Goal: Task Accomplishment & Management: Manage account settings

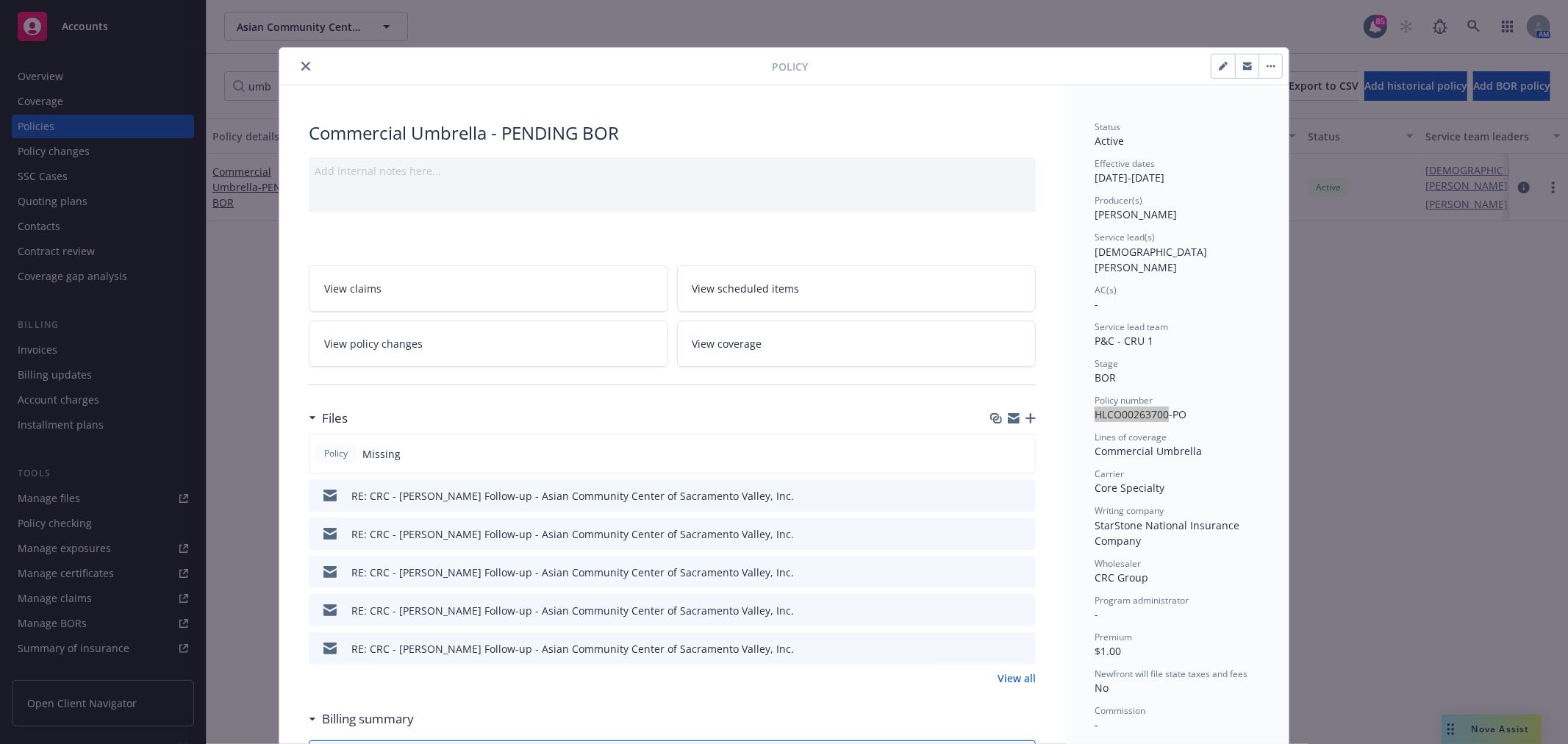
click at [301, 64] on icon "close" at bounding box center [305, 66] width 9 height 9
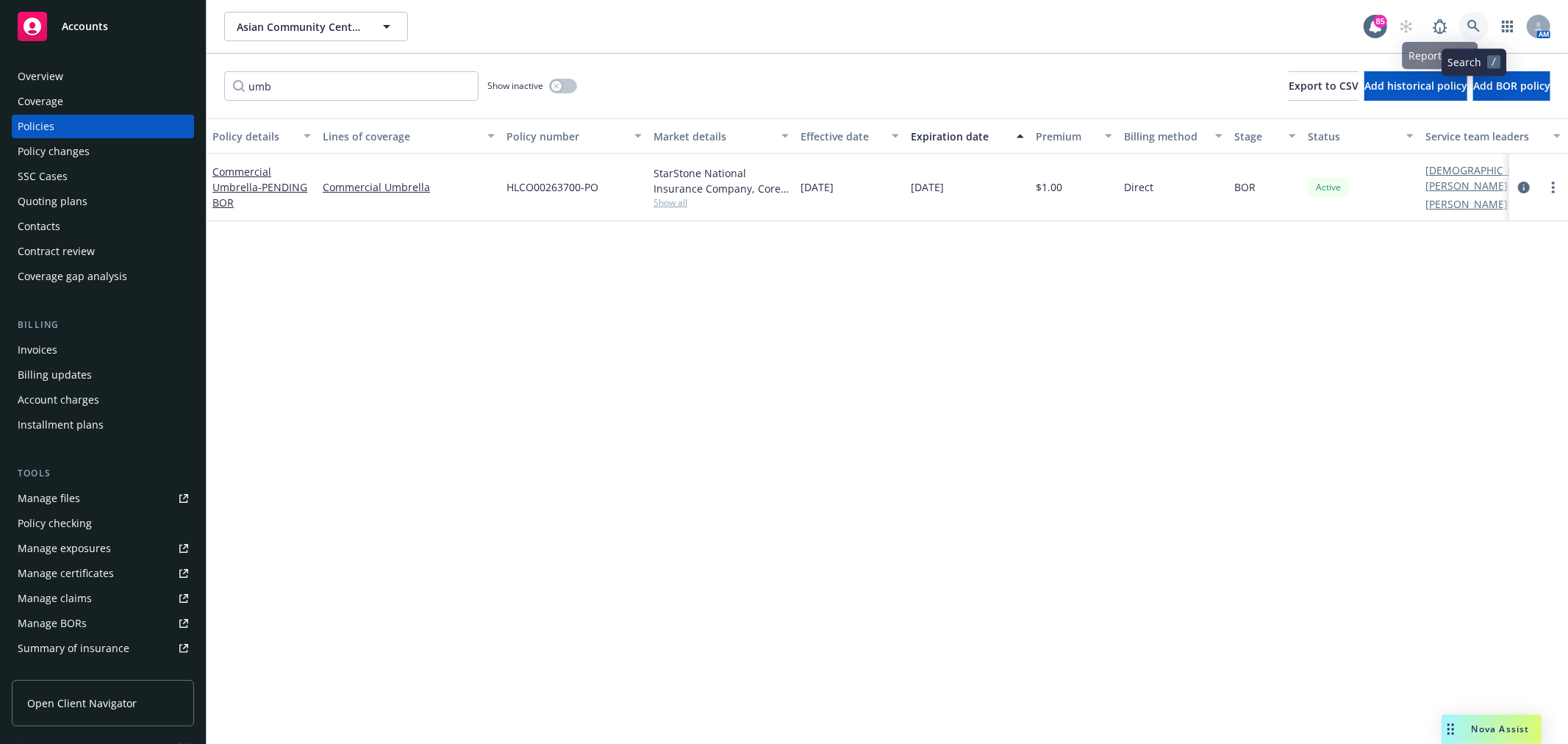
click at [1466, 33] on link at bounding box center [1473, 26] width 29 height 29
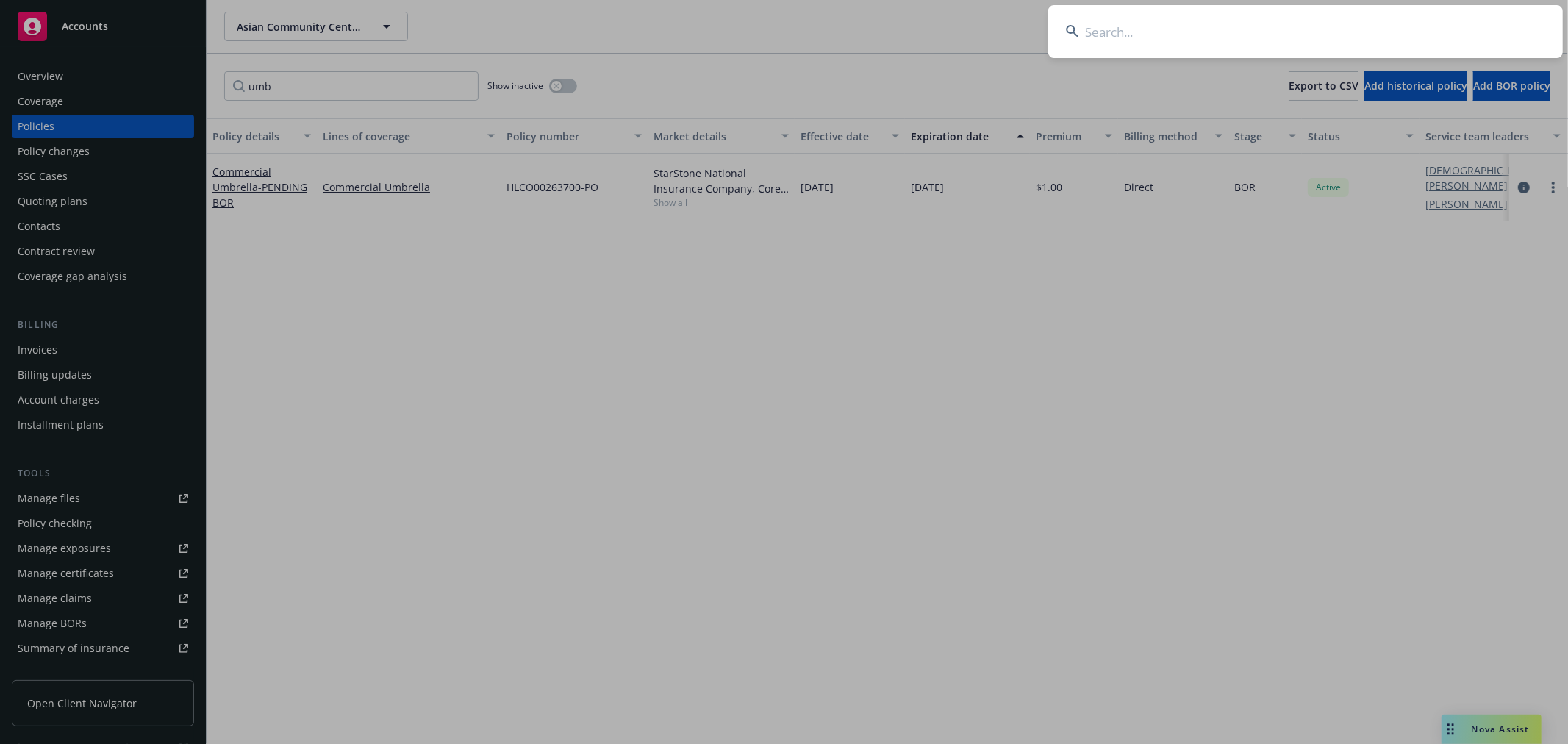
click at [1320, 44] on input at bounding box center [1305, 31] width 515 height 53
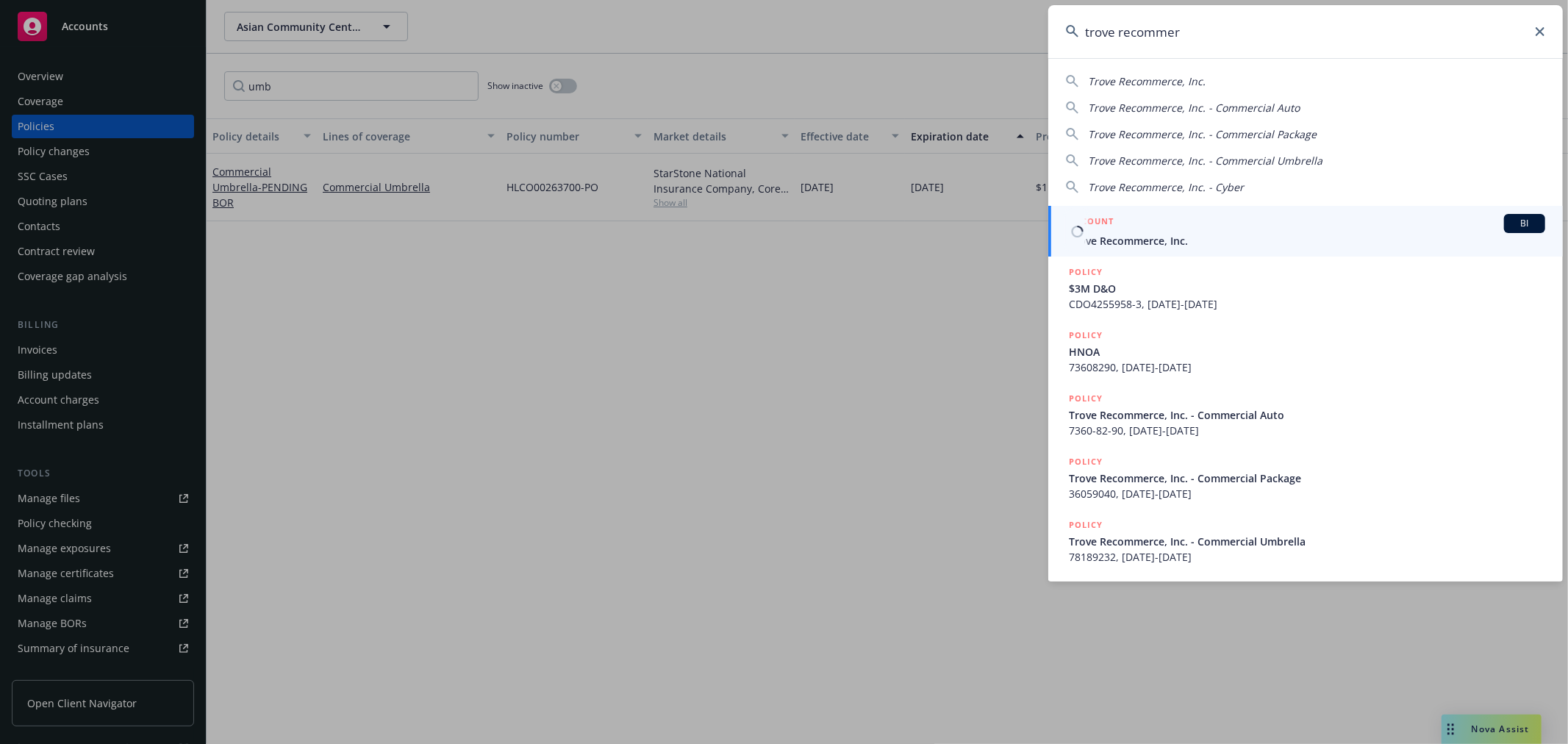
type input "trove recommer"
click at [1136, 247] on span "Trove Recommerce, Inc." at bounding box center [1306, 240] width 476 height 16
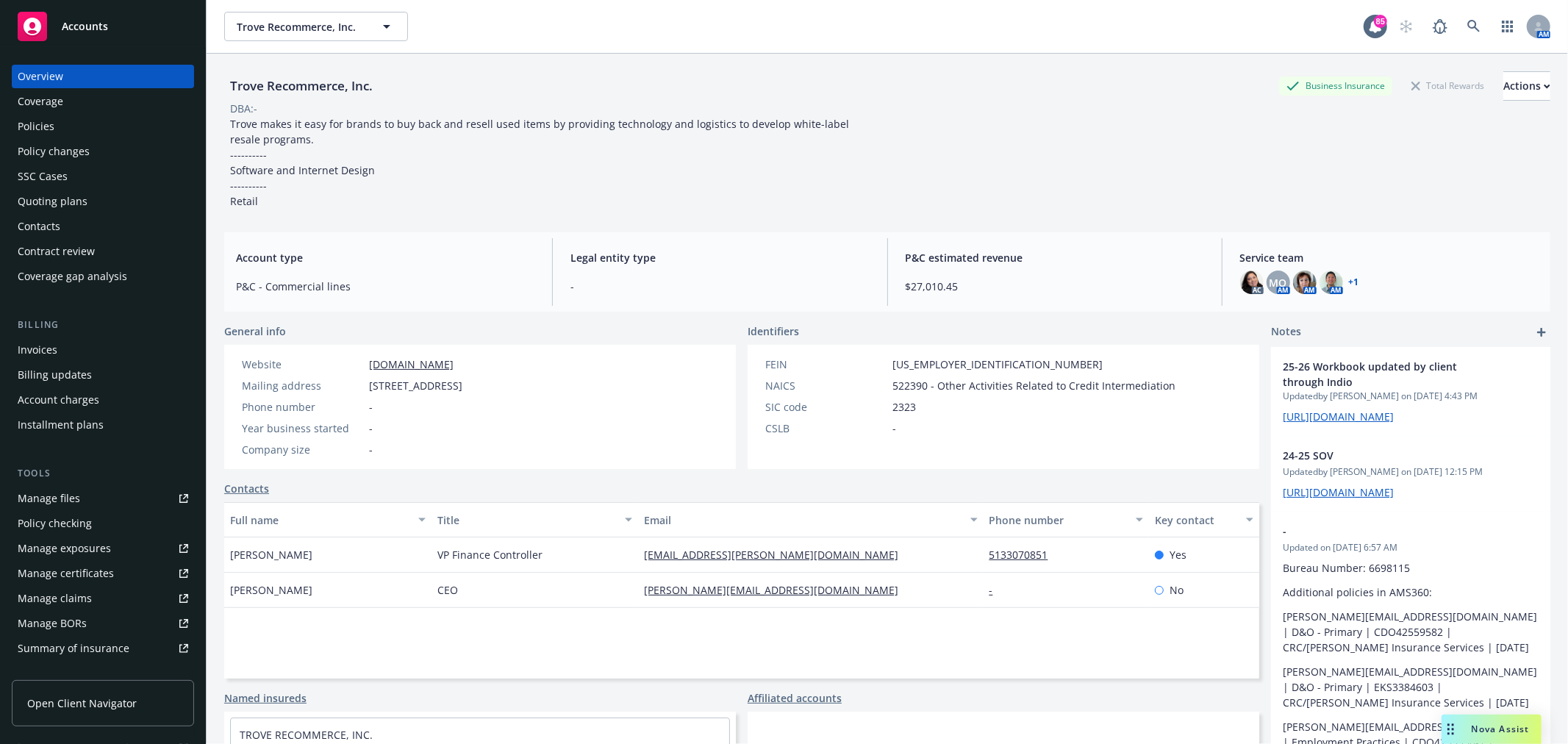
click at [55, 115] on div "Policies" at bounding box center [103, 126] width 170 height 23
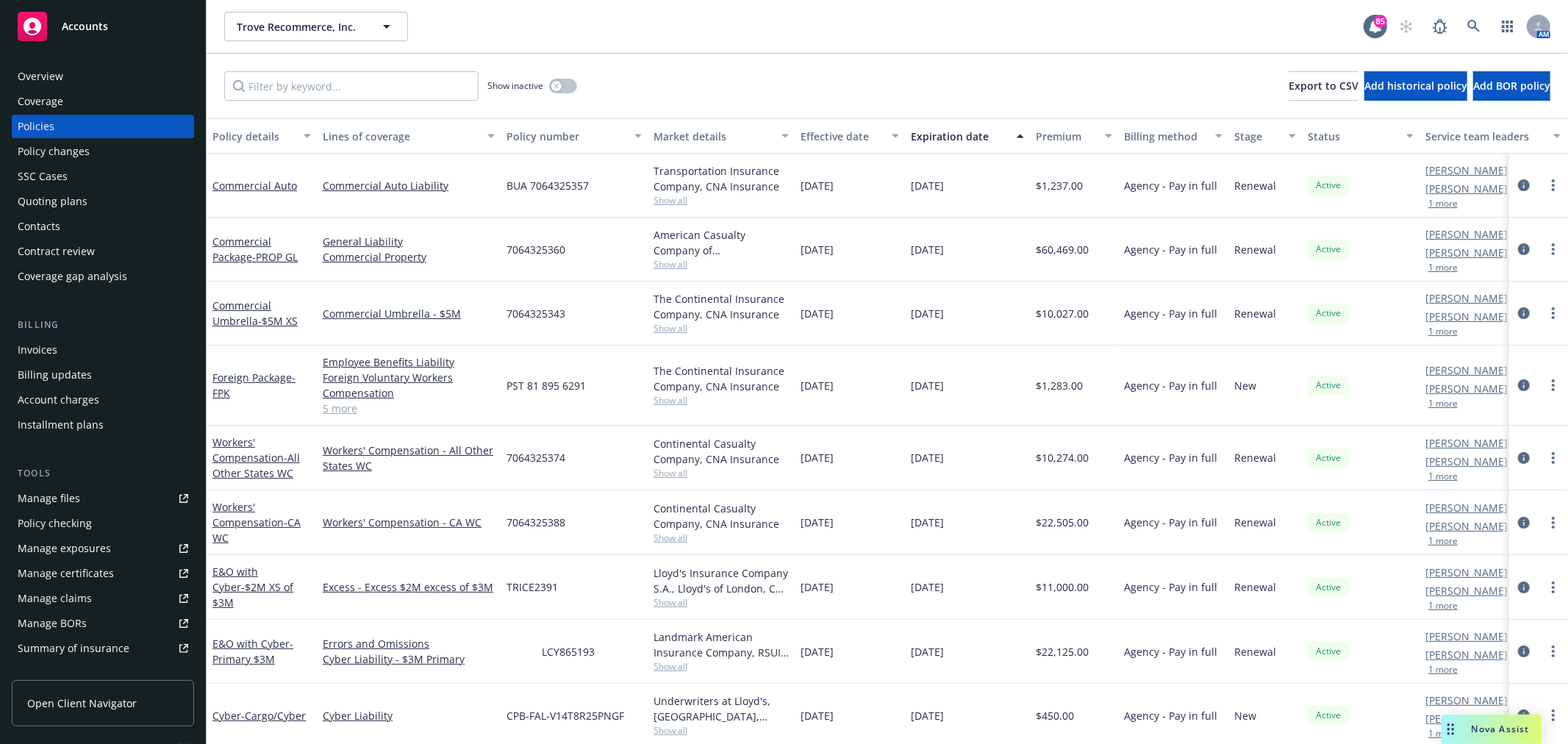
click at [81, 83] on div "Overview" at bounding box center [103, 77] width 170 height 23
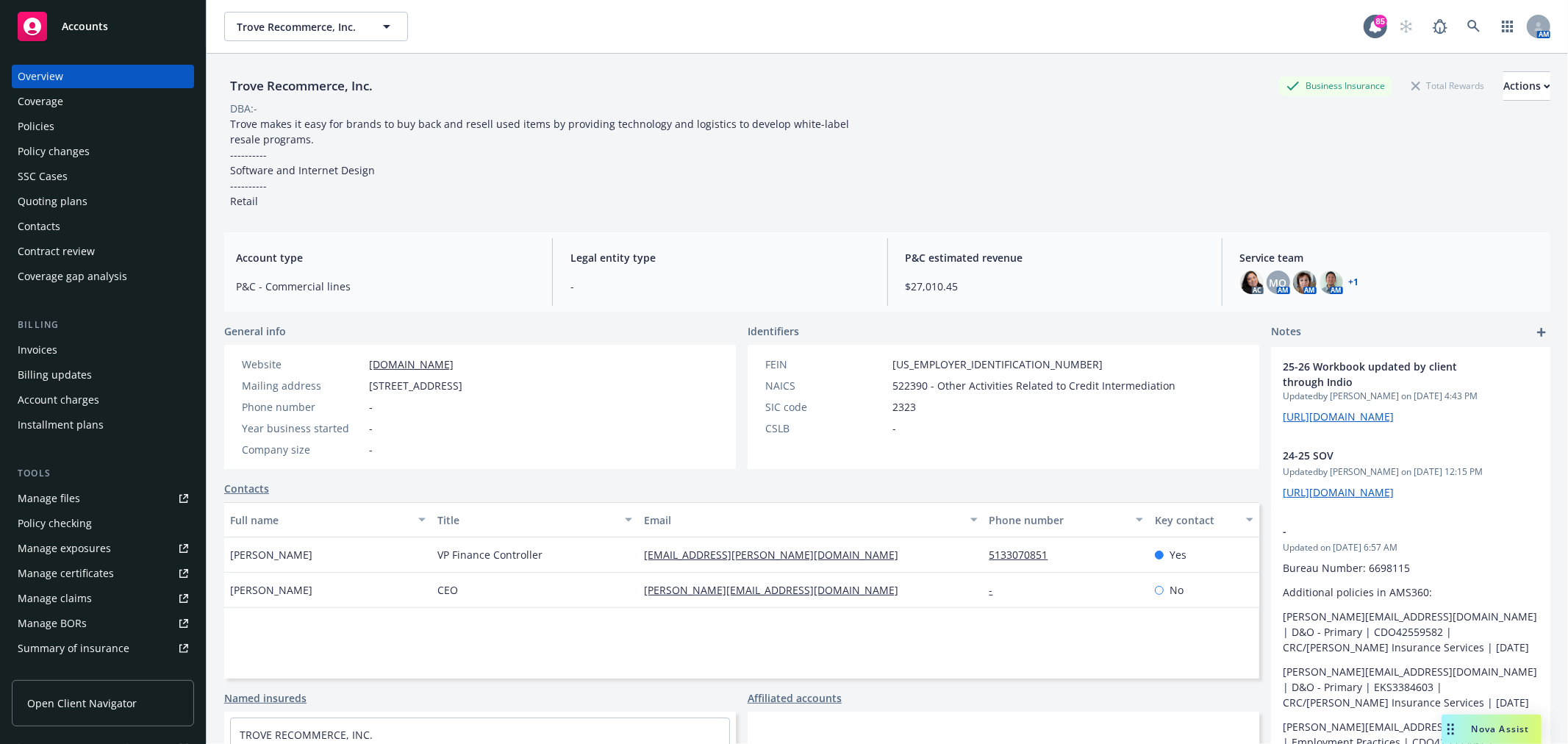
click at [64, 129] on div "Policies" at bounding box center [103, 126] width 170 height 23
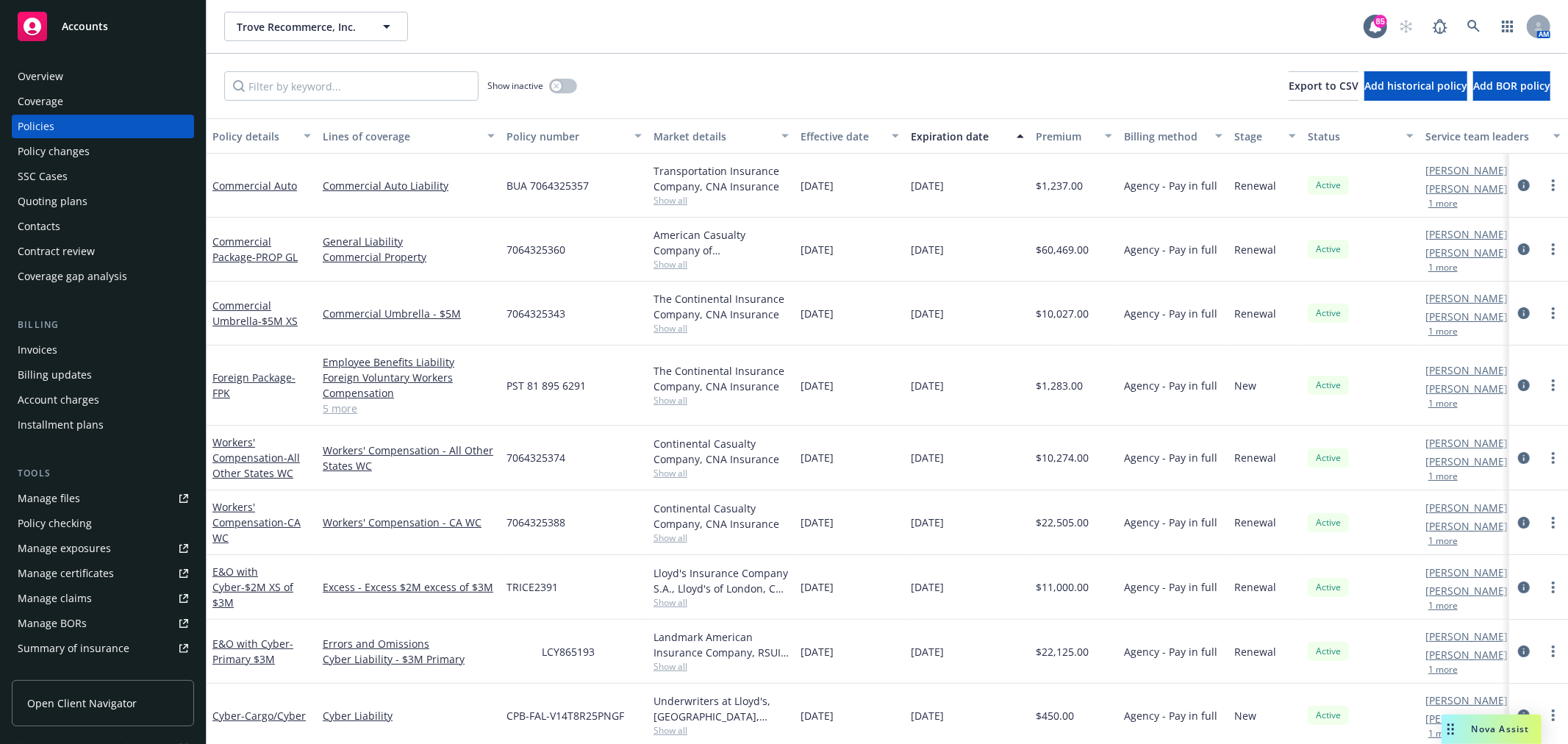
click at [89, 75] on div "Overview" at bounding box center [103, 77] width 170 height 23
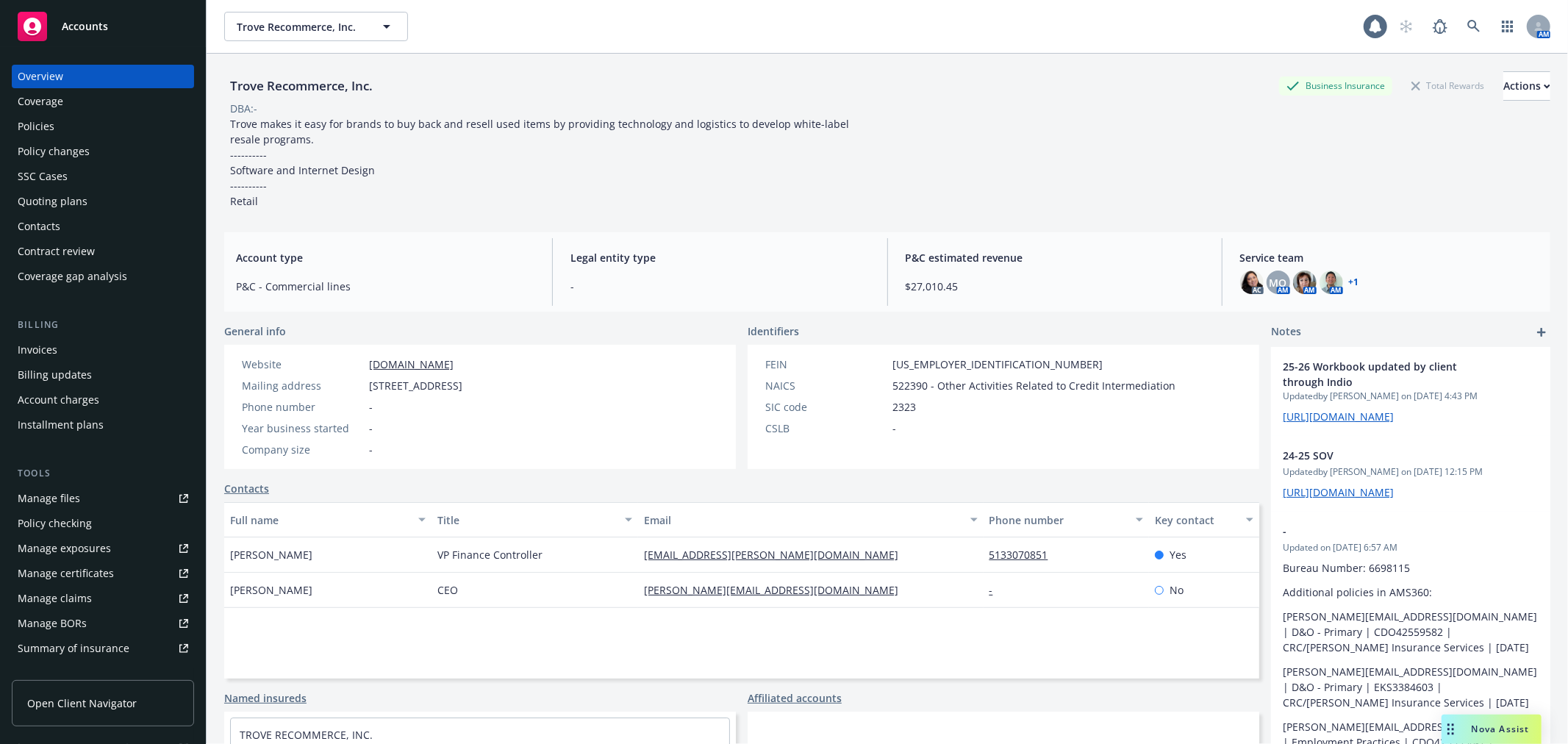
click at [73, 131] on div "Policies" at bounding box center [103, 126] width 170 height 23
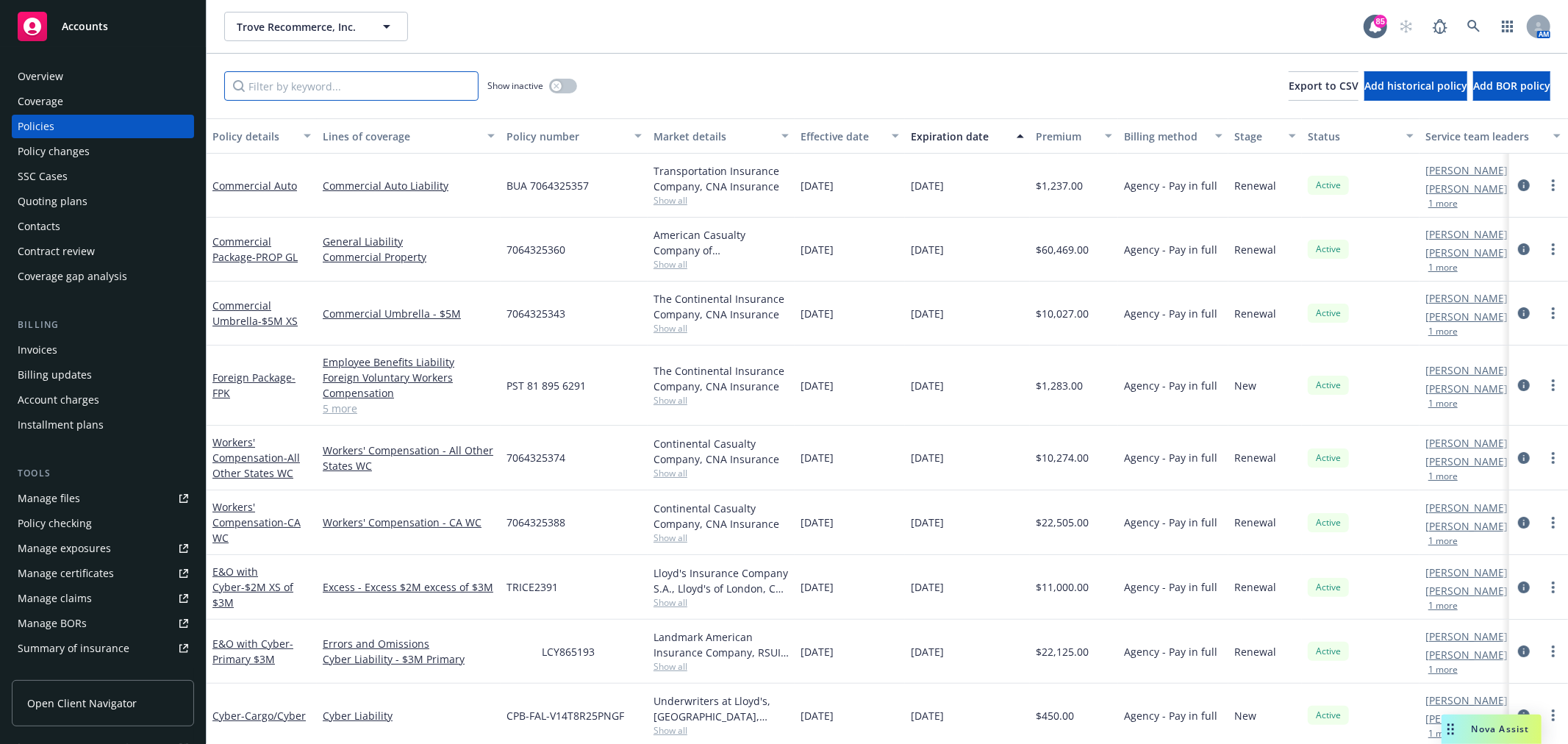
click at [299, 83] on input "Filter by keyword..." at bounding box center [351, 85] width 254 height 29
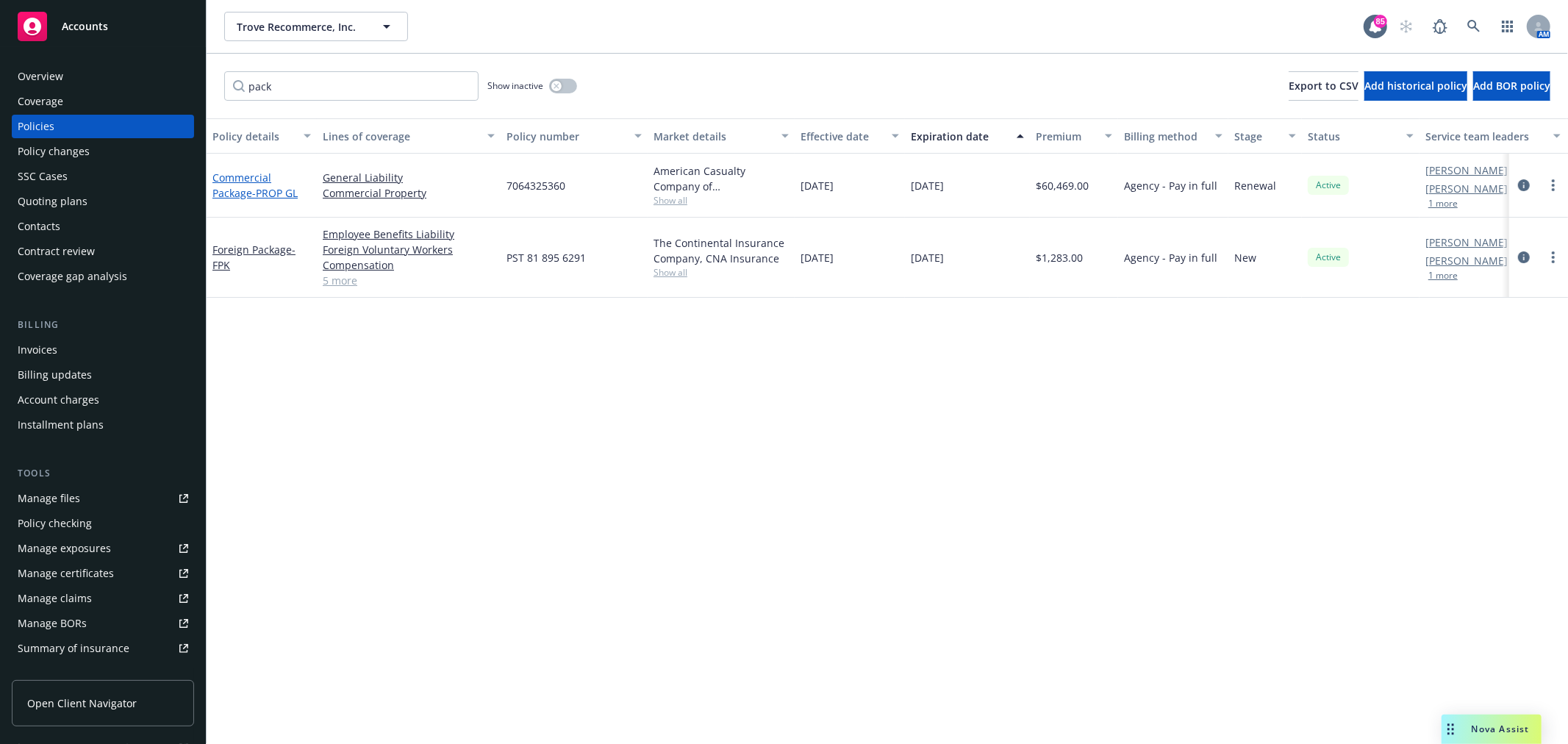
click at [238, 194] on link "Commercial Package - PROP GL" at bounding box center [255, 184] width 85 height 29
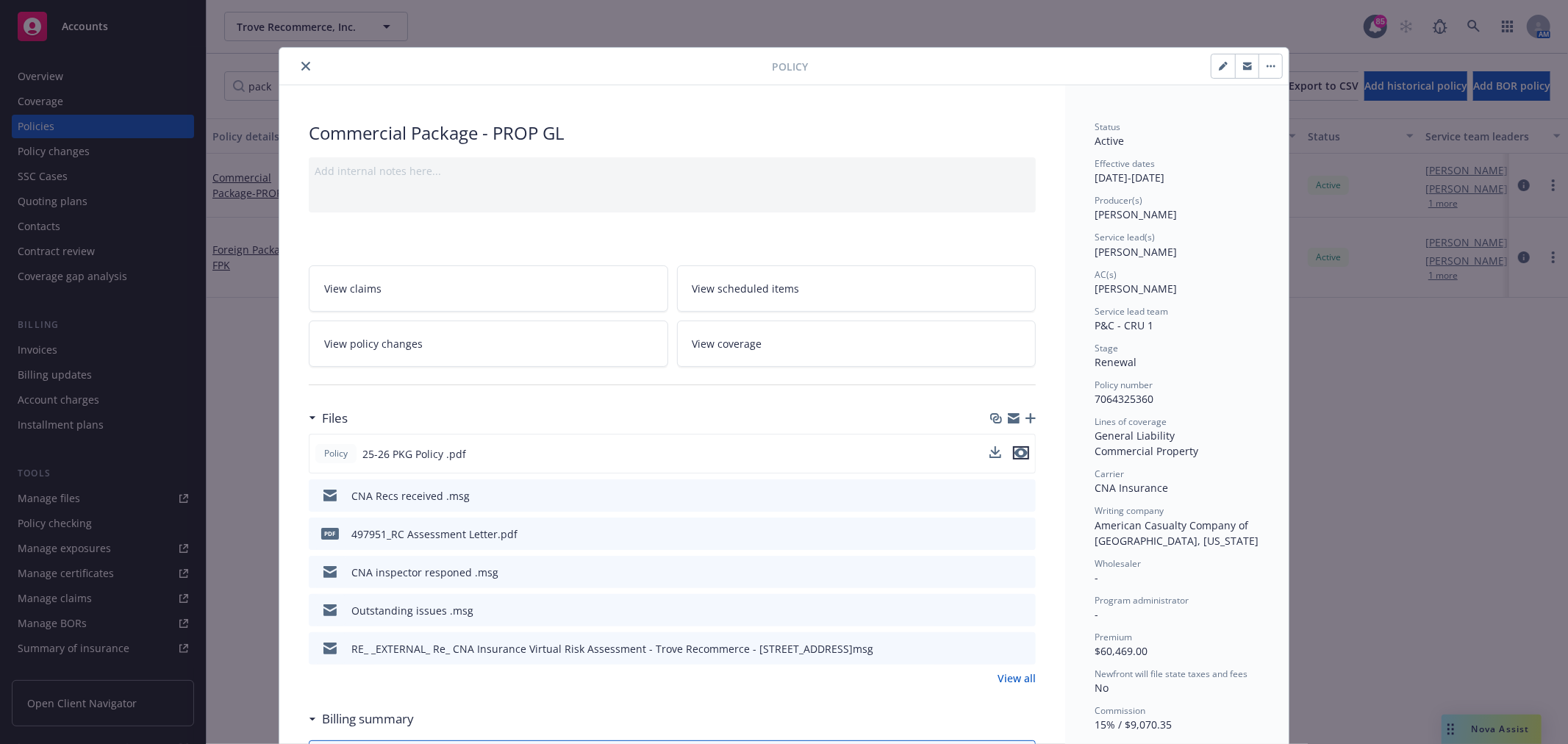
click at [1020, 450] on icon "preview file" at bounding box center [1021, 453] width 13 height 10
click at [301, 68] on icon "close" at bounding box center [305, 66] width 9 height 9
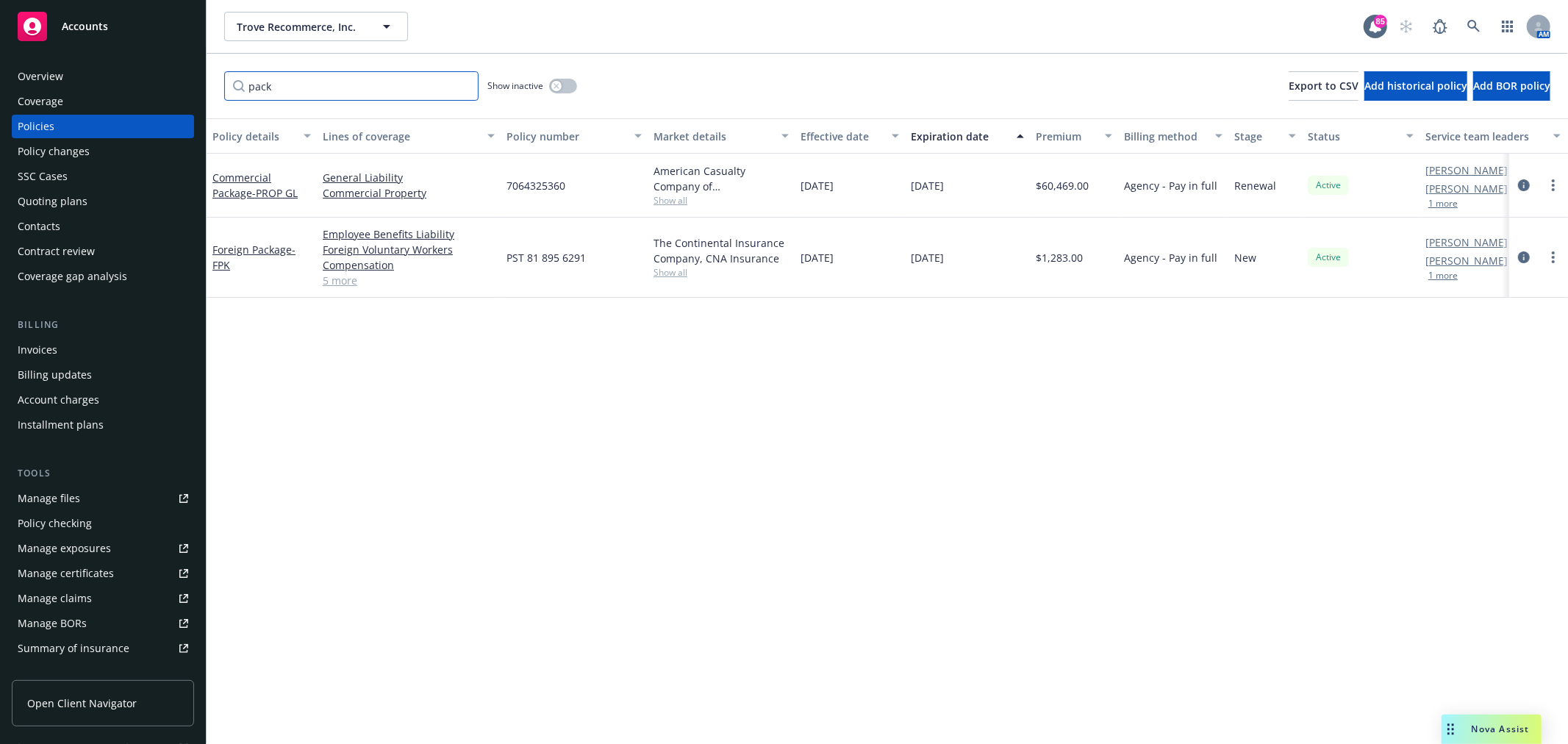
click at [324, 83] on input "pack" at bounding box center [351, 85] width 254 height 29
click at [570, 88] on button "button" at bounding box center [562, 86] width 28 height 15
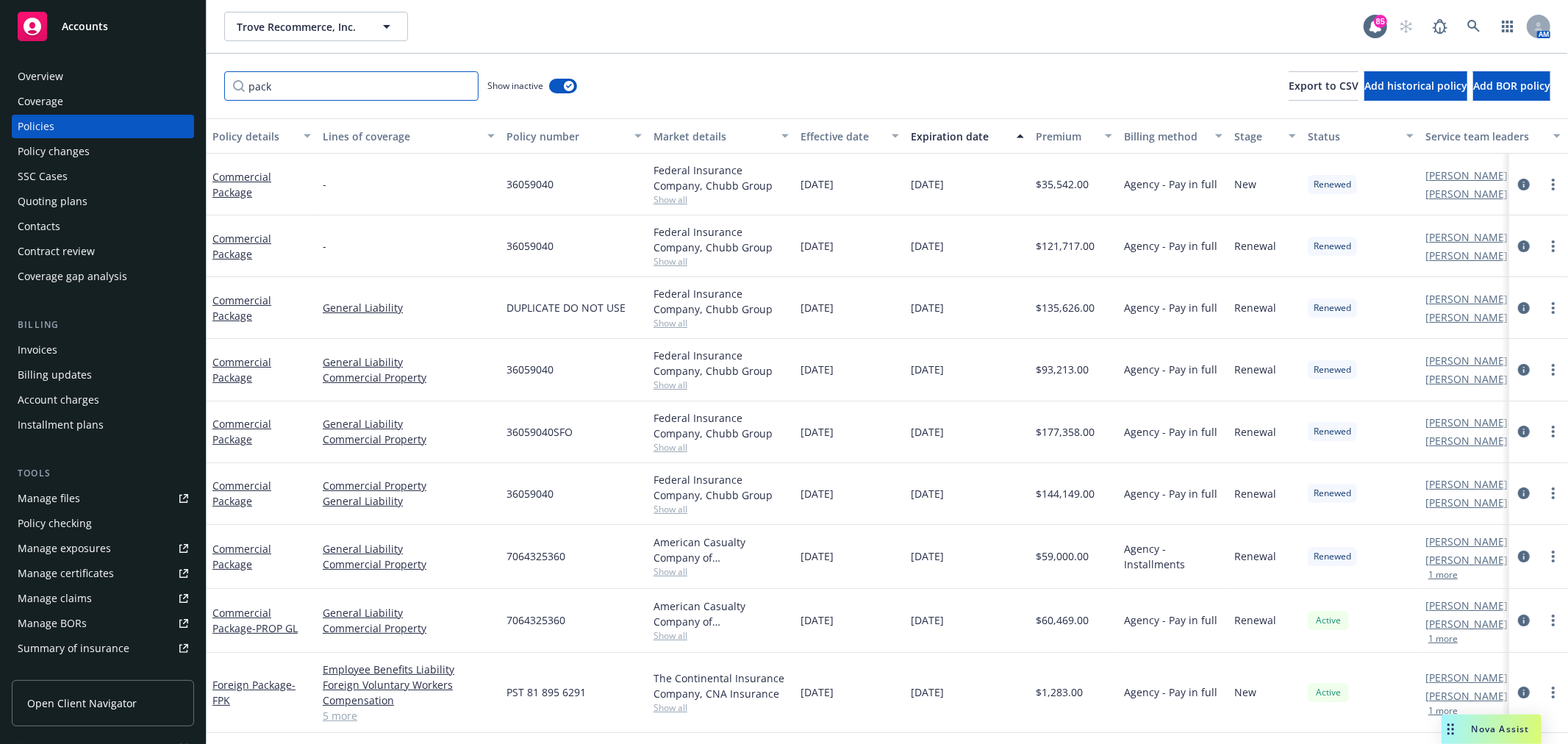
drag, startPoint x: 334, startPoint y: 90, endPoint x: 218, endPoint y: 90, distance: 116.0
click at [218, 90] on div "pack Show inactive Export to CSV Add historical policy Add BOR policy" at bounding box center [887, 86] width 1361 height 65
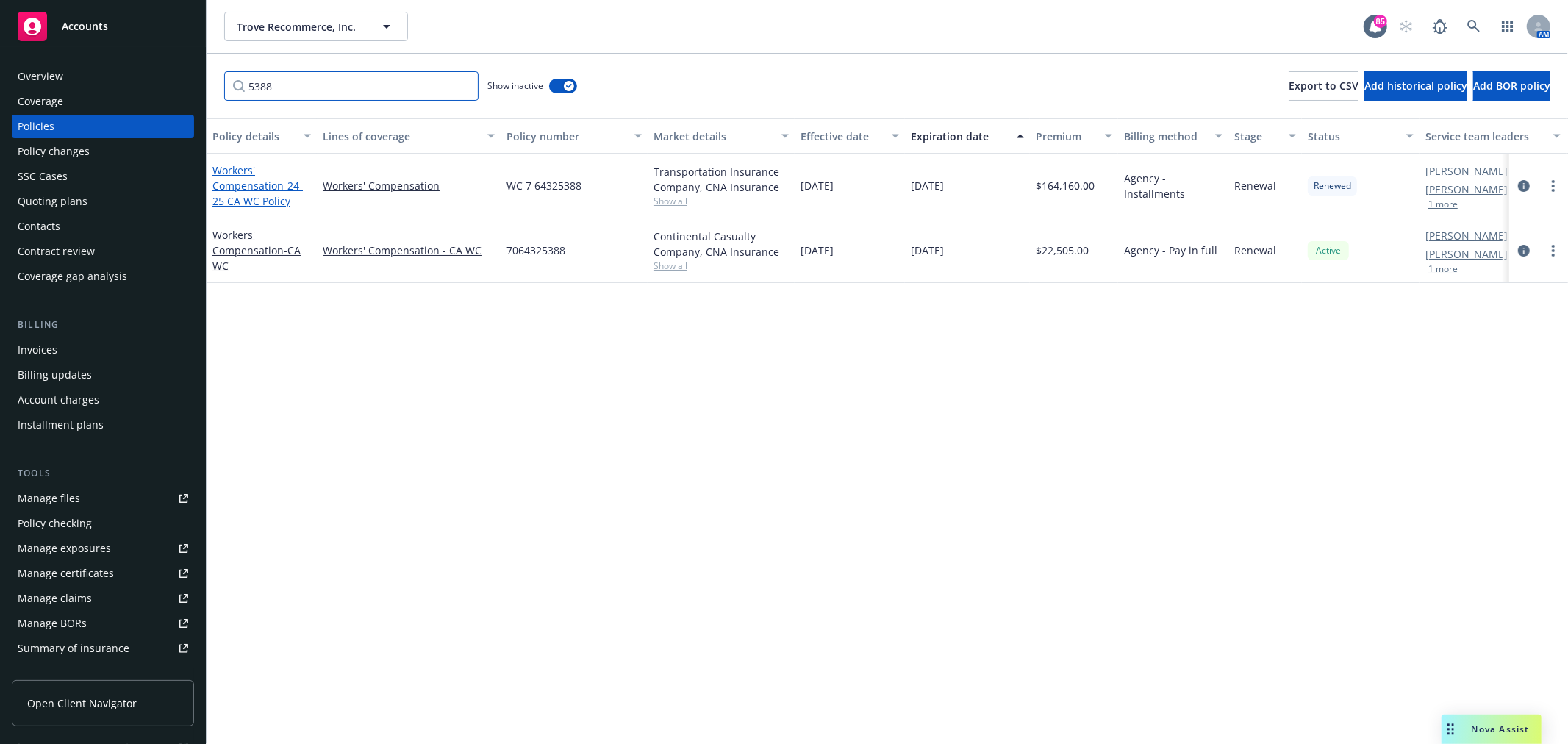
type input "5388"
click at [251, 183] on link "Workers' Compensation - 24-25 CA WC Policy" at bounding box center [258, 186] width 90 height 45
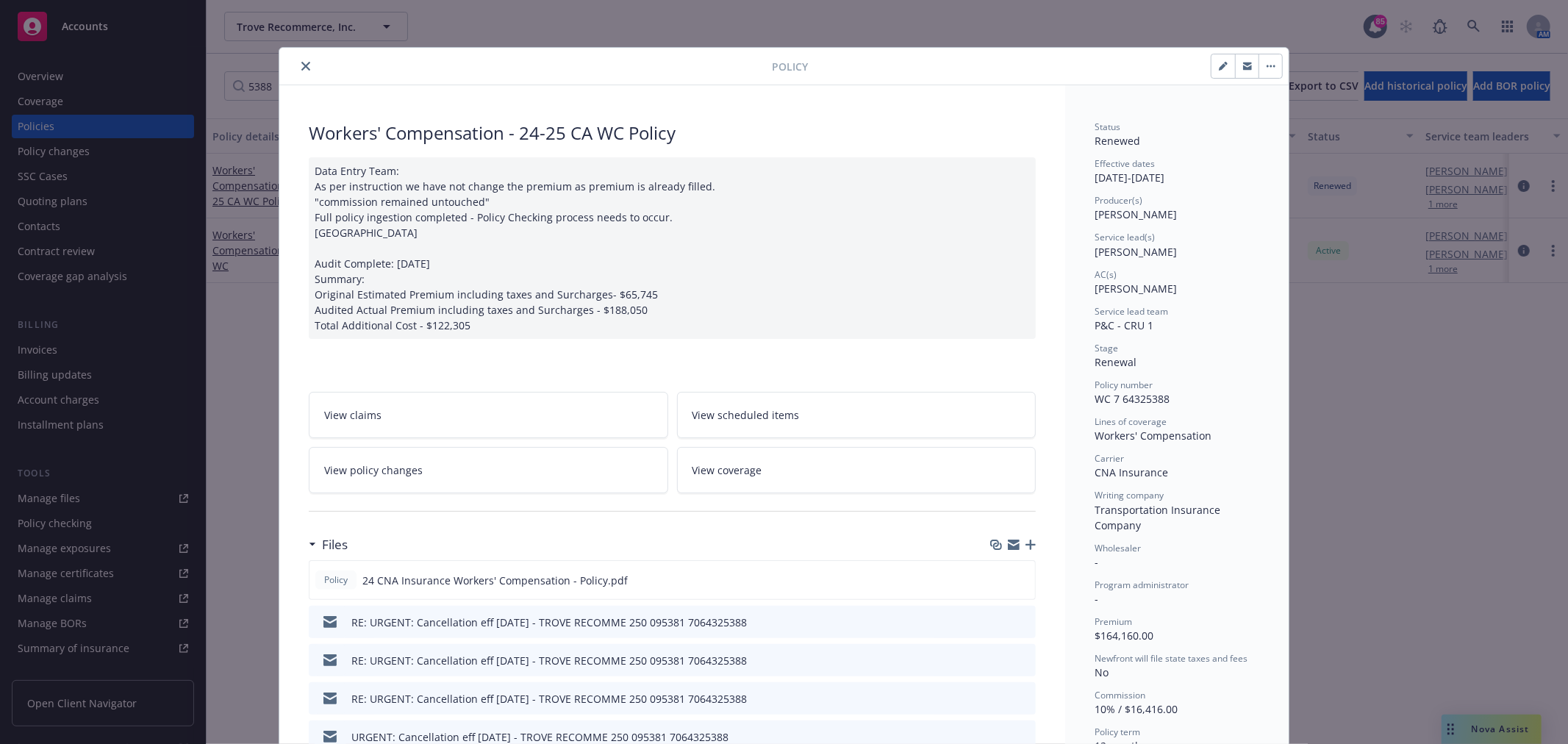
click at [465, 459] on link "View policy changes" at bounding box center [488, 470] width 359 height 47
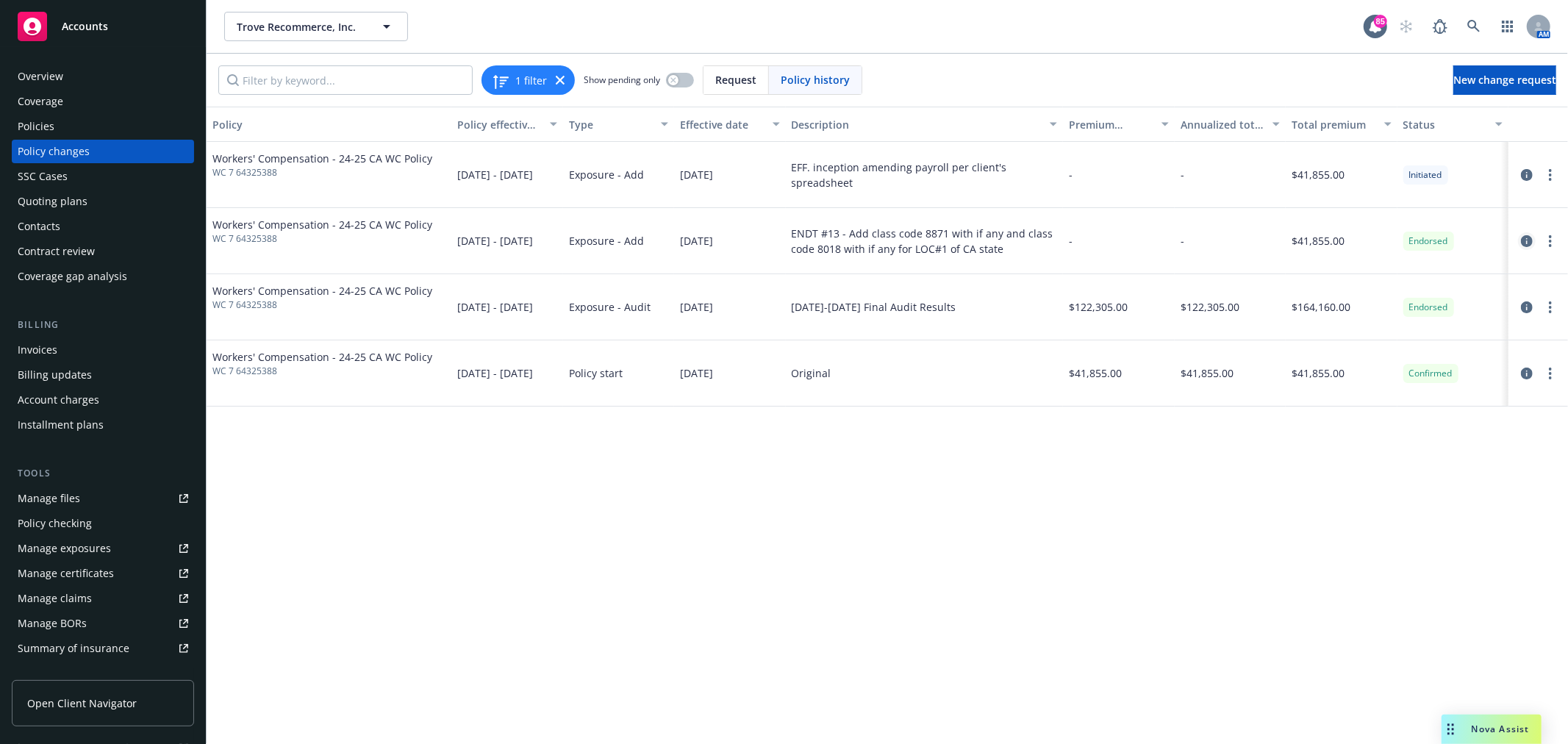
click at [1521, 236] on icon "circleInformation" at bounding box center [1526, 241] width 12 height 12
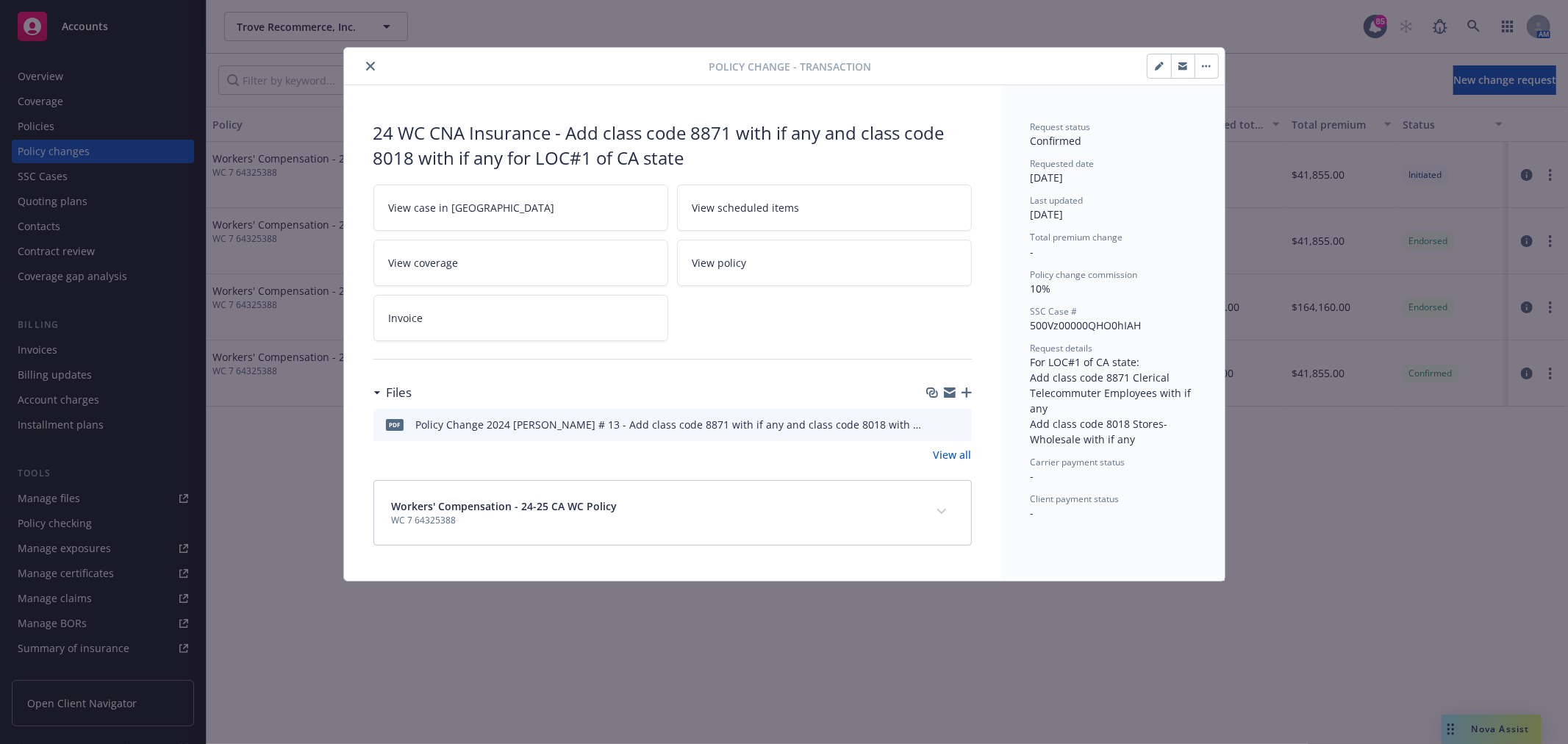
click at [372, 71] on button "close" at bounding box center [370, 66] width 18 height 18
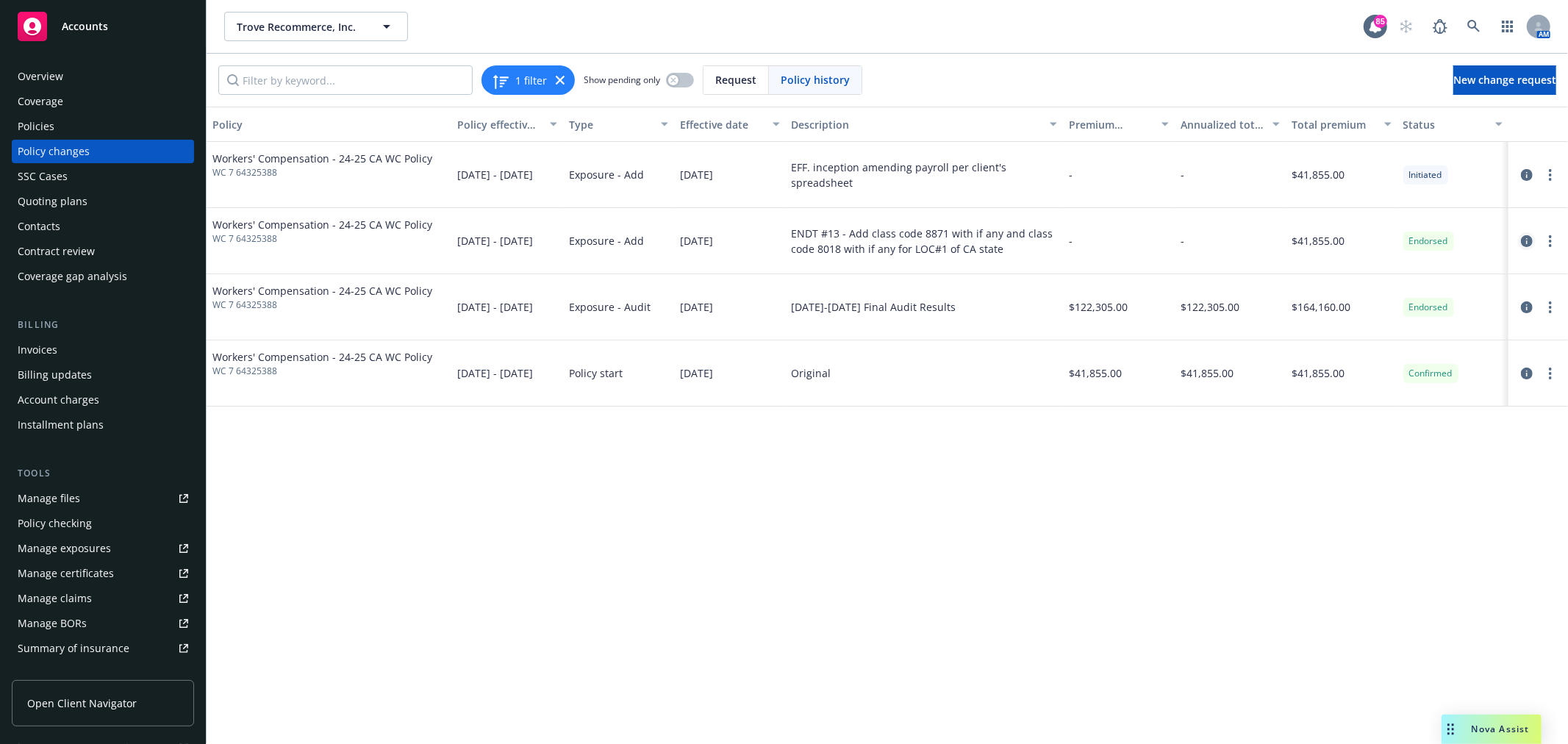
click at [1526, 239] on icon "circleInformation" at bounding box center [1526, 241] width 12 height 12
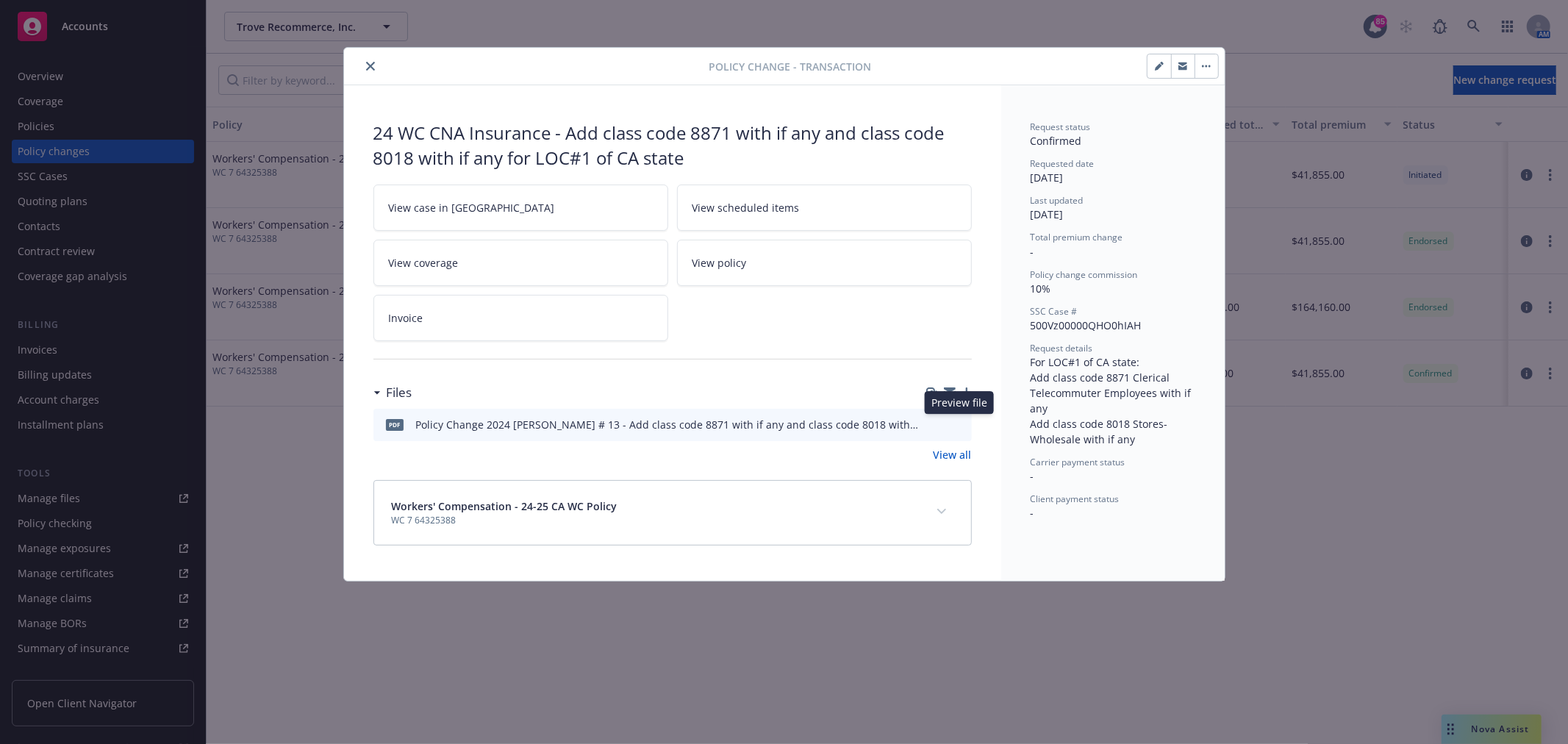
click at [953, 424] on icon "preview file" at bounding box center [957, 423] width 13 height 10
click at [366, 68] on icon "close" at bounding box center [370, 66] width 9 height 9
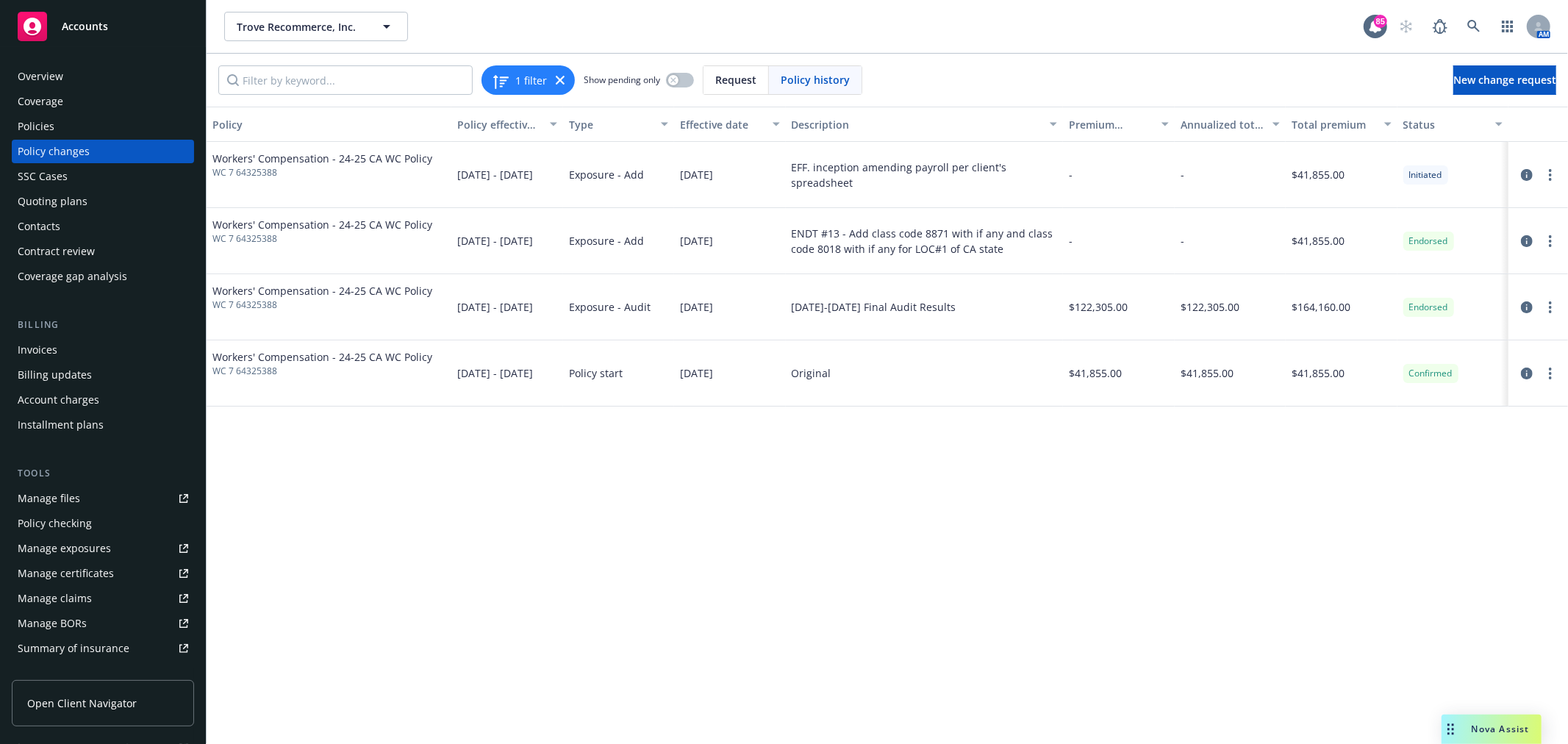
click at [92, 347] on div "Invoices" at bounding box center [103, 349] width 170 height 23
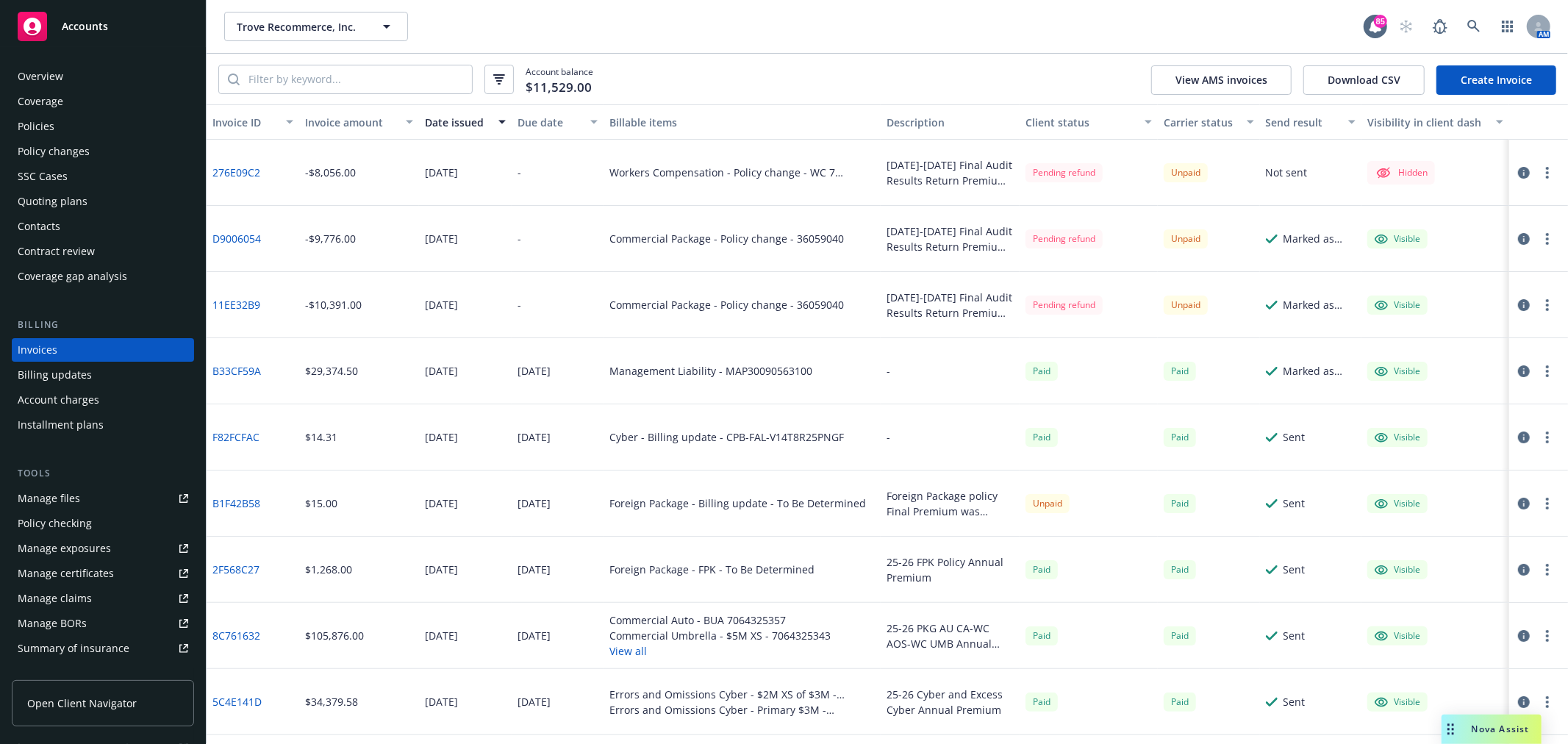
click at [111, 133] on div "Policies" at bounding box center [103, 126] width 170 height 23
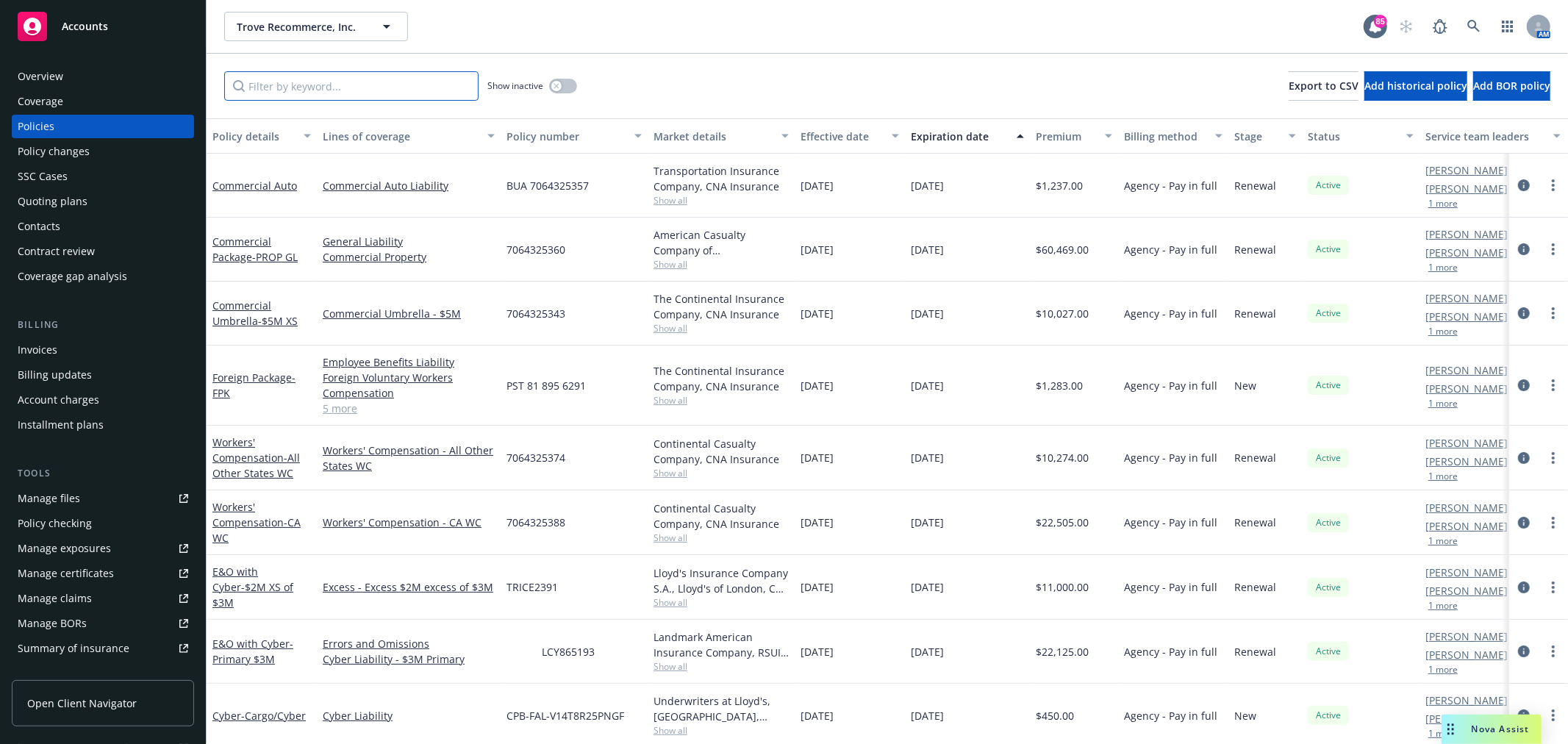
click at [339, 93] on input "Filter by keyword..." at bounding box center [351, 85] width 254 height 29
click at [366, 90] on input "Filter by keyword..." at bounding box center [351, 85] width 254 height 29
click at [572, 89] on button "button" at bounding box center [562, 86] width 28 height 15
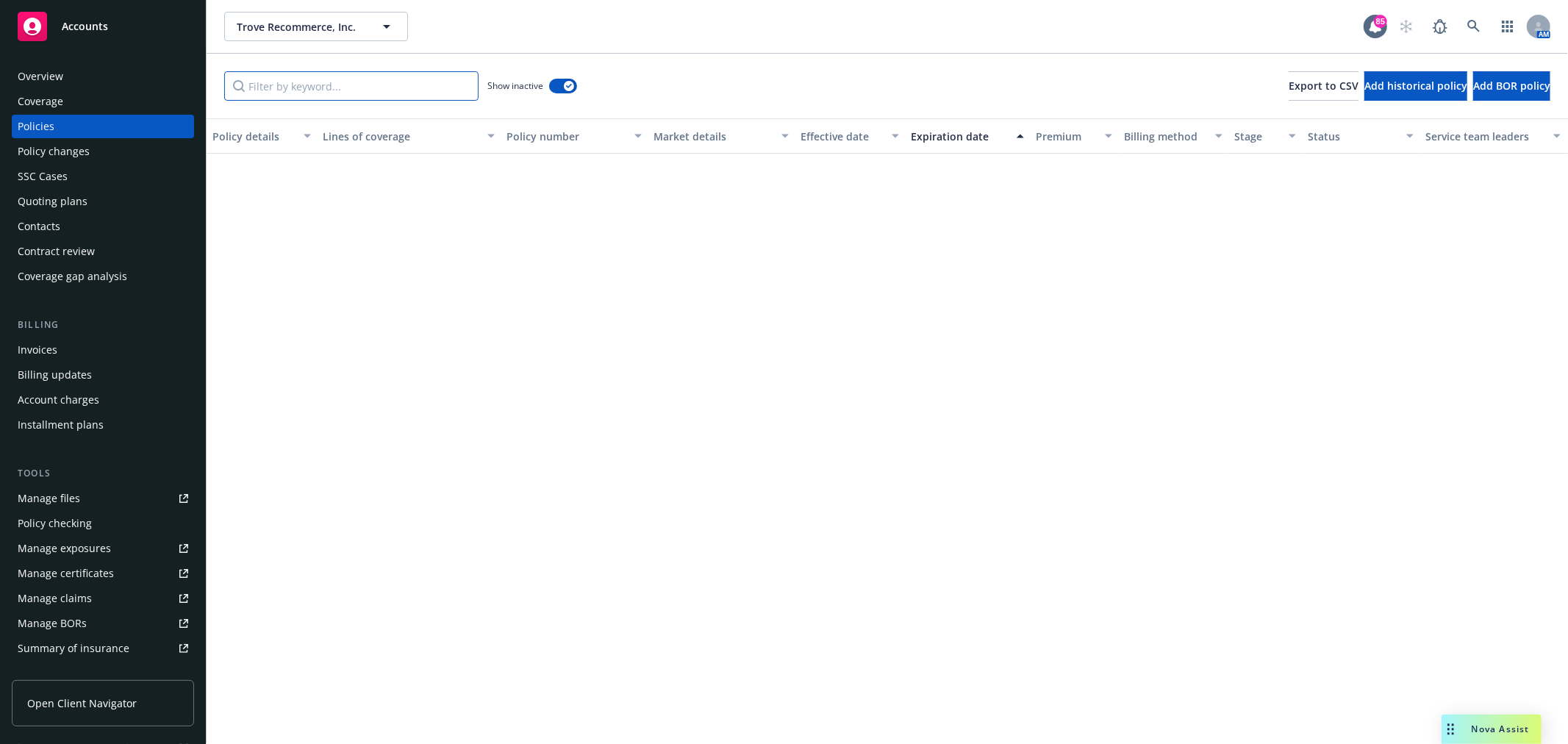
click at [301, 78] on input "Filter by keyword..." at bounding box center [351, 85] width 254 height 29
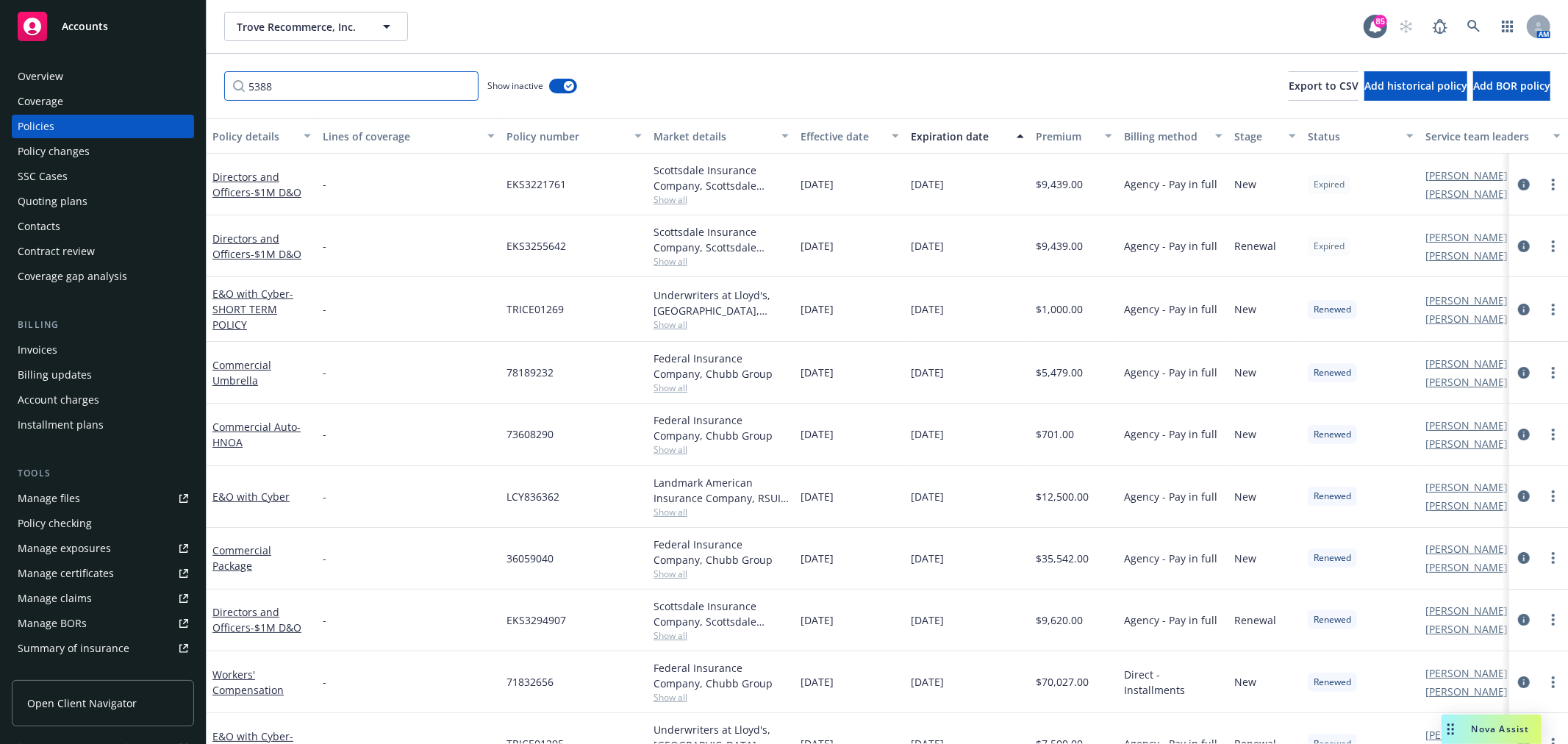
type input "5388"
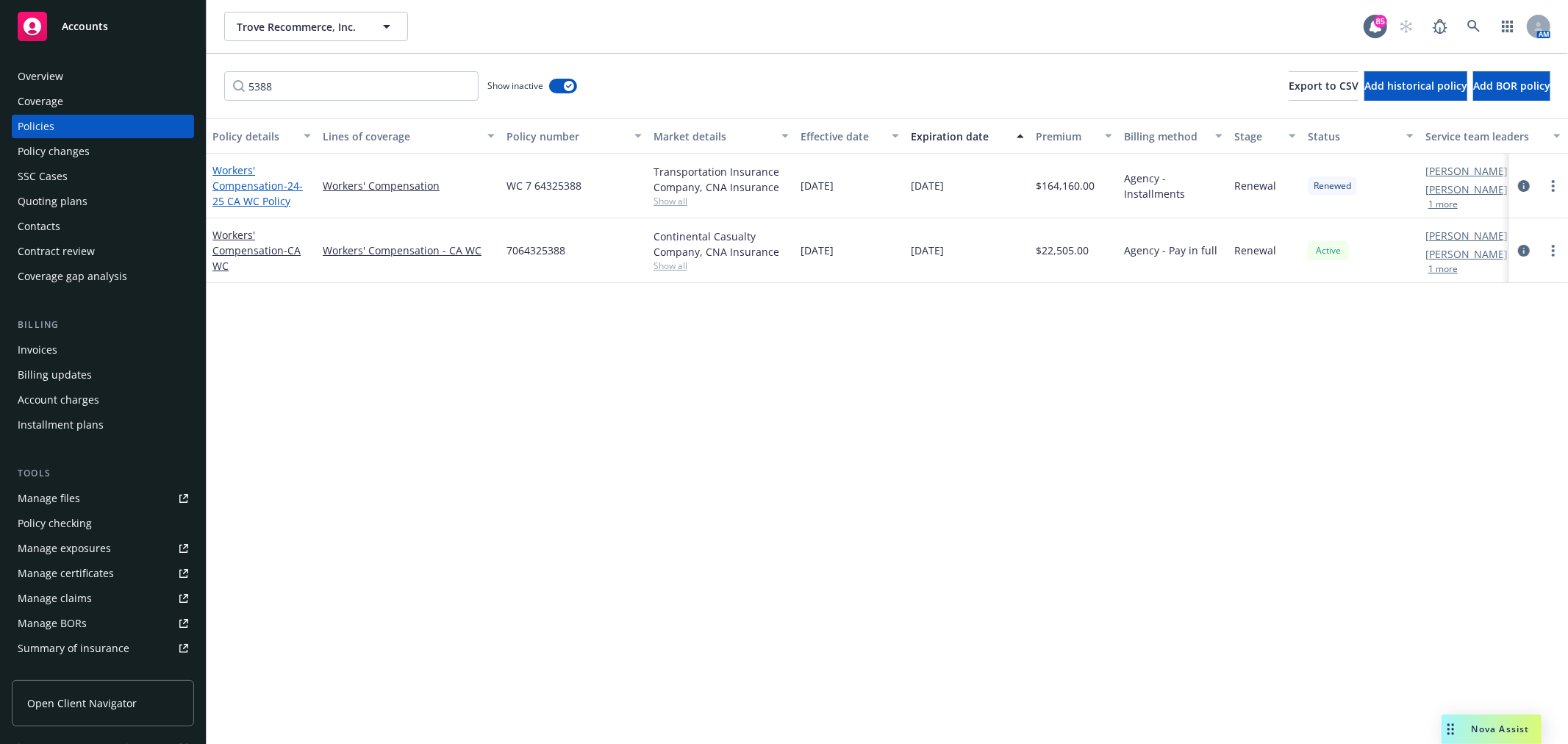
click at [254, 188] on link "Workers' Compensation - 24-25 CA WC Policy" at bounding box center [258, 186] width 90 height 45
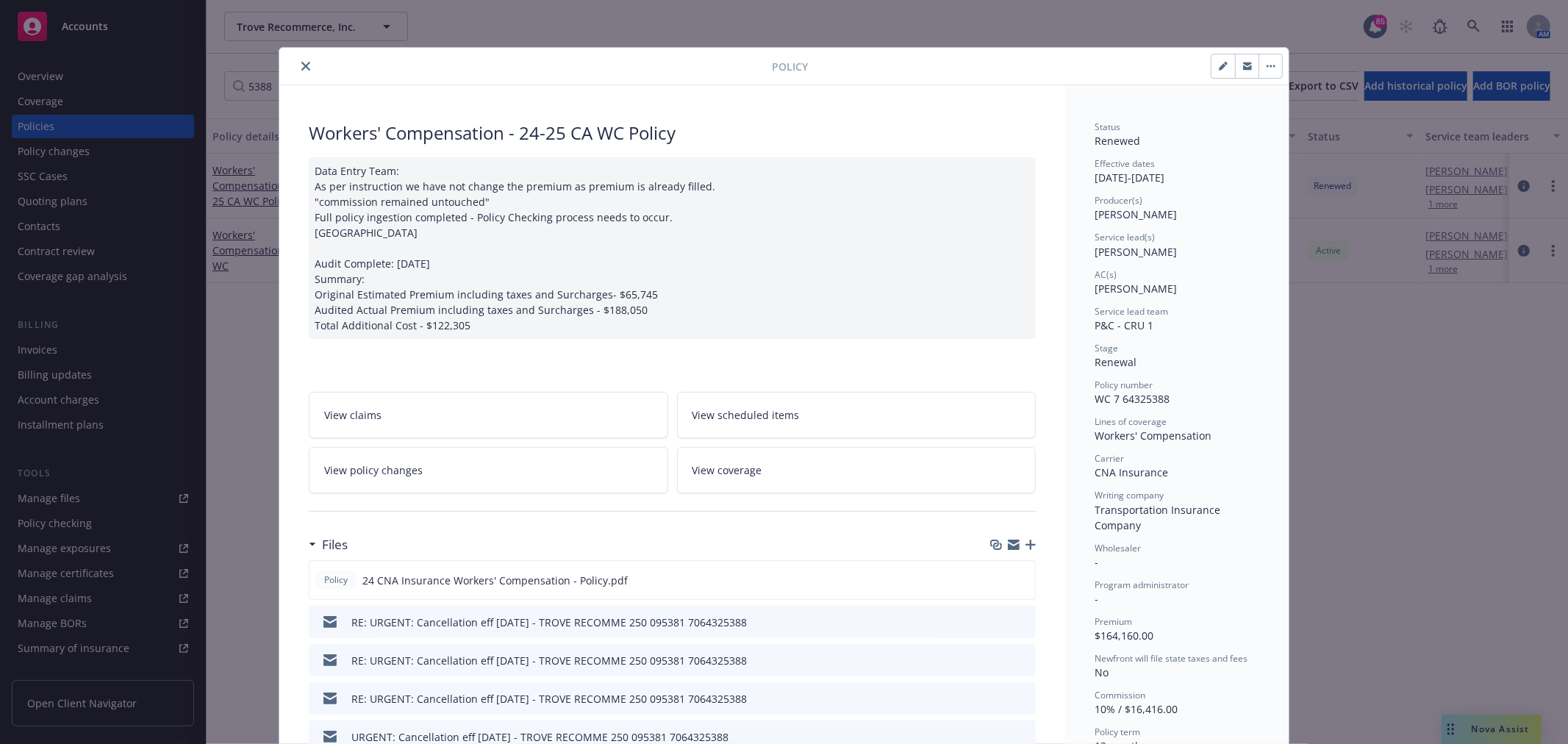
click at [420, 468] on link "View policy changes" at bounding box center [488, 470] width 359 height 47
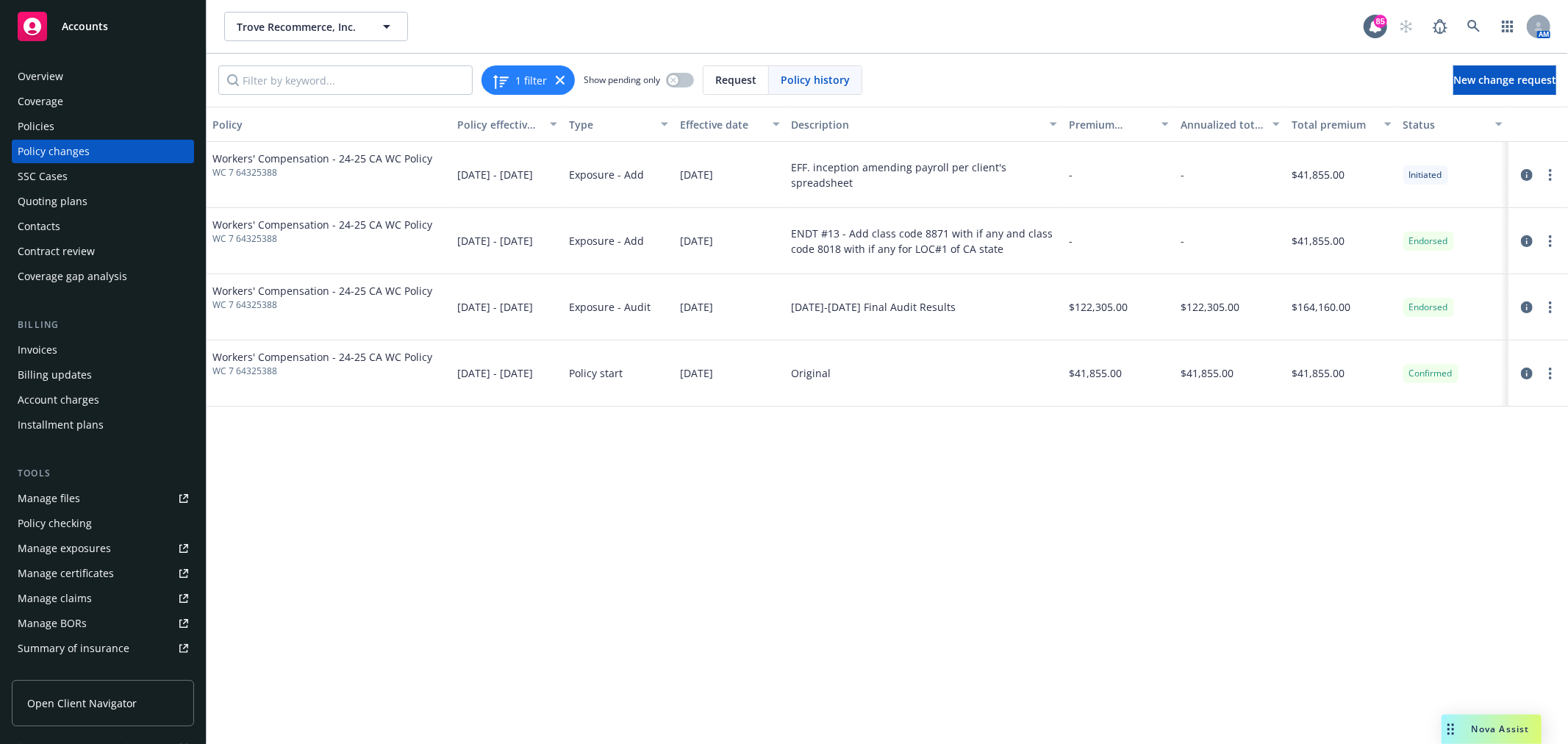
click at [78, 353] on div "Invoices" at bounding box center [103, 349] width 170 height 23
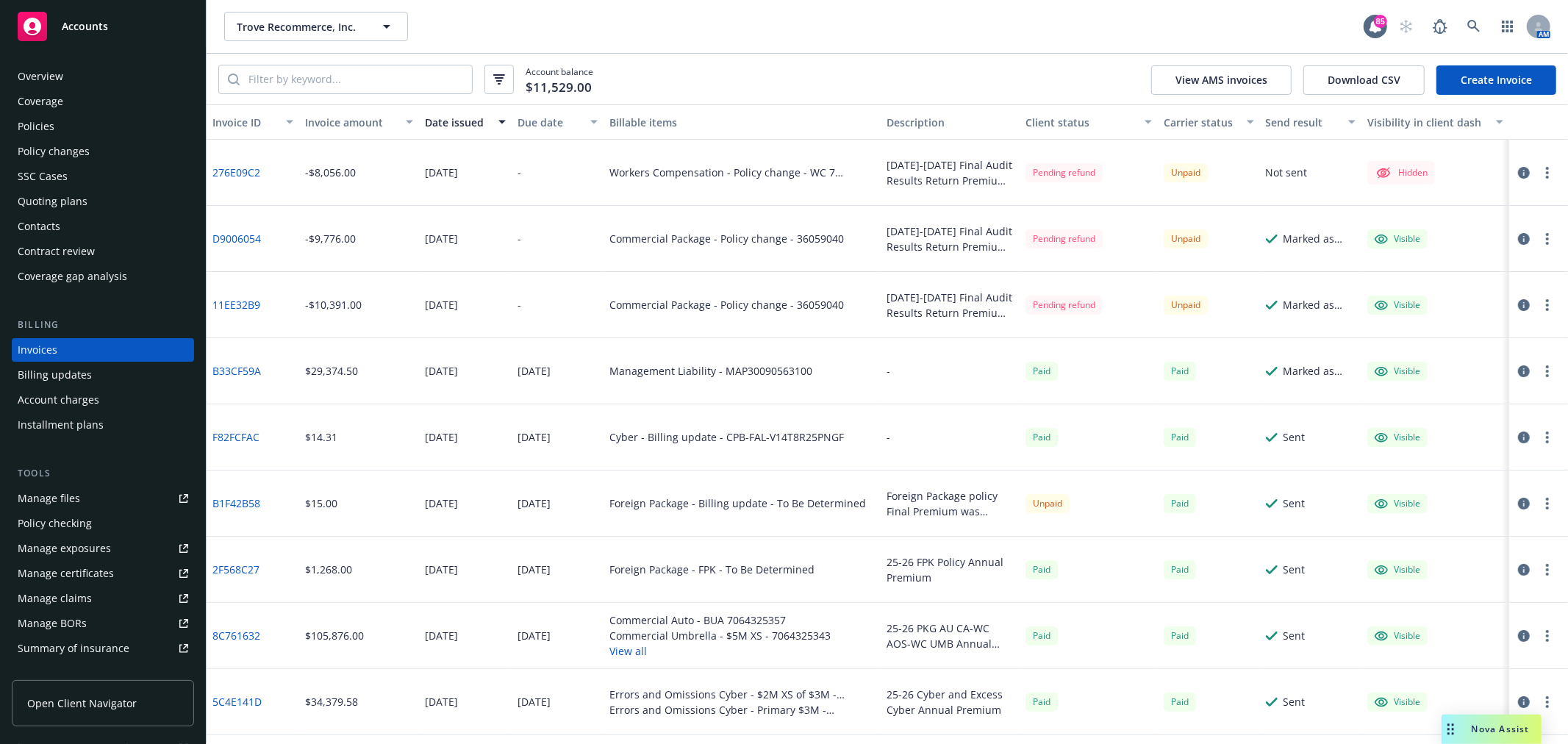
click at [74, 129] on div "Policies" at bounding box center [103, 126] width 170 height 23
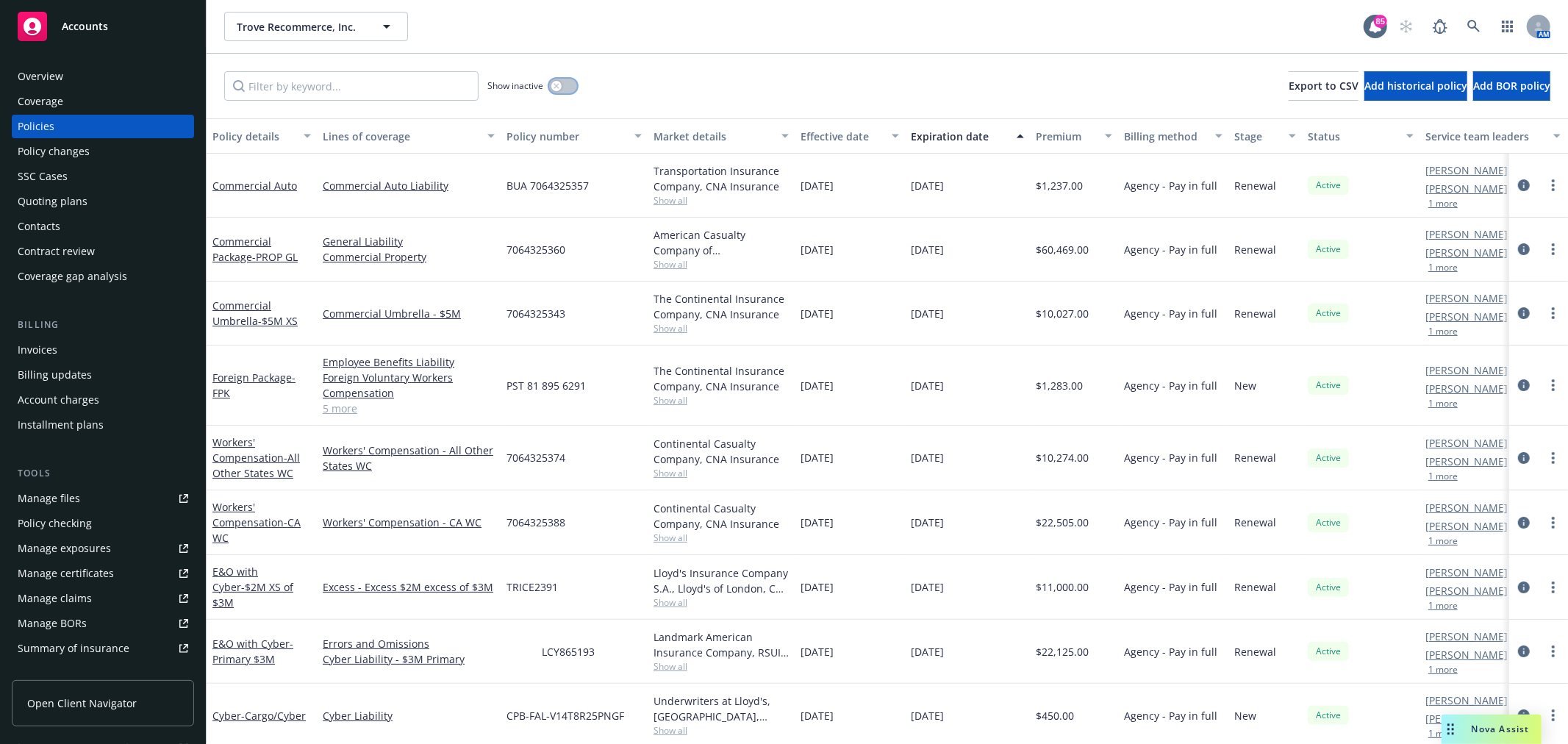
click at [569, 83] on button "button" at bounding box center [562, 86] width 28 height 15
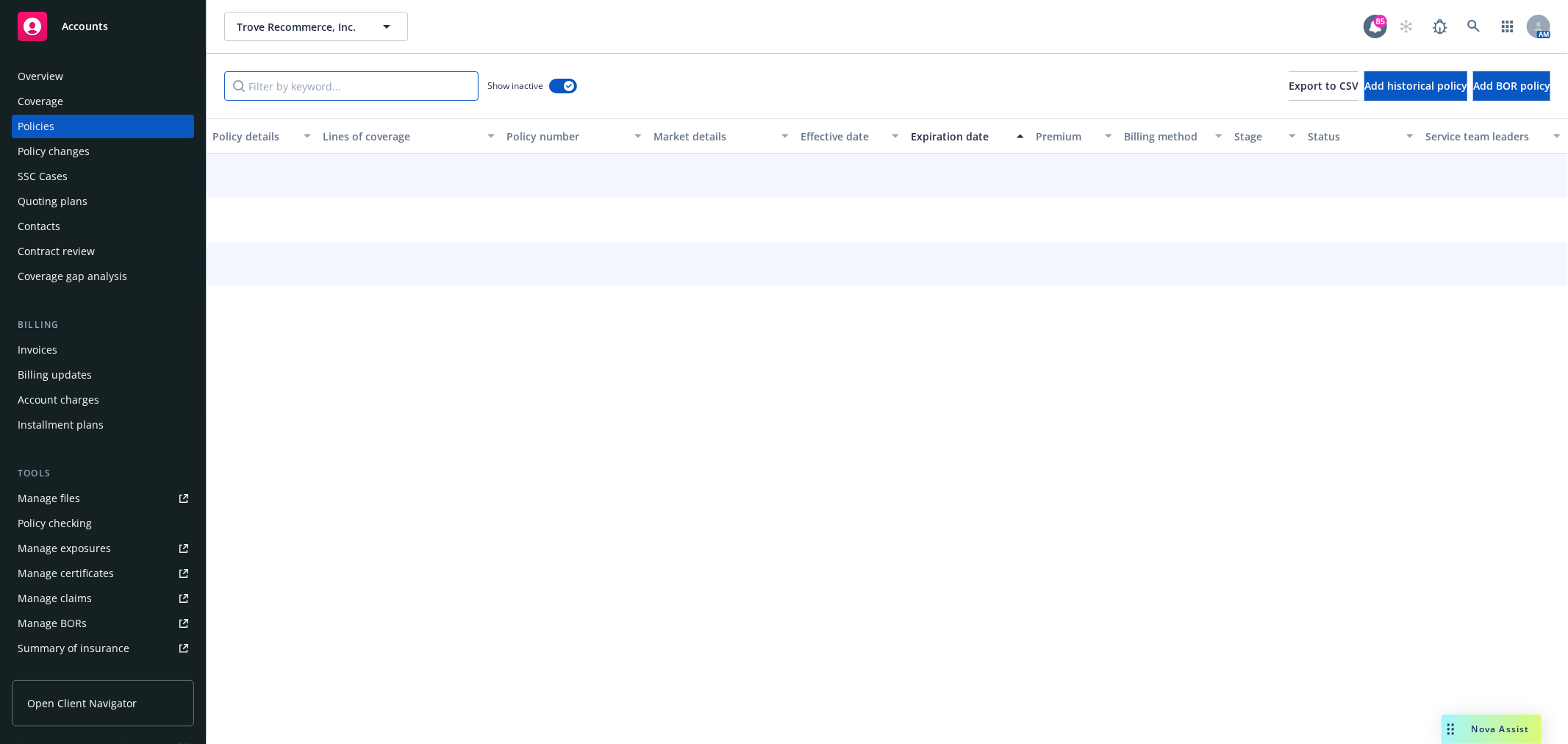
click at [387, 91] on input "Filter by keyword..." at bounding box center [351, 85] width 254 height 29
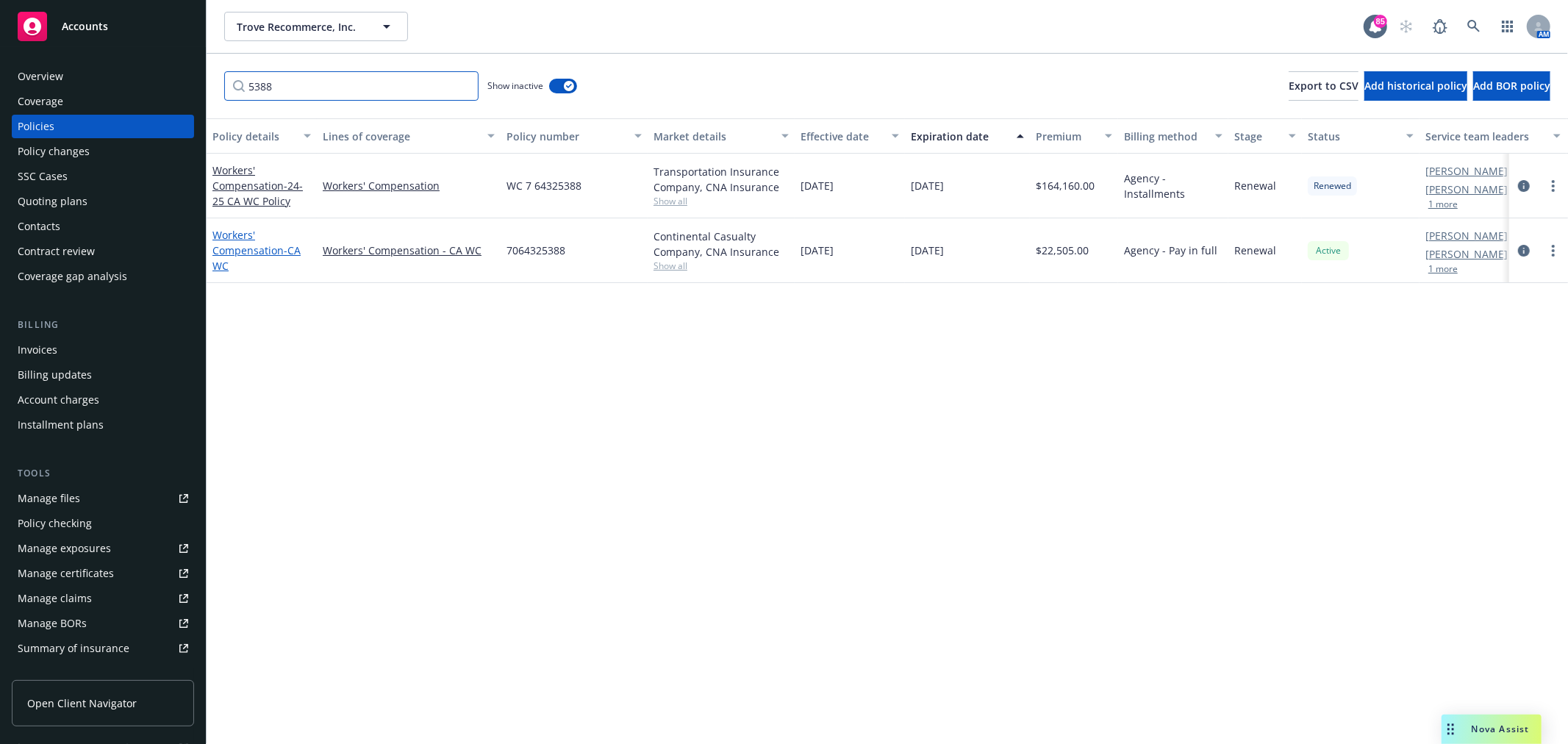
type input "5388"
click at [243, 248] on link "Workers' Compensation - CA WC" at bounding box center [257, 250] width 88 height 45
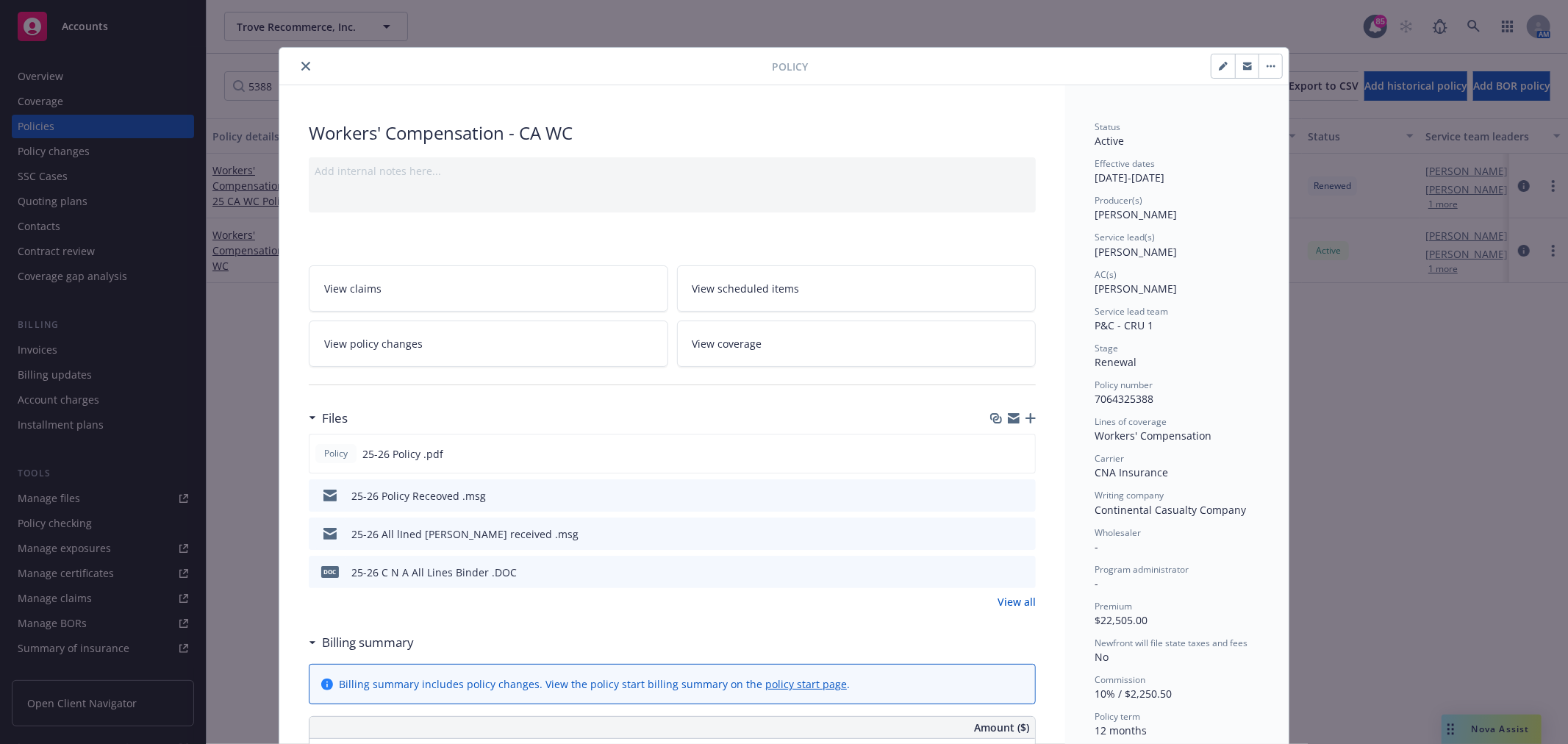
click at [388, 332] on link "View policy changes" at bounding box center [488, 344] width 359 height 47
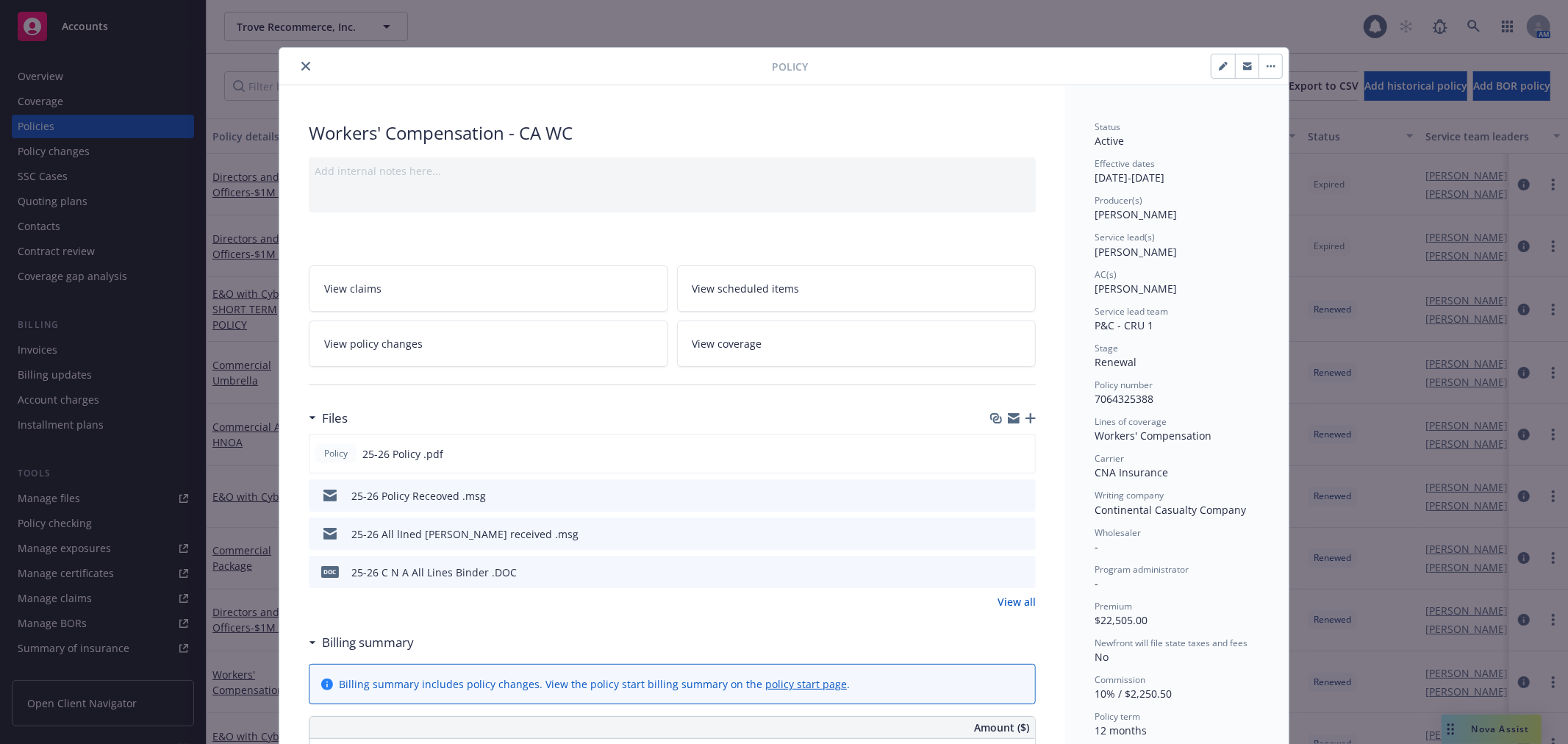
scroll to position [44, 0]
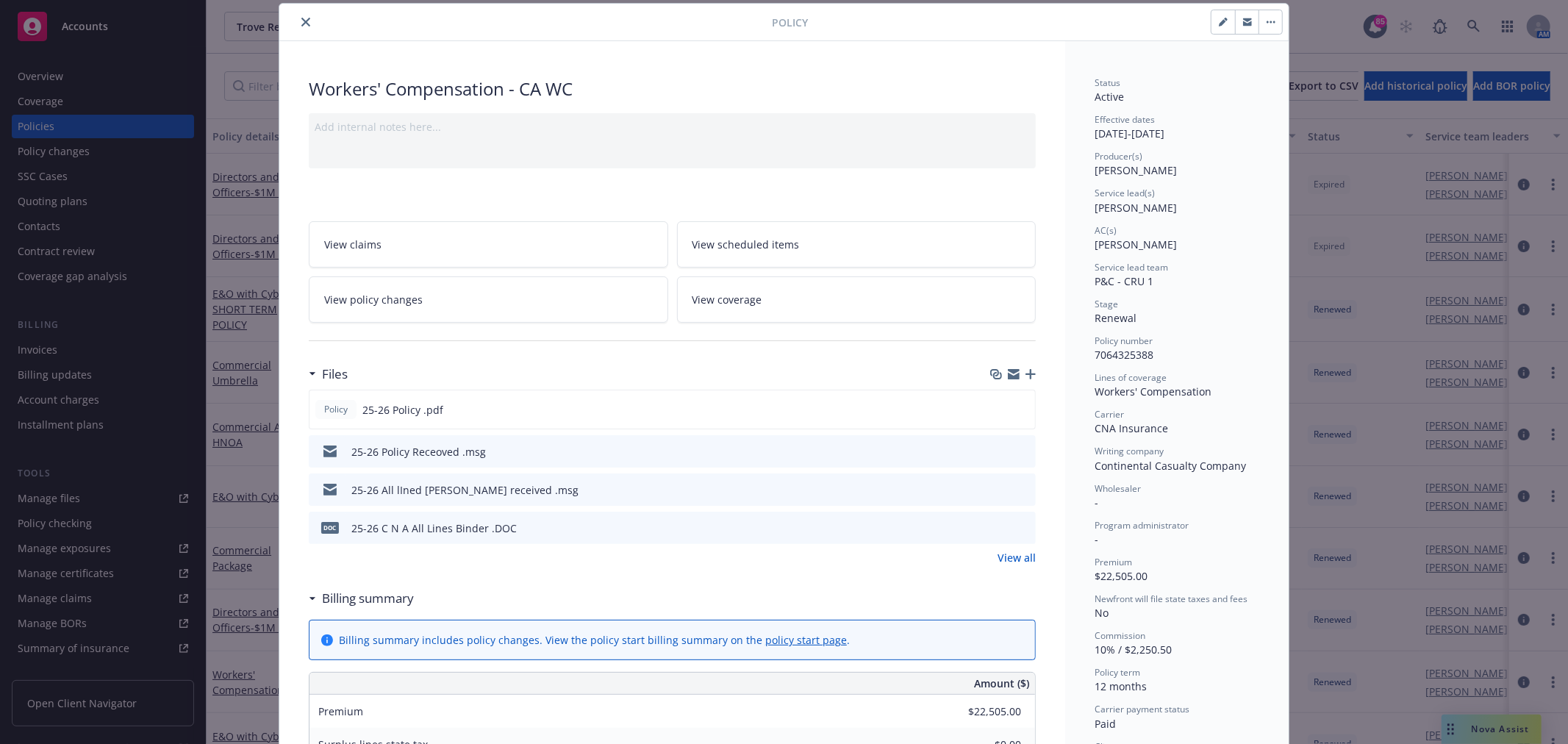
click at [301, 21] on icon "close" at bounding box center [305, 22] width 9 height 9
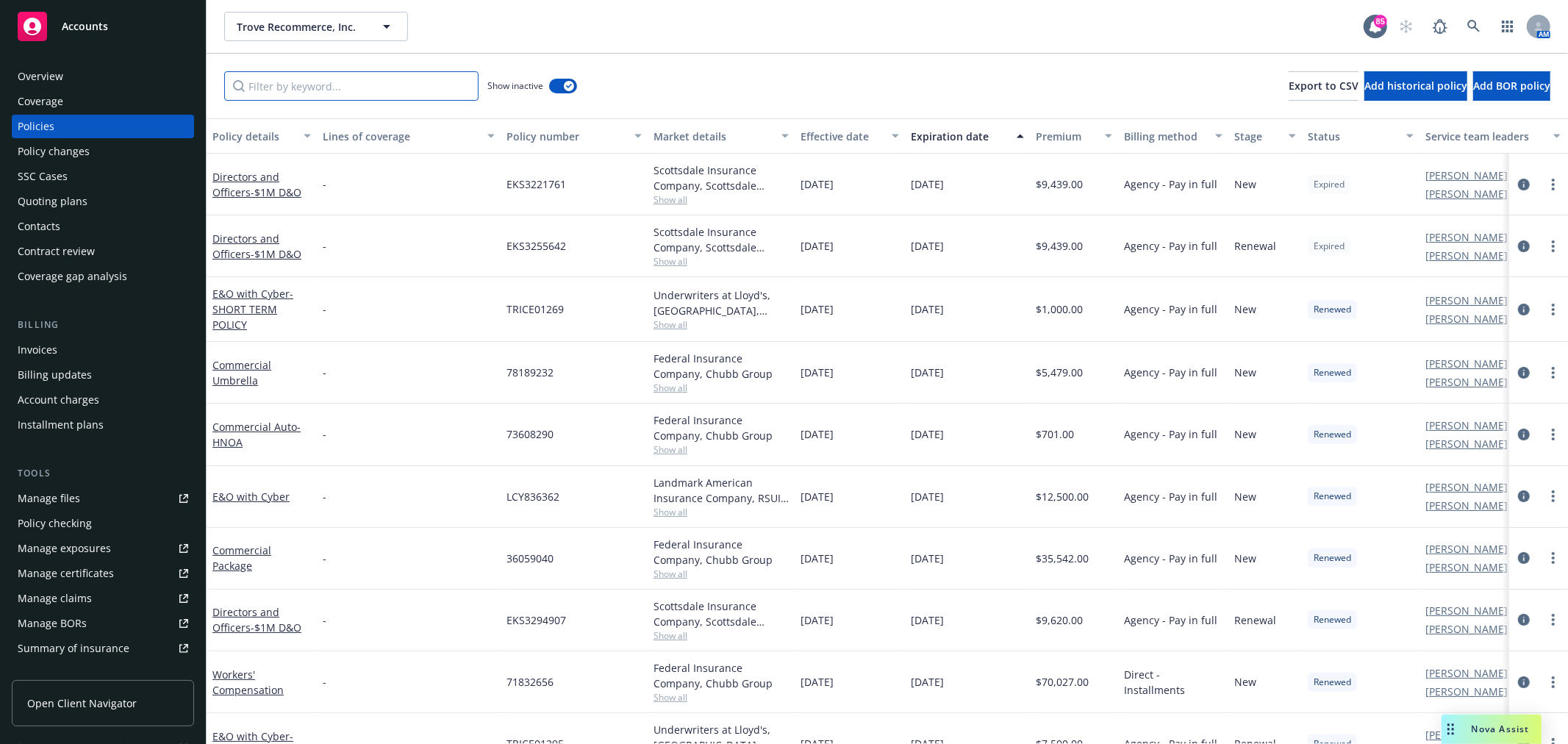
click at [410, 89] on input "Filter by keyword..." at bounding box center [351, 85] width 254 height 29
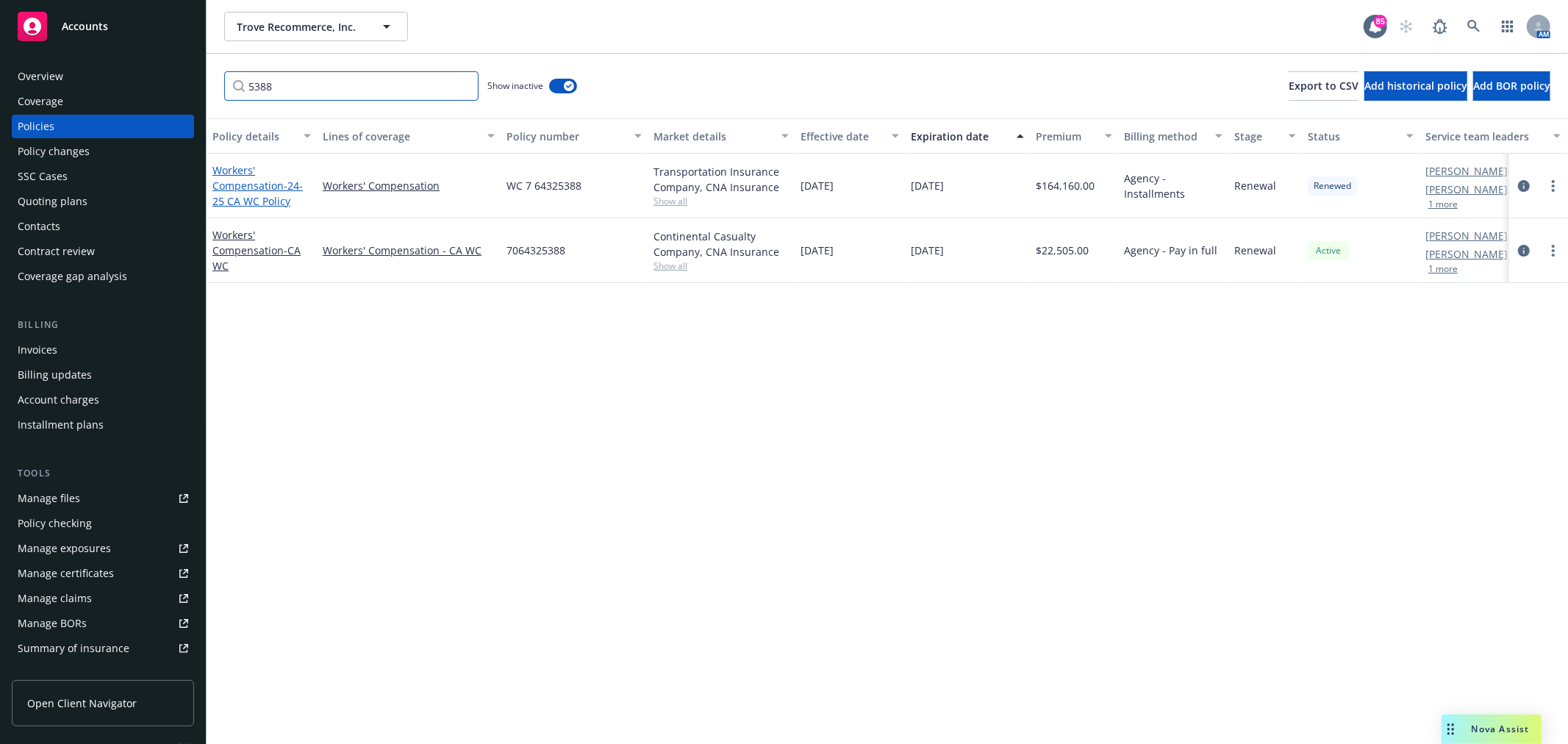
type input "5388"
click at [258, 194] on span "- 24-25 CA WC Policy" at bounding box center [258, 193] width 90 height 29
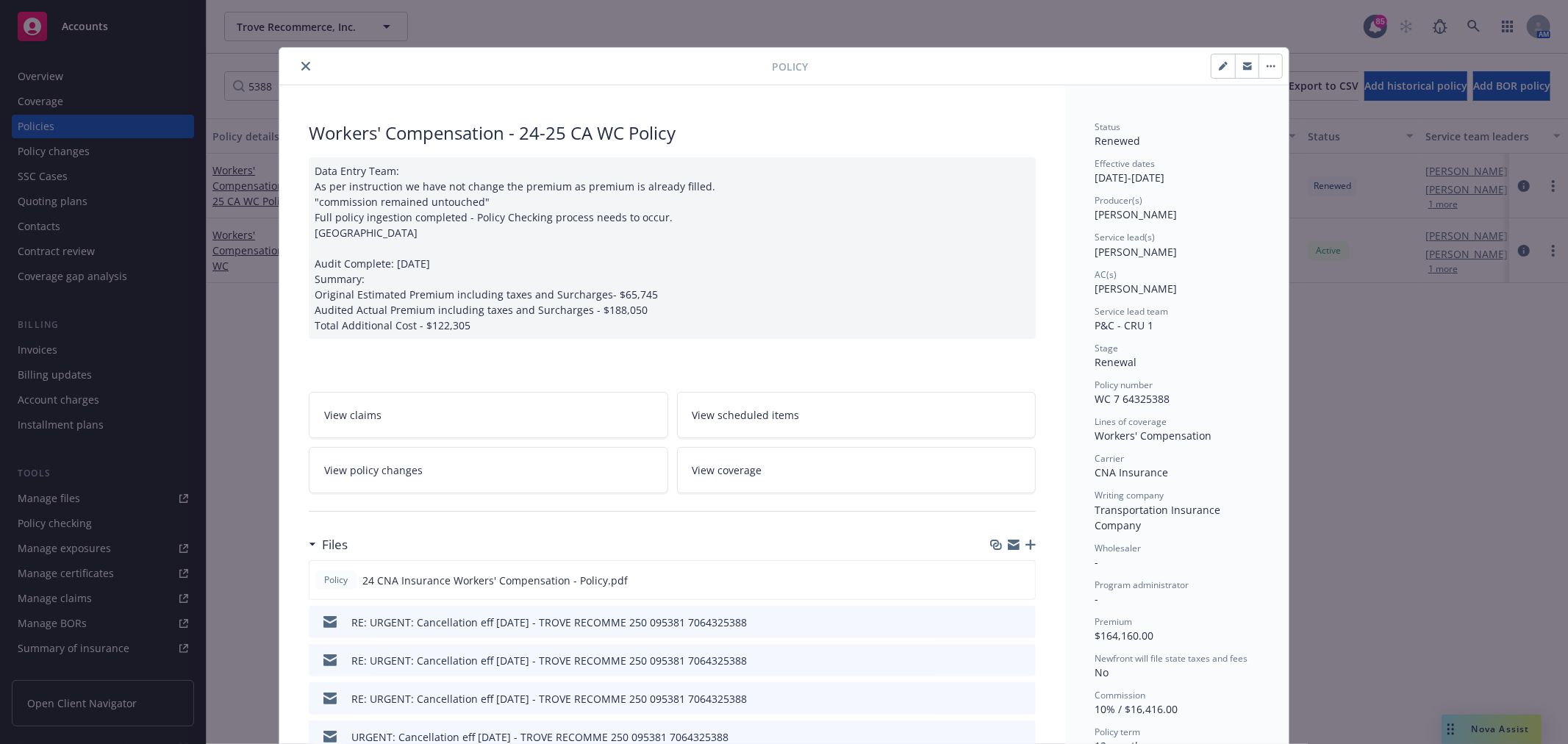
click at [473, 475] on link "View policy changes" at bounding box center [488, 470] width 359 height 47
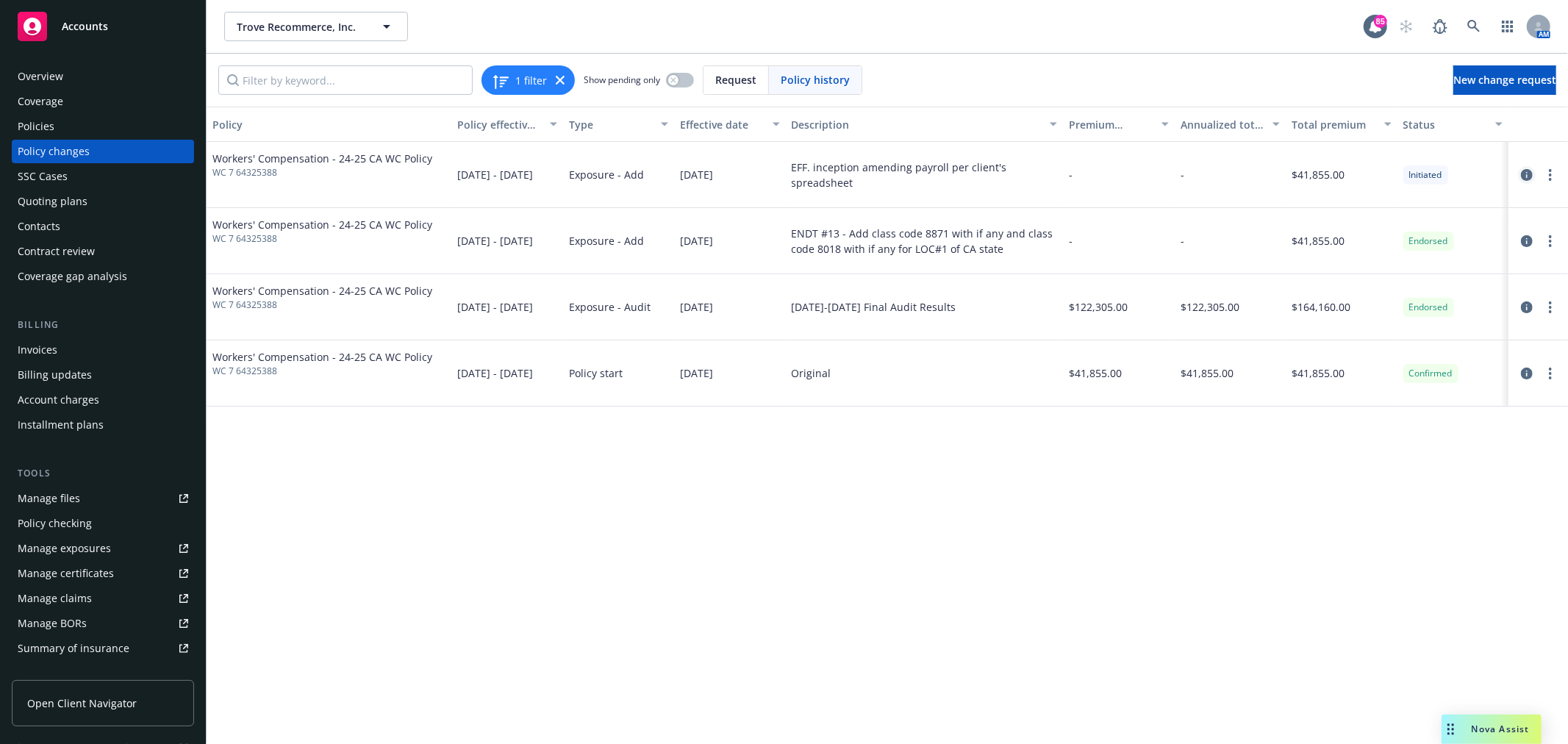
click at [1525, 181] on link "circleInformation" at bounding box center [1526, 174] width 18 height 18
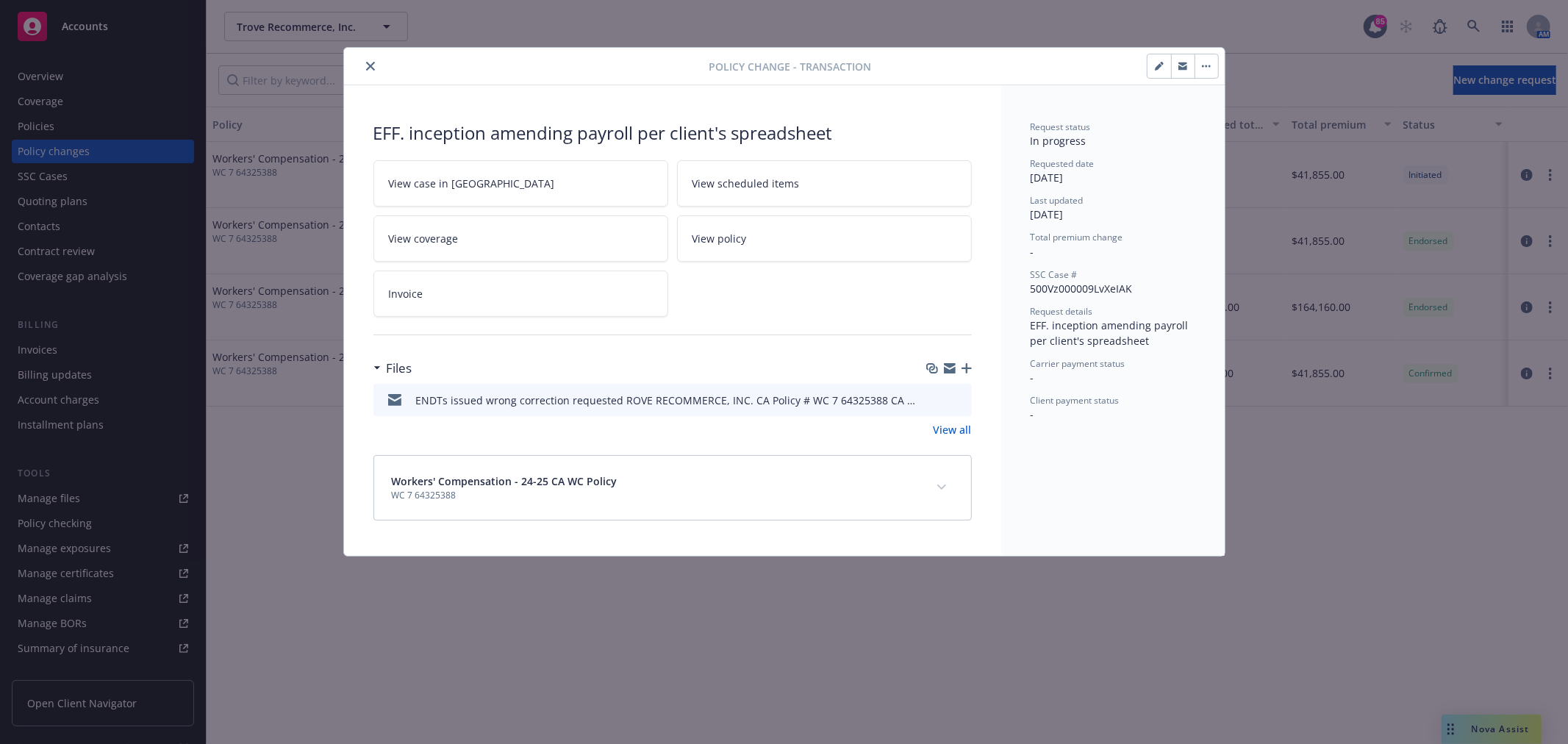
click at [970, 430] on link "View all" at bounding box center [952, 430] width 38 height 16
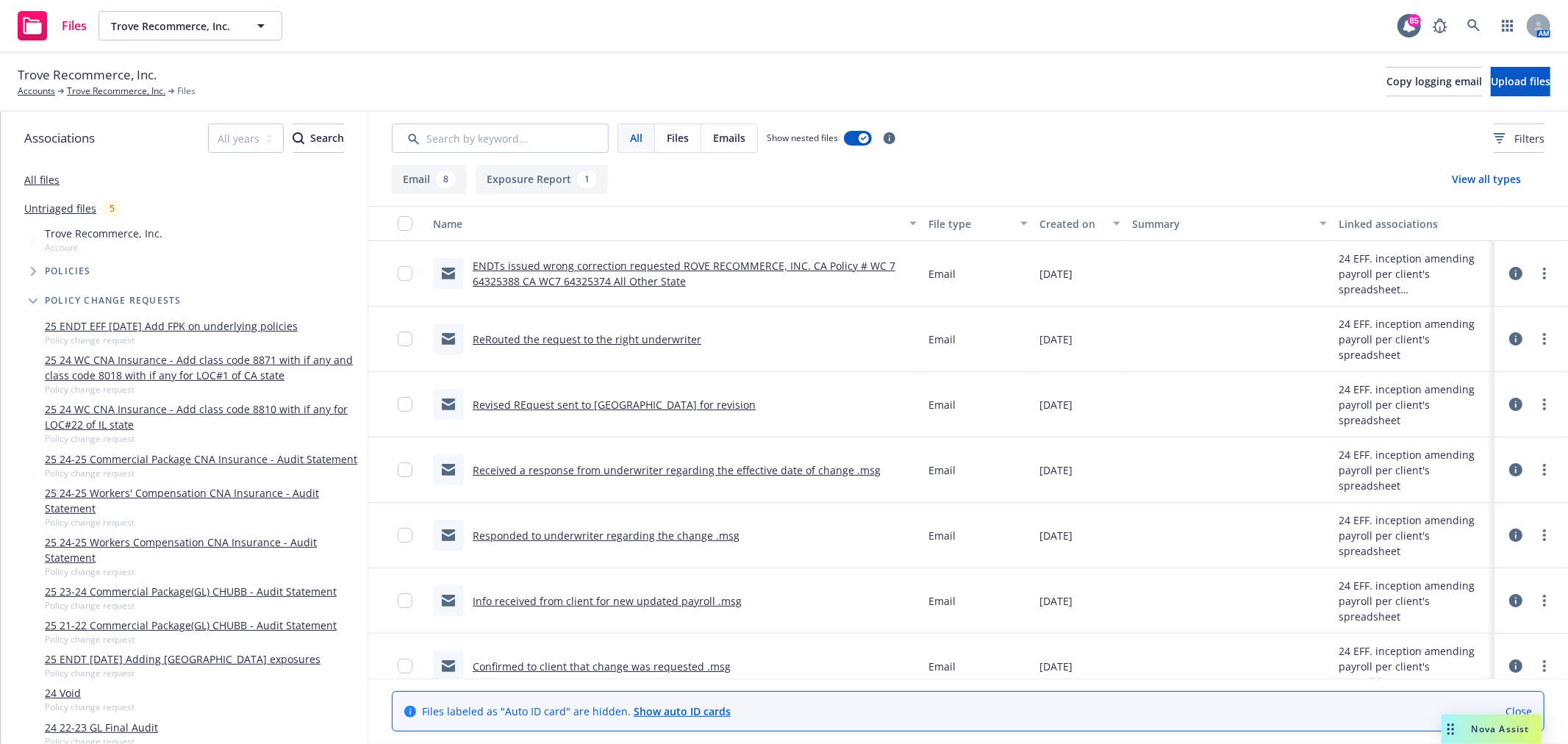
scroll to position [82, 0]
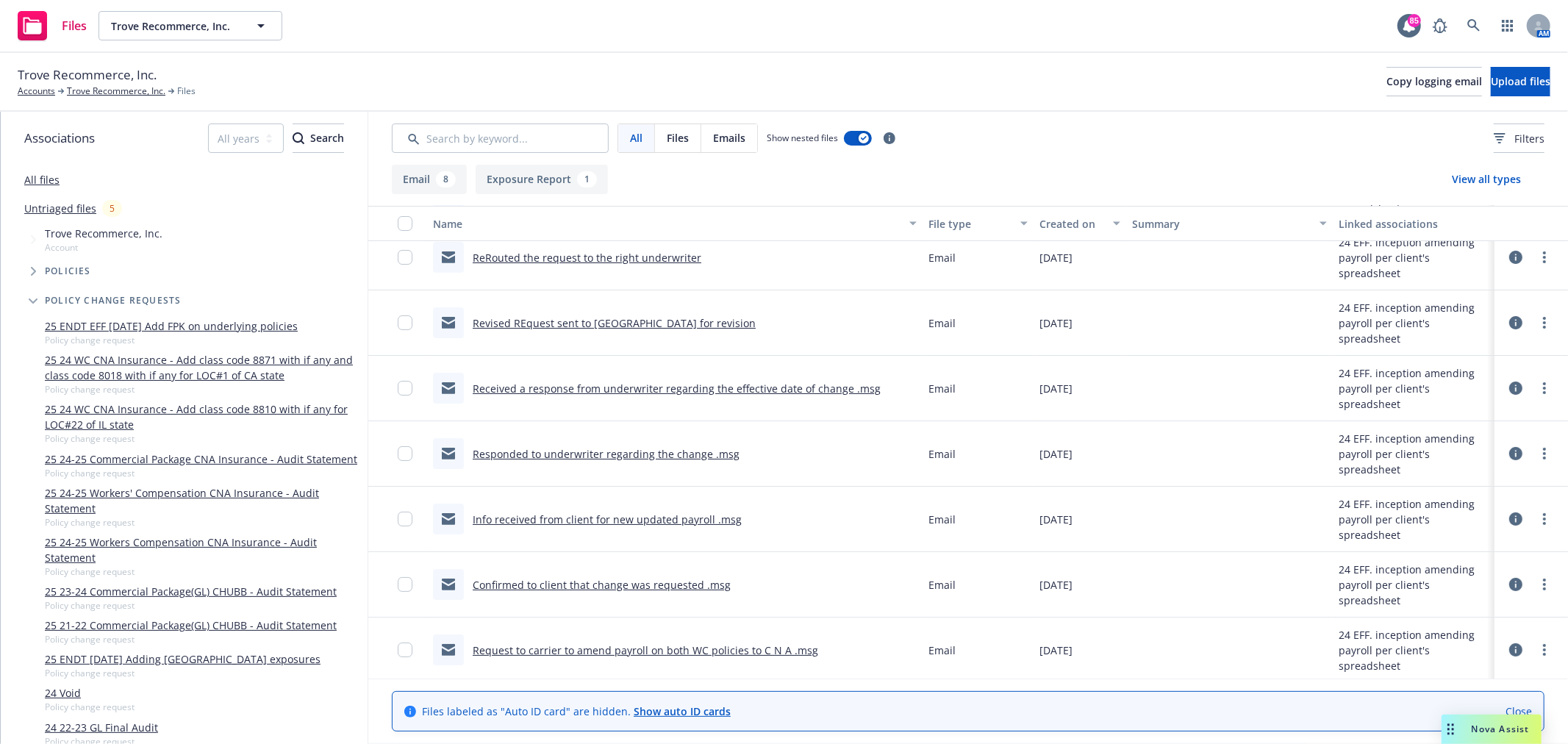
click at [691, 447] on link "Responded to underwriter regarding the change .msg" at bounding box center [606, 454] width 267 height 14
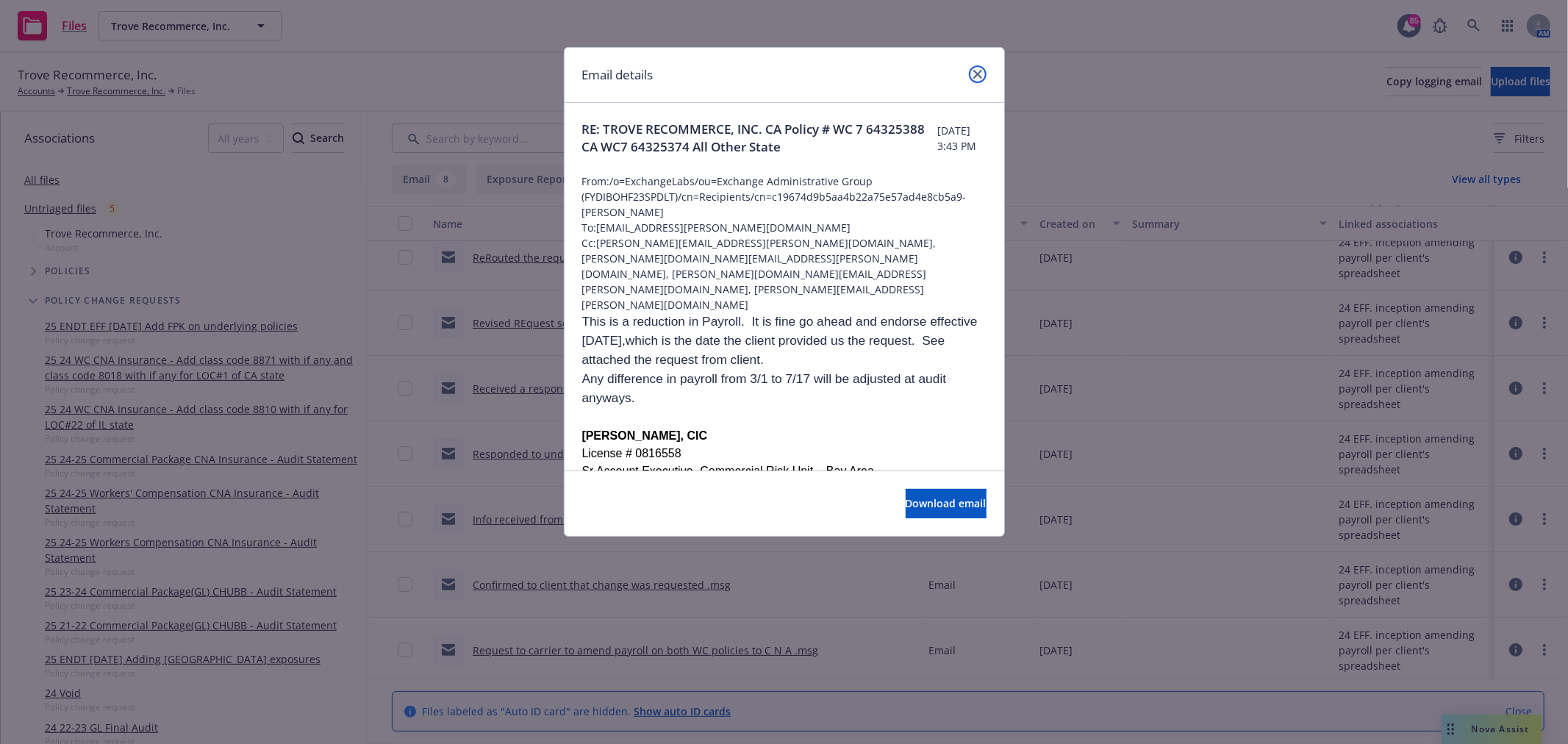
click at [978, 71] on icon "close" at bounding box center [977, 74] width 9 height 9
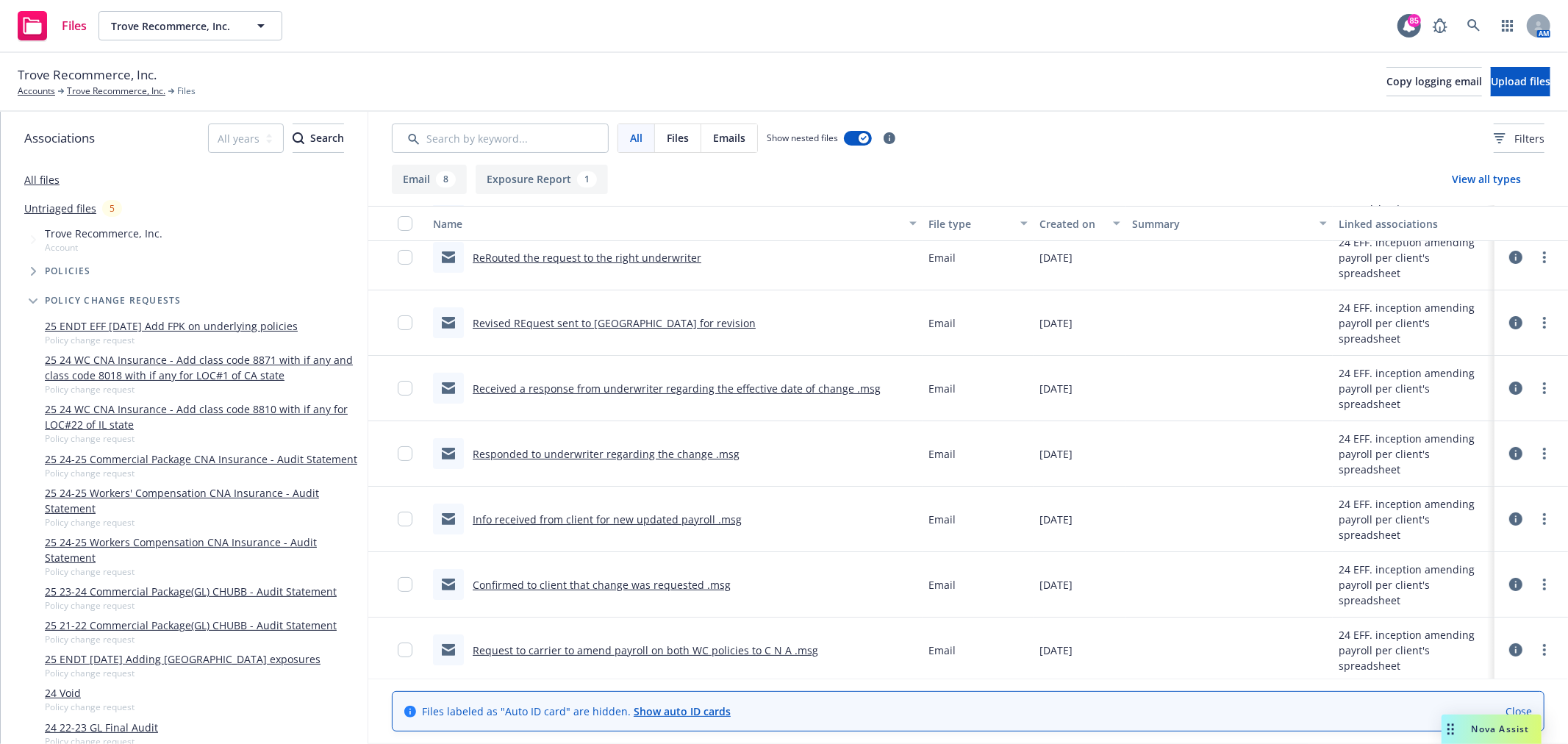
click at [636, 385] on link "Received a response from underwriter regarding the effective date of change .msg" at bounding box center [676, 388] width 408 height 14
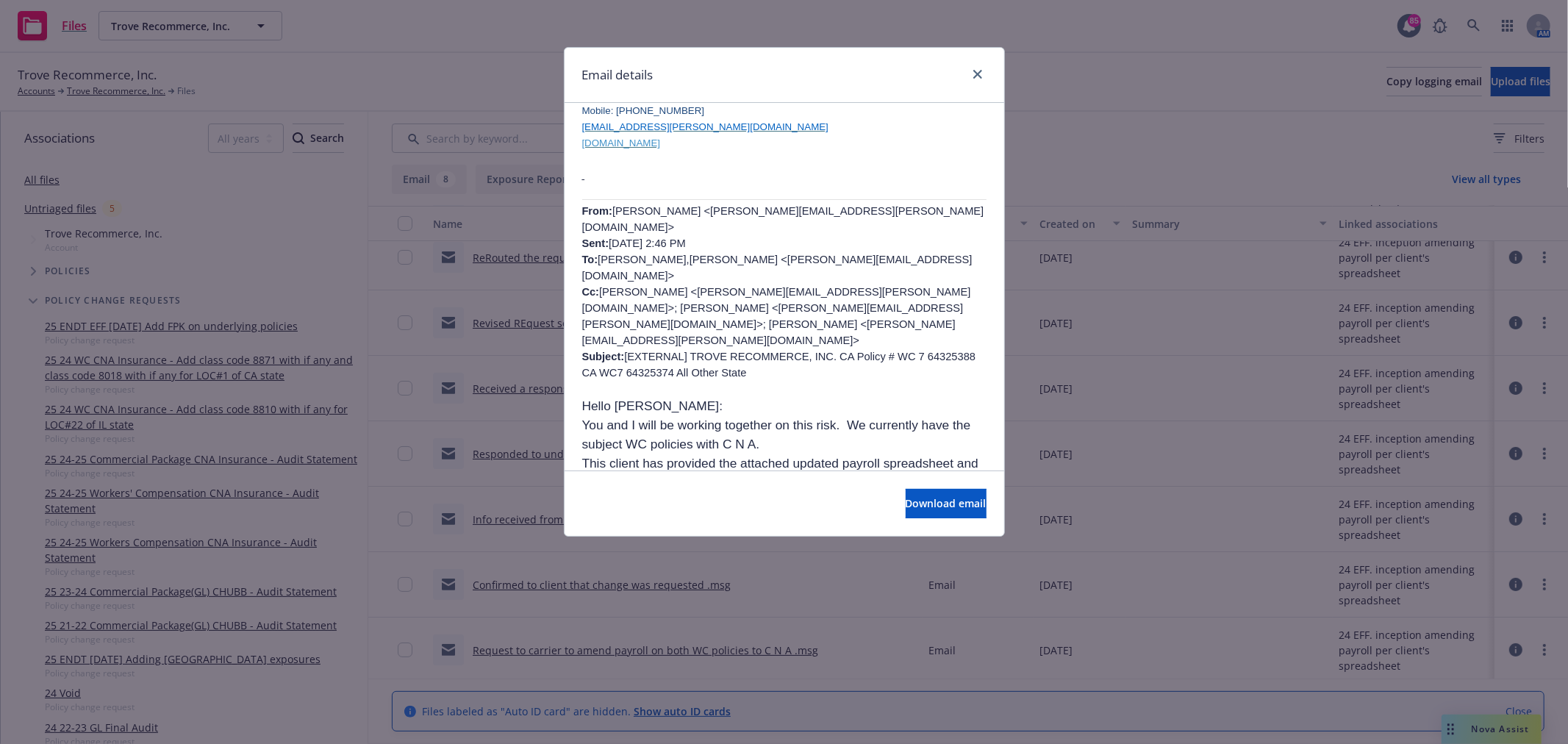
scroll to position [490, 0]
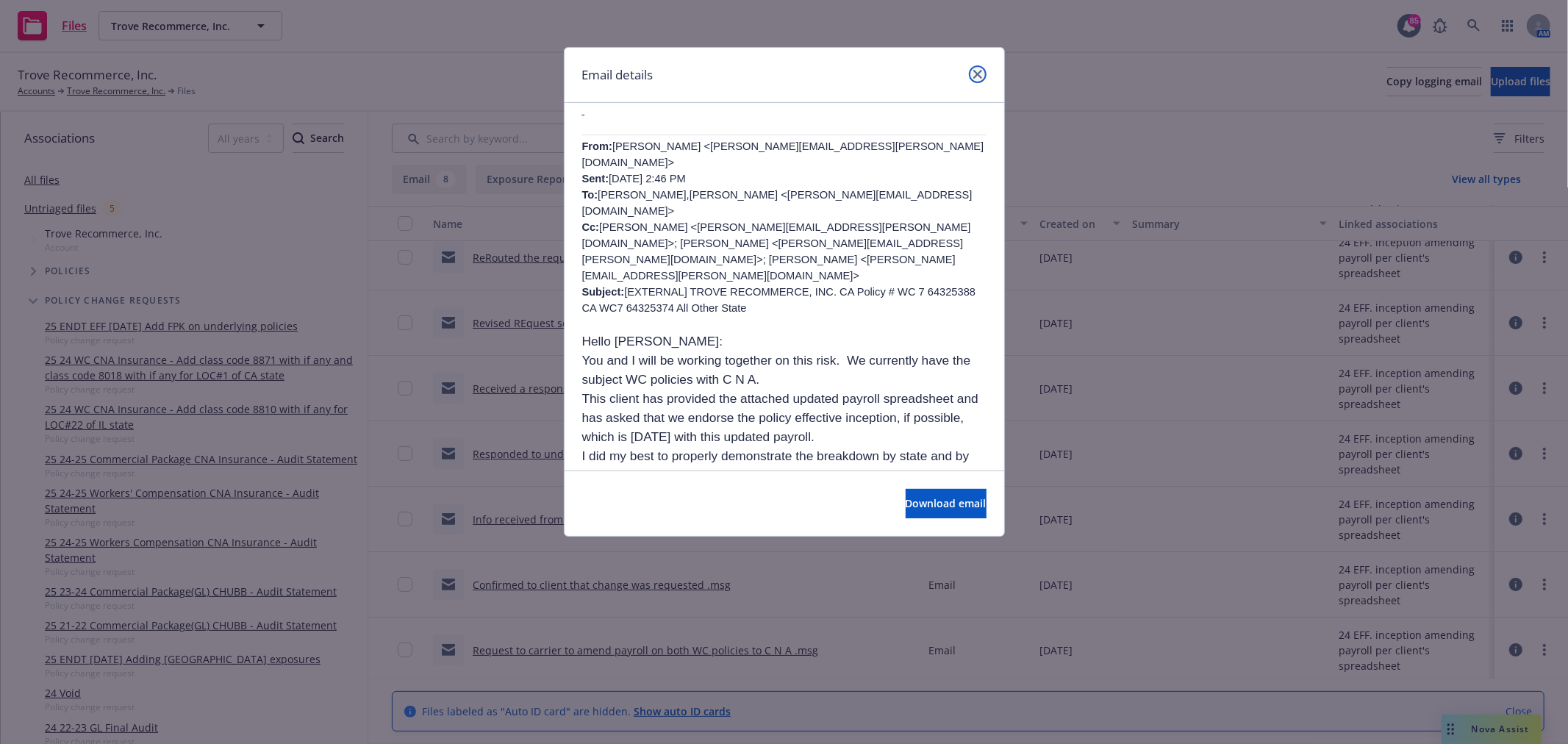
click at [977, 78] on link "close" at bounding box center [977, 73] width 18 height 18
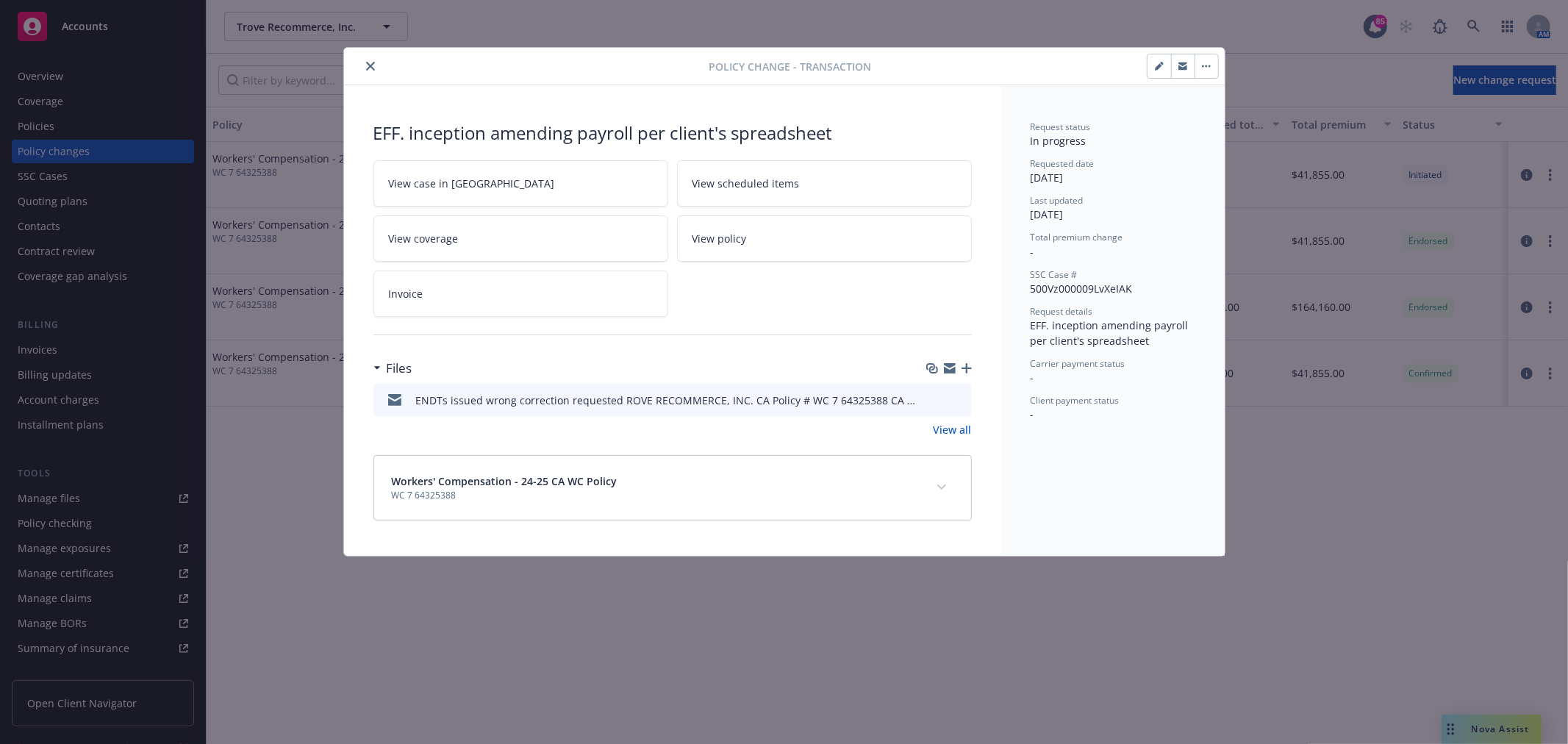
click at [963, 425] on link "View all" at bounding box center [952, 430] width 38 height 16
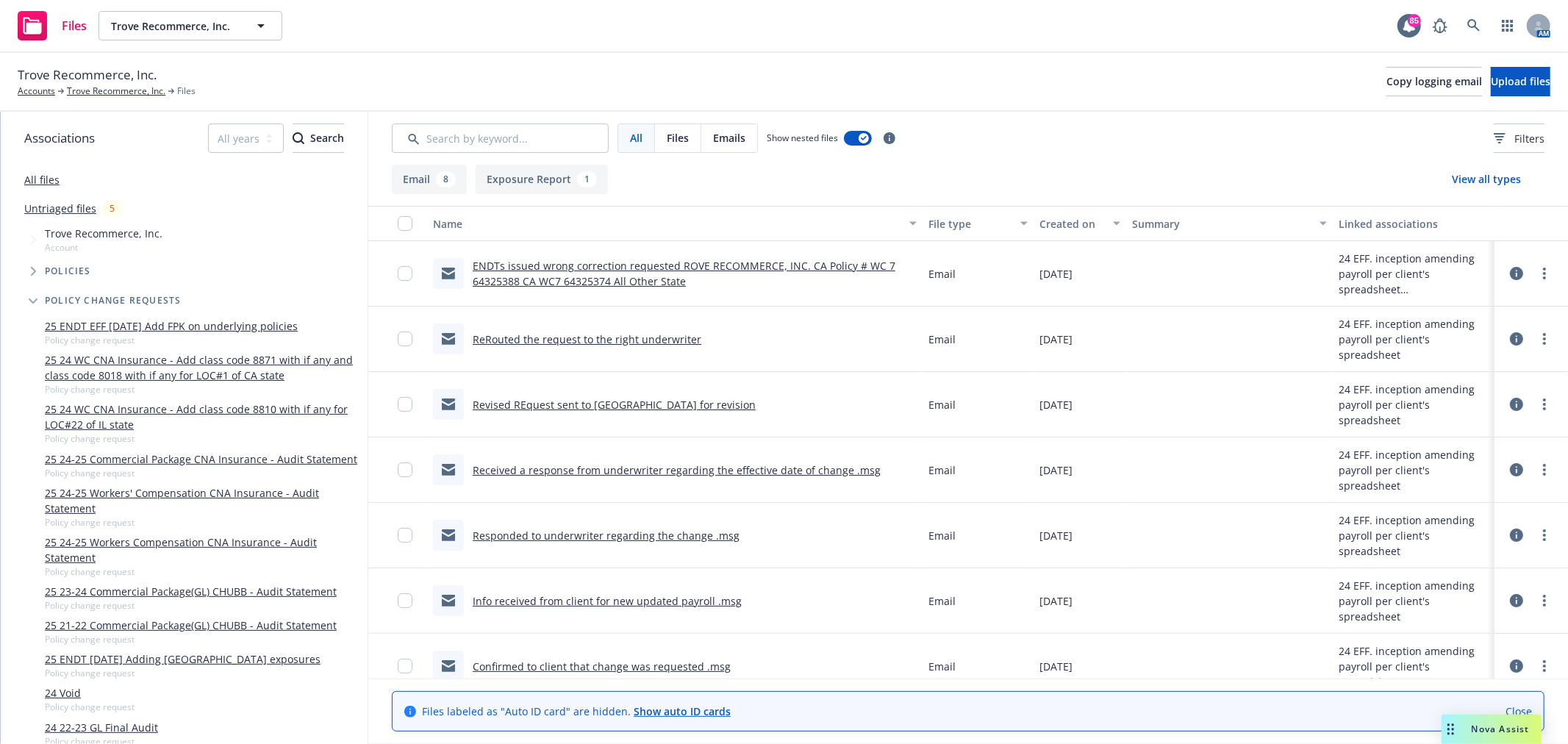
click at [559, 275] on link "ENDTs issued wrong correction requested ROVE RECOMMERCE, INC. CA Policy # WC 7 …" at bounding box center [684, 273] width 423 height 29
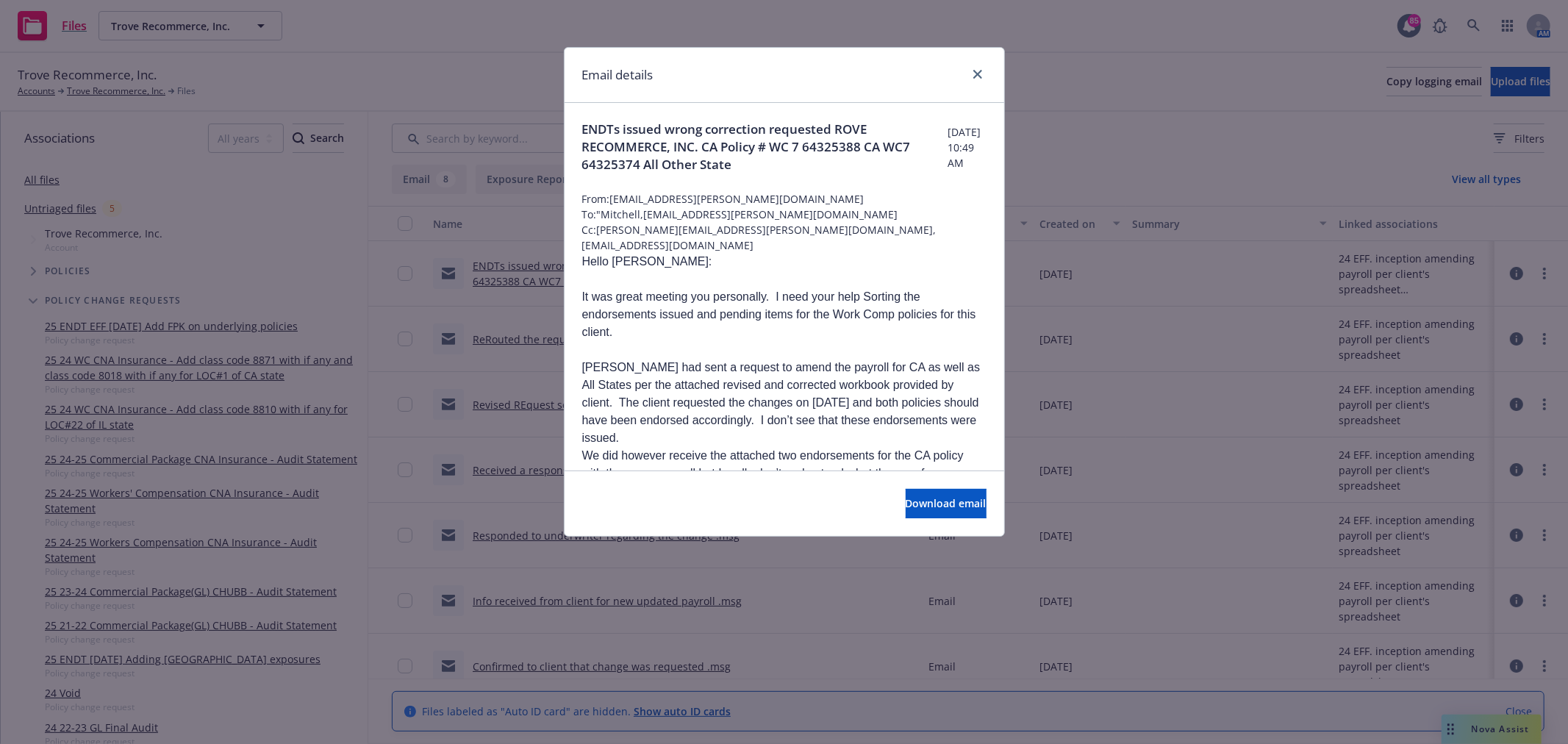
click at [771, 219] on span "To: "Mitchell,michael.mitchell@cna.com" at bounding box center [784, 214] width 405 height 16
click at [732, 254] on p "Hello Michael:" at bounding box center [784, 261] width 405 height 18
drag, startPoint x: 862, startPoint y: 143, endPoint x: 806, endPoint y: 138, distance: 56.2
click at [806, 138] on span "ENDTs issued wrong correction requested ROVE RECOMMERCE, INC. CA Policy # WC 7 …" at bounding box center [765, 147] width 365 height 53
copy span "64325388"
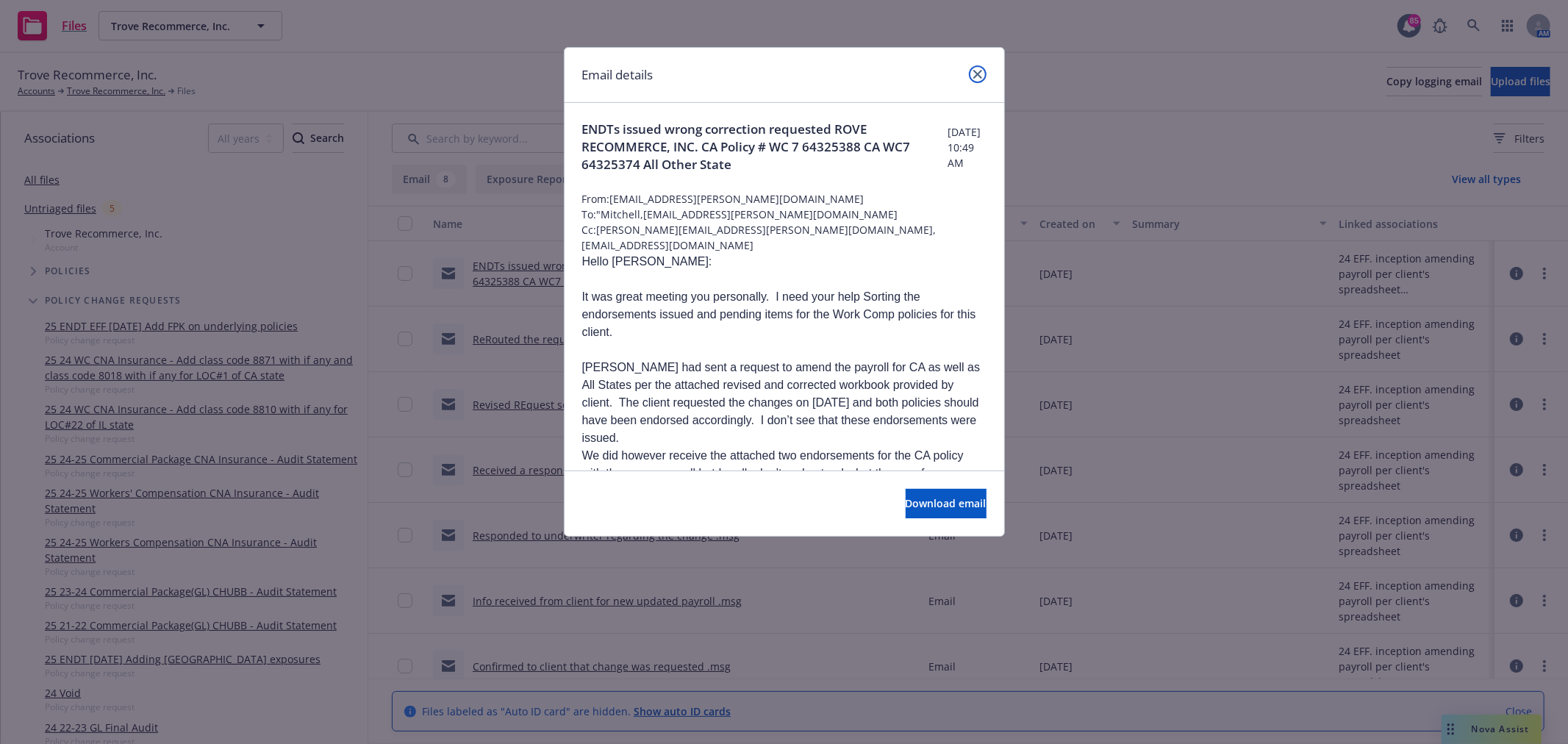
drag, startPoint x: 981, startPoint y: 71, endPoint x: 972, endPoint y: 72, distance: 9.1
click at [981, 71] on link "close" at bounding box center [977, 73] width 18 height 18
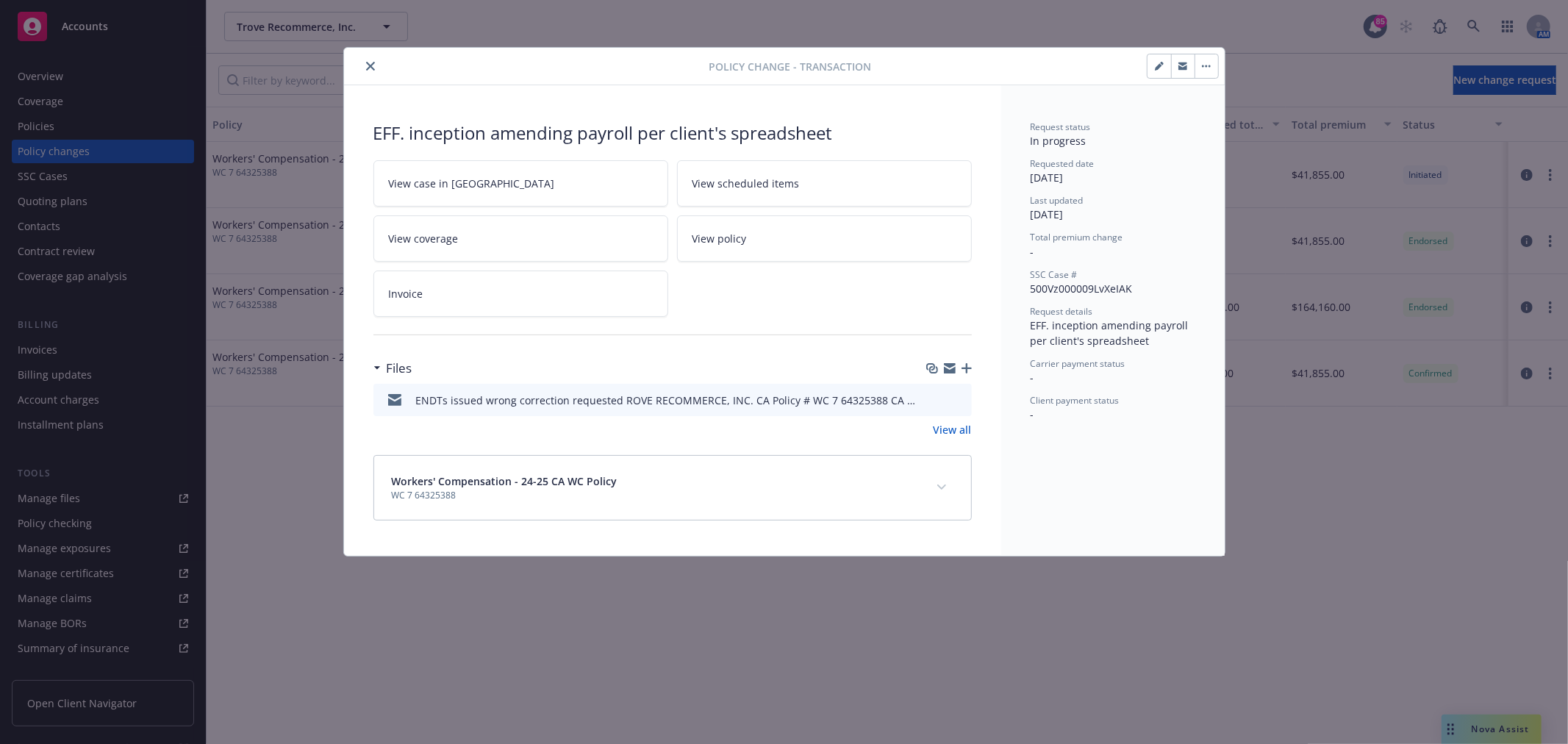
click at [1210, 71] on button "button" at bounding box center [1206, 66] width 23 height 23
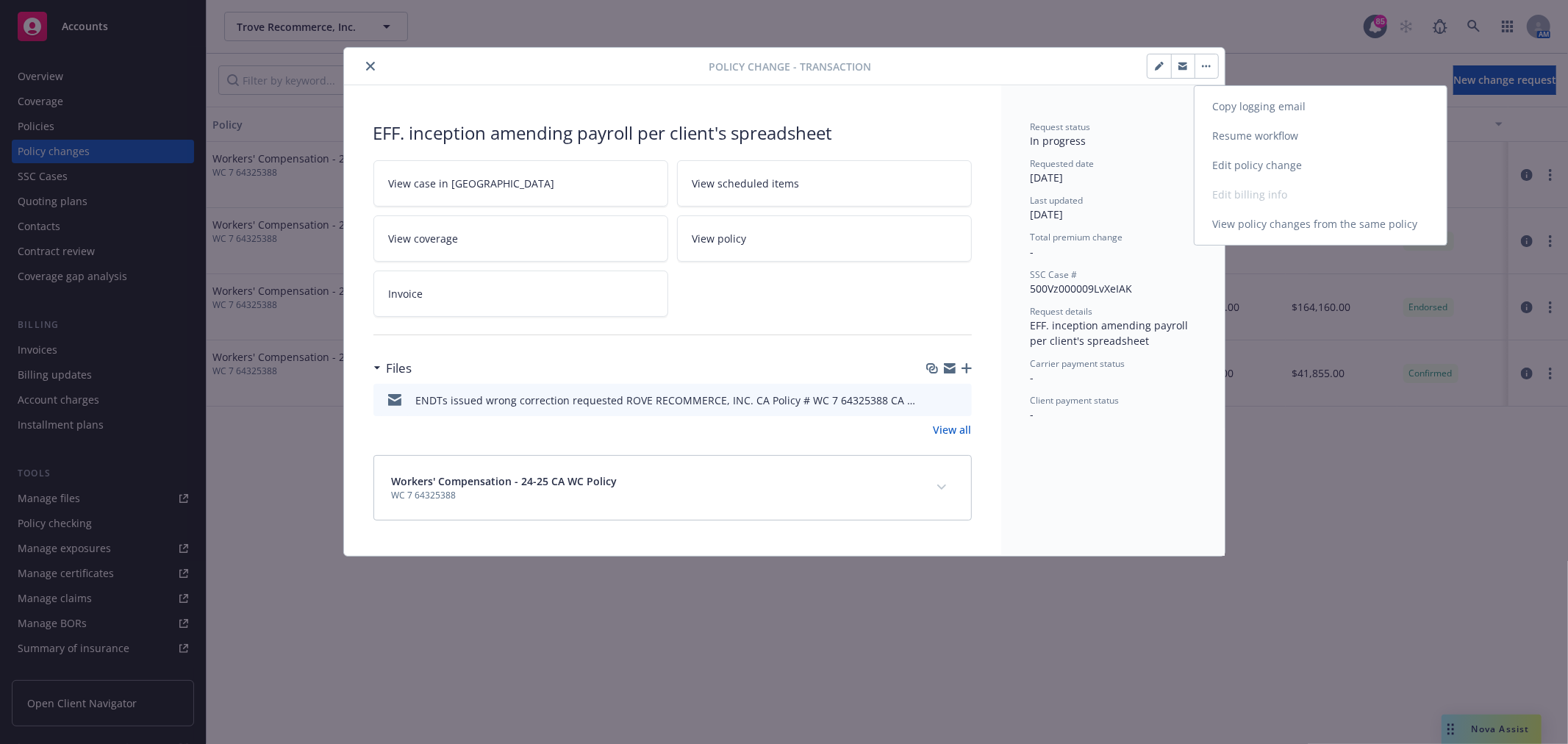
click at [1249, 138] on link "Resume workflow" at bounding box center [1320, 135] width 252 height 29
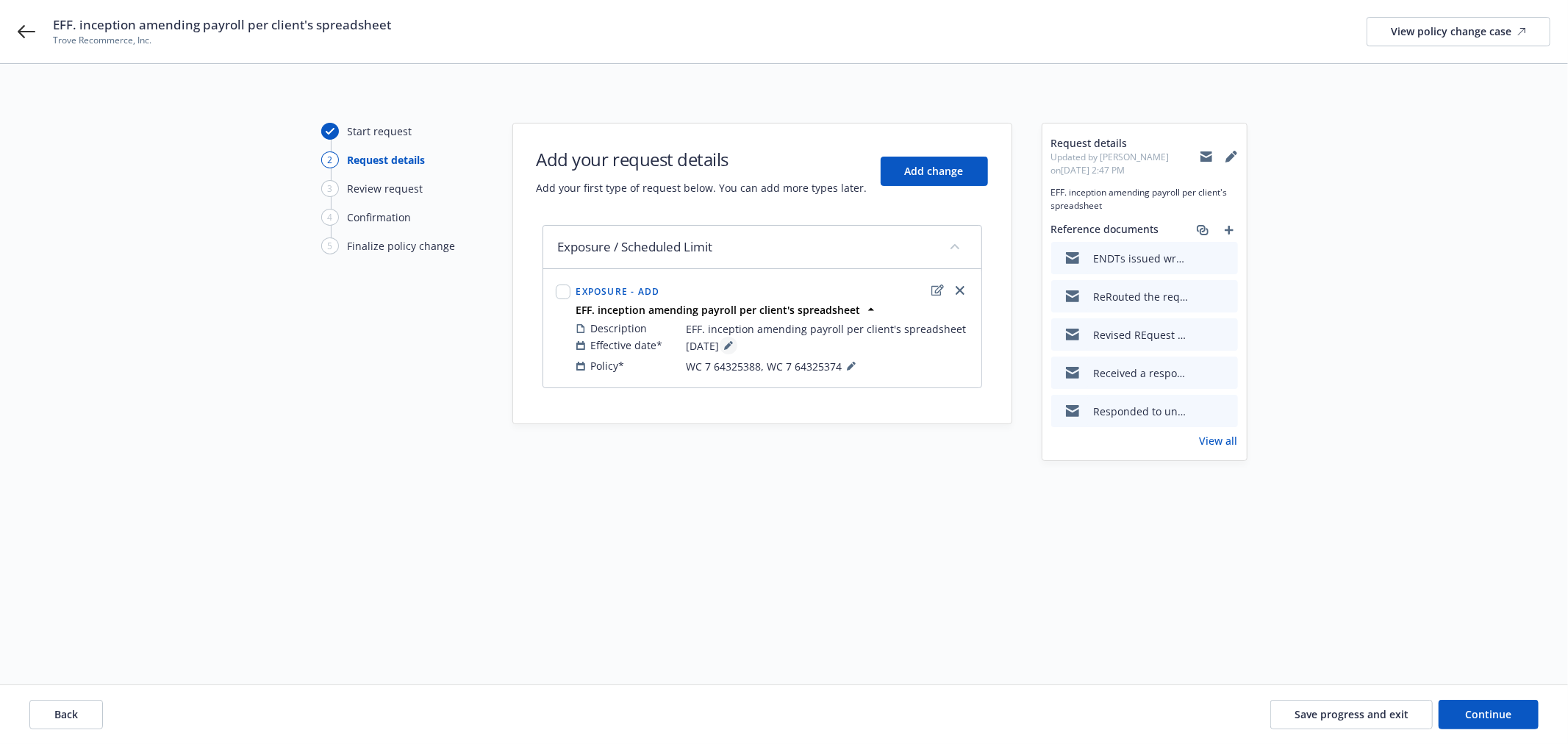
click at [737, 341] on button at bounding box center [728, 345] width 18 height 18
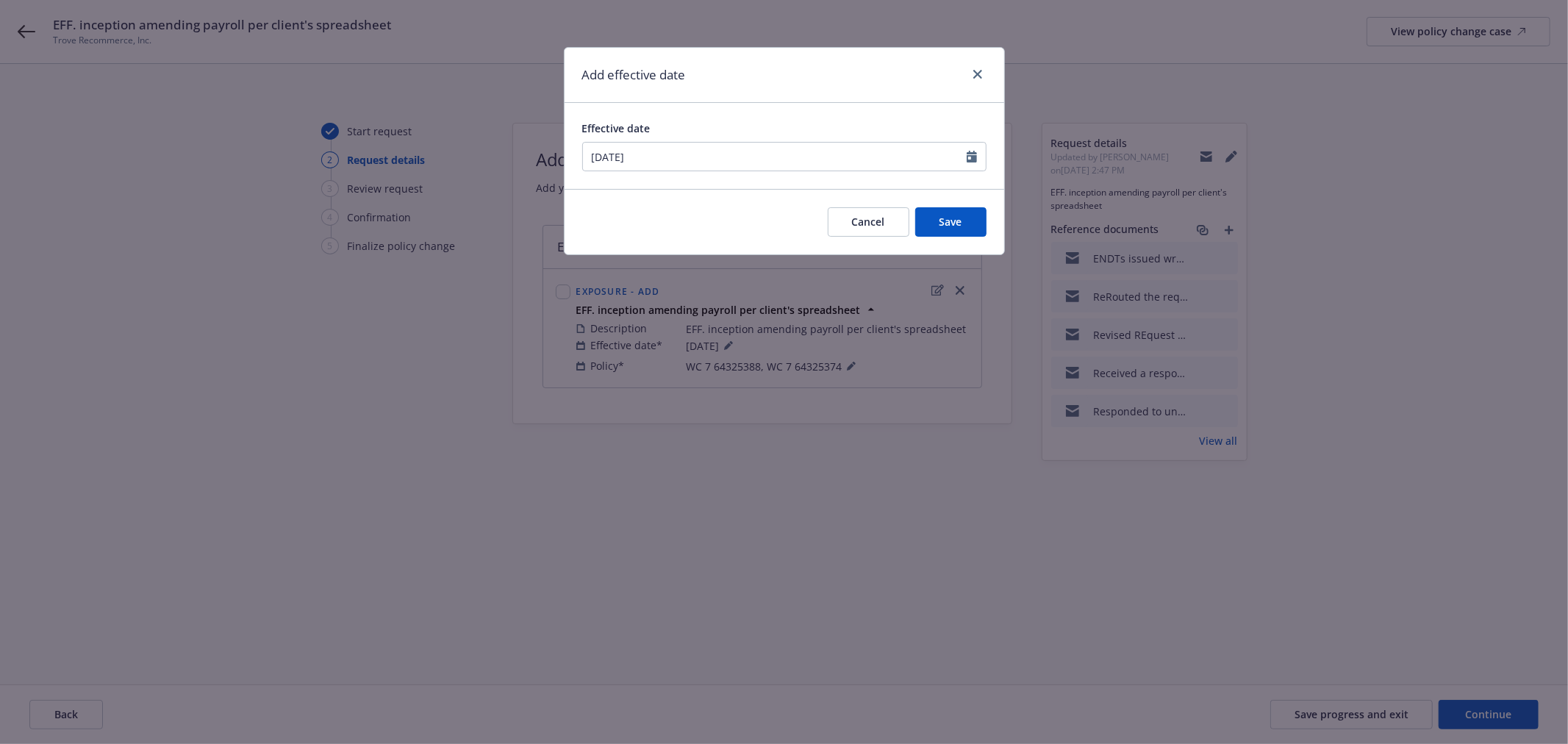
click at [776, 178] on div "Effective date [DATE]" at bounding box center [784, 145] width 440 height 86
click at [776, 171] on div "[DATE]" at bounding box center [784, 156] width 405 height 29
click at [781, 153] on input "[DATE]" at bounding box center [775, 156] width 384 height 28
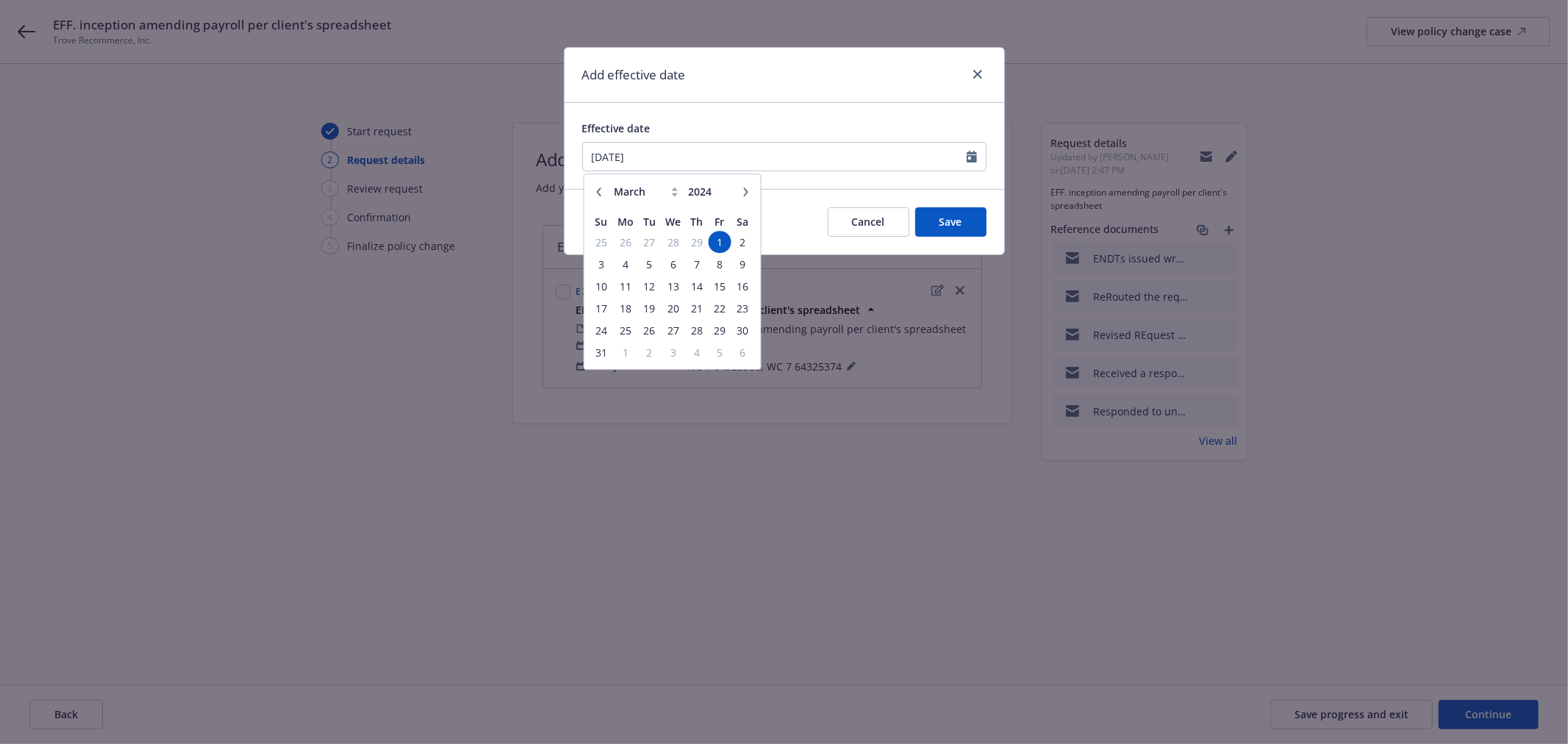
click at [743, 188] on icon "button" at bounding box center [745, 192] width 9 height 9
select select "7"
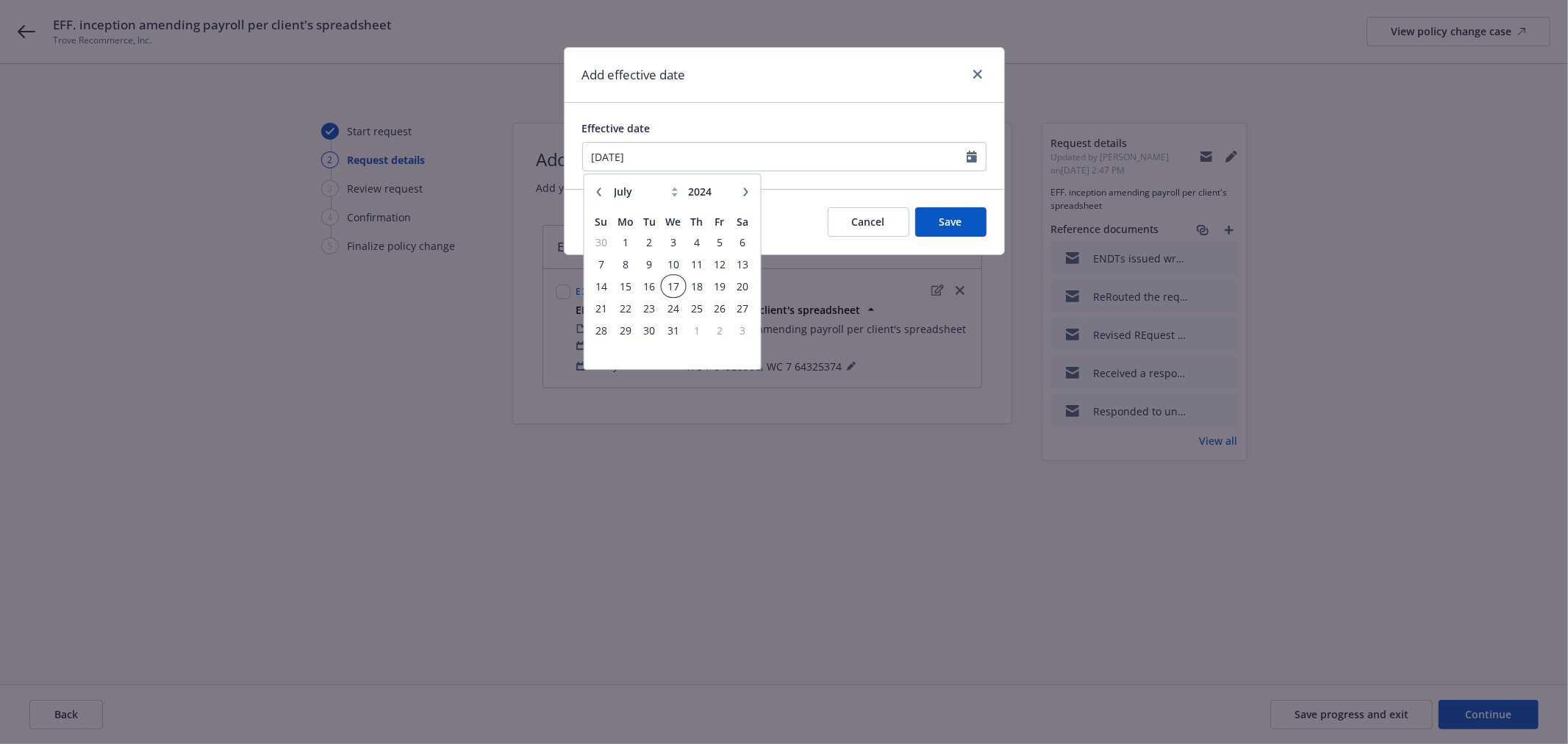
click at [676, 289] on span "17" at bounding box center [673, 286] width 22 height 18
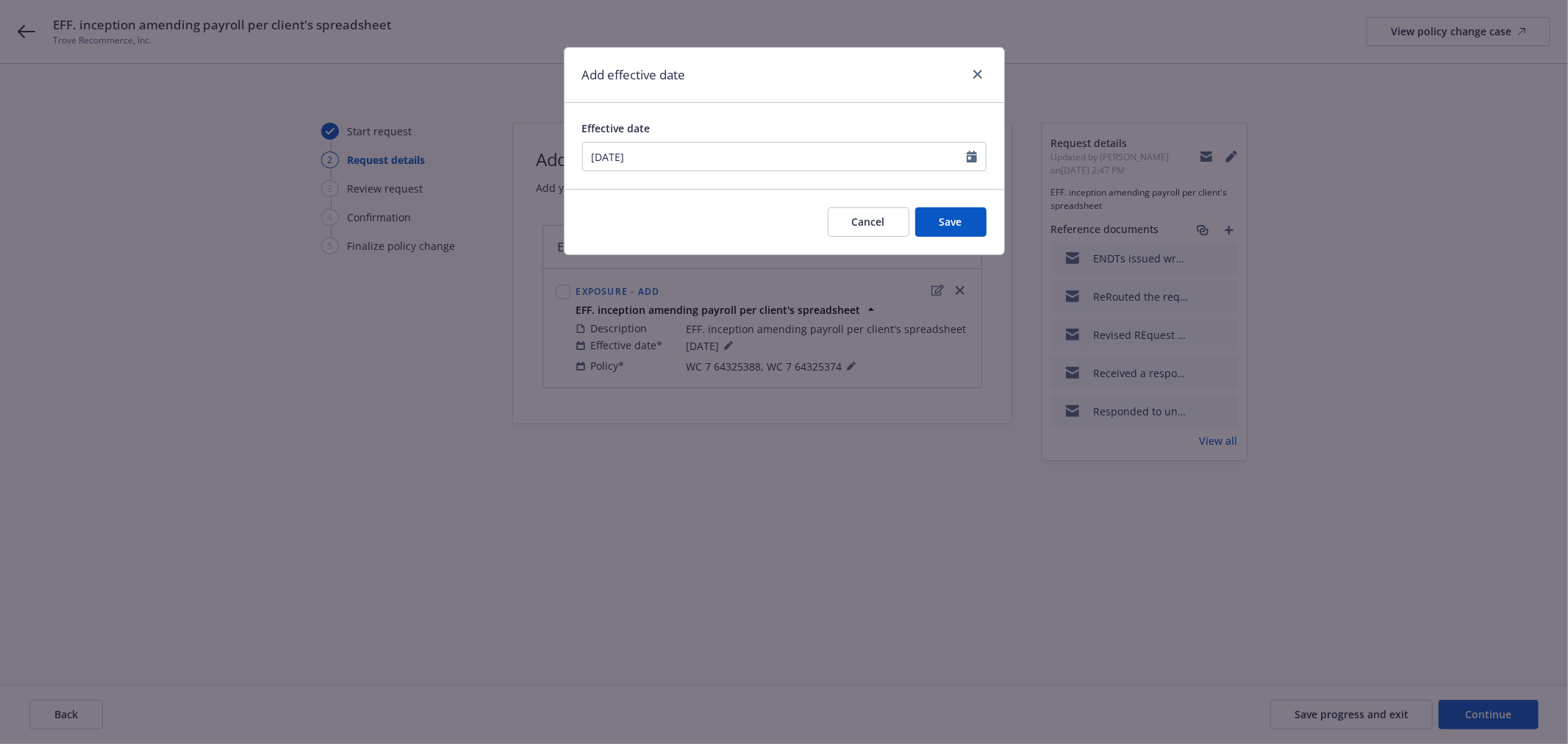
type input "[DATE]"
click at [950, 222] on span "Save" at bounding box center [950, 221] width 23 height 14
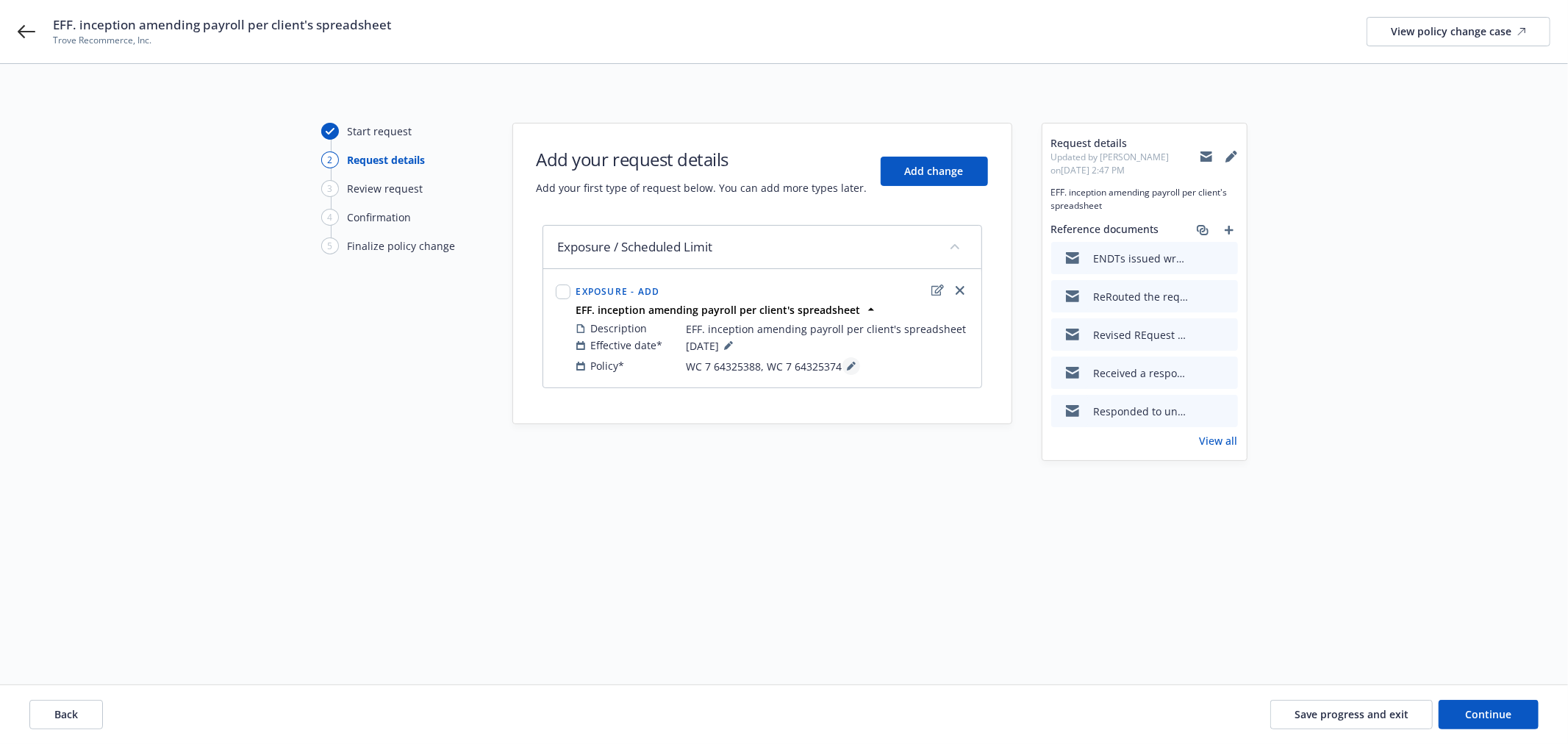
click at [852, 369] on icon at bounding box center [851, 366] width 9 height 9
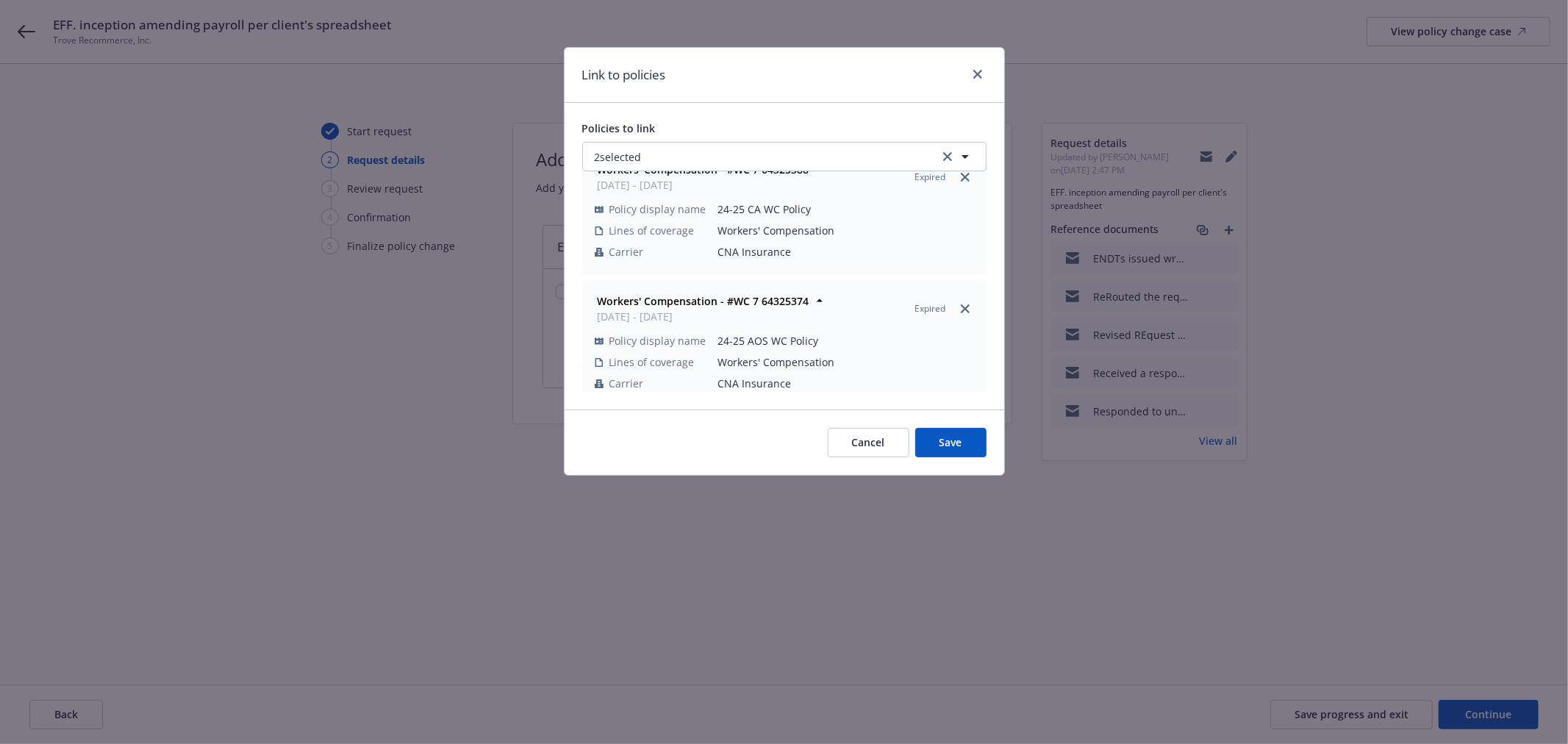
scroll to position [43, 0]
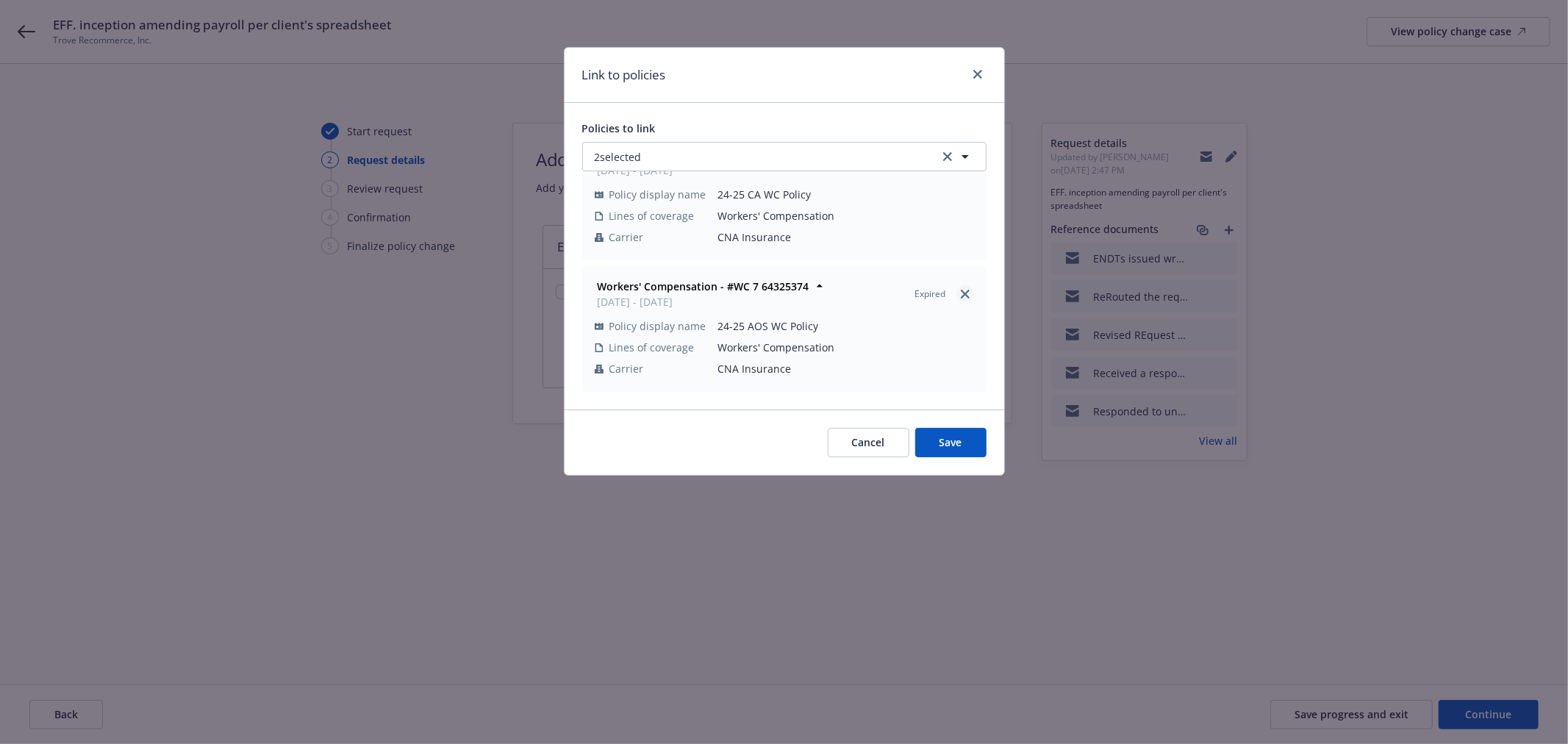
click at [957, 295] on link "close" at bounding box center [964, 294] width 18 height 18
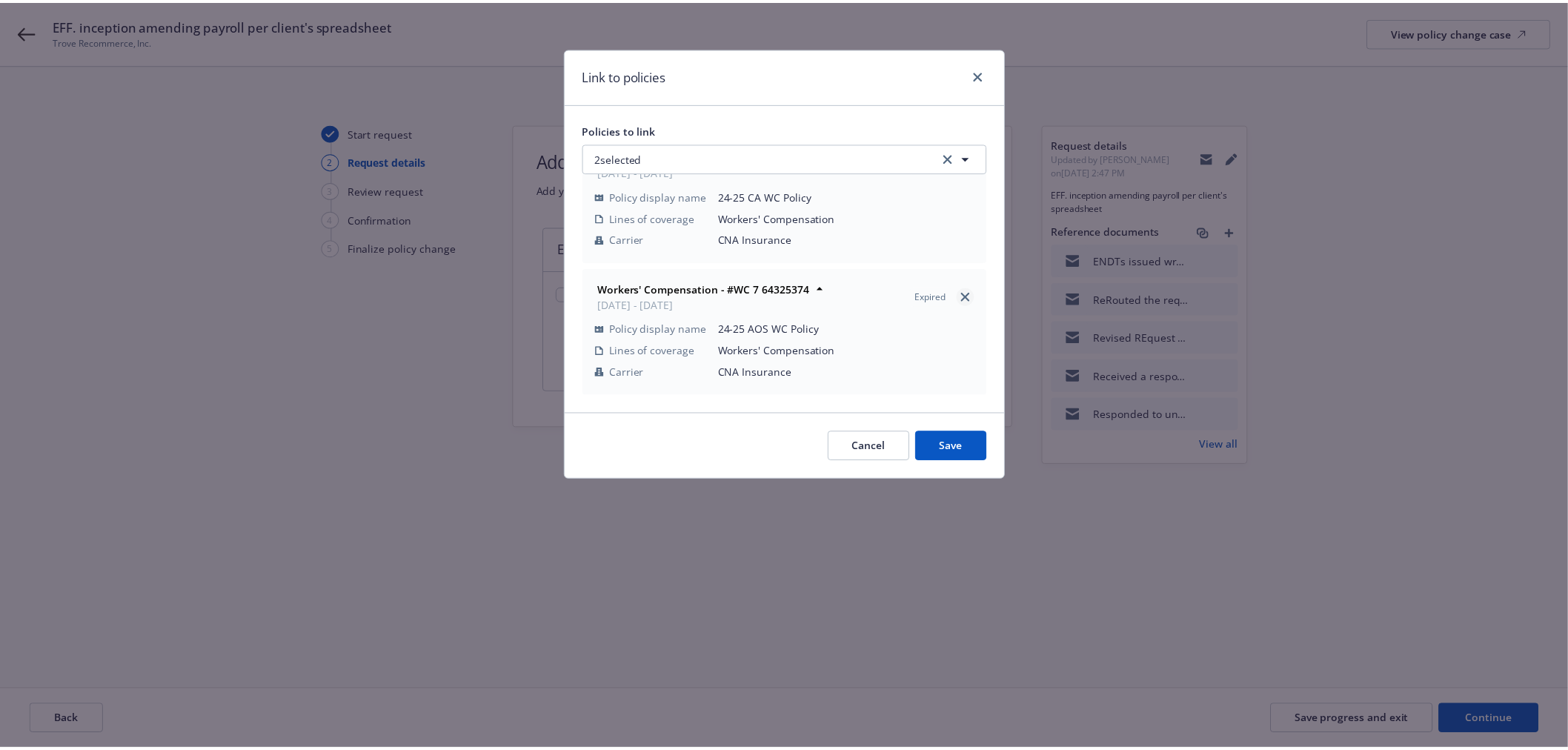
scroll to position [0, 0]
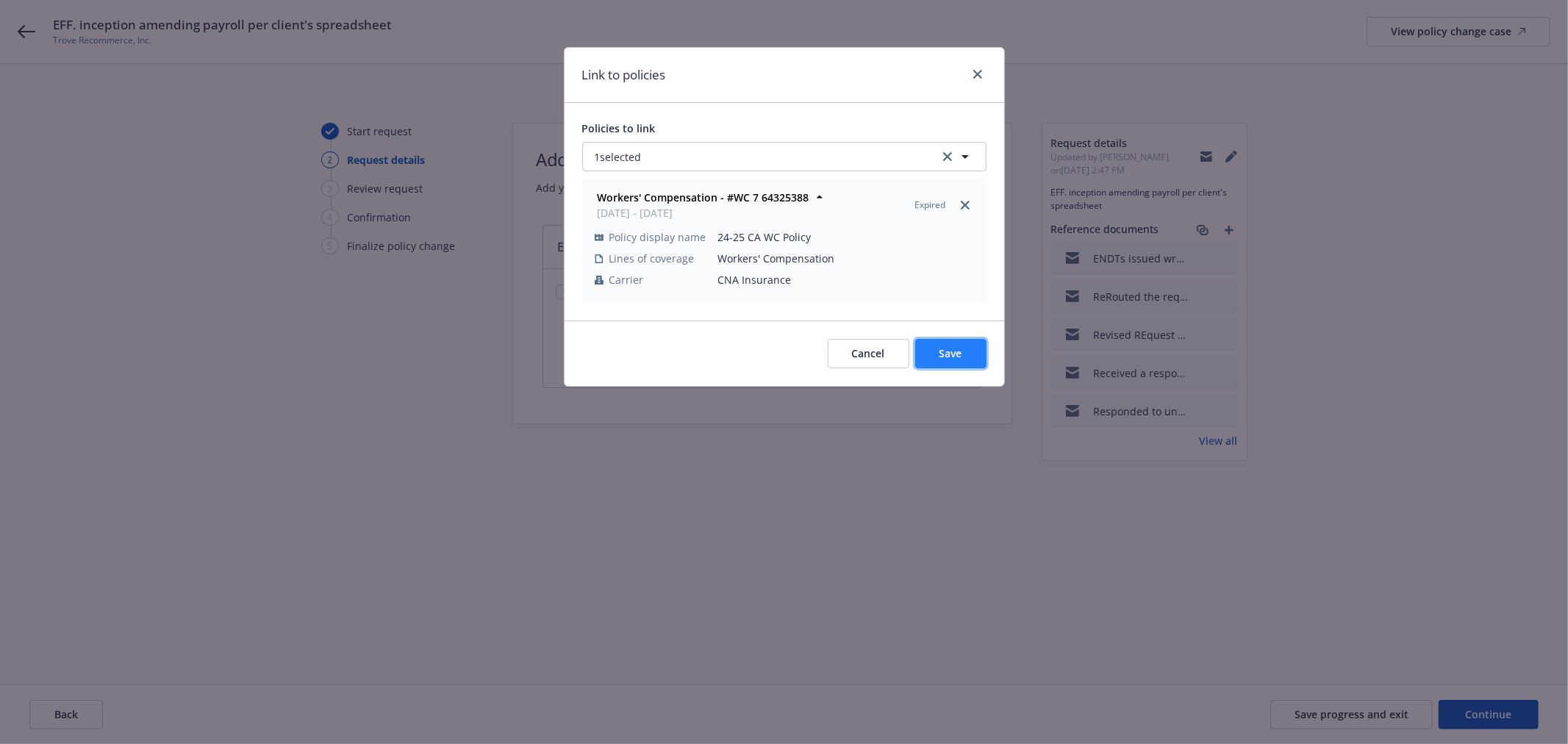
click at [964, 358] on button "Save" at bounding box center [950, 353] width 71 height 29
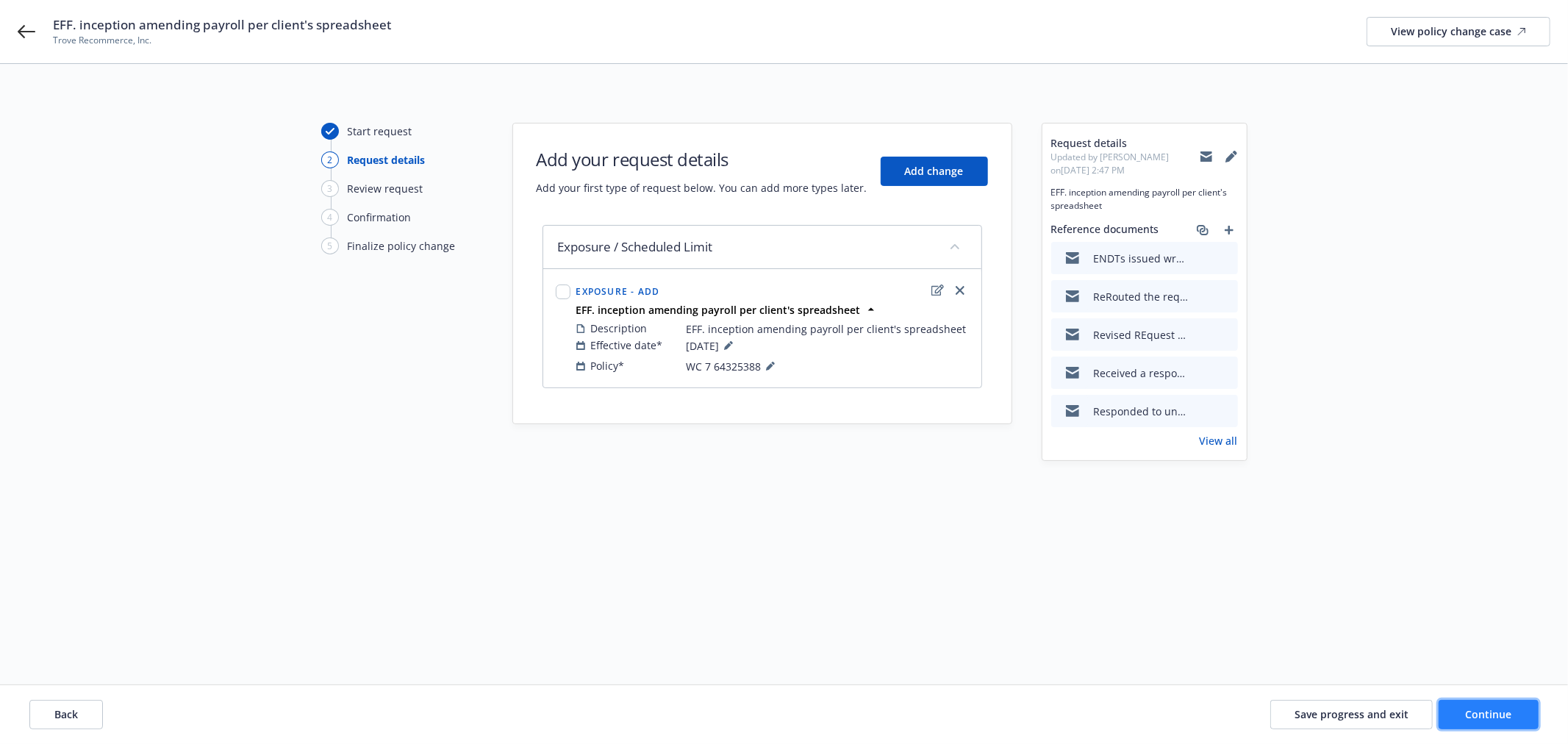
click at [1507, 716] on span "Continue" at bounding box center [1489, 714] width 47 height 14
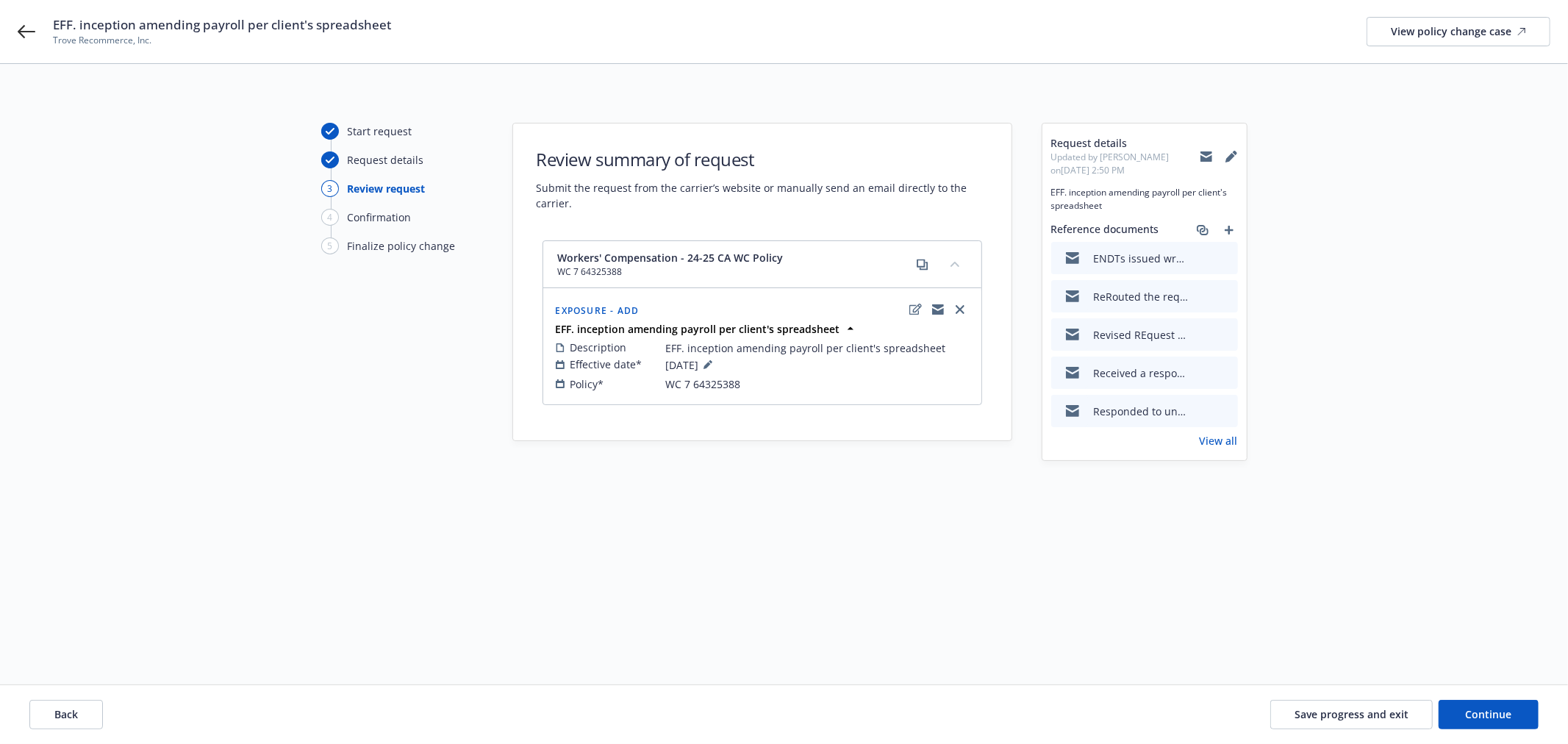
click at [882, 337] on div "Description EFF. inception amending payroll per client's spreadsheet Effective …" at bounding box center [762, 366] width 419 height 58
click at [872, 342] on span "EFF. inception amending payroll per client's spreadsheet" at bounding box center [806, 348] width 280 height 16
click at [369, 170] on div "Request details" at bounding box center [402, 166] width 162 height 28
click at [892, 347] on span "EFF. inception amending payroll per client's spreadsheet" at bounding box center [806, 348] width 280 height 16
click at [917, 310] on icon "edit" at bounding box center [915, 309] width 13 height 11
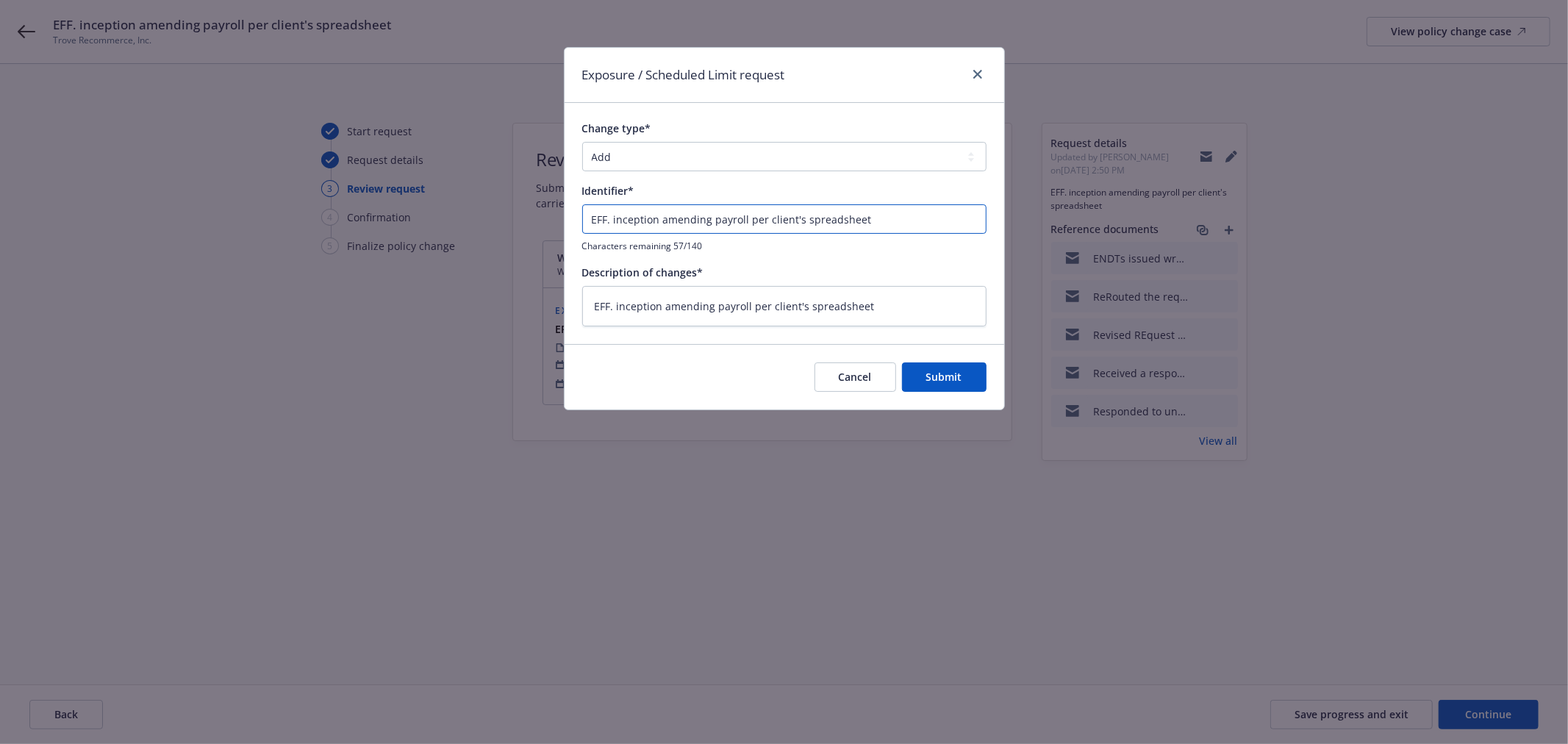
click at [861, 217] on input "EFF. inception amending payroll per client's spreadsheet" at bounding box center [784, 219] width 405 height 29
drag, startPoint x: 898, startPoint y: 222, endPoint x: 575, endPoint y: 226, distance: 323.0
click at [575, 226] on div "Change type* Add Audit Change Remove Identifier* EFF. inception amending payrol…" at bounding box center [784, 223] width 440 height 240
click at [644, 149] on select "Add Audit Change Remove" at bounding box center [784, 156] width 405 height 29
select select "CHANGE"
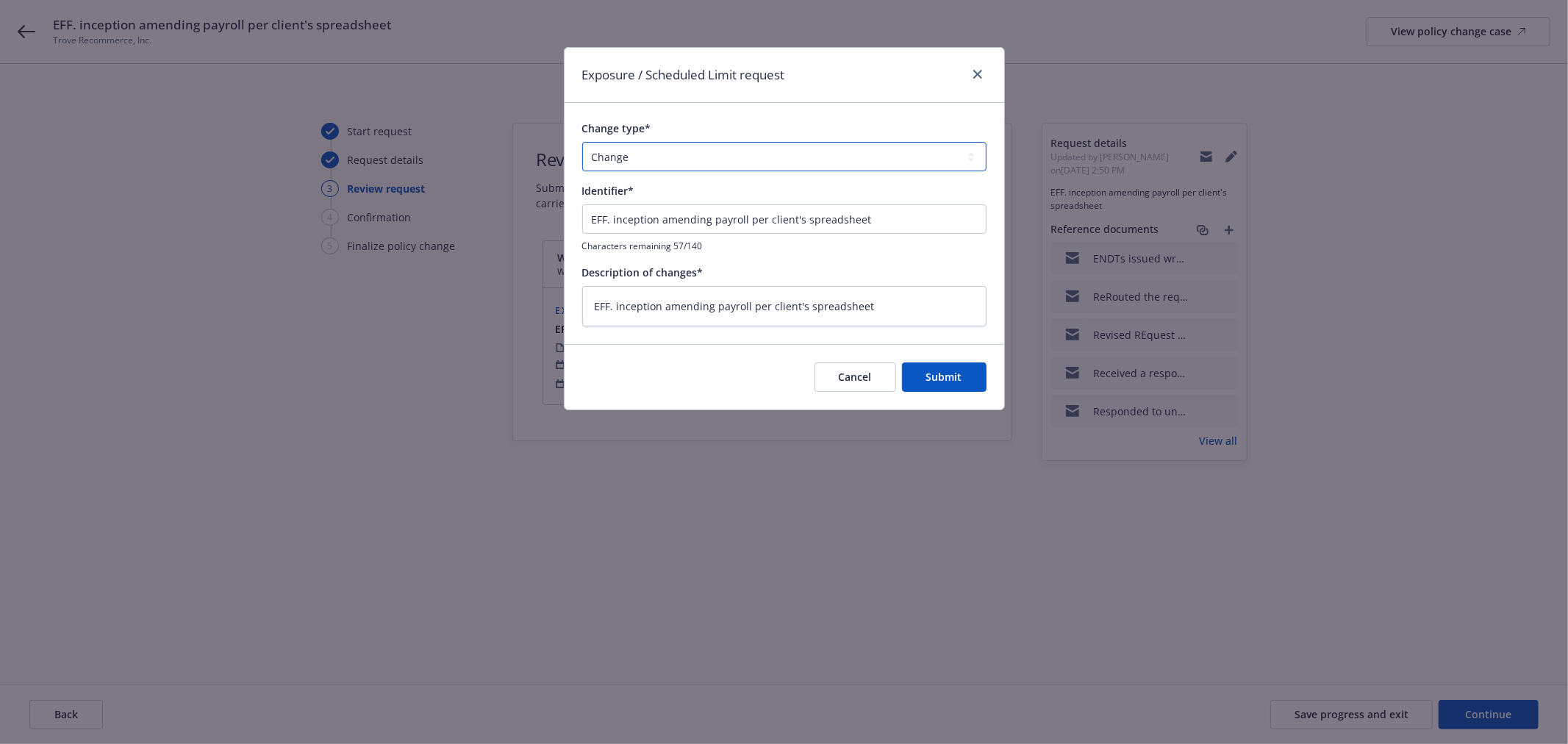
click at [582, 142] on select "Add Audit Change Remove" at bounding box center [784, 156] width 405 height 29
type textarea "x"
click at [802, 214] on input "EFF. inception amending payroll per client's spreadsheet" at bounding box center [784, 219] width 405 height 29
drag, startPoint x: 891, startPoint y: 214, endPoint x: 575, endPoint y: 220, distance: 316.1
click at [575, 220] on div "Change type* Add Audit Change Remove Identifier* EFF. inception amending payrol…" at bounding box center [784, 223] width 440 height 240
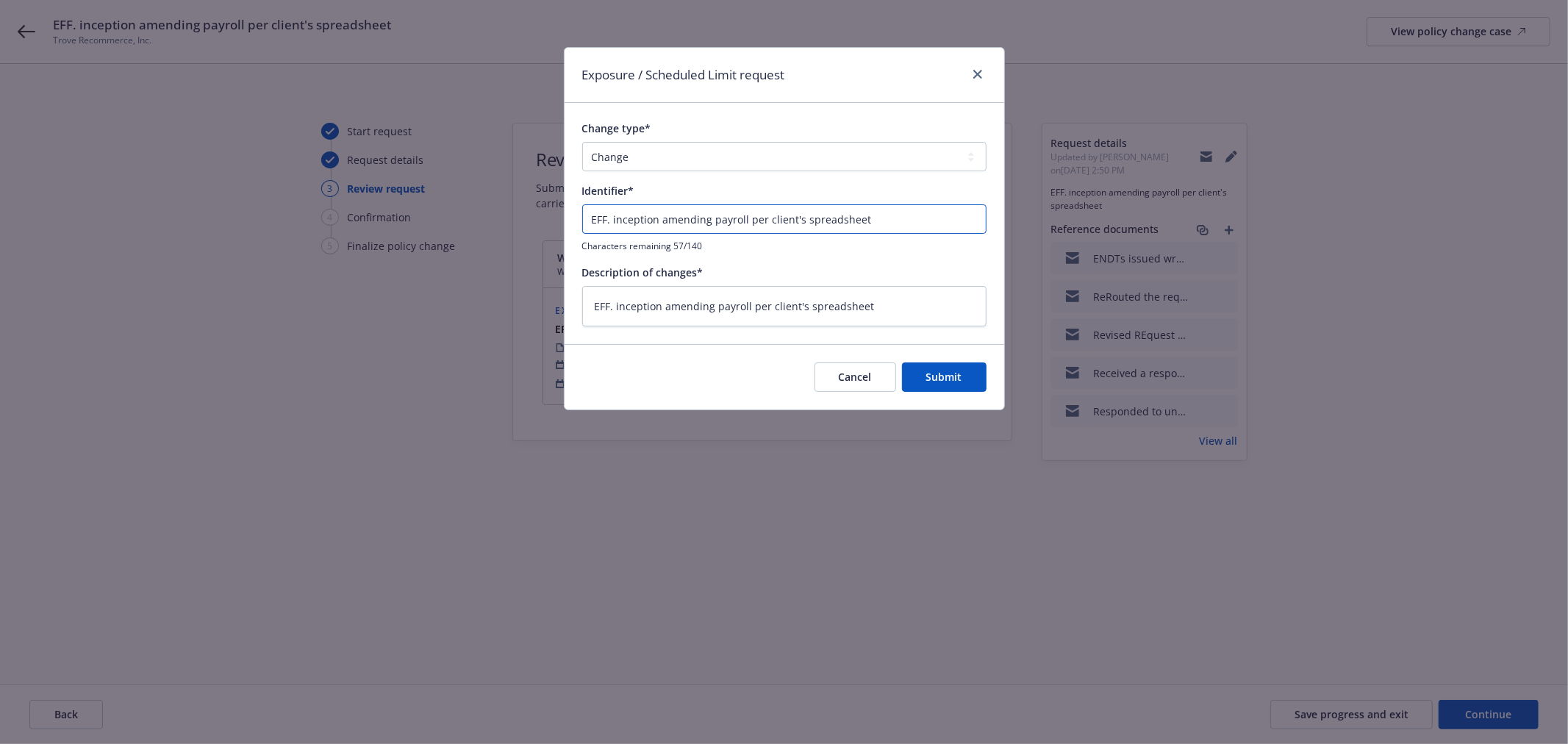
type input "E"
type textarea "x"
type input "Ef"
type textarea "x"
type input "Eff"
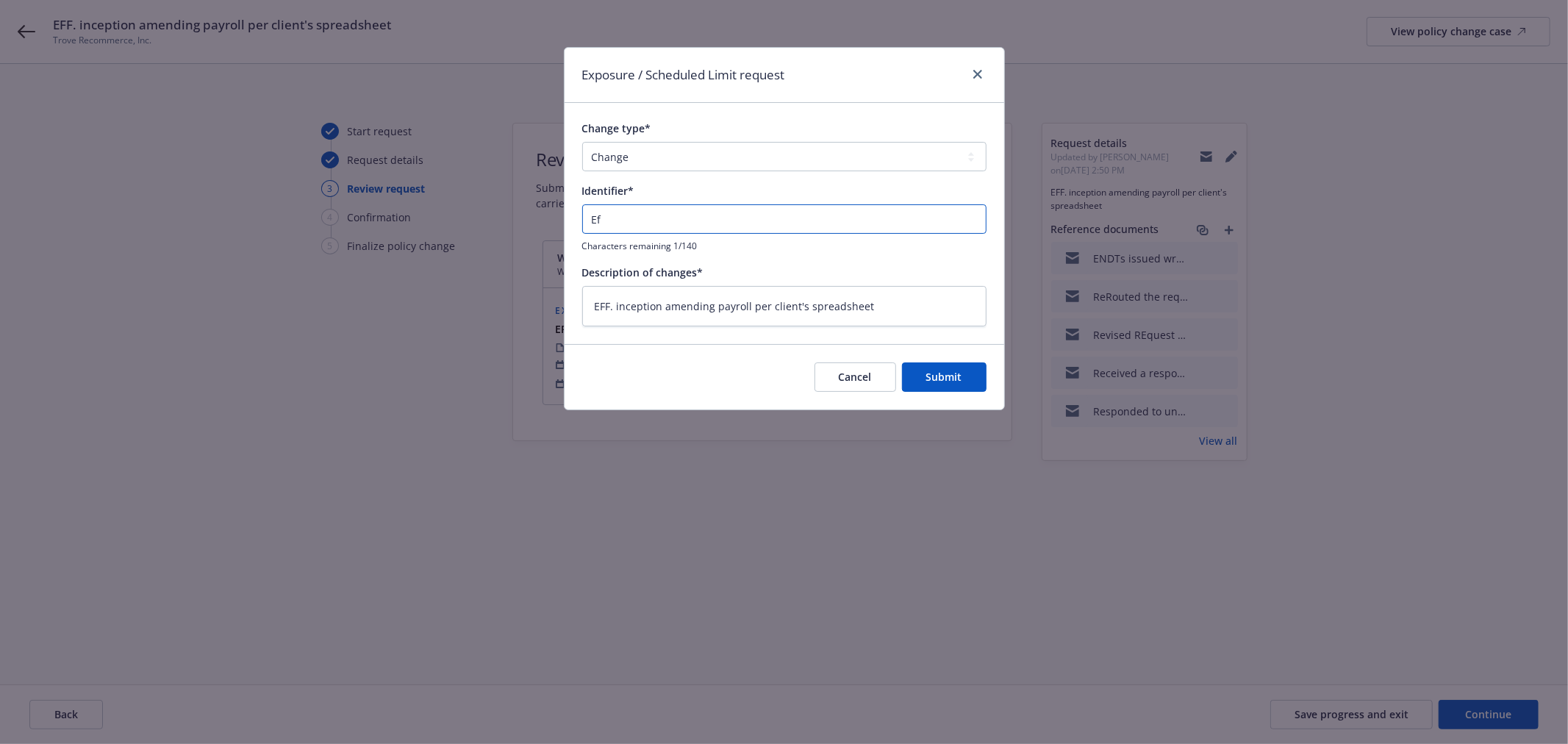
type textarea "x"
type input "Eff"
type textarea "x"
type input "Eff 7"
type textarea "x"
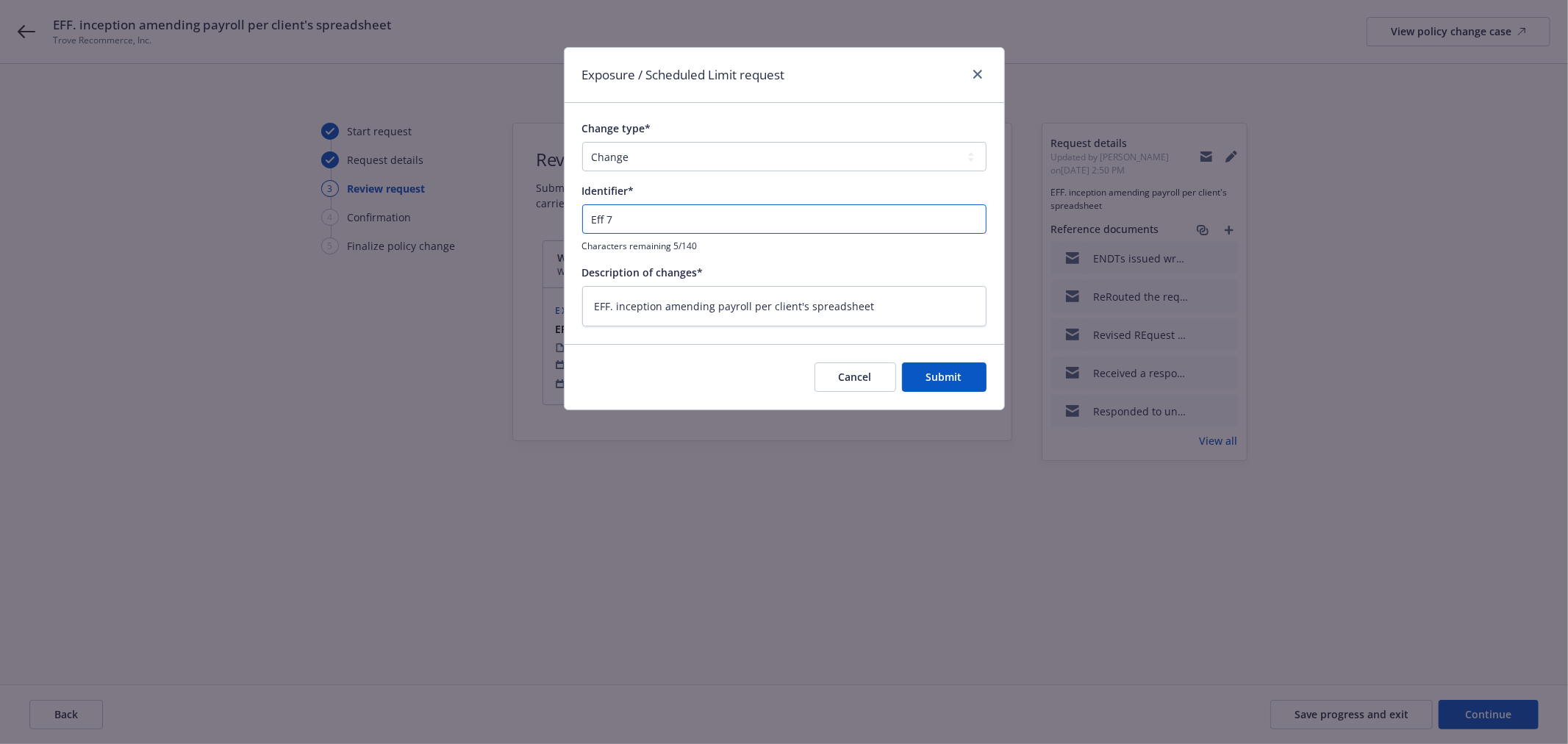
type input "Eff 7/"
type textarea "x"
type input "Eff 7/1"
type textarea "x"
type input "Eff 7/1/"
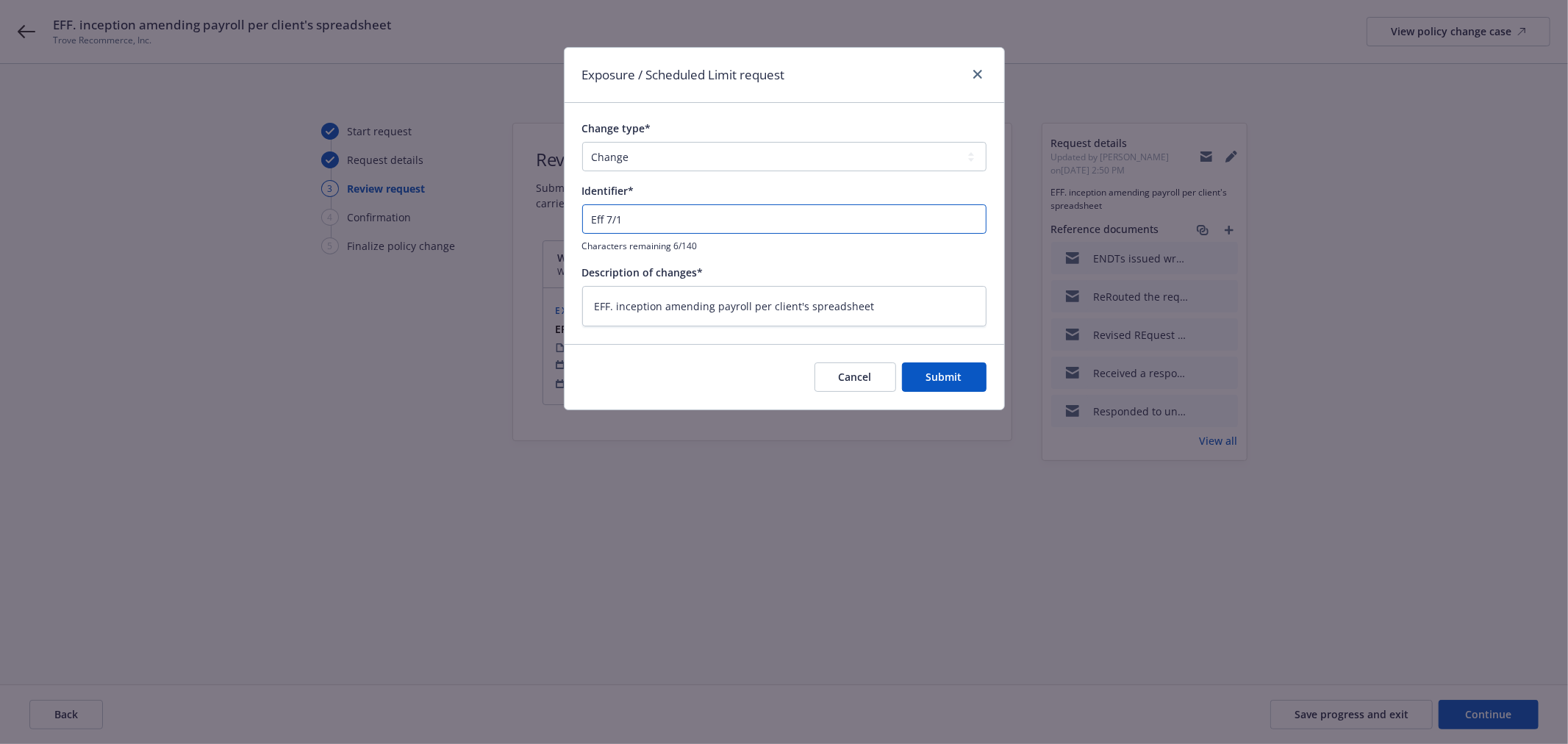
type textarea "x"
type input "Eff 7/1/1"
type textarea "x"
type input "Eff [DATE]"
type textarea "x"
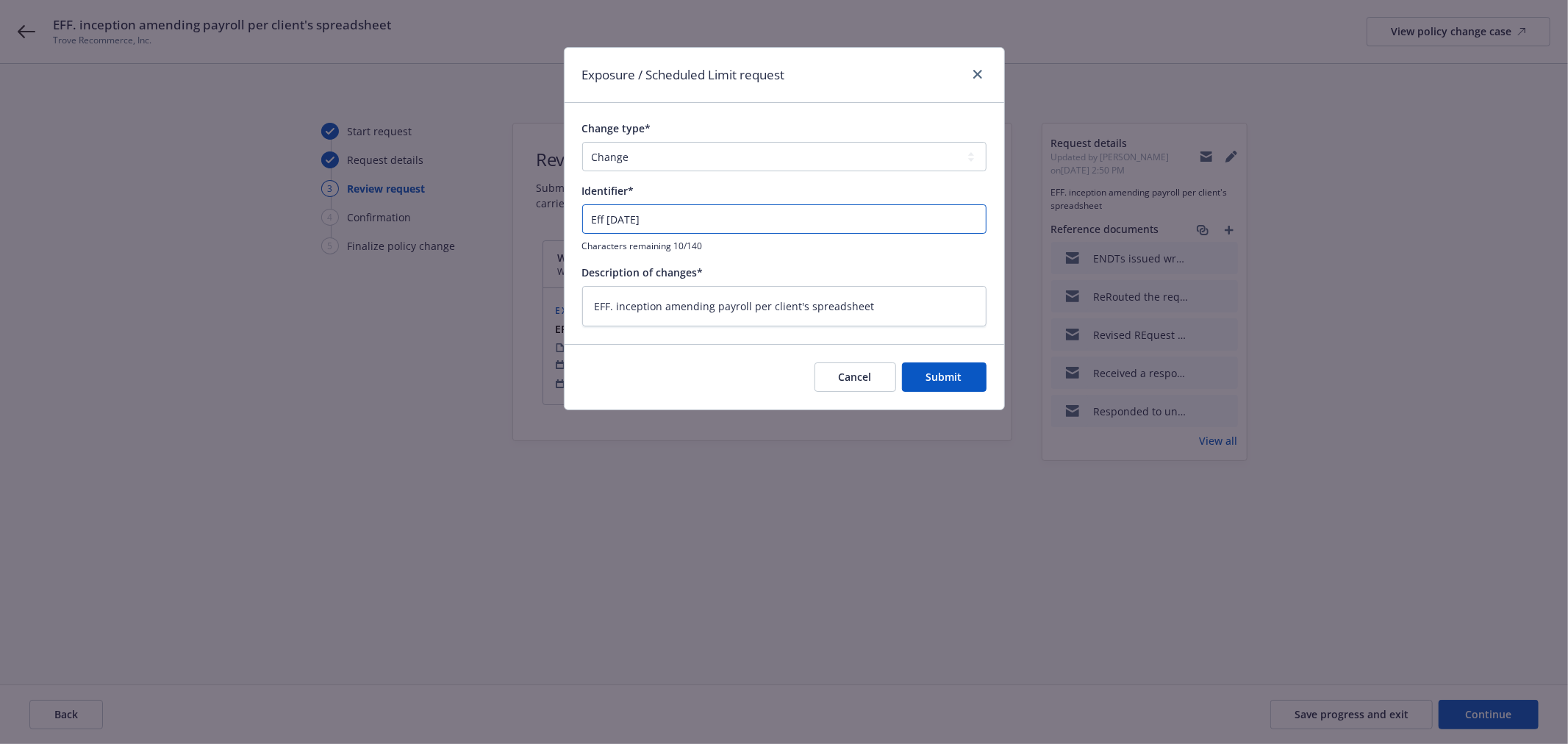
type input "Eff 7/1/1"
type textarea "x"
type input "Eff 7/1/"
type textarea "x"
type input "Eff 7/1"
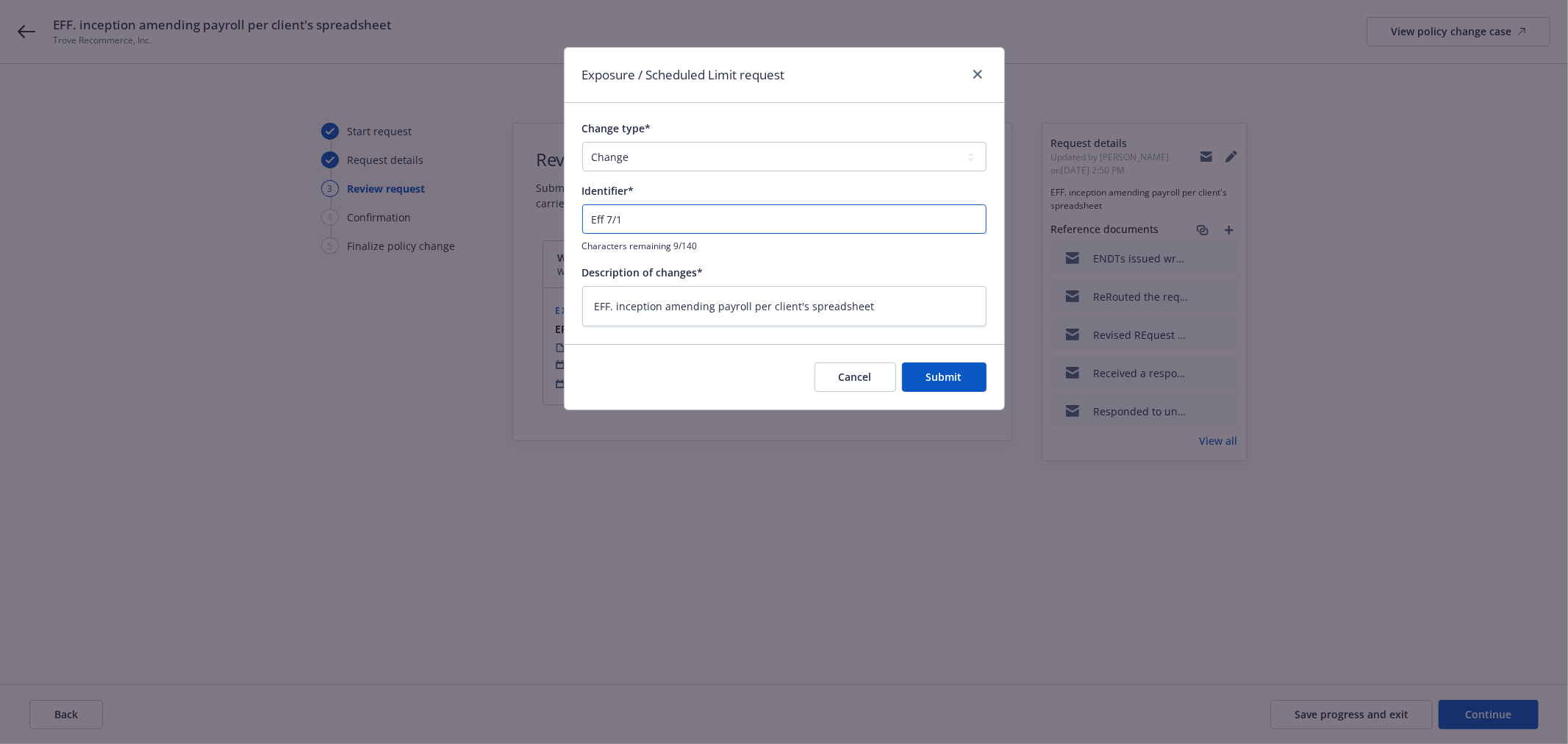
type textarea "x"
type input "Eff 7/17"
type textarea "x"
type input "Eff 7/17/"
type textarea "x"
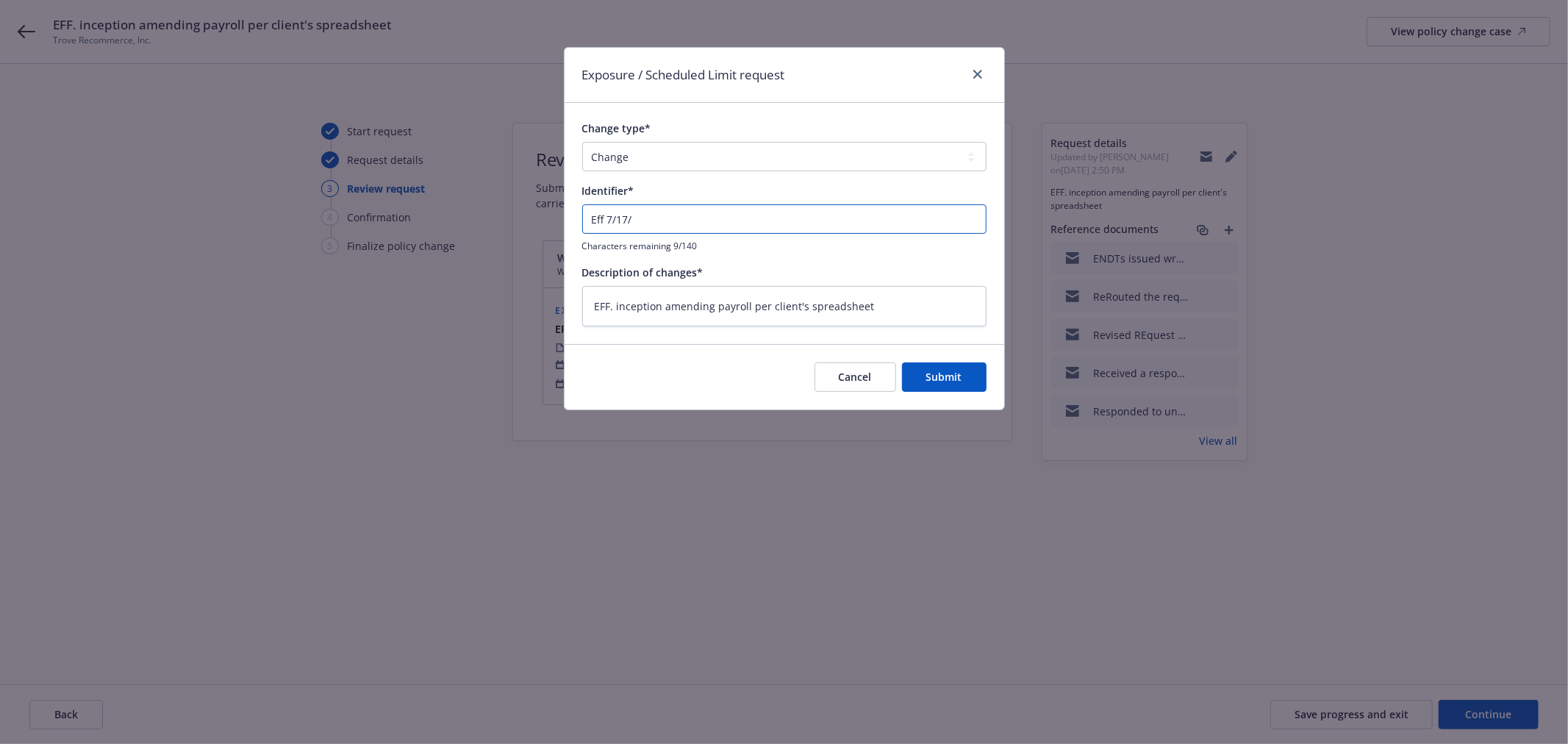
type input "Eff 7/17/2"
type textarea "x"
type input "Eff [DATE]"
type textarea "x"
type input "Eff [DATE]"
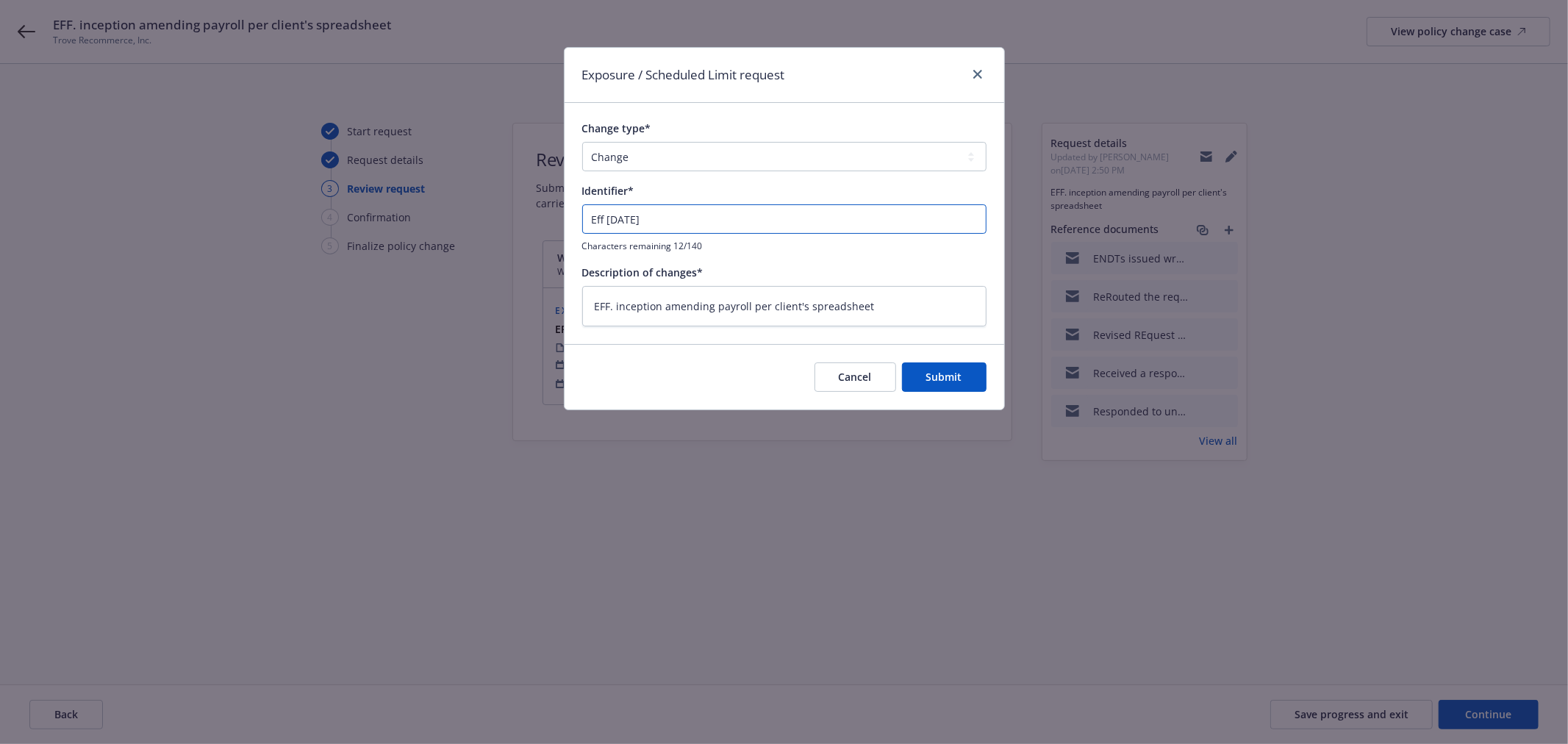
type textarea "x"
type input "Eff [DATE] -"
type textarea "x"
type input "Eff [DATE] -"
type textarea "x"
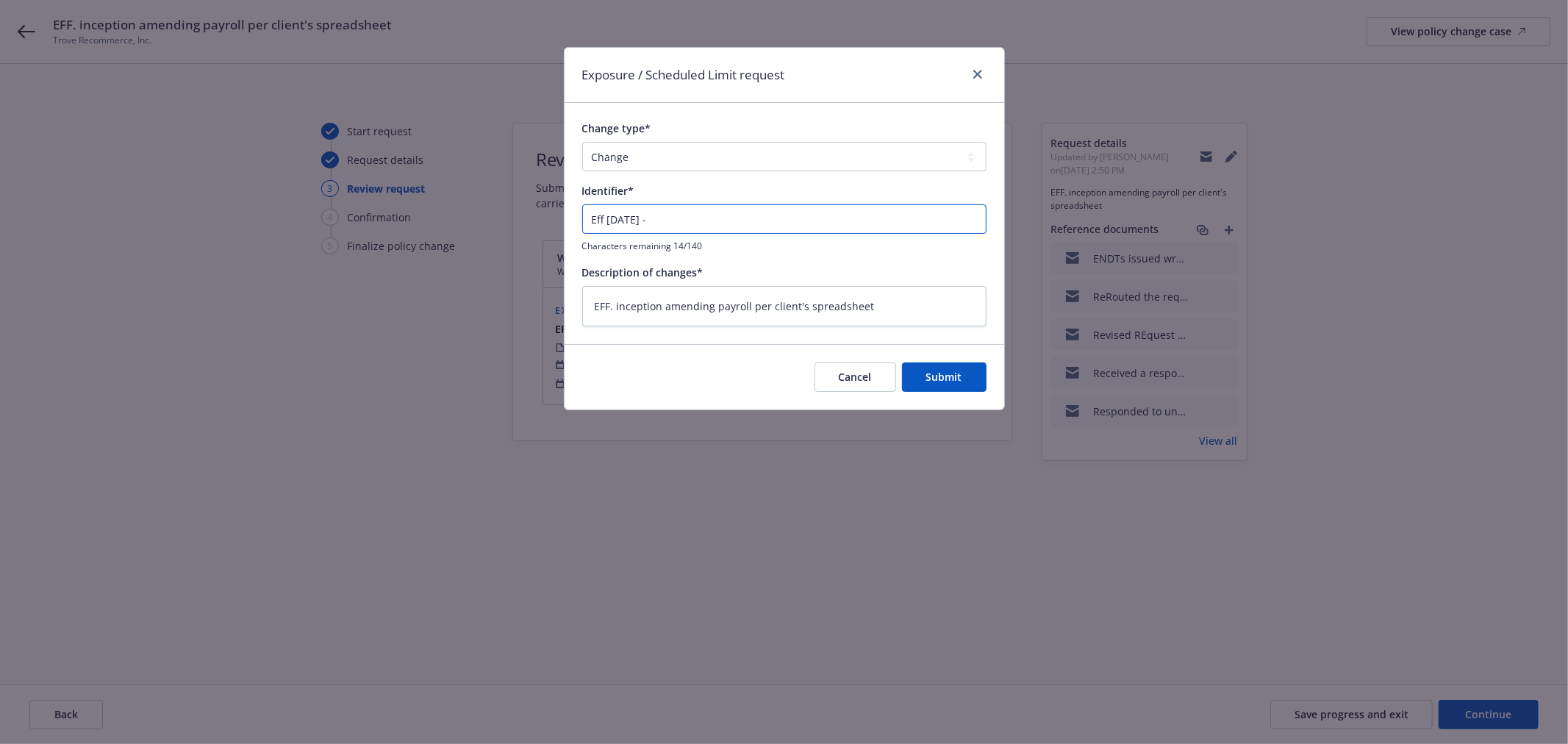
type input "Eff [DATE] - A"
type textarea "x"
type input "Eff [DATE] - Am"
type textarea "x"
type input "Eff [DATE] - Ame"
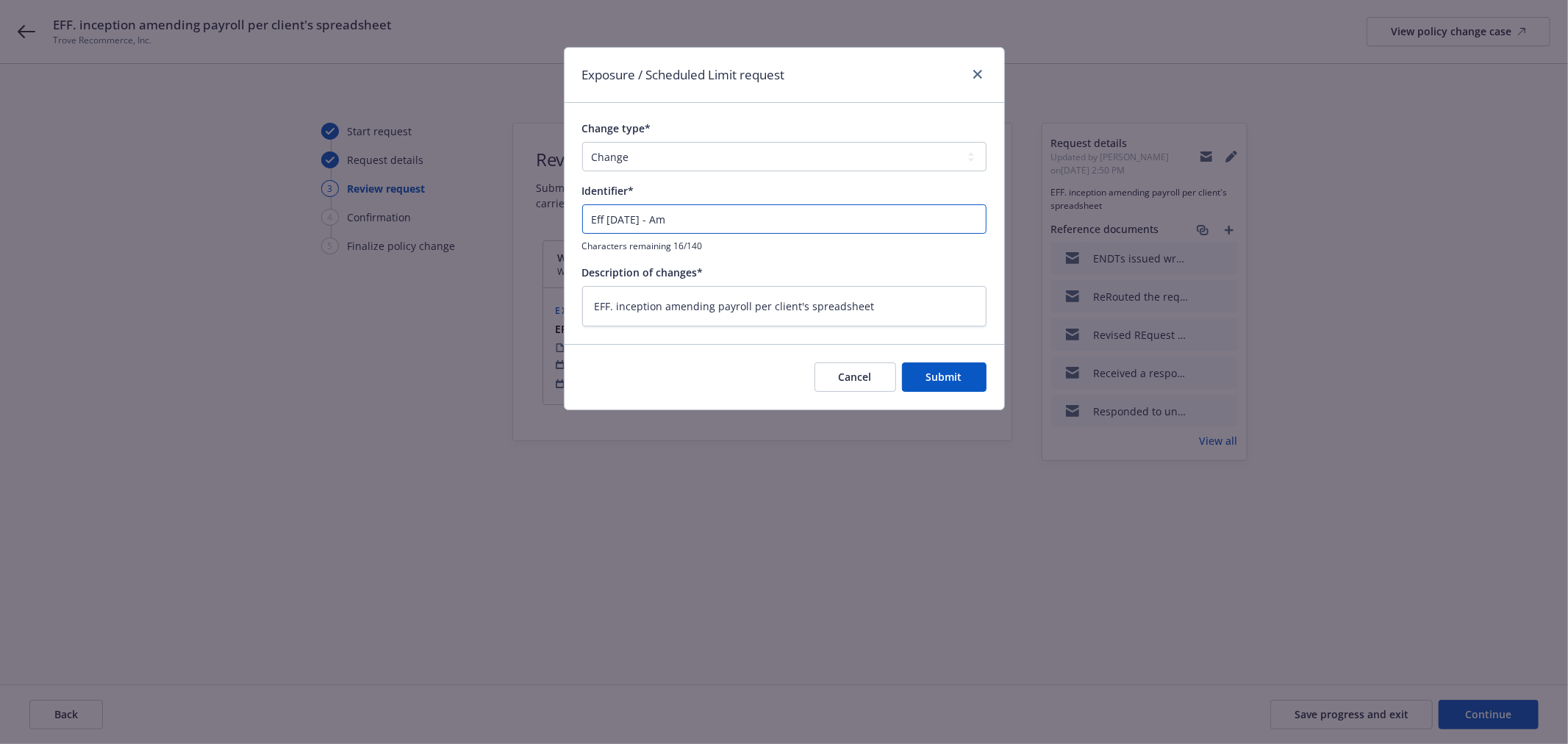
type textarea "x"
type input "Eff [DATE] - [MEDICAL_DATA]"
type textarea "x"
type input "Eff [DATE] - Amend"
type textarea "x"
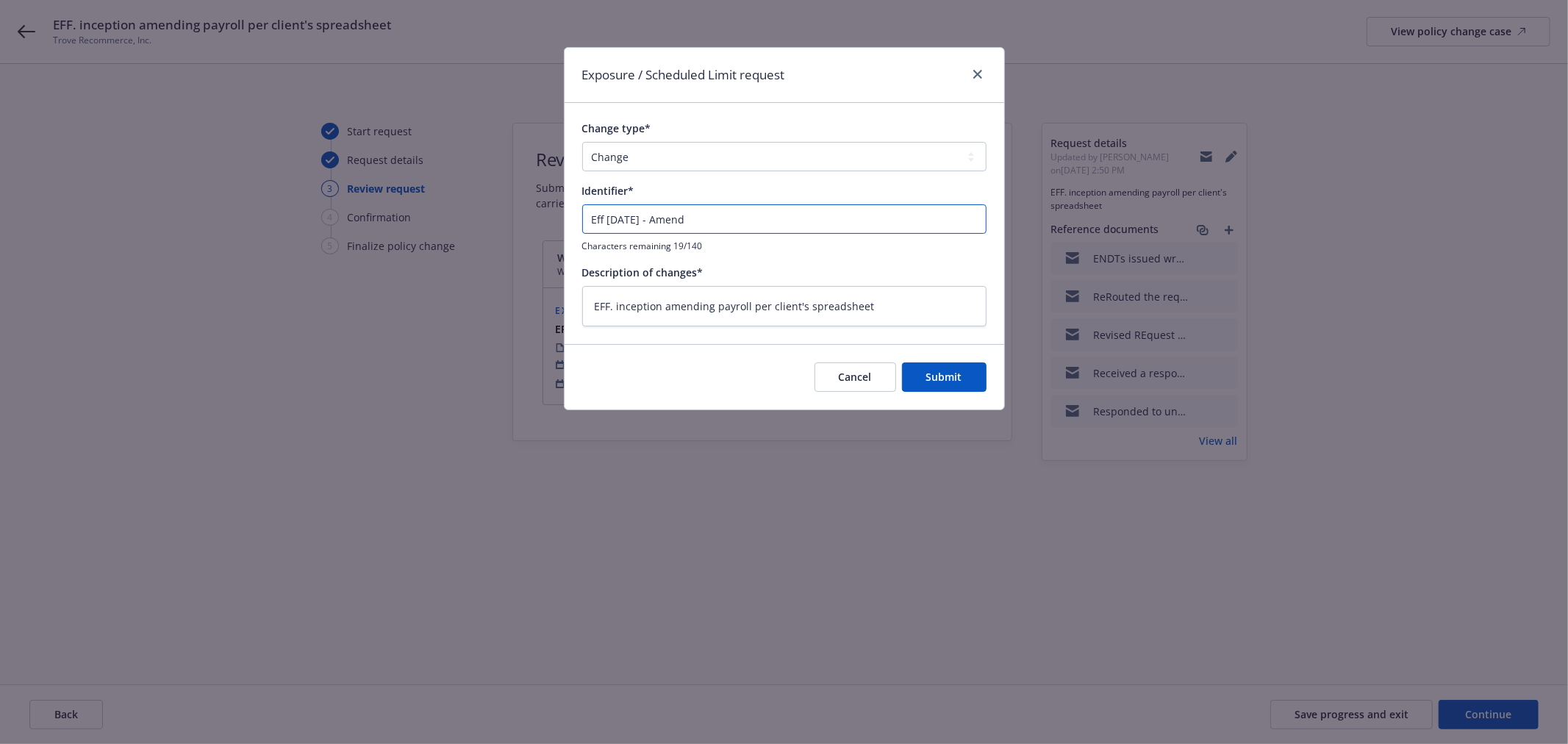
type input "Eff [DATE] - Amend"
type textarea "x"
type input "Eff [DATE] - Amend P"
type textarea "x"
type input "Eff [DATE] - Amend Pa"
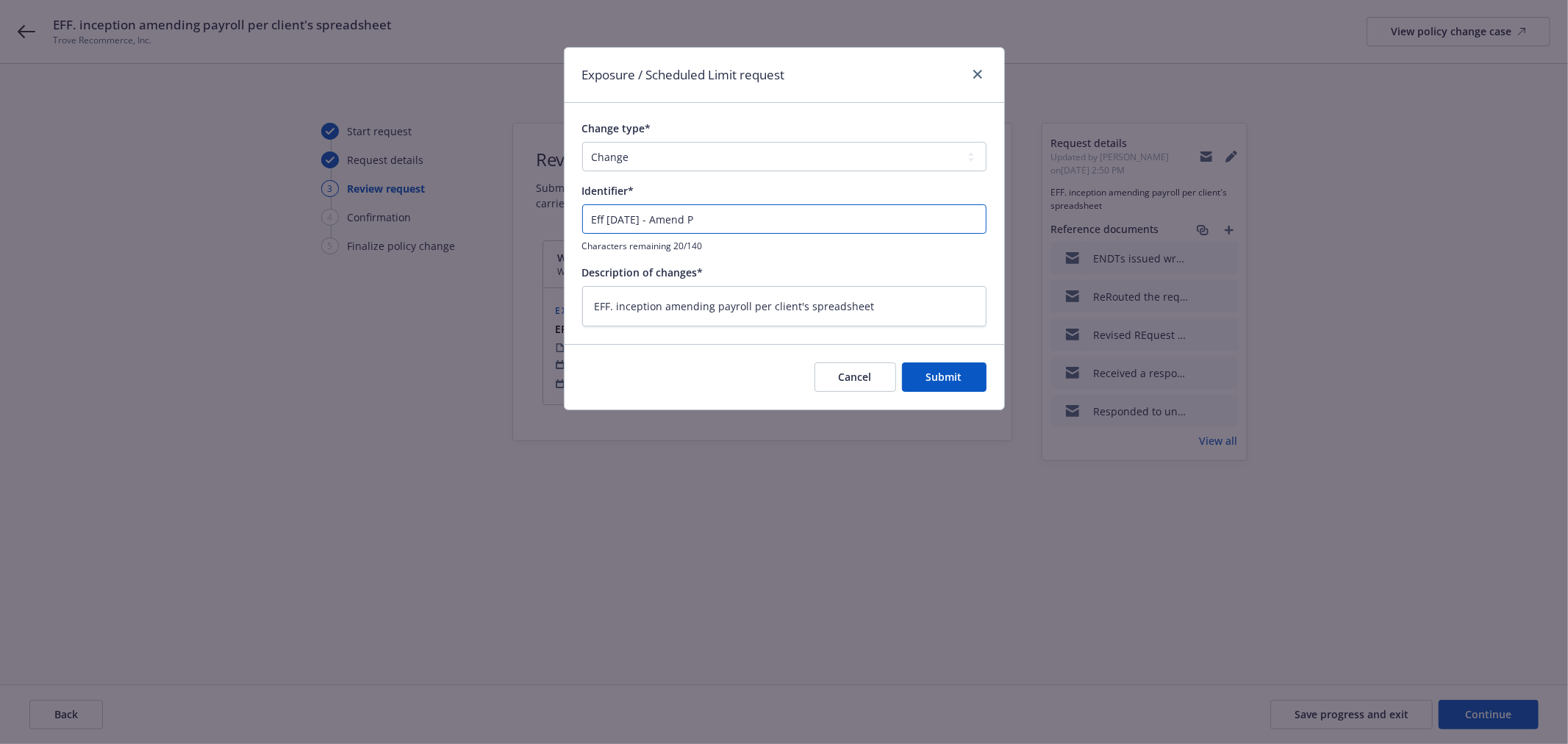
type textarea "x"
type input "Eff [DATE] - Amend Pay"
type textarea "x"
type input "Eff [DATE] - Amend Payr"
type textarea "x"
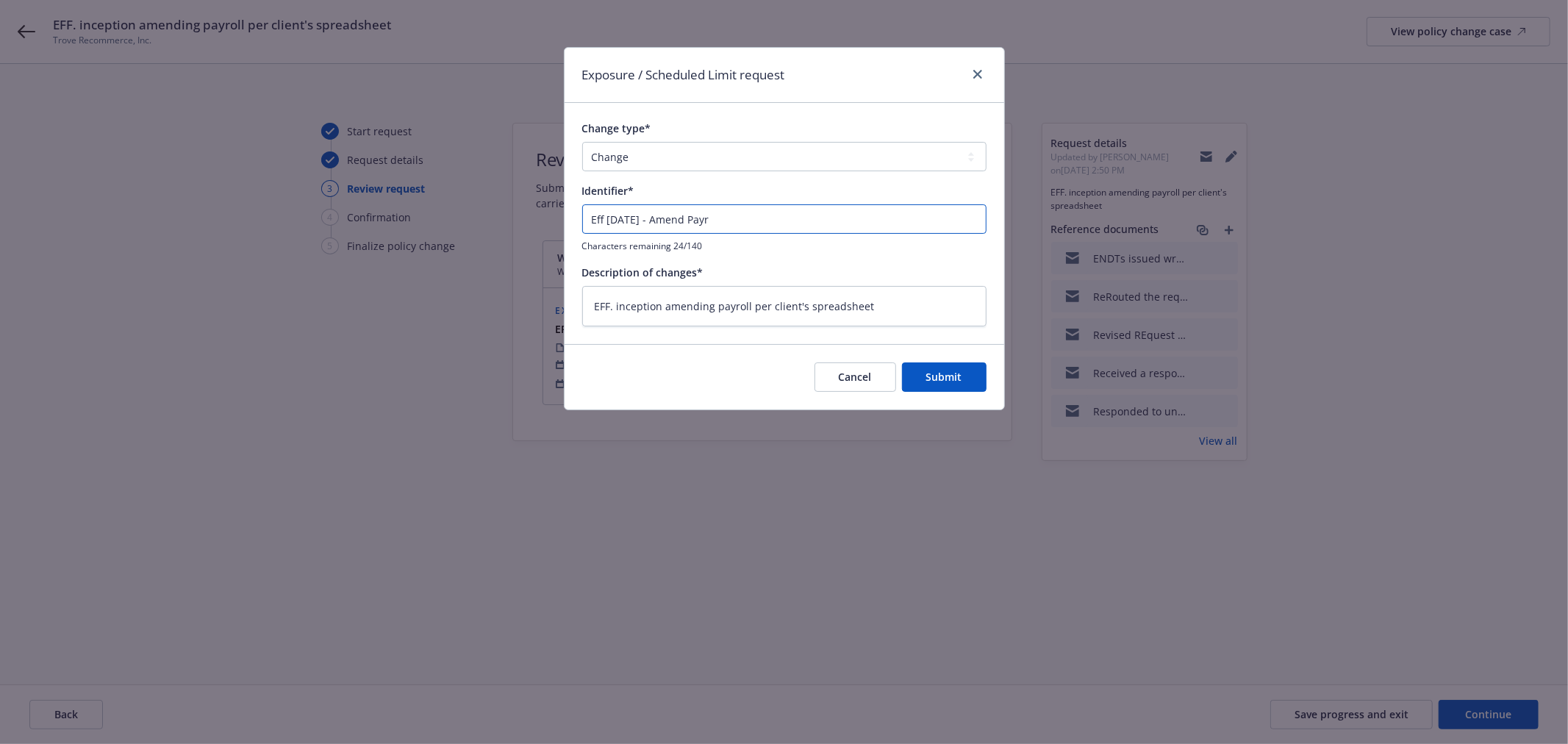
type input "Eff [DATE] - Amend Payro"
type textarea "x"
type input "Eff [DATE] - Amend Payrol"
type textarea "x"
type input "Eff [DATE] - Amend Payroll"
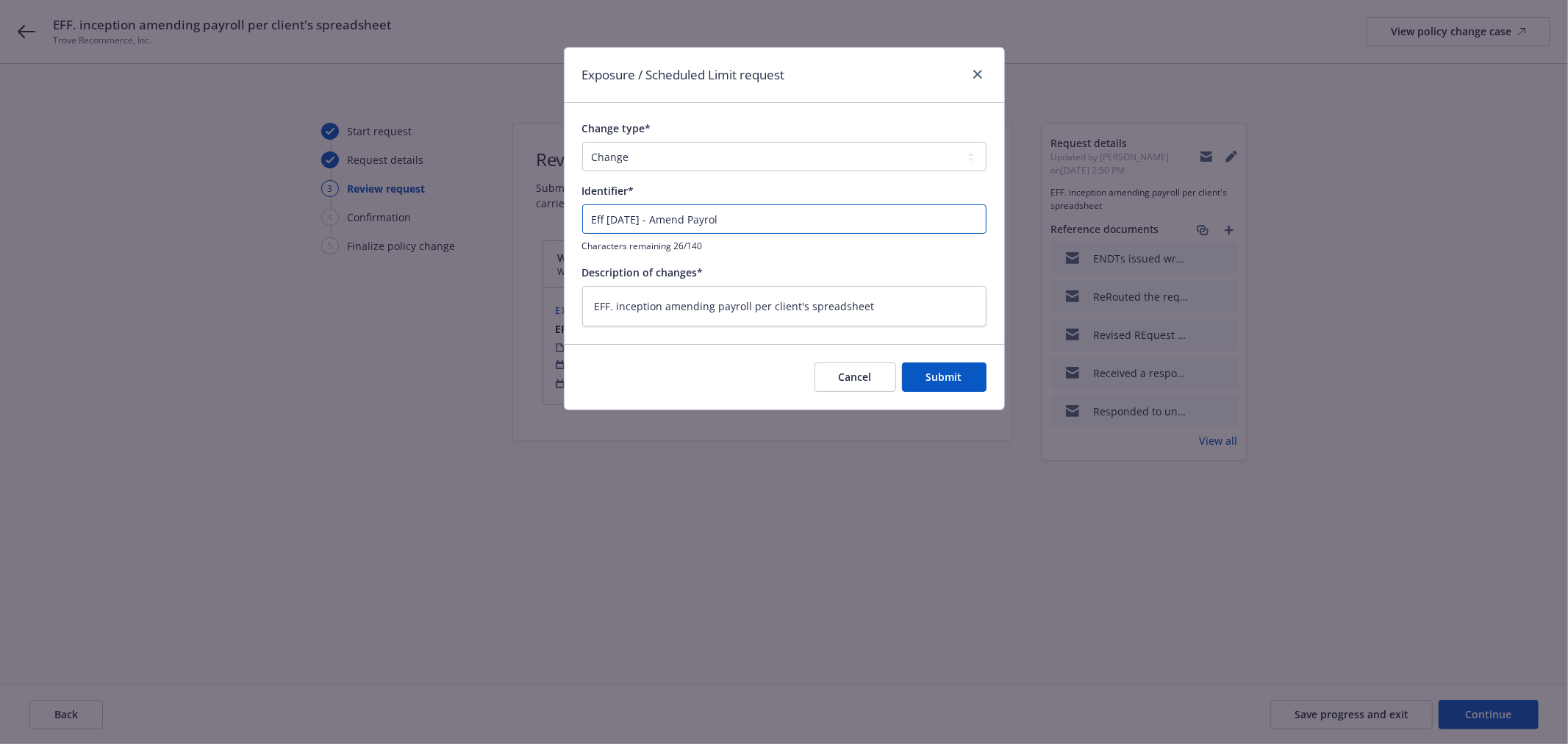
type textarea "x"
type input "Eff [DATE] - Amend Payrolls"
type textarea "x"
drag, startPoint x: 644, startPoint y: 221, endPoint x: 609, endPoint y: 220, distance: 35.0
click at [609, 220] on input "Eff [DATE] - Amend Payrolls" at bounding box center [784, 219] width 405 height 29
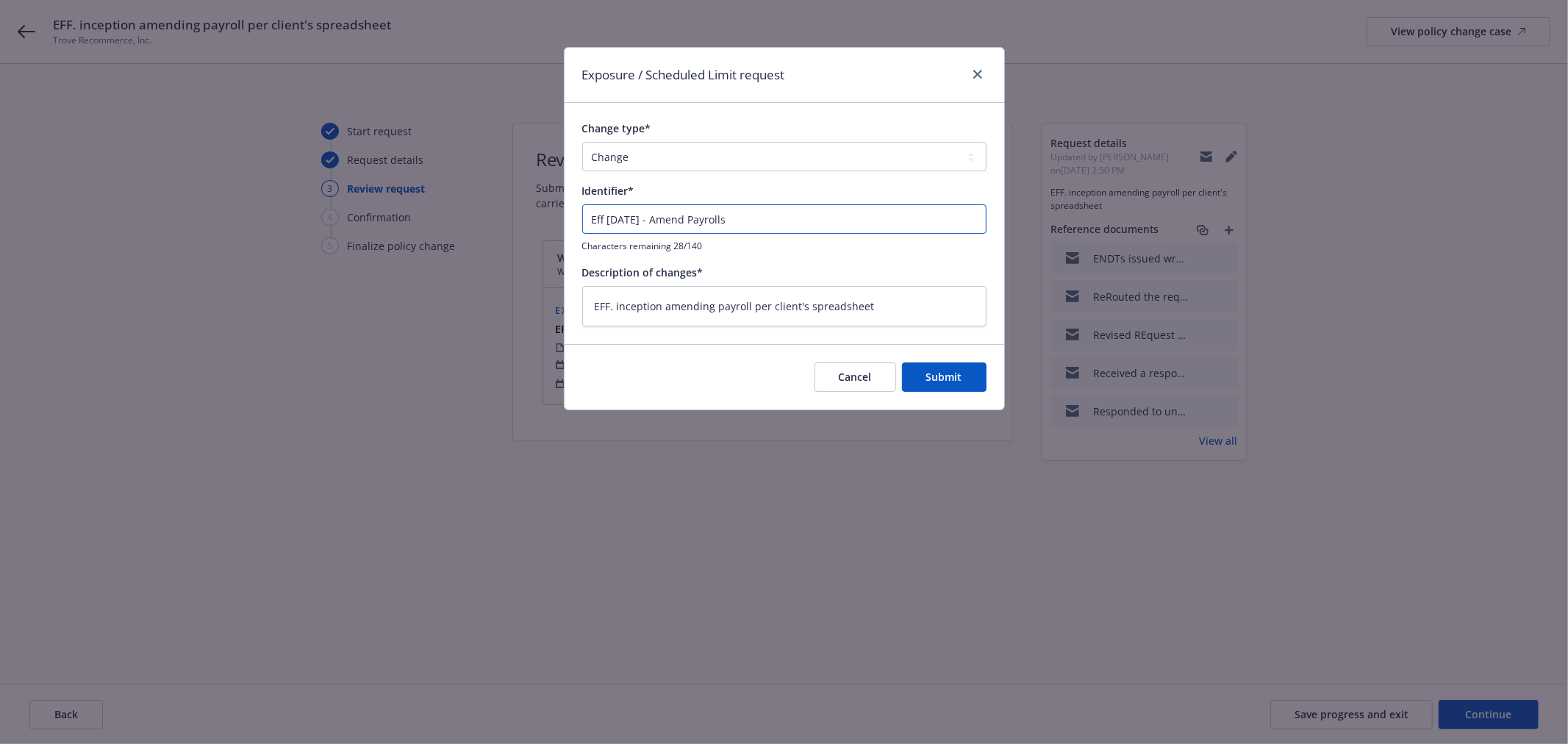
type input "Eff 7 - Amend Payrolls"
type textarea "x"
type input "Eff 7. - Amend Payrolls"
type textarea "x"
type input "Eff 7.1 - Amend Payrolls"
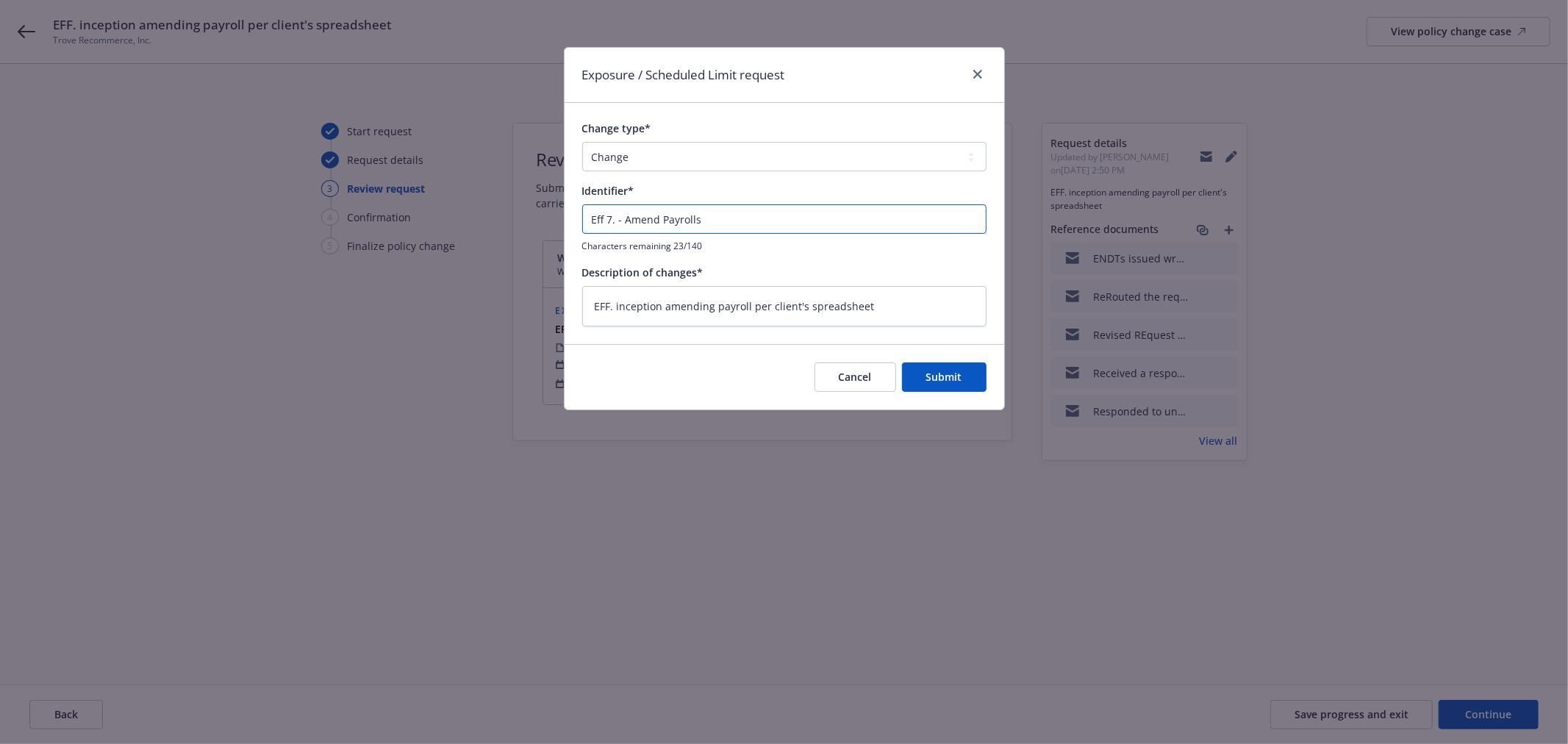
type textarea "x"
type input "Eff 7.17 - Amend Payrolls"
type textarea "x"
type input "Eff 7.17. - Amend Payrolls"
type textarea "x"
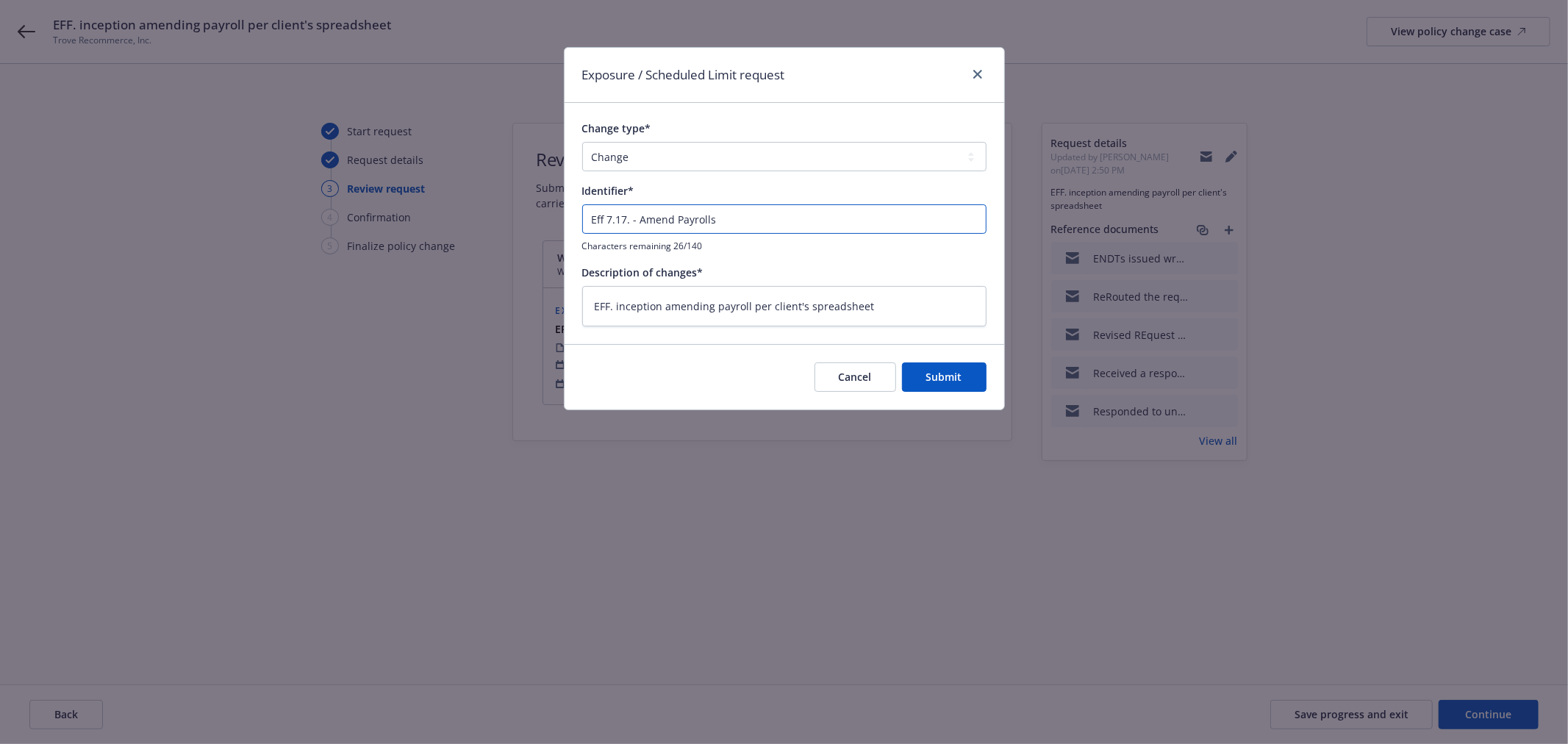
type input "Eff 7.17.2 - Amend Payrolls"
type textarea "x"
type input "Eff [DATE] - Amend Payrolls"
type textarea "x"
click at [690, 217] on input "Eff [DATE] - Amend Payrolls" at bounding box center [784, 219] width 405 height 29
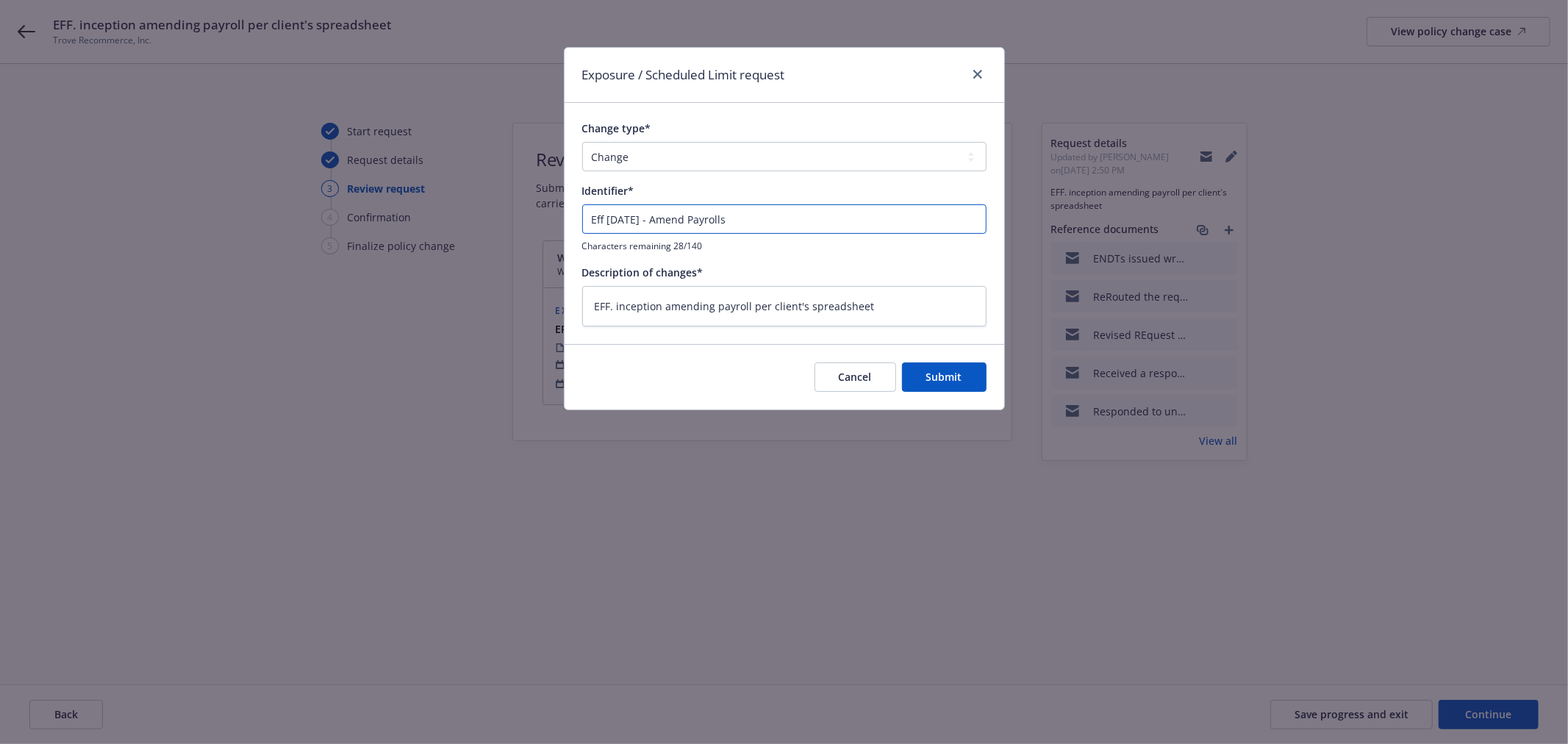
type input "Eff [DATE] - Amend CPayrolls"
type textarea "x"
type input "Eff [DATE] - Amend CAPayrolls"
type textarea "x"
type input "Eff [DATE] - Amend CA Payrolls"
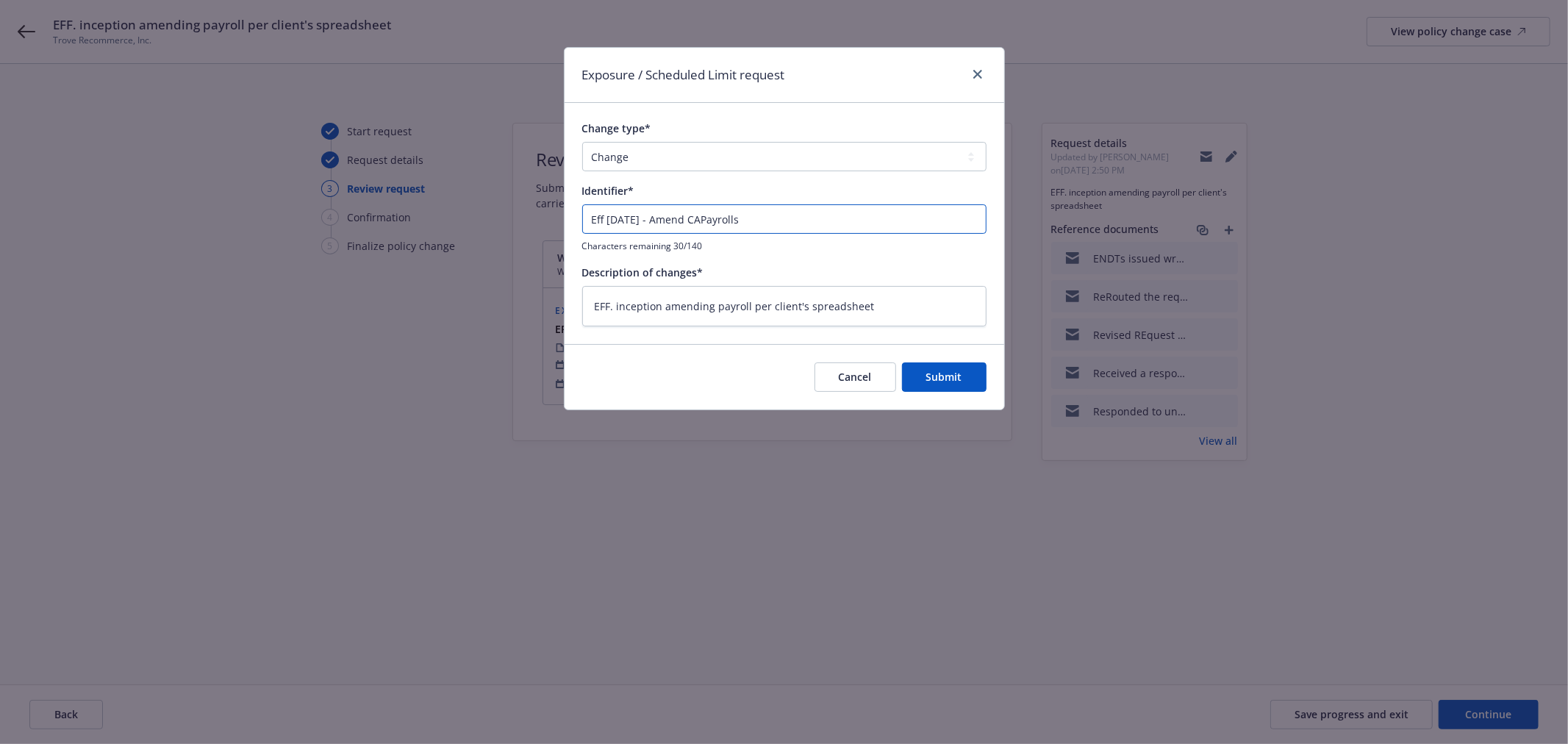
type textarea "x"
drag, startPoint x: 753, startPoint y: 217, endPoint x: 430, endPoint y: 221, distance: 323.0
click at [430, 221] on div "Exposure / Scheduled Limit request Change type* Add Audit Change Remove Identif…" at bounding box center [784, 372] width 1568 height 744
click at [659, 210] on input "Eff [DATE] - Amend CA Payrolls" at bounding box center [784, 219] width 405 height 29
click at [592, 216] on input "Eff [DATE] - Amend CA Payrolls" at bounding box center [784, 219] width 405 height 29
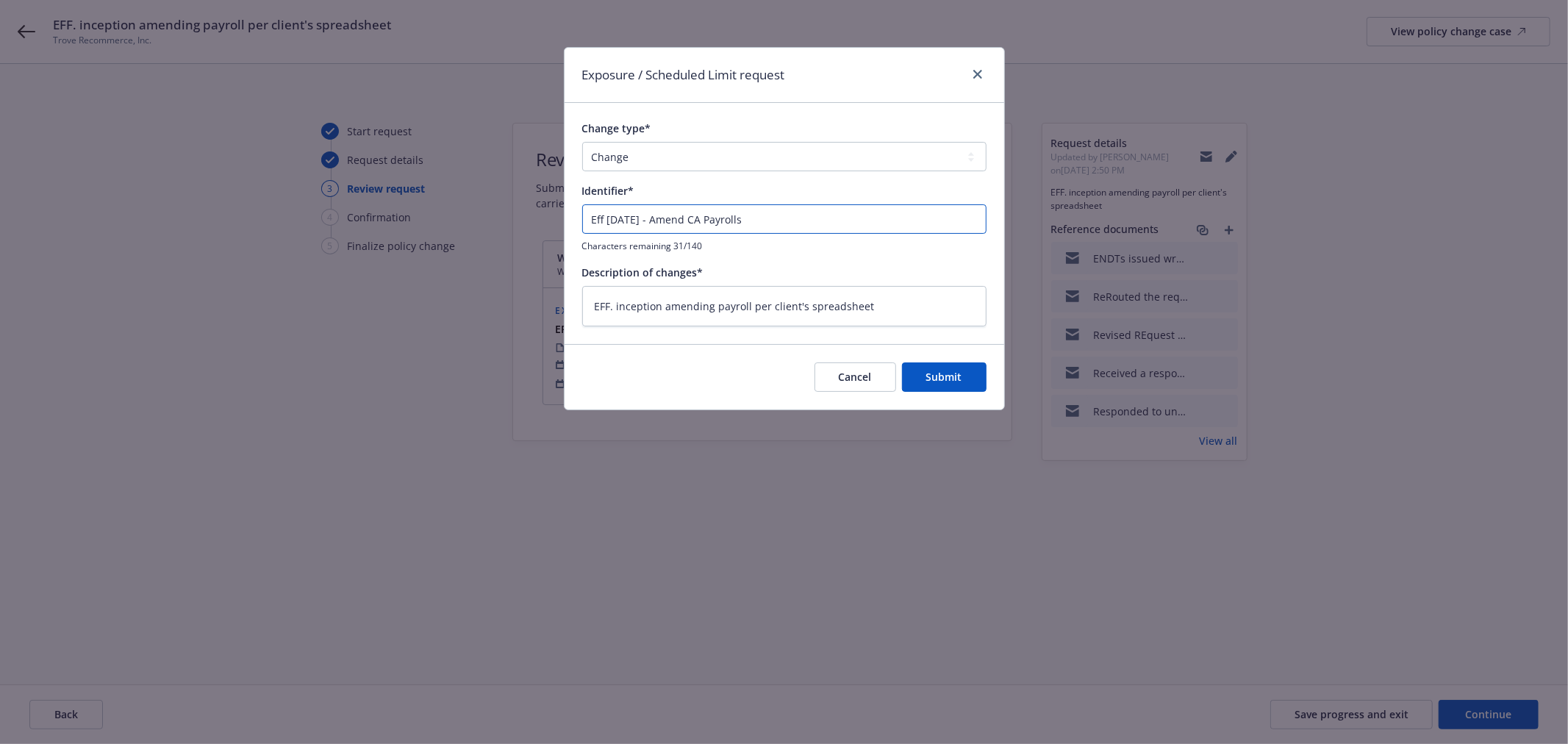
type input "EEff [DATE] - Amend CA Payrolls"
type textarea "x"
type input "EnEff [DATE] - Amend CA Payrolls"
type textarea "x"
type input "EndEff [DATE] - Amend CA Payrolls"
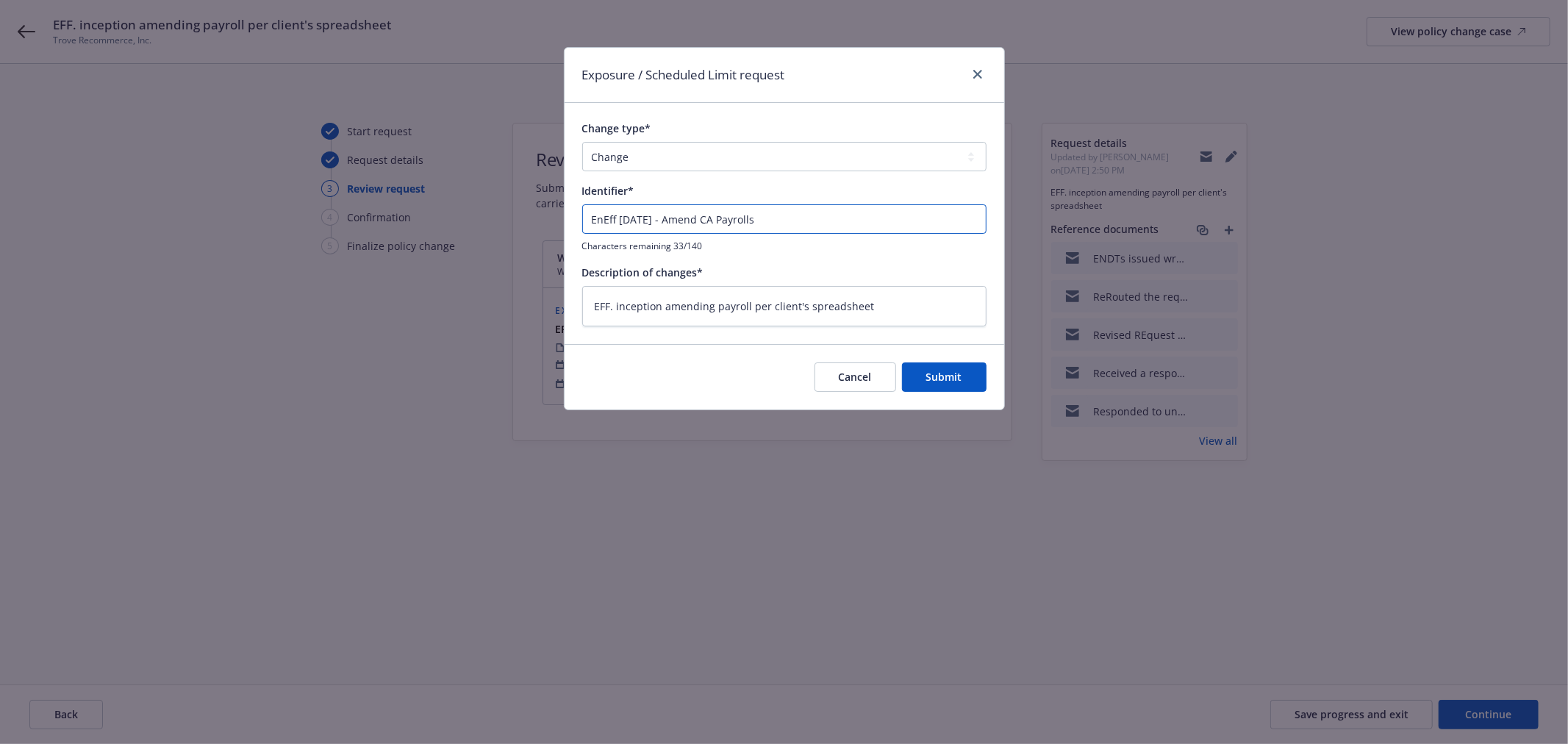
type textarea "x"
type input "EndtEff [DATE] - Amend CA Payrolls"
type textarea "x"
type input "Endt Eff [DATE] - Amend CA Payrolls"
type textarea "x"
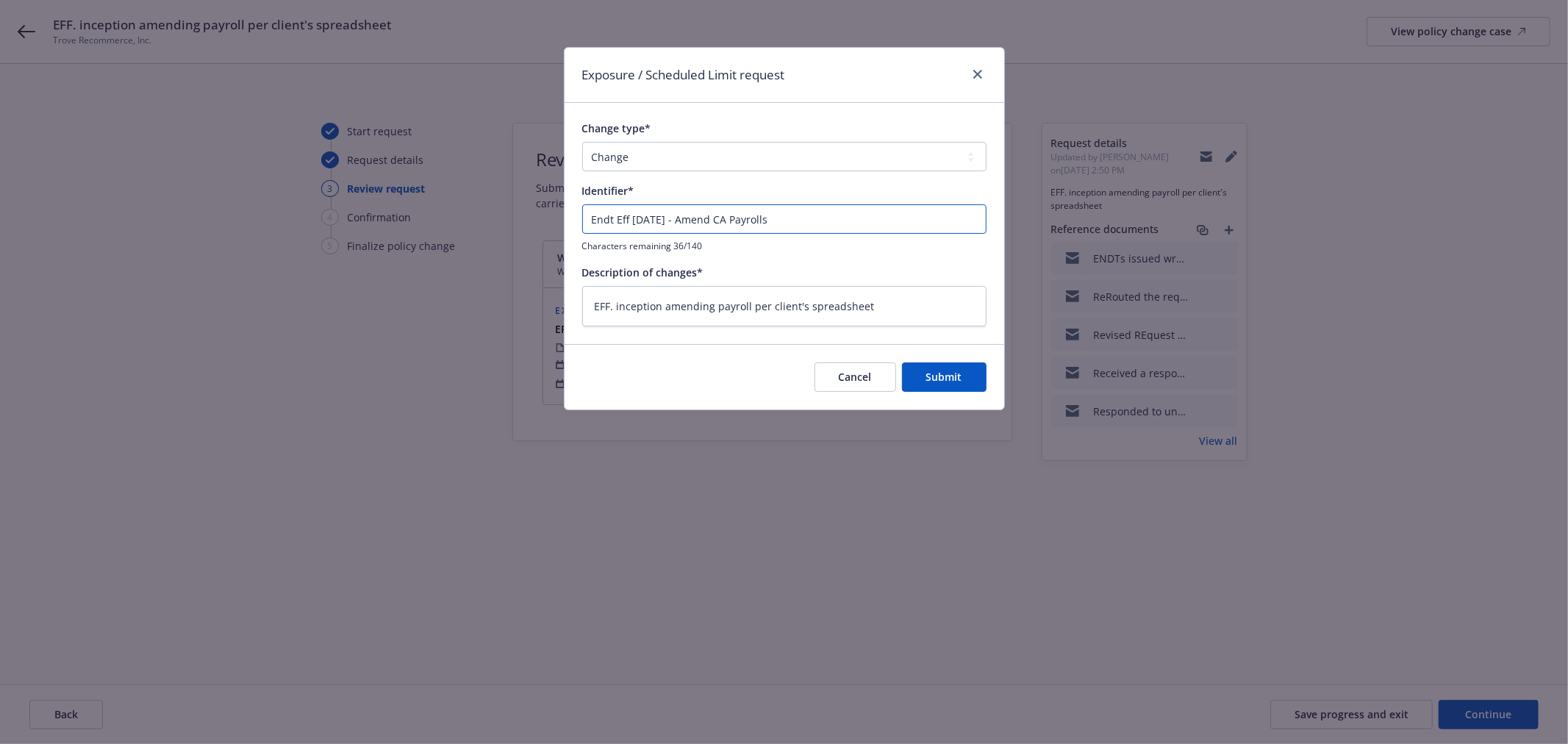
type input "Endt 1Eff [DATE] - Amend CA Payrolls"
type textarea "x"
type input "Endt 11Eff [DATE] - Amend CA Payrolls"
type textarea "x"
type input "Endt 11 Eff [DATE] - Amend CA Payrolls"
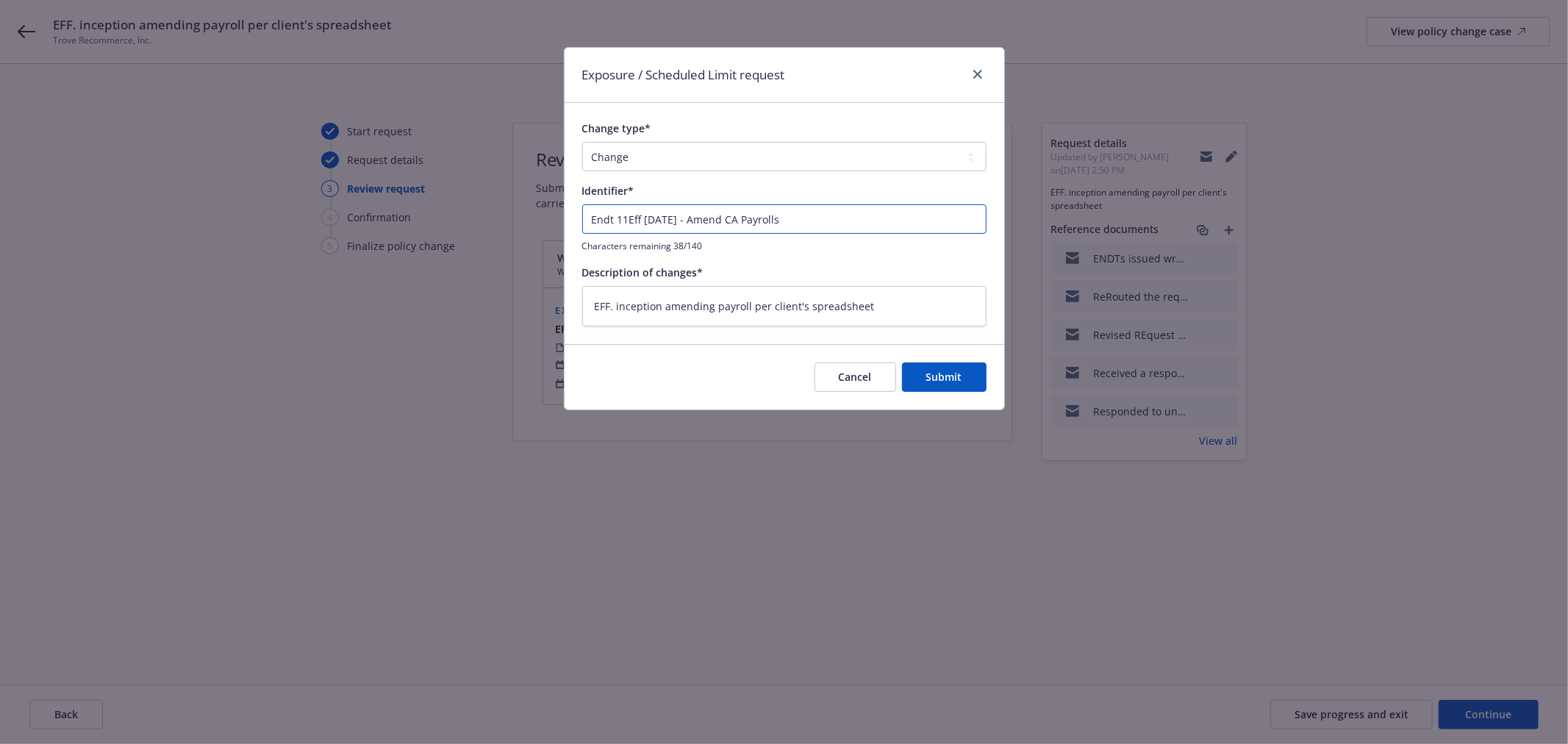
type textarea "x"
drag, startPoint x: 872, startPoint y: 226, endPoint x: 541, endPoint y: 241, distance: 331.3
click at [541, 241] on div "Exposure / Scheduled Limit request Change type* Add Audit Change Remove Identif…" at bounding box center [784, 372] width 1568 height 744
type input "Endt 11 Eff [DATE] - Amend CA Payrolls"
drag, startPoint x: 950, startPoint y: 306, endPoint x: 561, endPoint y: 326, distance: 389.5
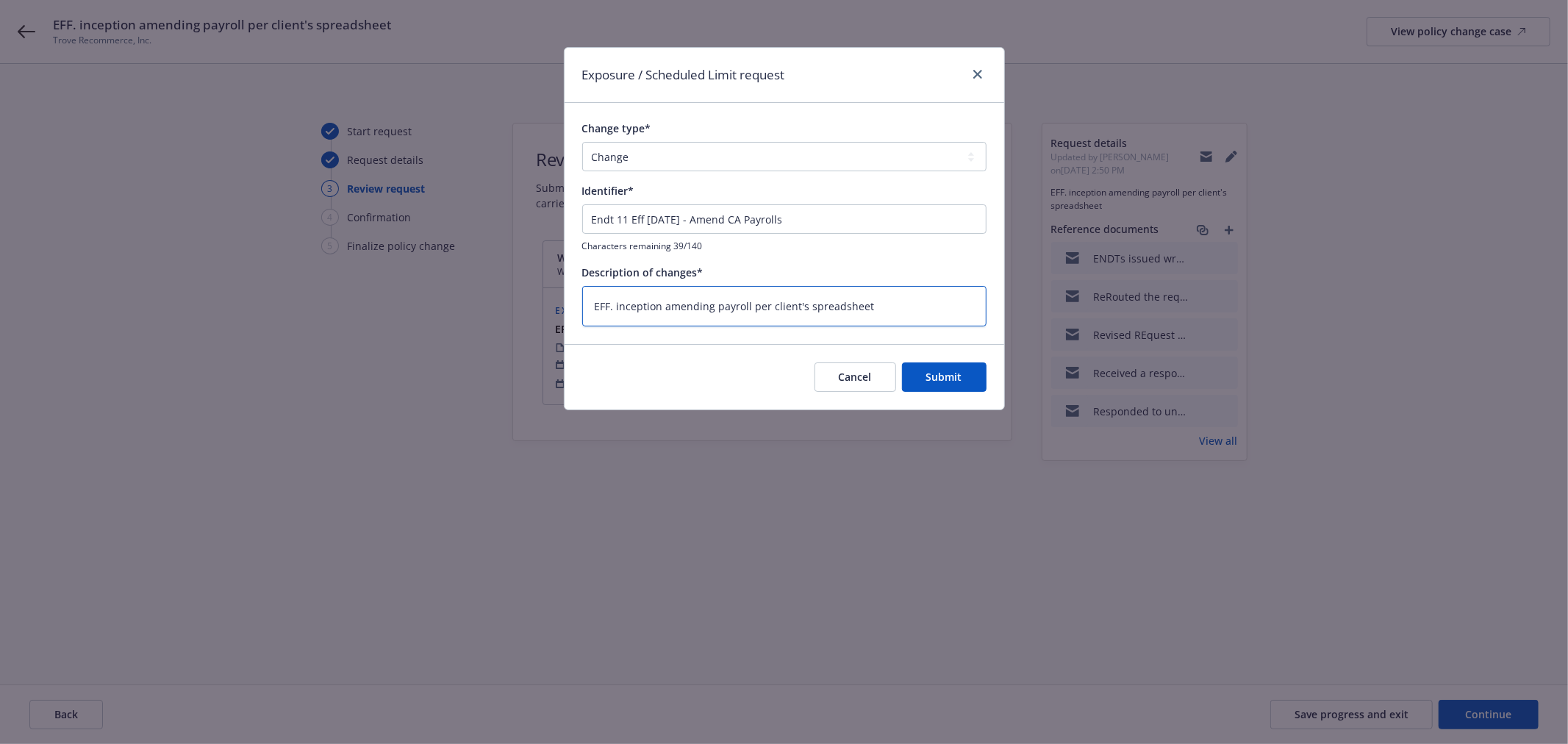
click at [561, 326] on div "Exposure / Scheduled Limit request Change type* Add Audit Change Remove Identif…" at bounding box center [784, 372] width 1568 height 744
paste textarea "ndt 11 Eff [DATE] - Amend CA Payrolls"
type textarea "Endt 11 Eff [DATE] - Amend CA Payrolls"
type textarea "x"
type textarea "Endt 11 Eff [DATE] - Amend CA Payrolls"
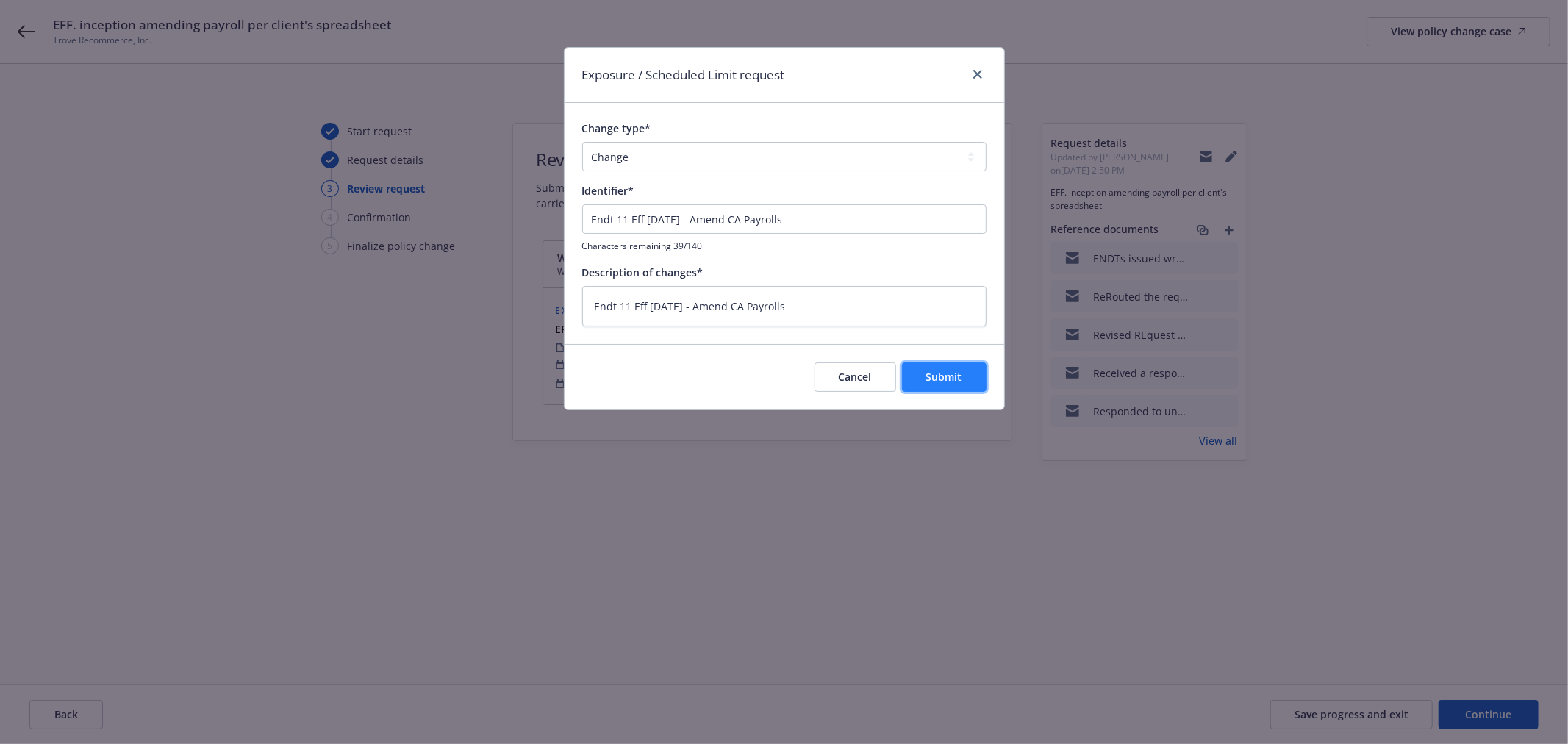
click at [950, 374] on span "Submit" at bounding box center [943, 376] width 36 height 14
type textarea "x"
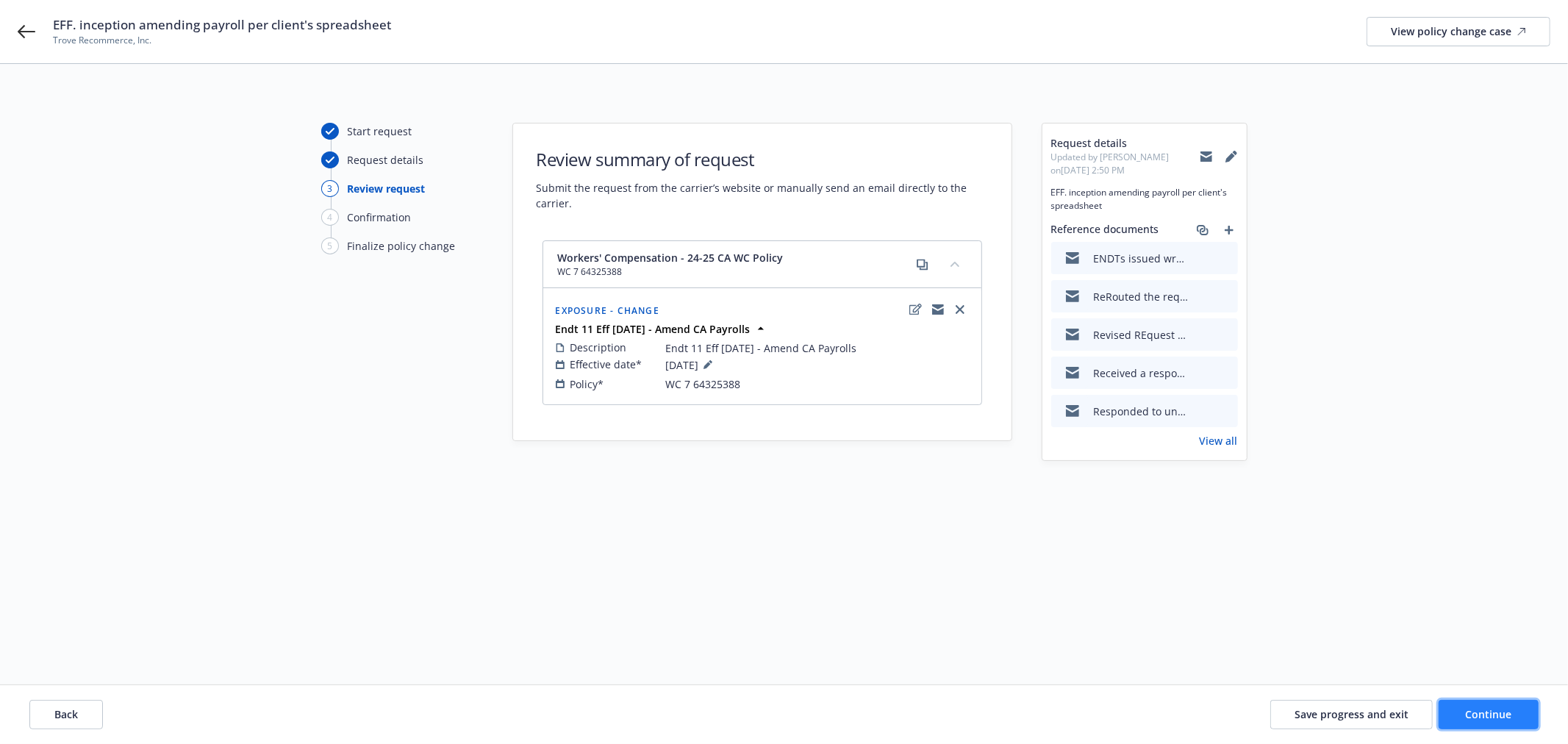
click at [1494, 709] on span "Continue" at bounding box center [1489, 714] width 47 height 14
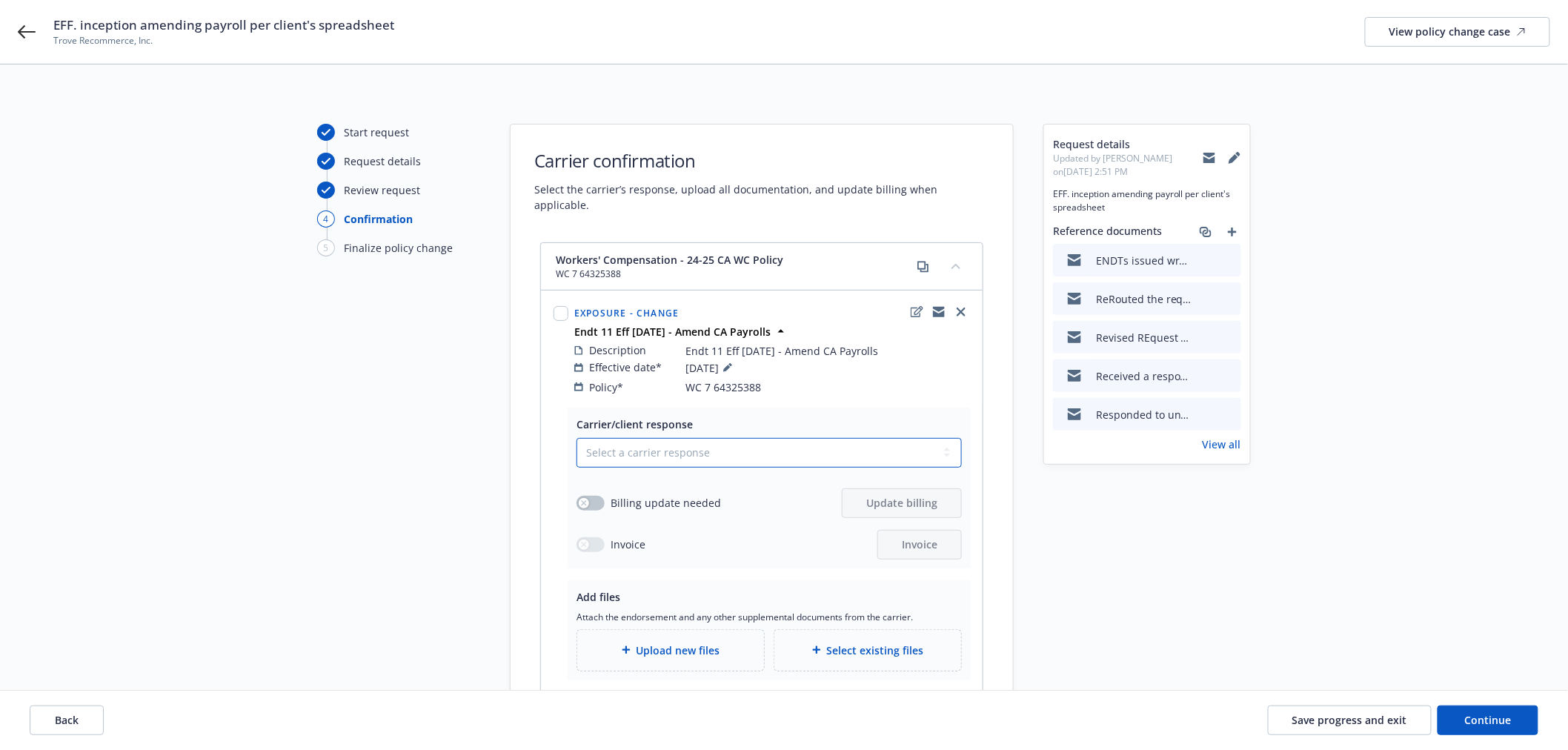
click at [627, 438] on select "Select a carrier response Accepted Accepted with revision No endorsement needed…" at bounding box center [769, 452] width 385 height 29
select select "ACCEPTED"
click at [577, 438] on select "Select a carrier response Accepted Accepted with revision No endorsement needed…" at bounding box center [769, 452] width 385 height 29
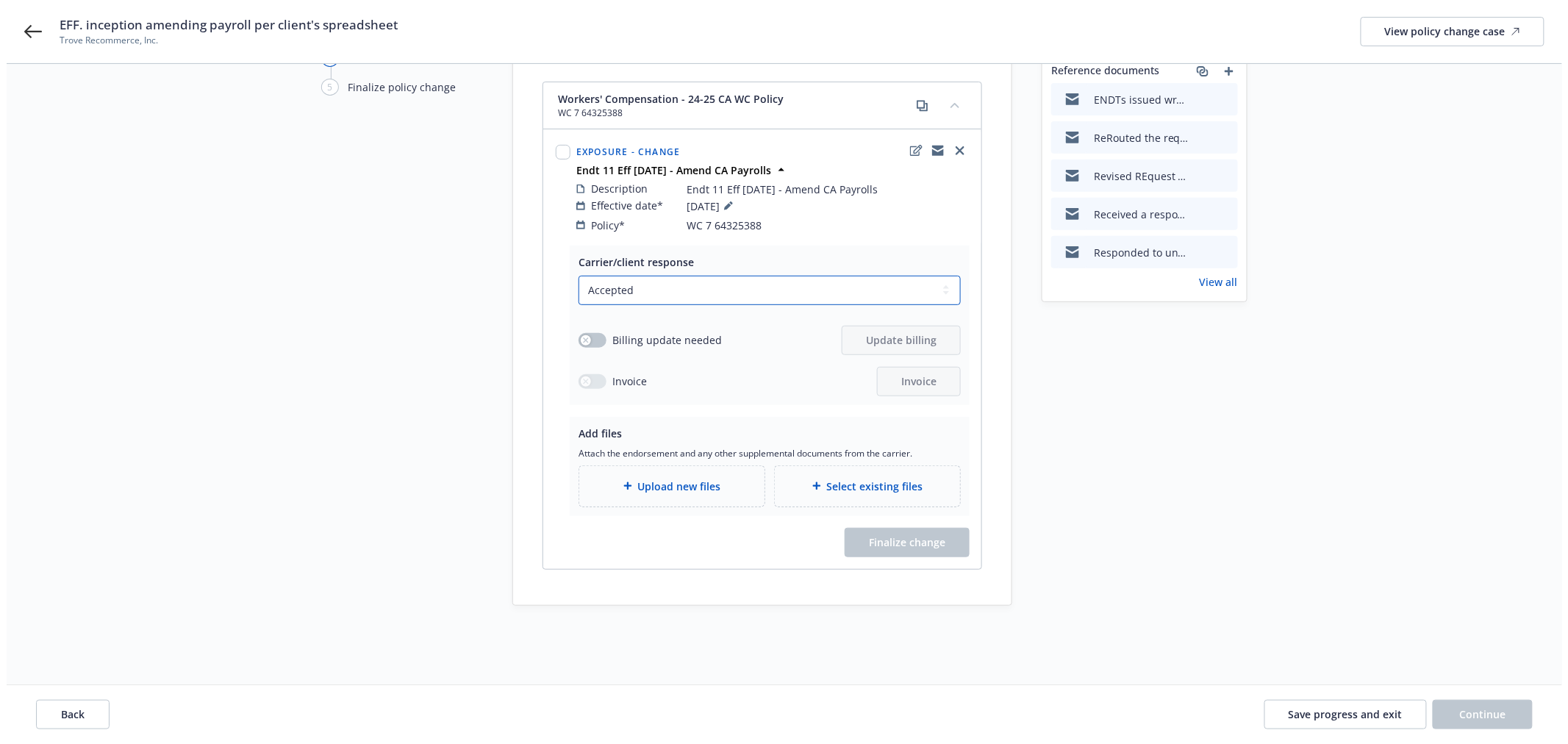
scroll to position [160, 0]
click at [644, 331] on span "Billing update needed" at bounding box center [660, 339] width 109 height 16
click at [574, 334] on div "button" at bounding box center [579, 339] width 10 height 10
click at [890, 334] on button "Update billing" at bounding box center [894, 339] width 119 height 29
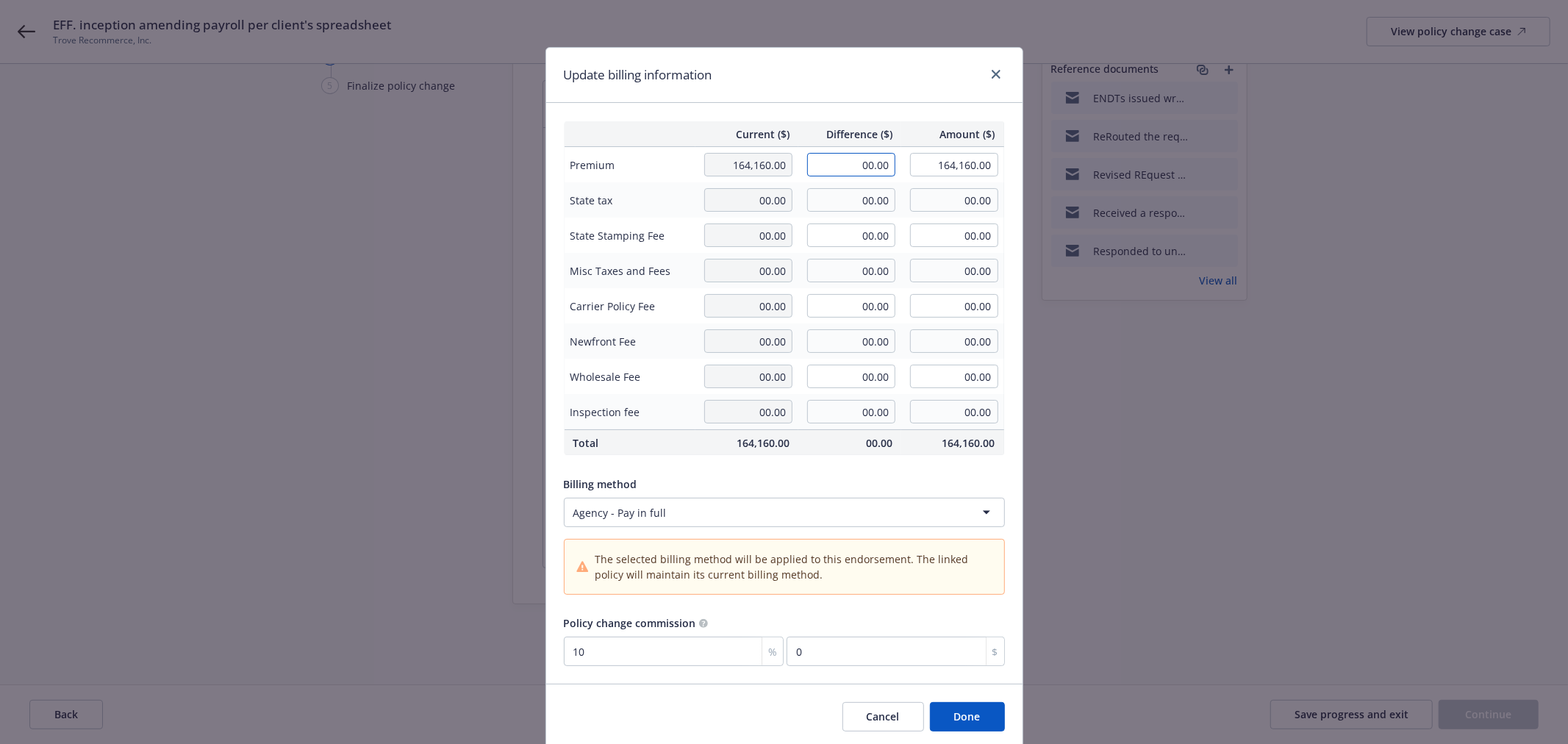
click at [847, 176] on input "00.00" at bounding box center [852, 164] width 88 height 23
type input "21,251.00"
type input "185,411.00"
type input "2125.1"
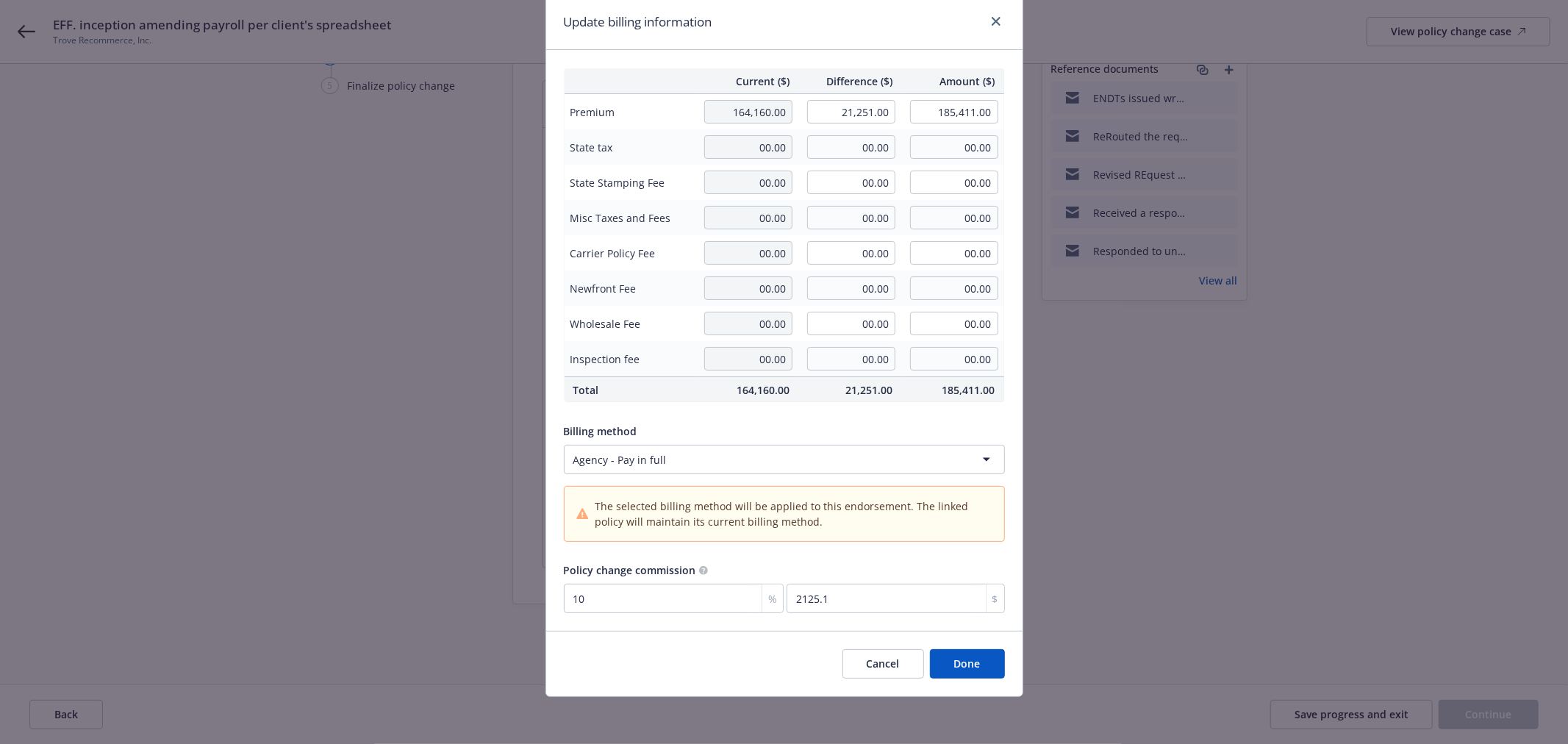
click at [975, 667] on button "Done" at bounding box center [967, 663] width 75 height 29
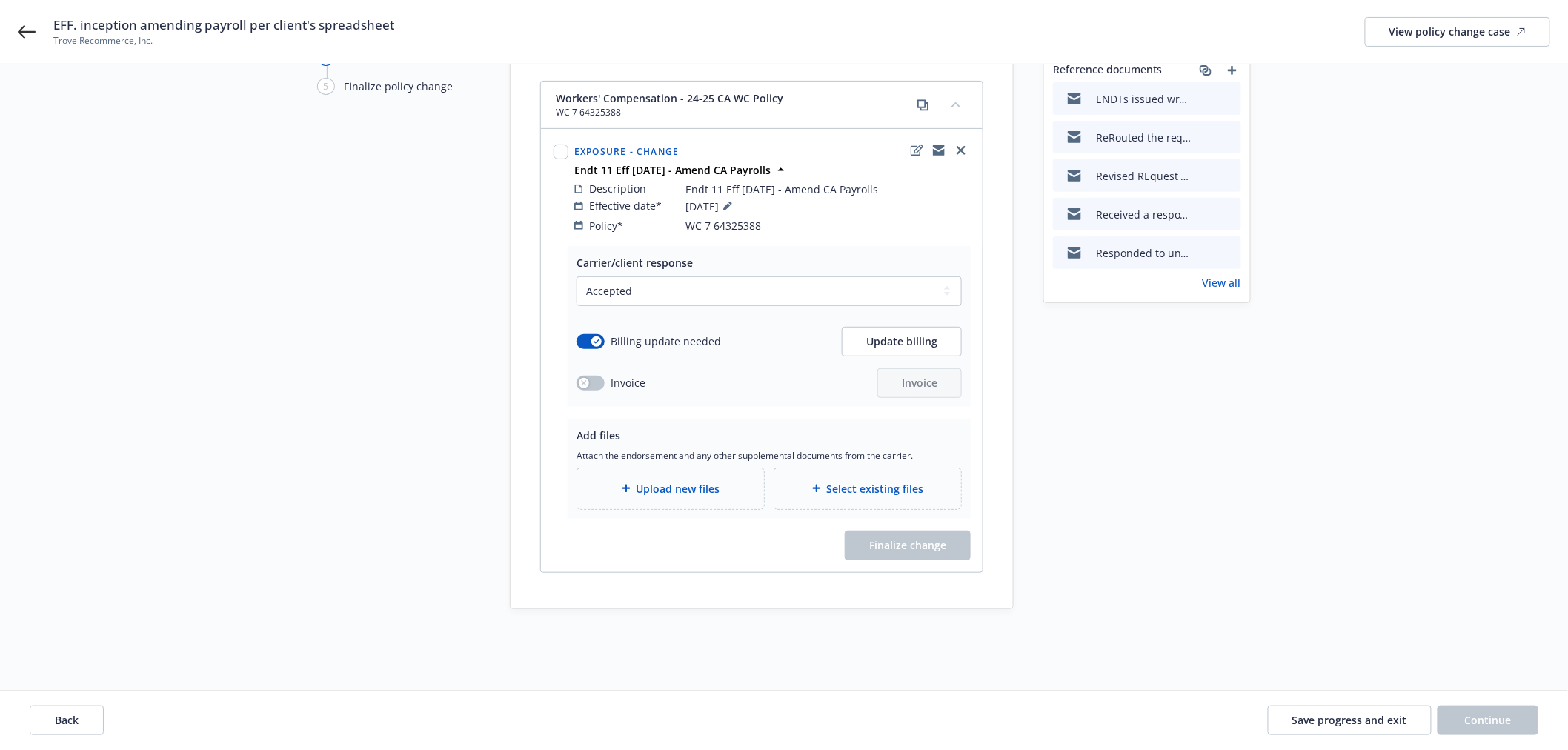
click at [710, 481] on span "Upload new files" at bounding box center [678, 489] width 84 height 16
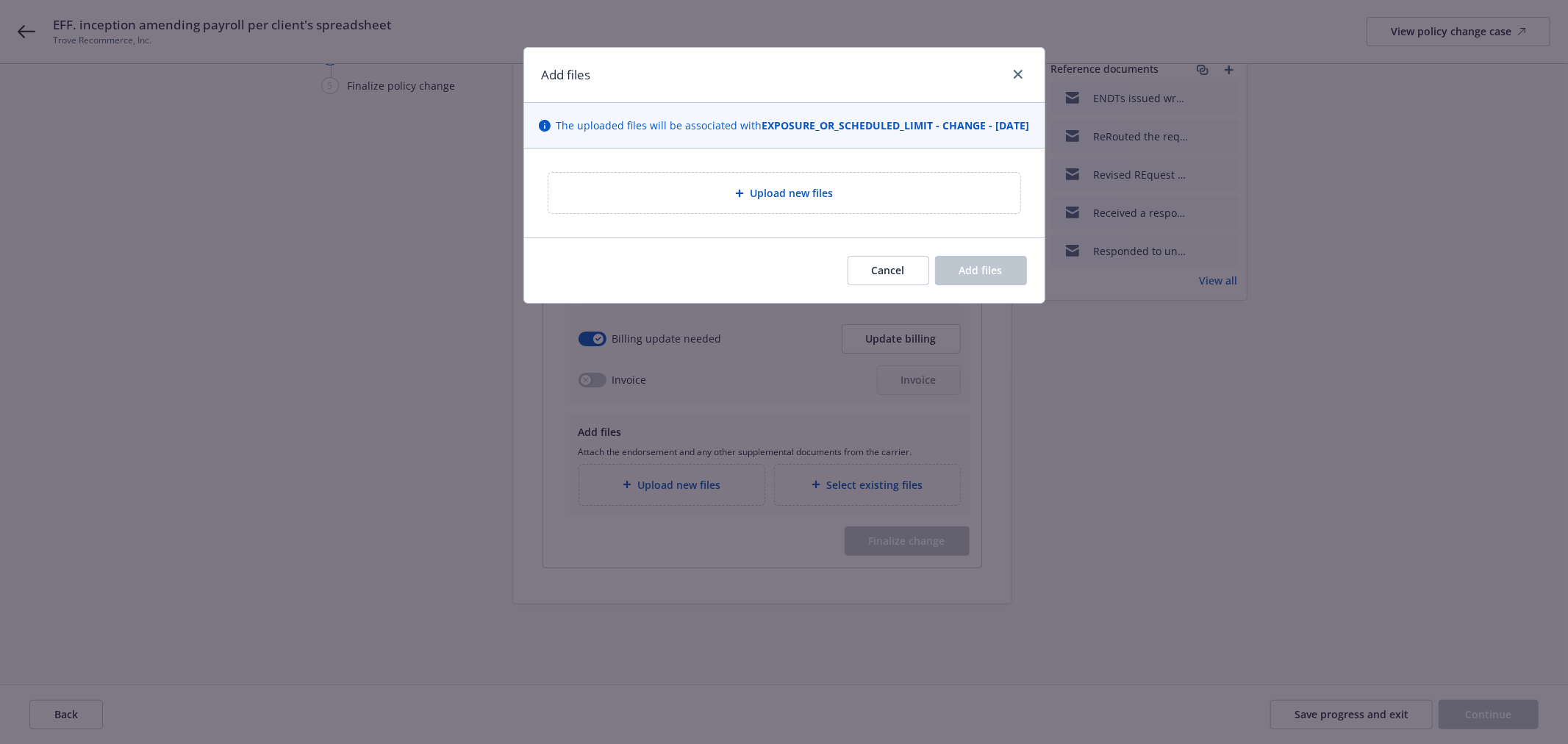
click at [708, 201] on div "Upload new files" at bounding box center [785, 193] width 449 height 17
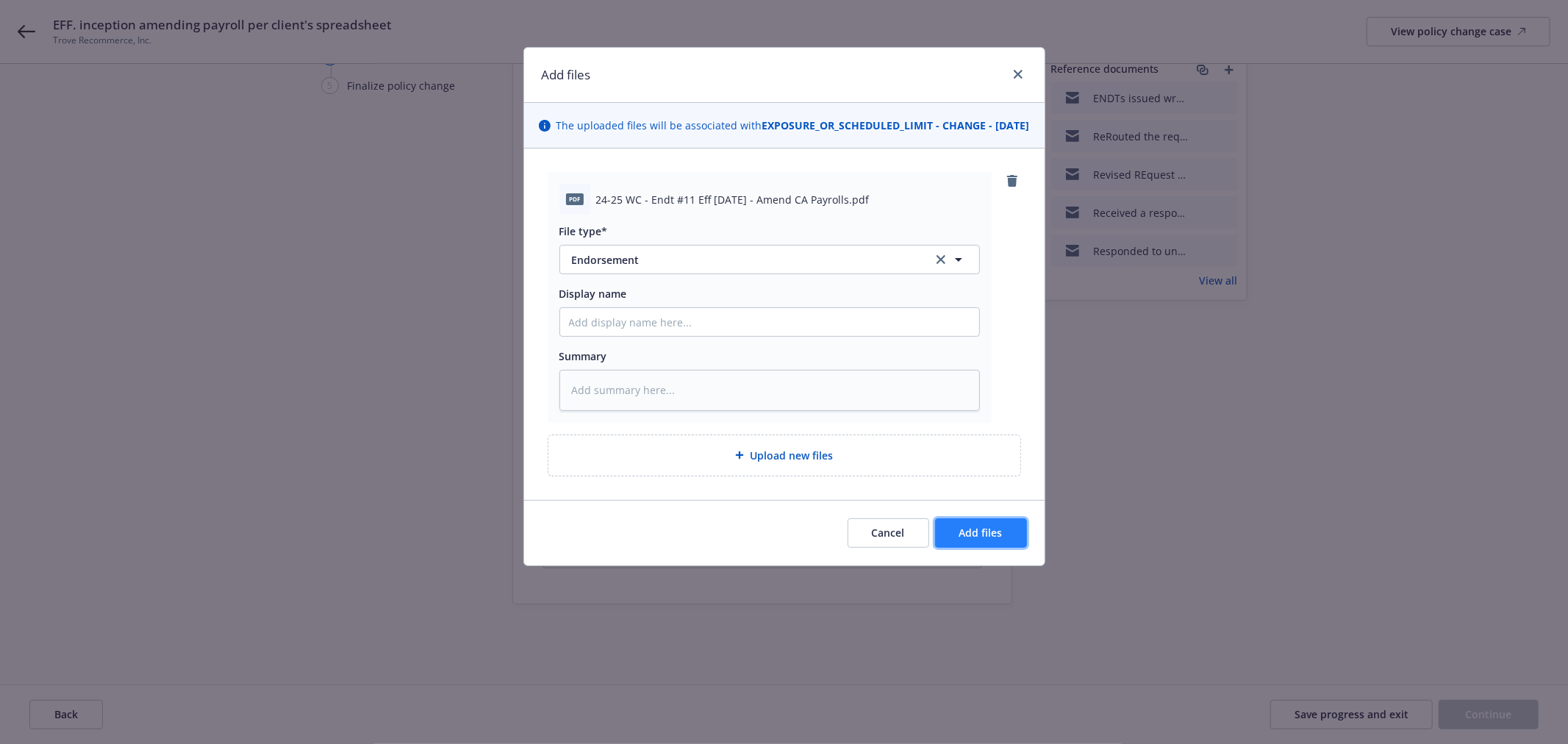
click at [995, 540] on span "Add files" at bounding box center [981, 532] width 43 height 14
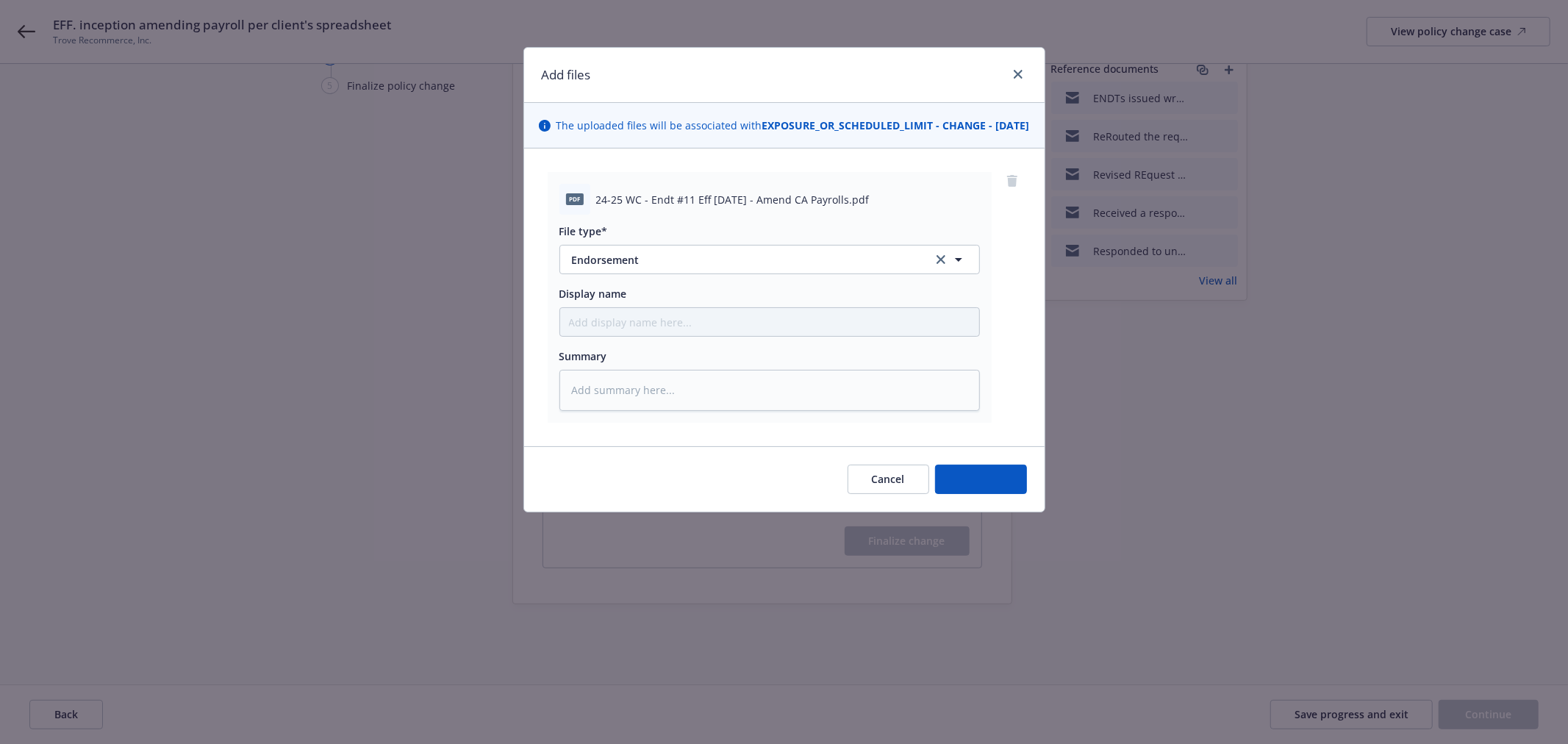
type textarea "x"
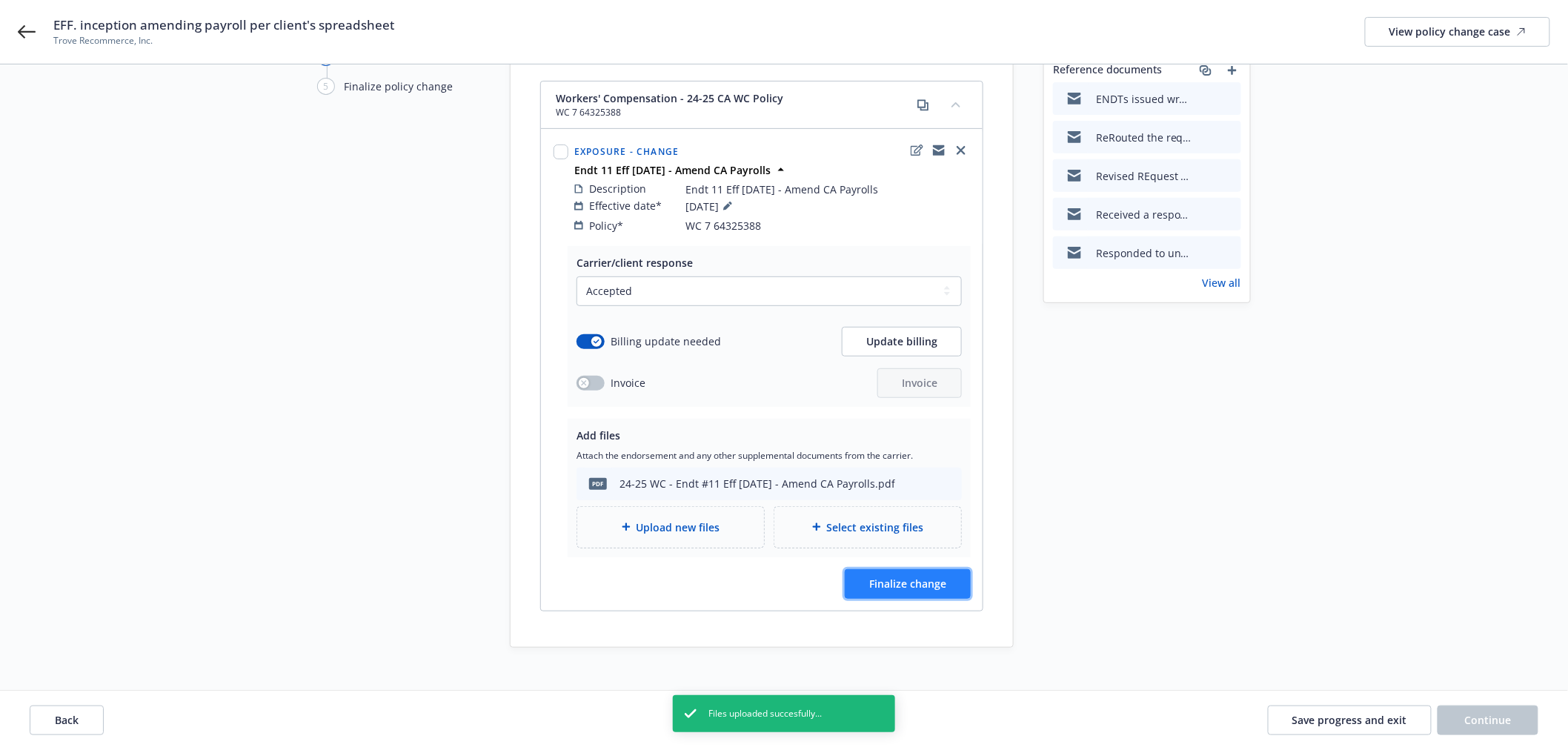
click at [920, 577] on span "Finalize change" at bounding box center [908, 584] width 77 height 14
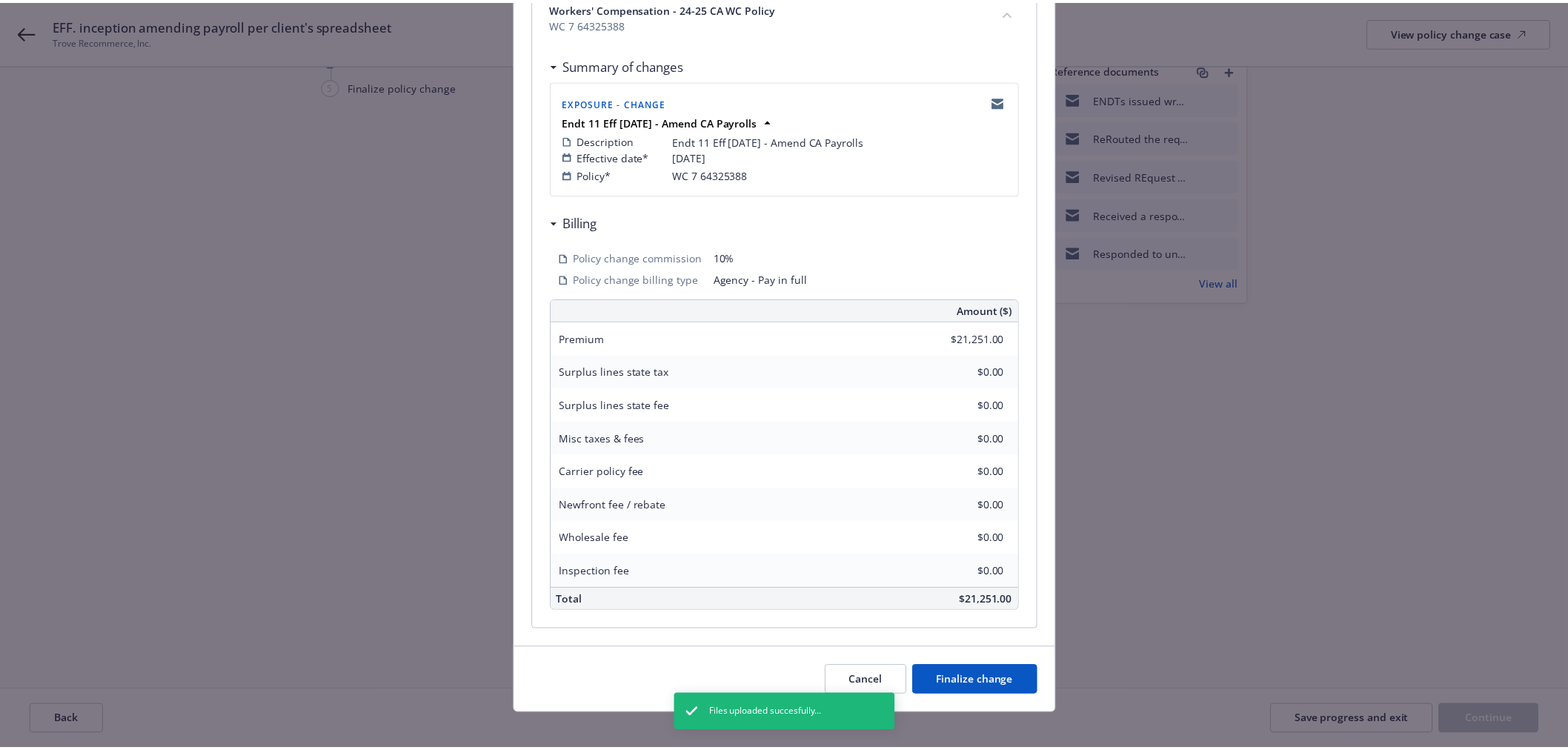
scroll to position [253, 0]
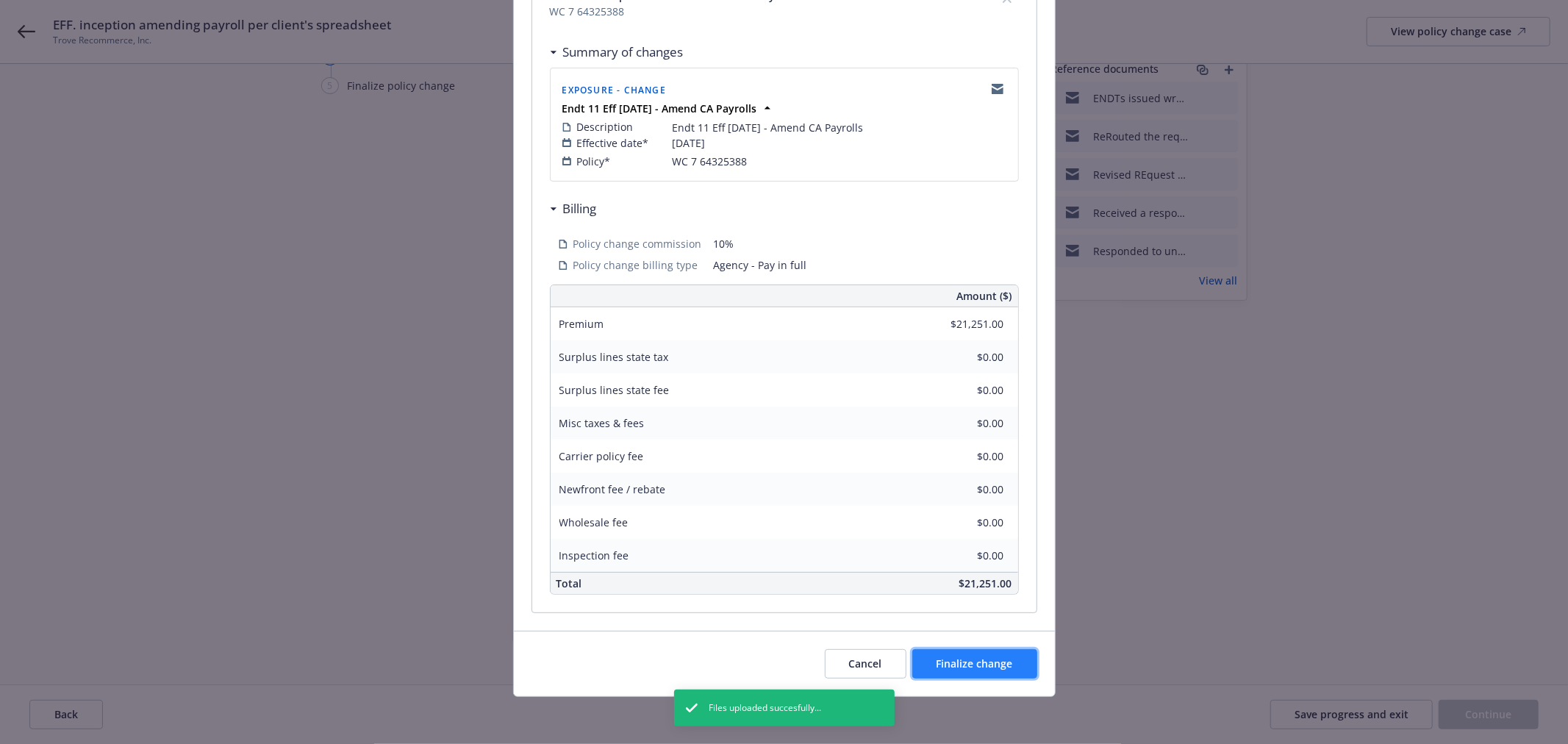
click at [964, 666] on span "Finalize change" at bounding box center [975, 663] width 77 height 14
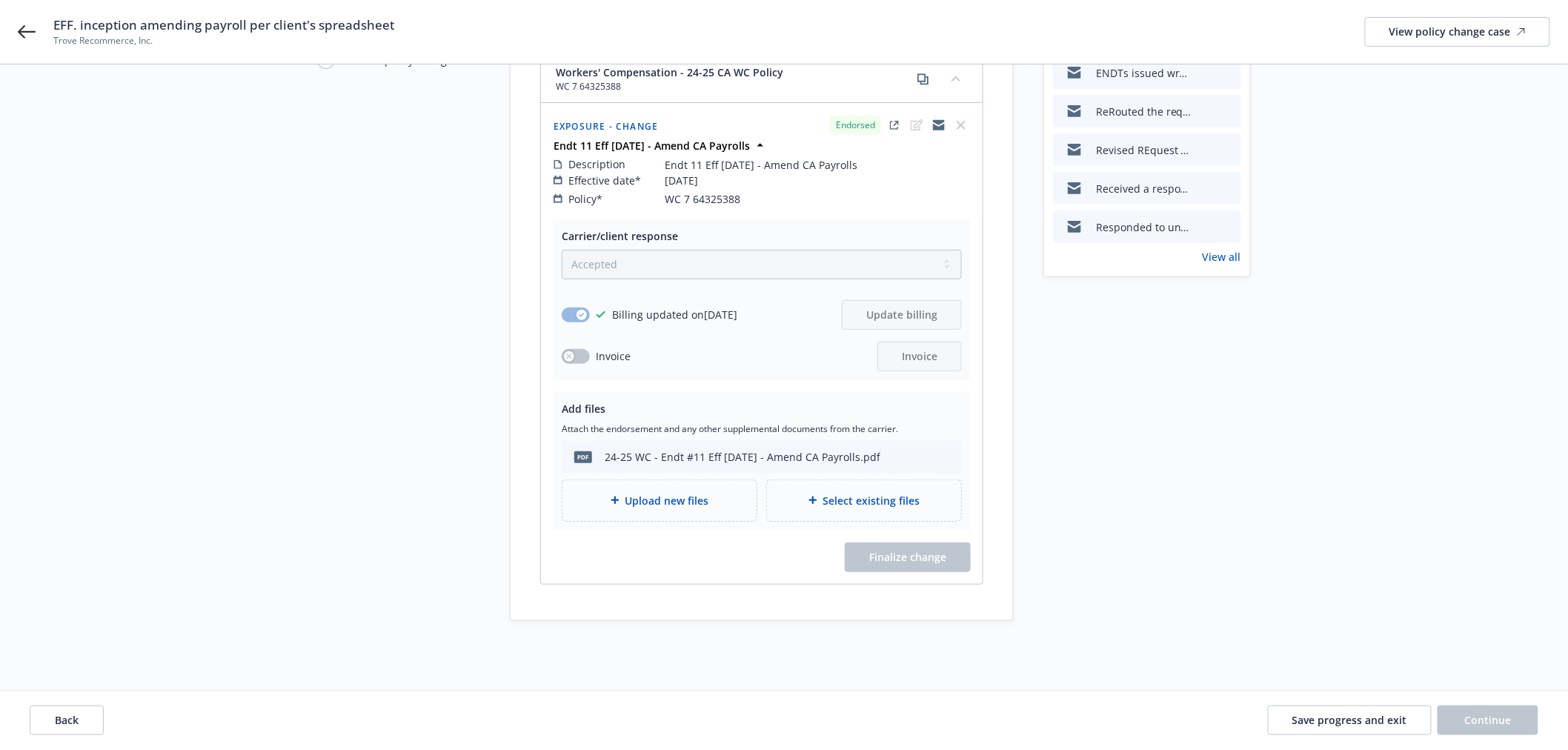
scroll to position [198, 0]
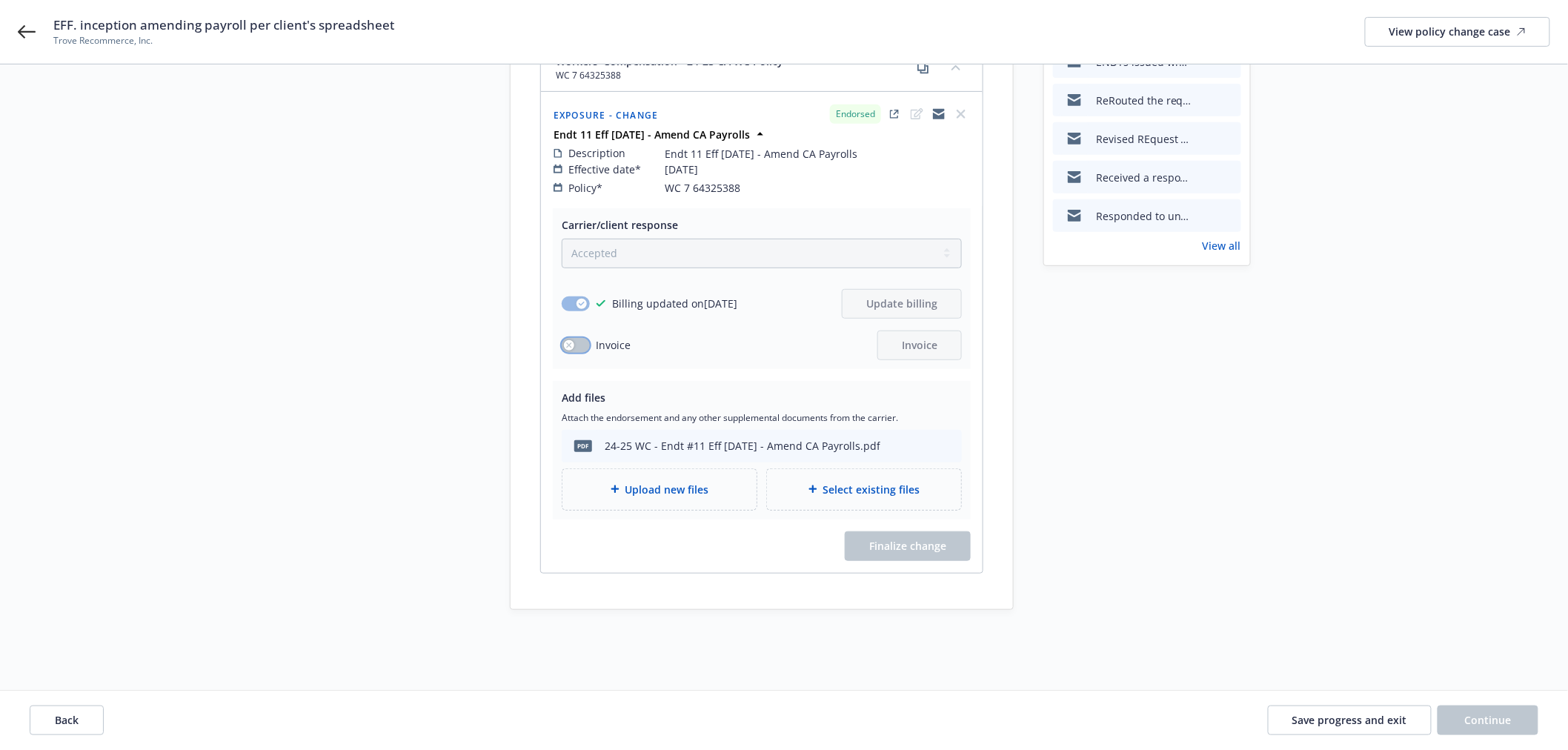
click at [576, 338] on button "button" at bounding box center [575, 346] width 28 height 15
click at [952, 345] on button "Invoice" at bounding box center [919, 345] width 84 height 29
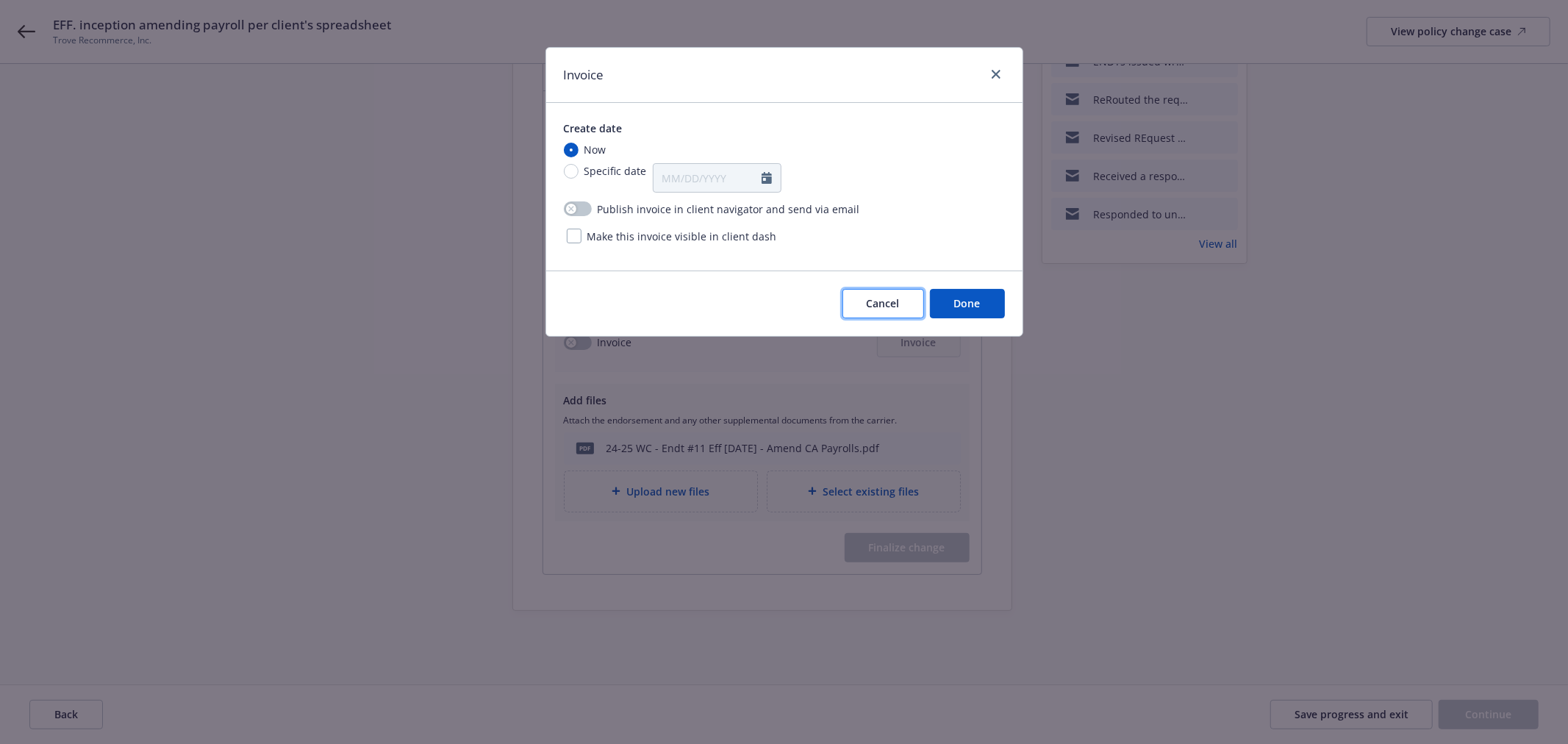
click at [884, 304] on span "Cancel" at bounding box center [883, 303] width 33 height 14
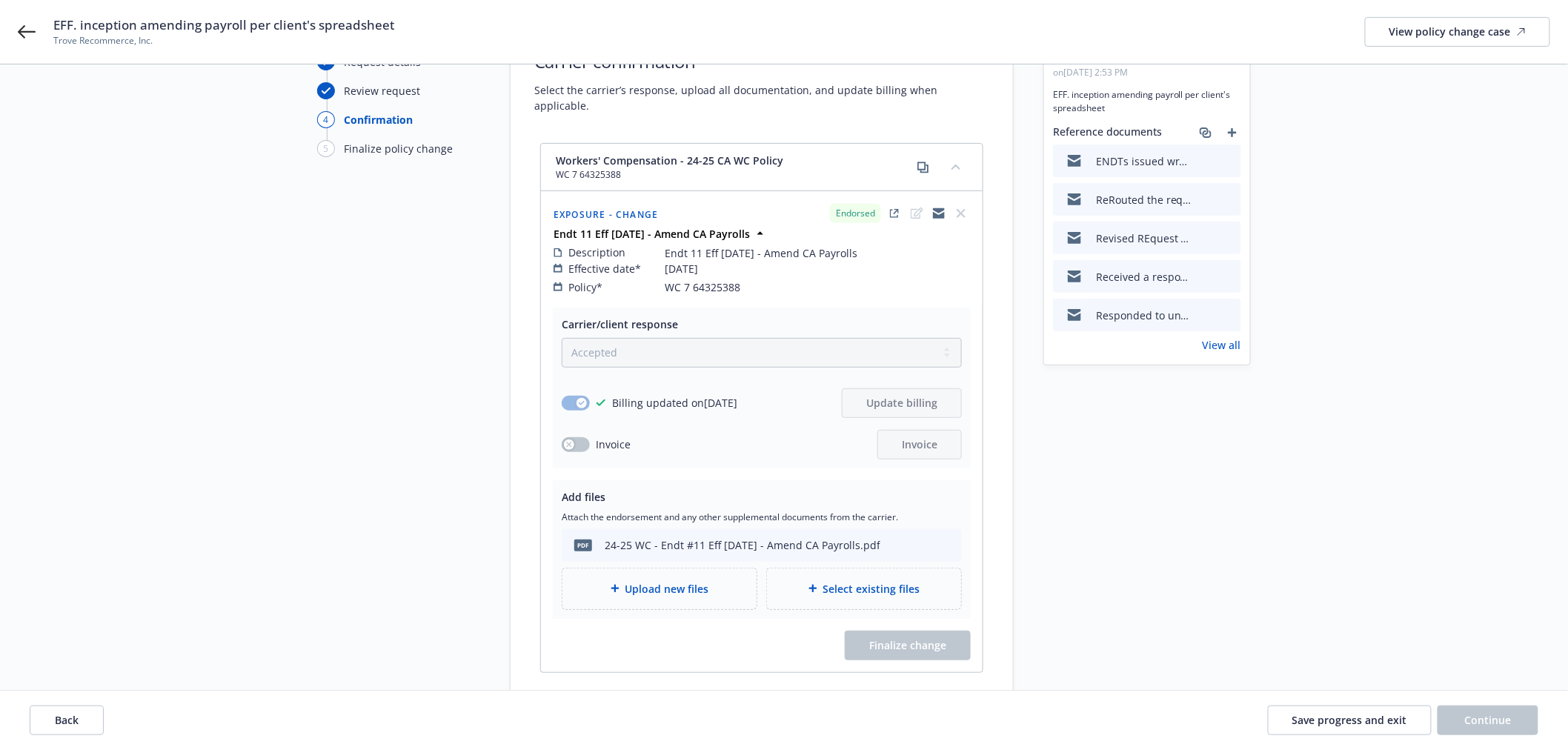
scroll to position [0, 0]
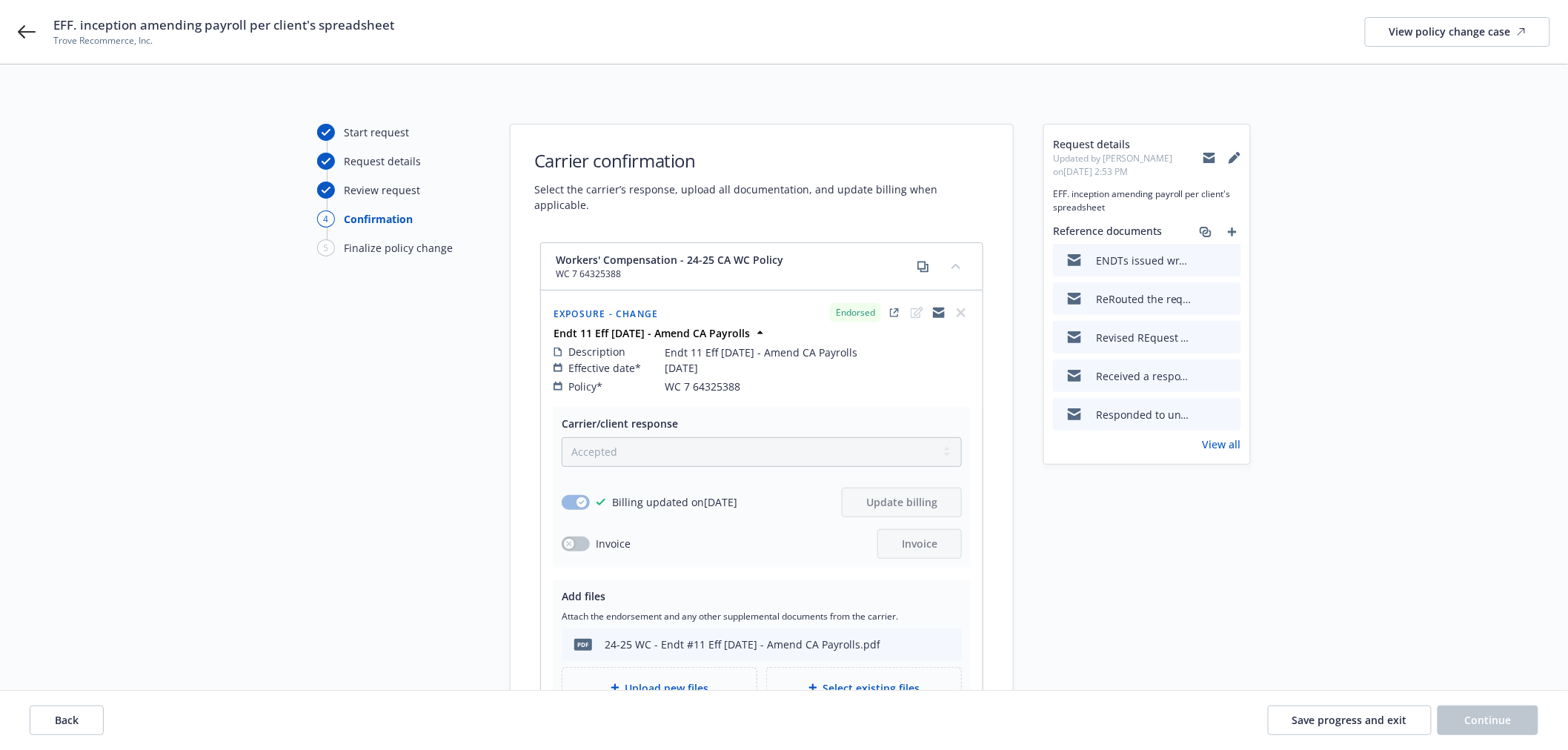
click at [677, 252] on span "Workers' Compensation - 24-25 CA WC Policy" at bounding box center [669, 260] width 228 height 16
click at [953, 263] on icon "collapse content" at bounding box center [956, 266] width 9 height 5
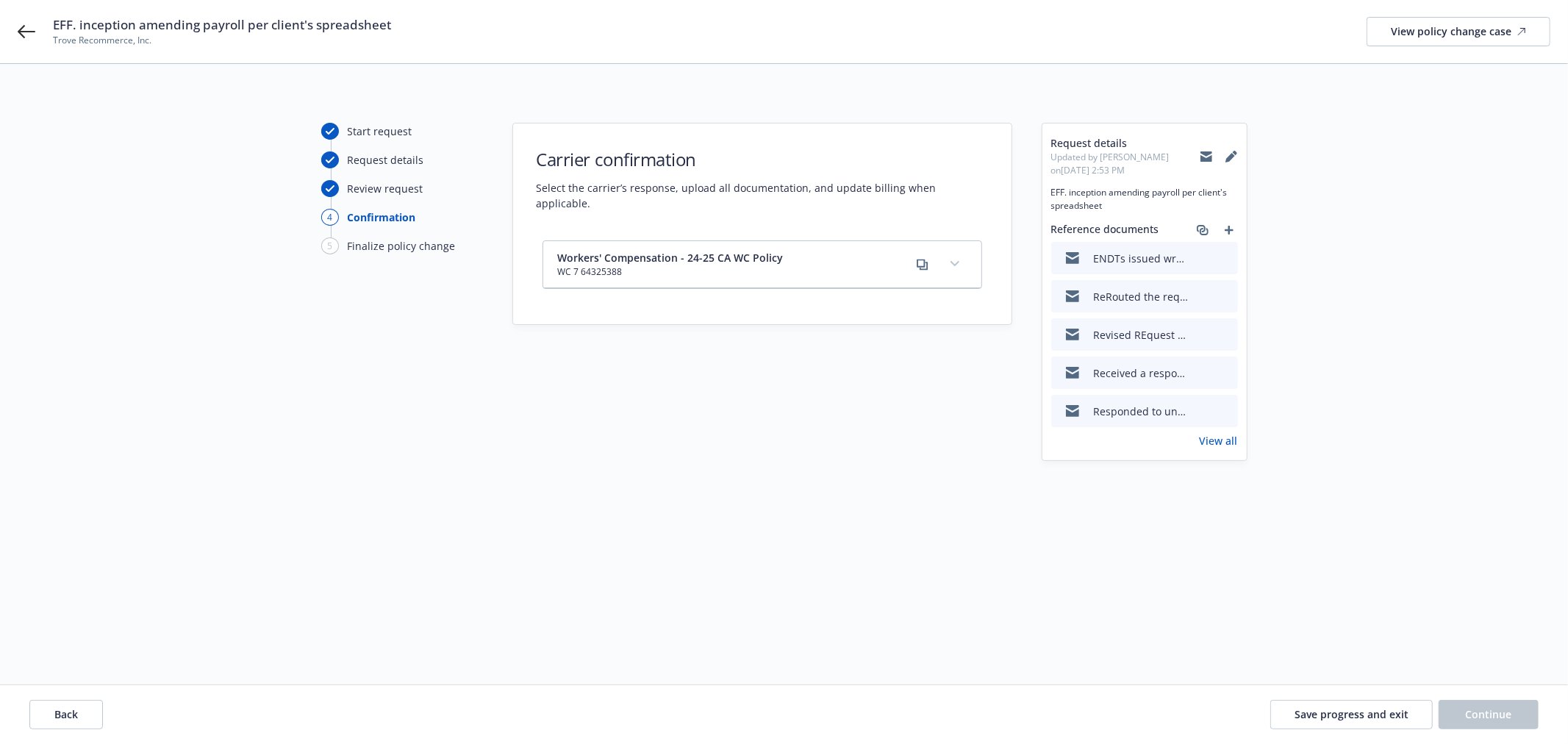
click at [952, 261] on icon "expand content" at bounding box center [954, 264] width 9 height 6
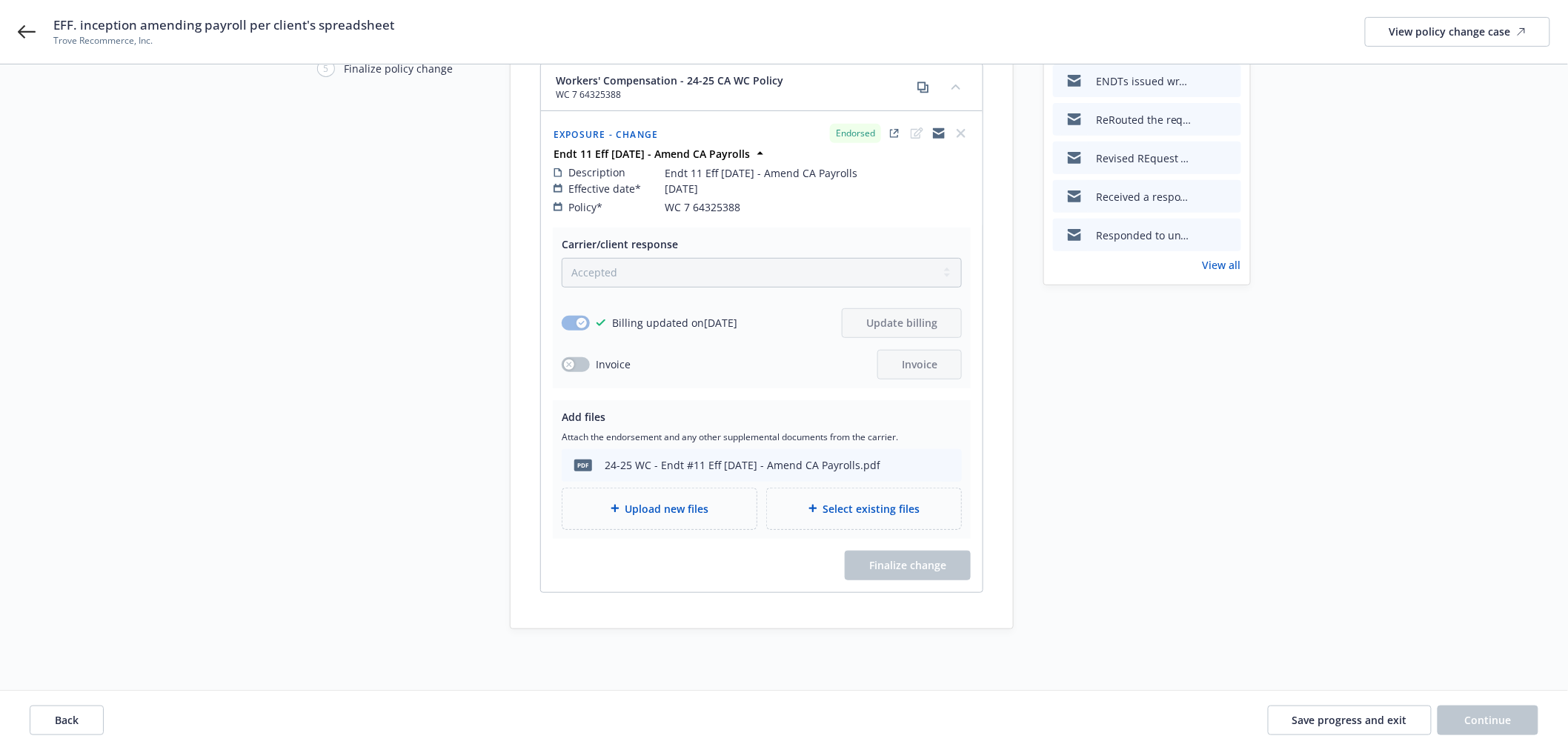
scroll to position [198, 0]
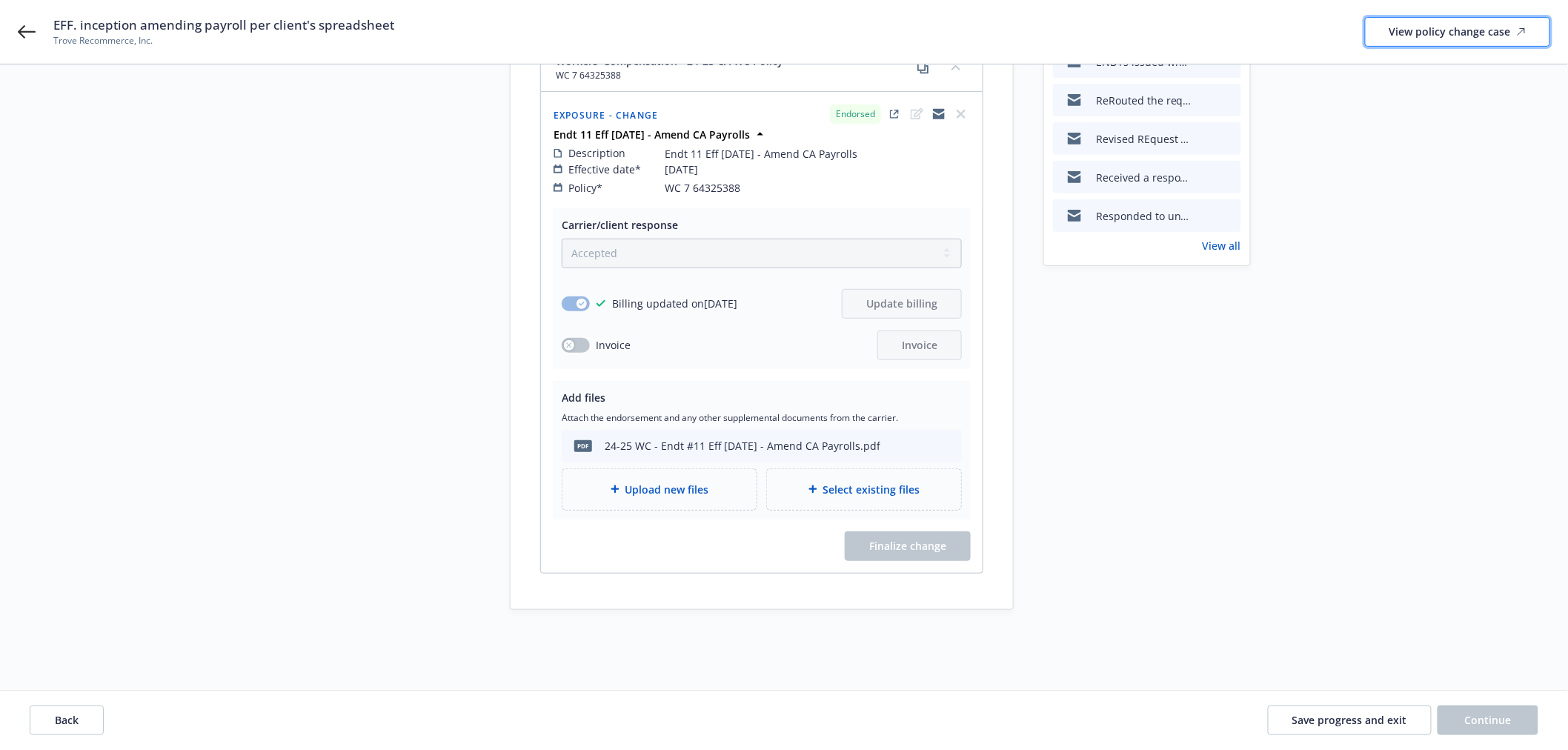
click at [1476, 28] on div "View policy change case" at bounding box center [1457, 31] width 136 height 28
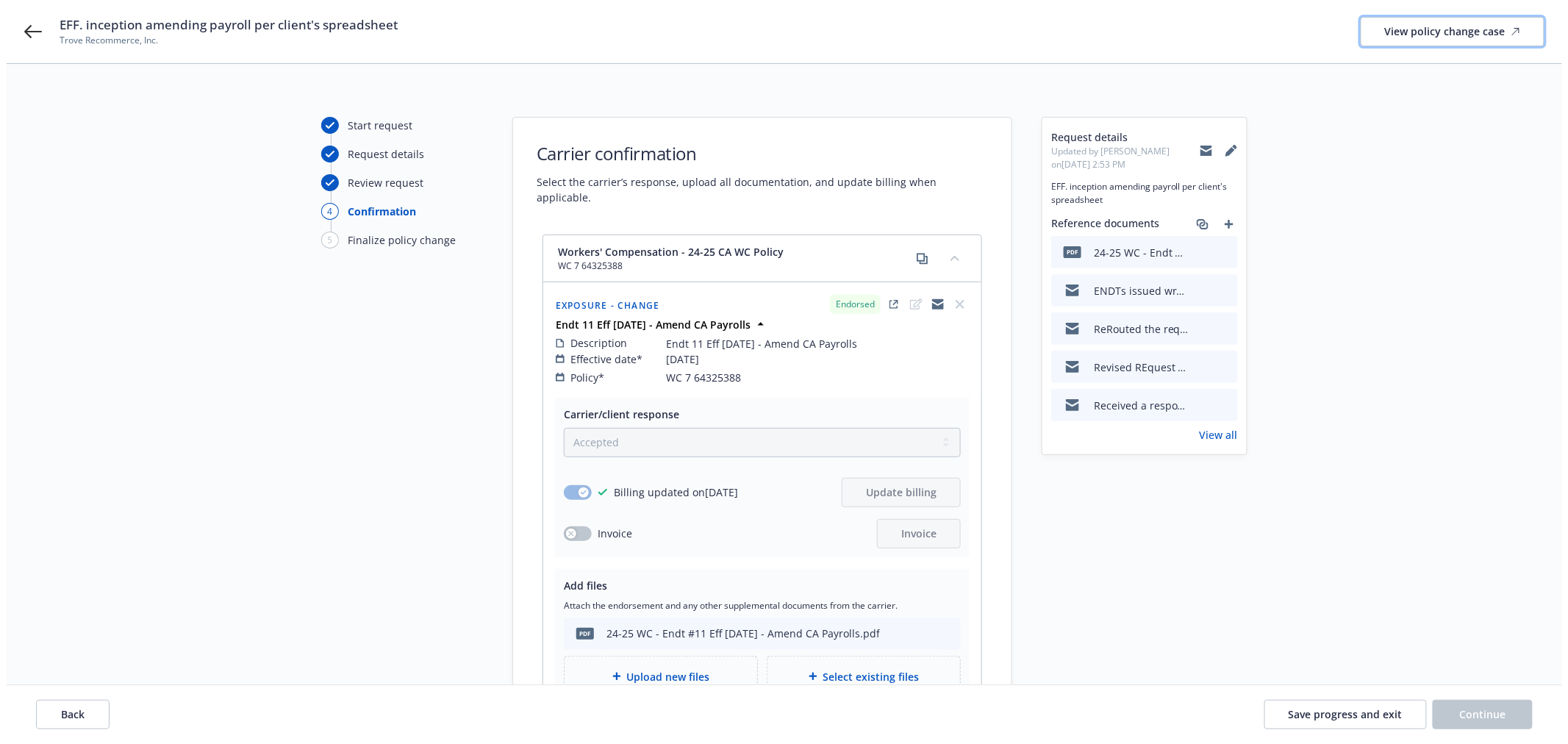
scroll to position [0, 0]
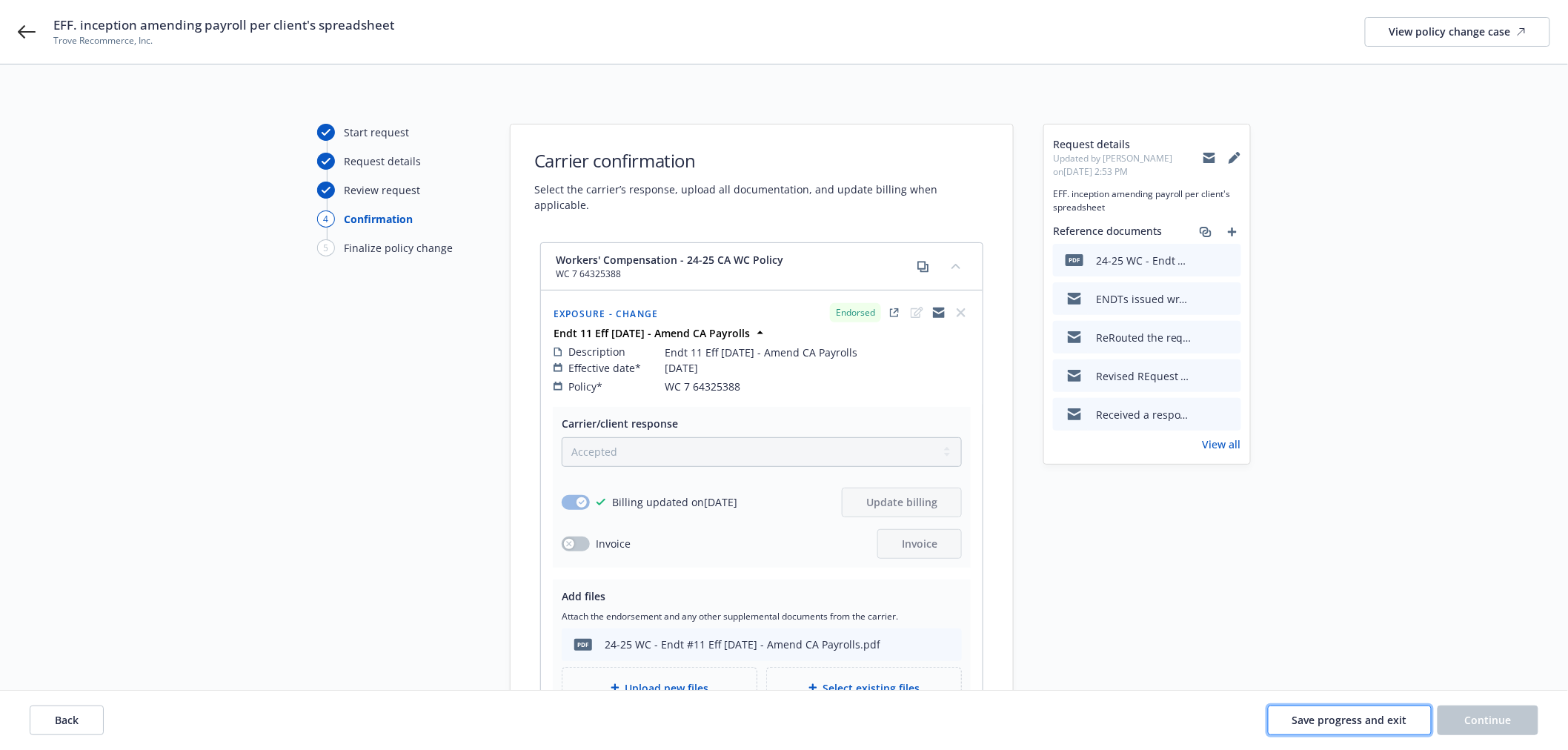
click at [1362, 726] on span "Save progress and exit" at bounding box center [1349, 720] width 115 height 14
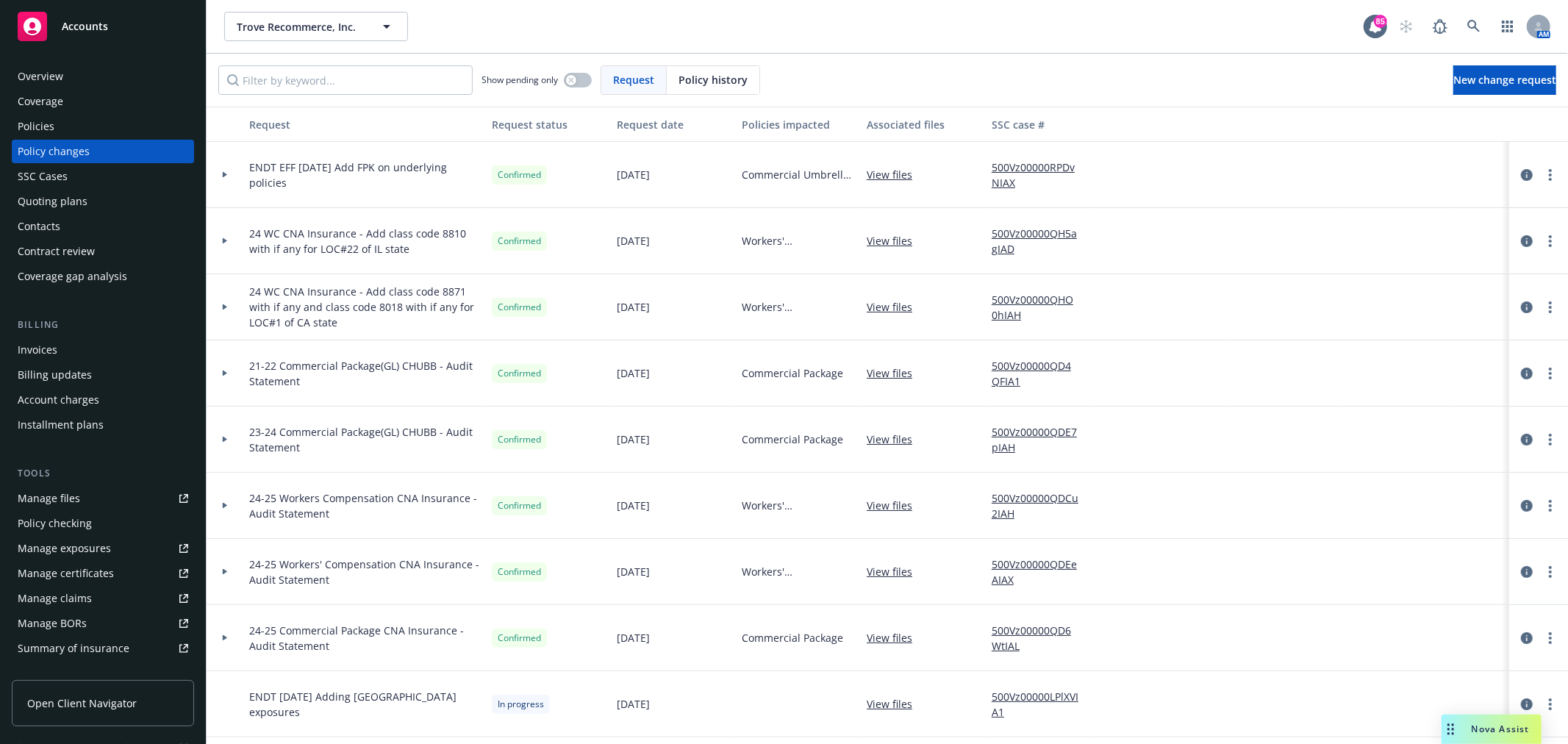
click at [224, 239] on icon at bounding box center [224, 241] width 4 height 6
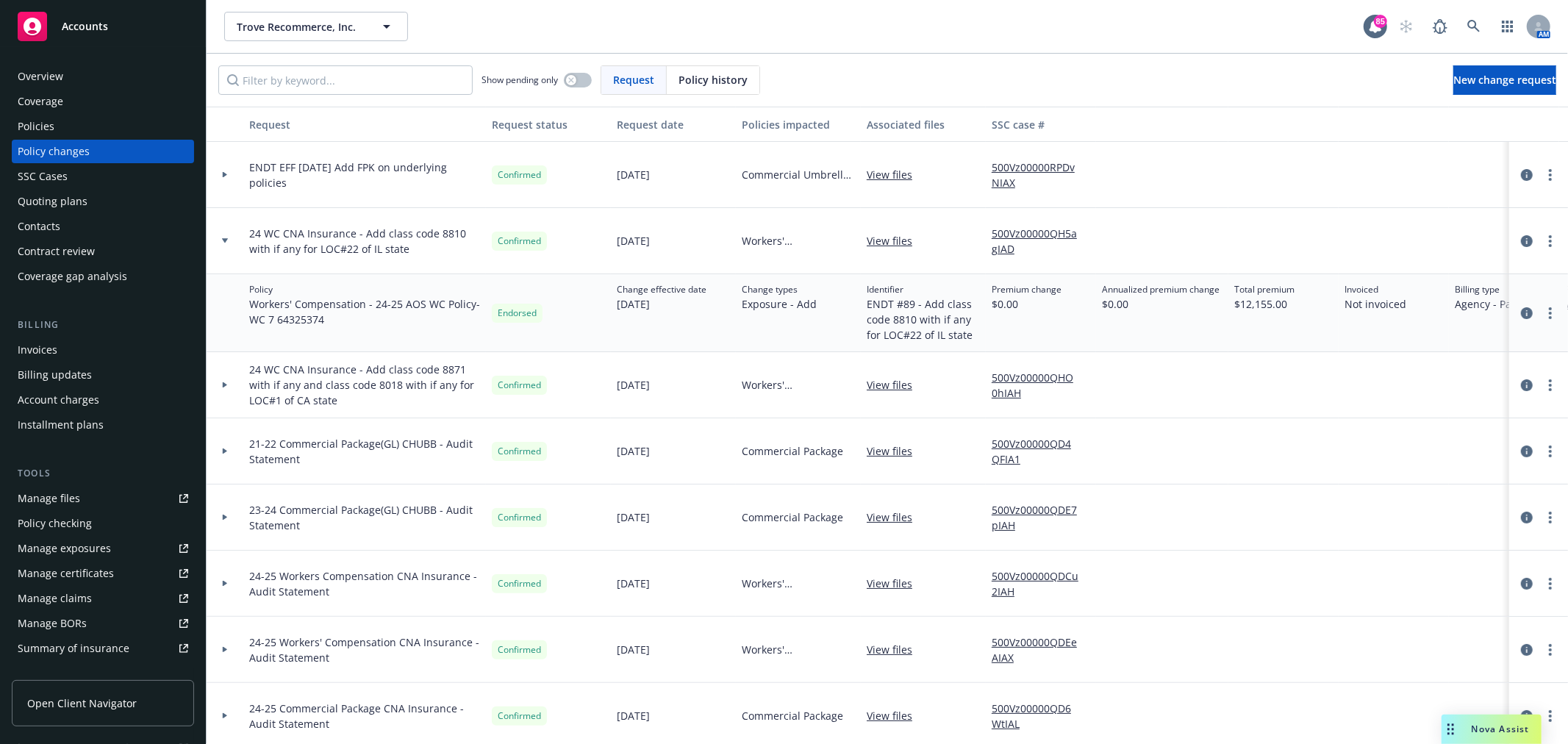
click at [220, 243] on div at bounding box center [225, 241] width 25 height 5
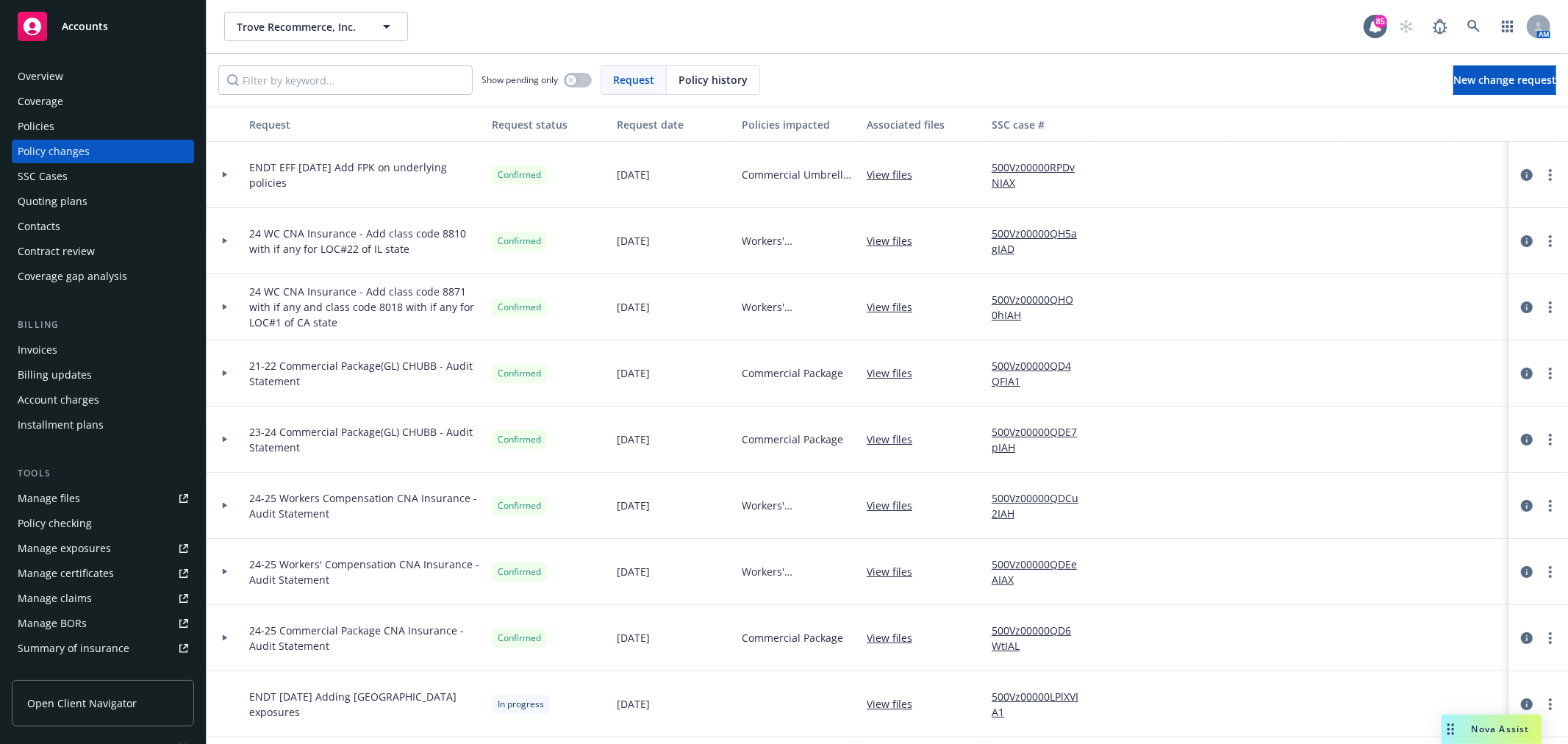
click at [66, 127] on div "Policies" at bounding box center [103, 126] width 170 height 23
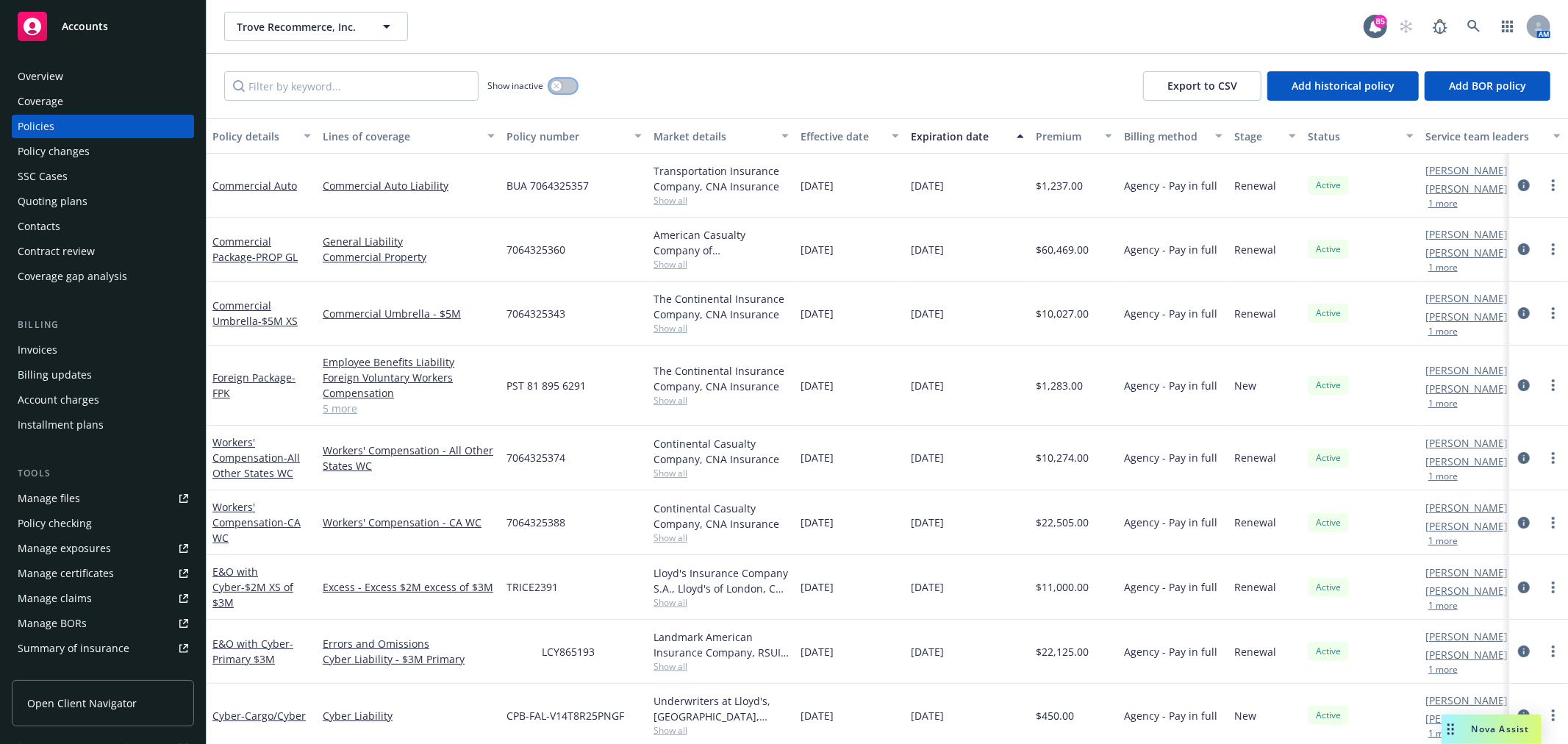
click at [559, 87] on icon "button" at bounding box center [556, 86] width 5 height 5
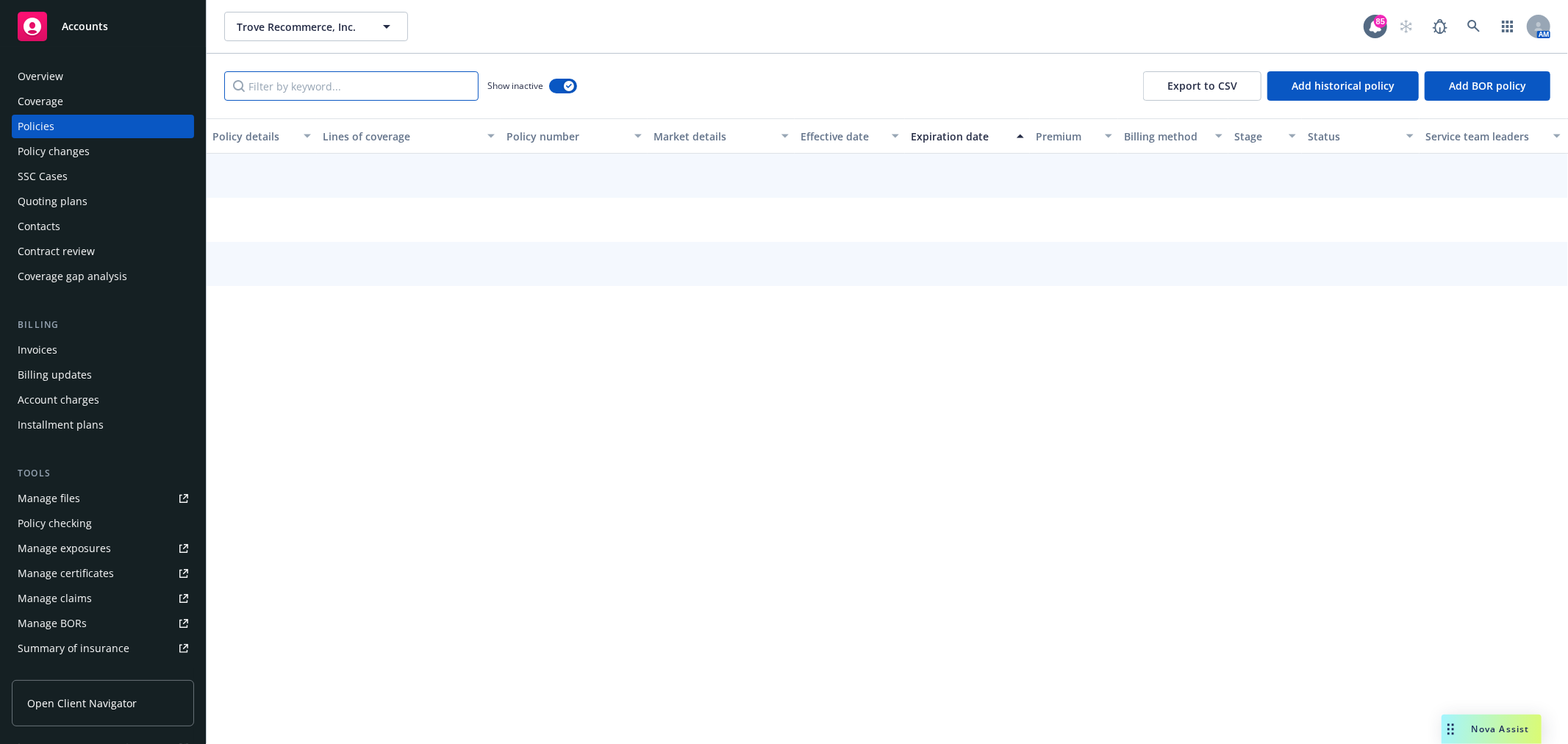
click at [428, 93] on input "Filter by keyword..." at bounding box center [351, 85] width 254 height 29
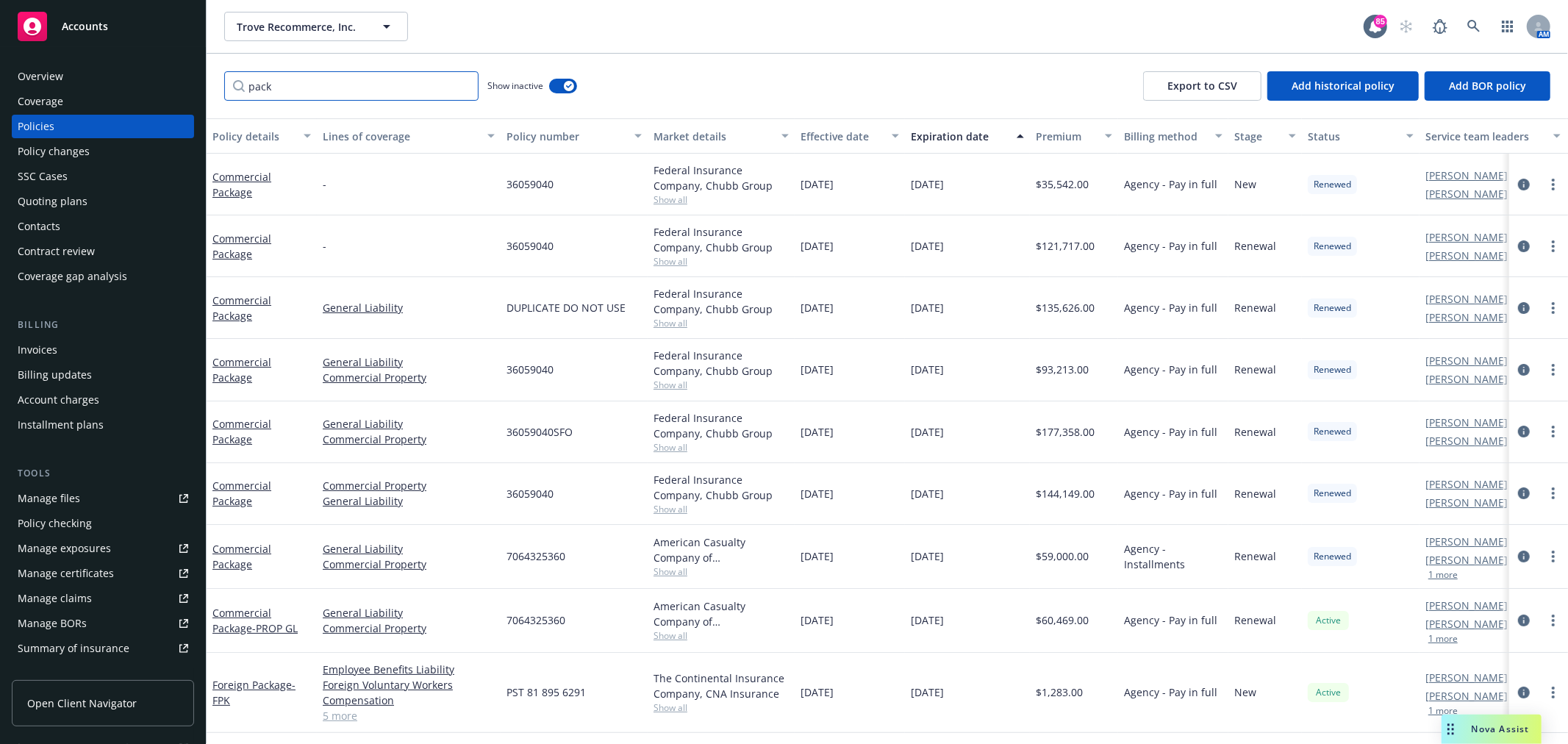
drag, startPoint x: 341, startPoint y: 91, endPoint x: 200, endPoint y: 87, distance: 141.1
click at [200, 87] on div "Accounts Overview Coverage Policies Policy changes SSC Cases Quoting plans Cont…" at bounding box center [784, 372] width 1568 height 744
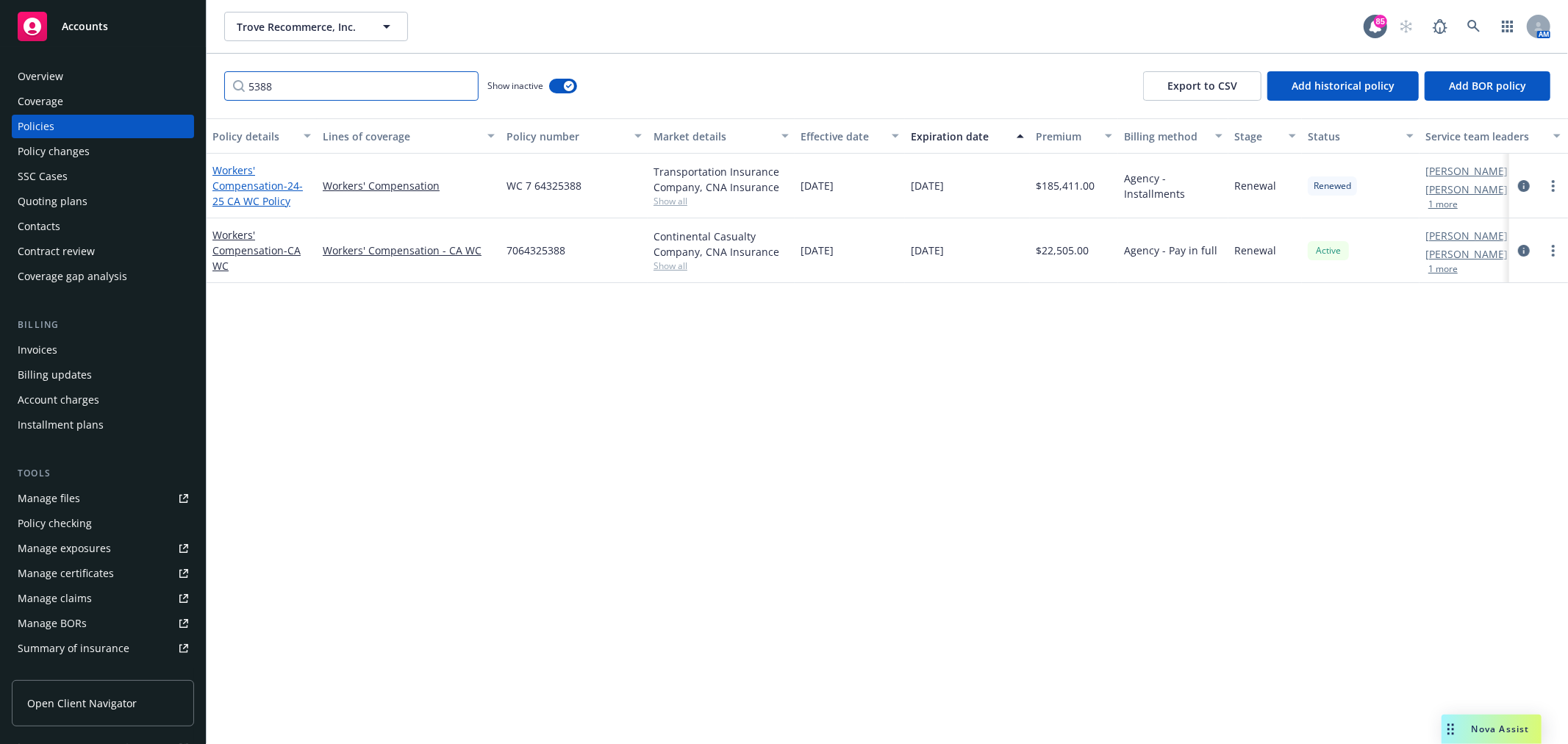
type input "5388"
click at [262, 189] on link "Workers' Compensation - 24-25 CA WC Policy" at bounding box center [258, 186] width 90 height 45
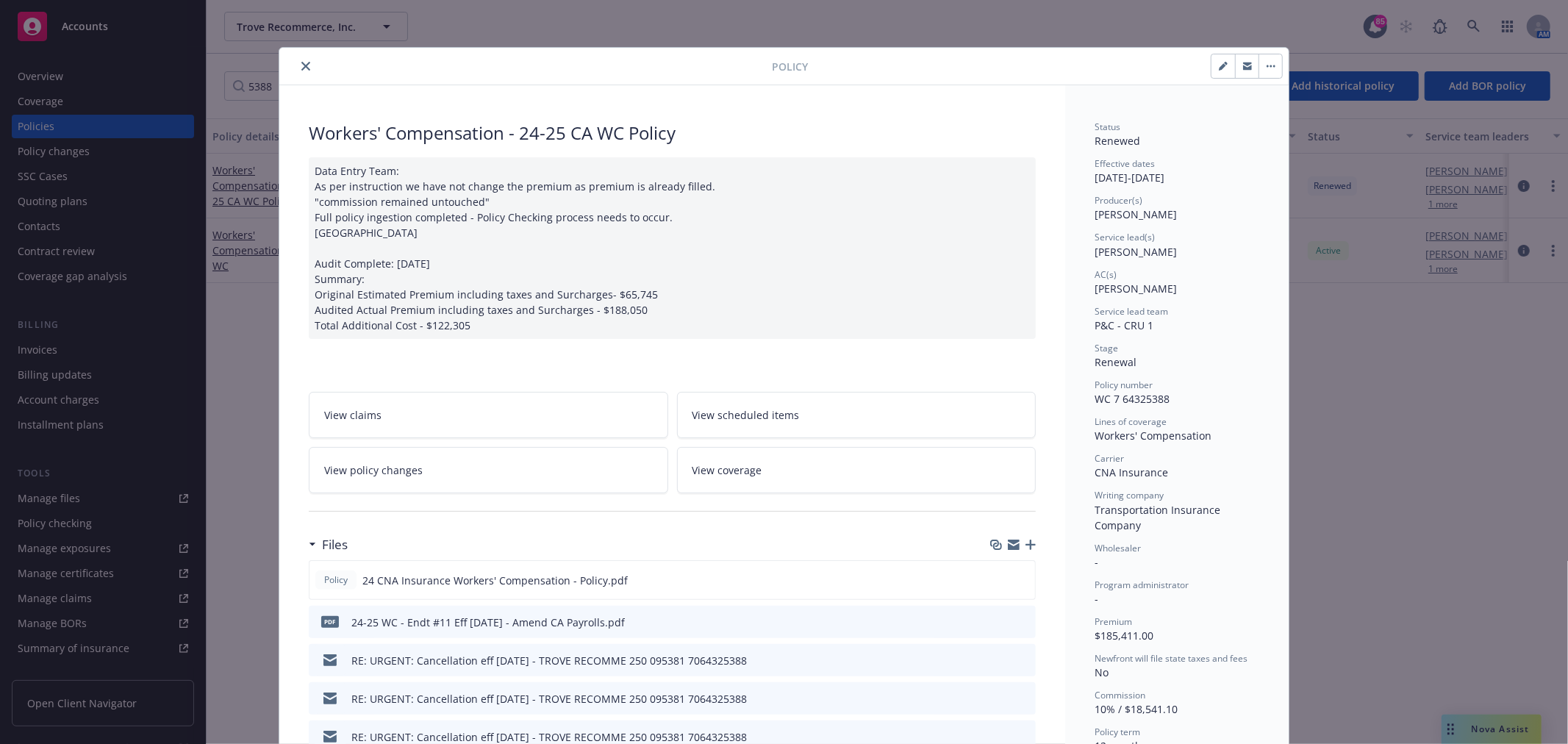
click at [424, 471] on link "View policy changes" at bounding box center [488, 470] width 359 height 47
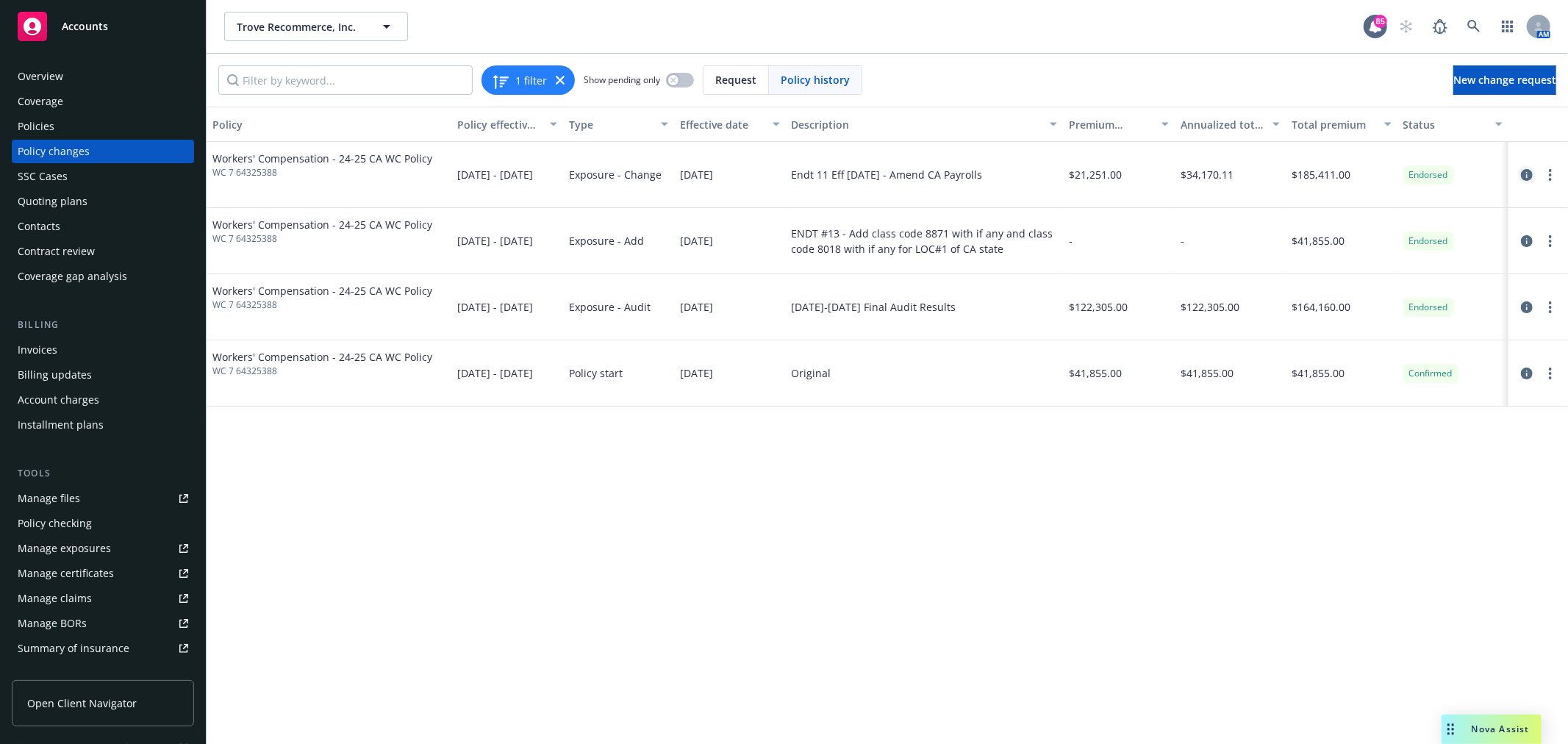
click at [1523, 174] on icon "circleInformation" at bounding box center [1526, 175] width 12 height 12
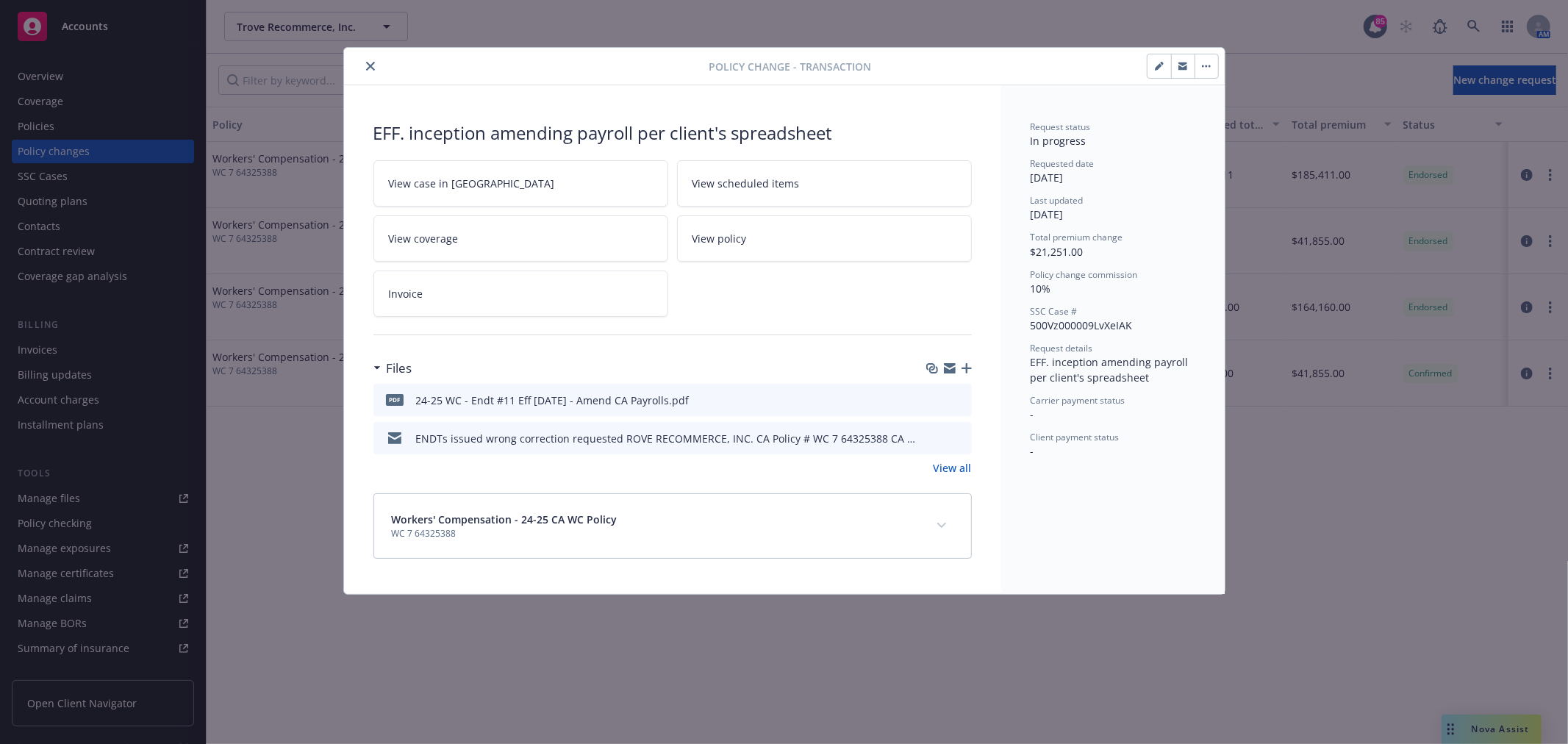
click at [542, 184] on link "View case in [GEOGRAPHIC_DATA]" at bounding box center [520, 183] width 294 height 47
click at [1207, 61] on button "button" at bounding box center [1206, 66] width 23 height 23
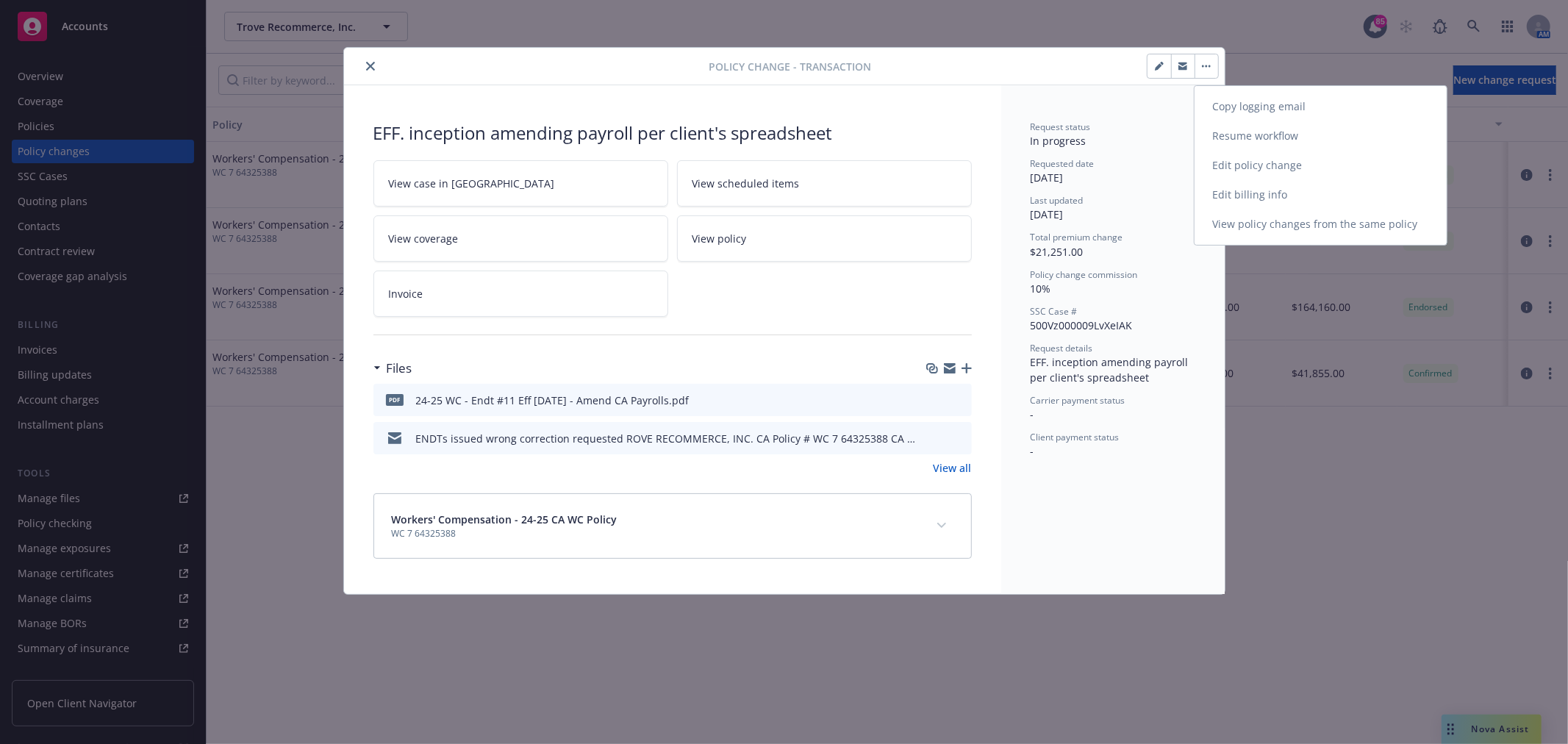
click at [1298, 137] on link "Resume workflow" at bounding box center [1320, 135] width 252 height 29
select select "ACCEPTED"
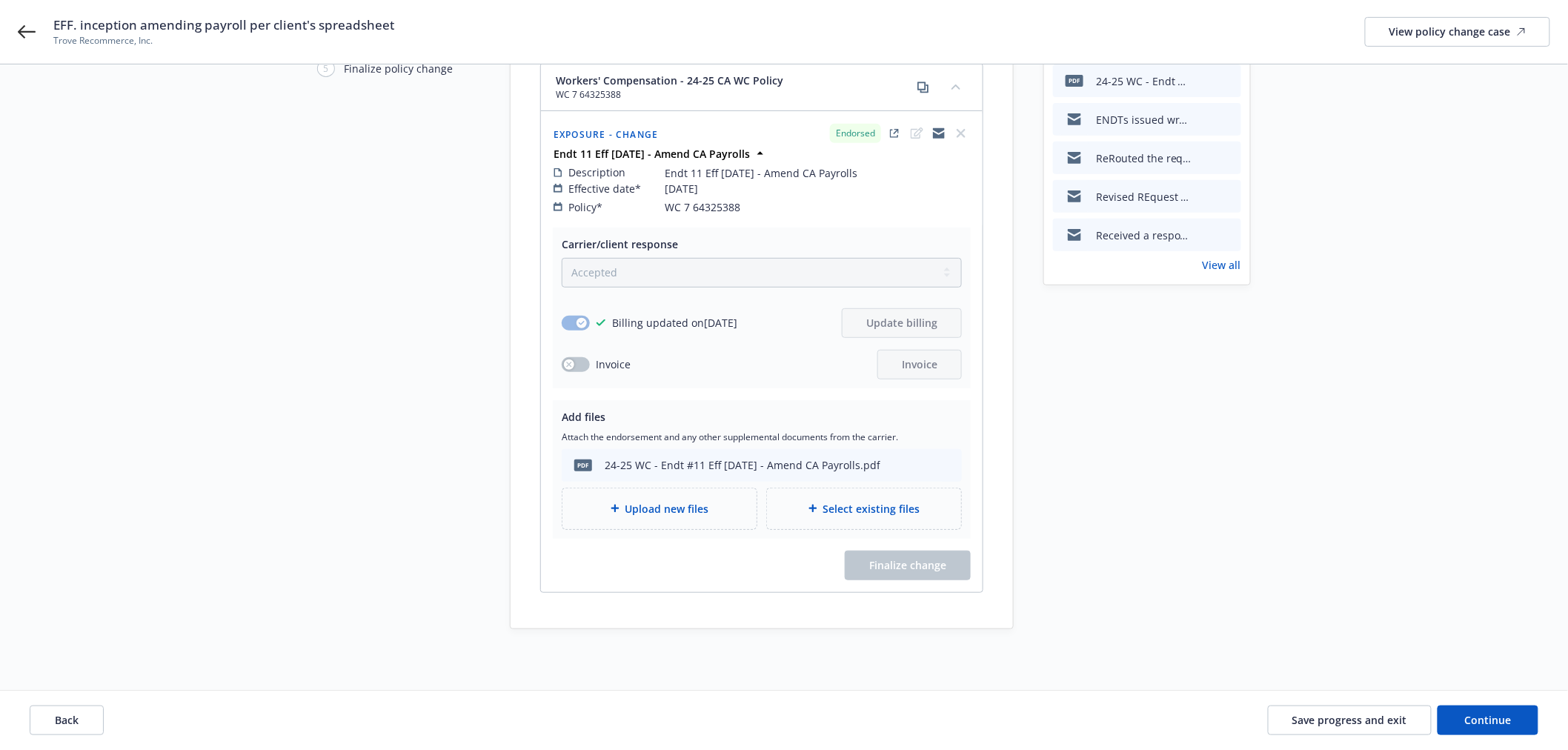
scroll to position [198, 0]
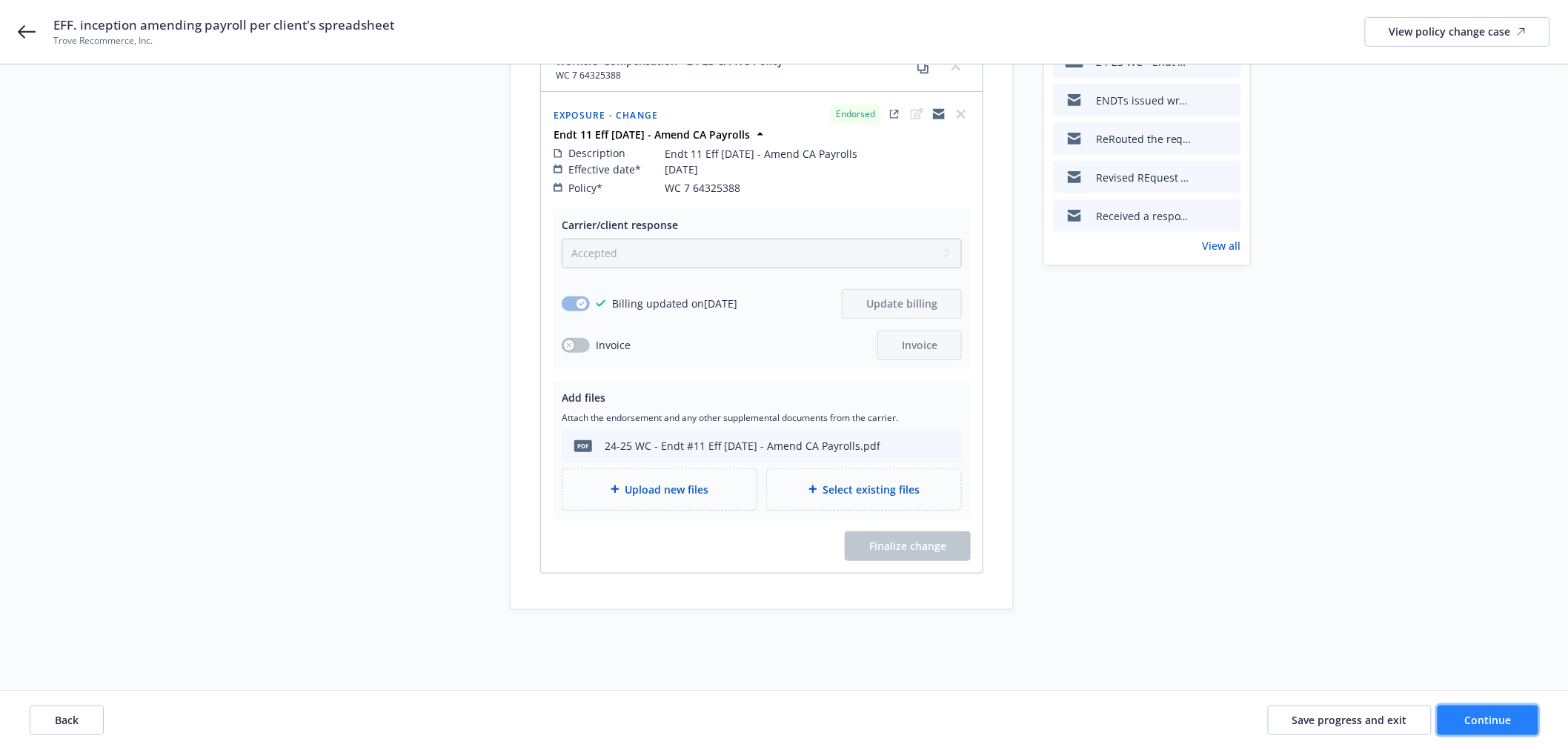
click at [1497, 721] on span "Continue" at bounding box center [1488, 720] width 47 height 14
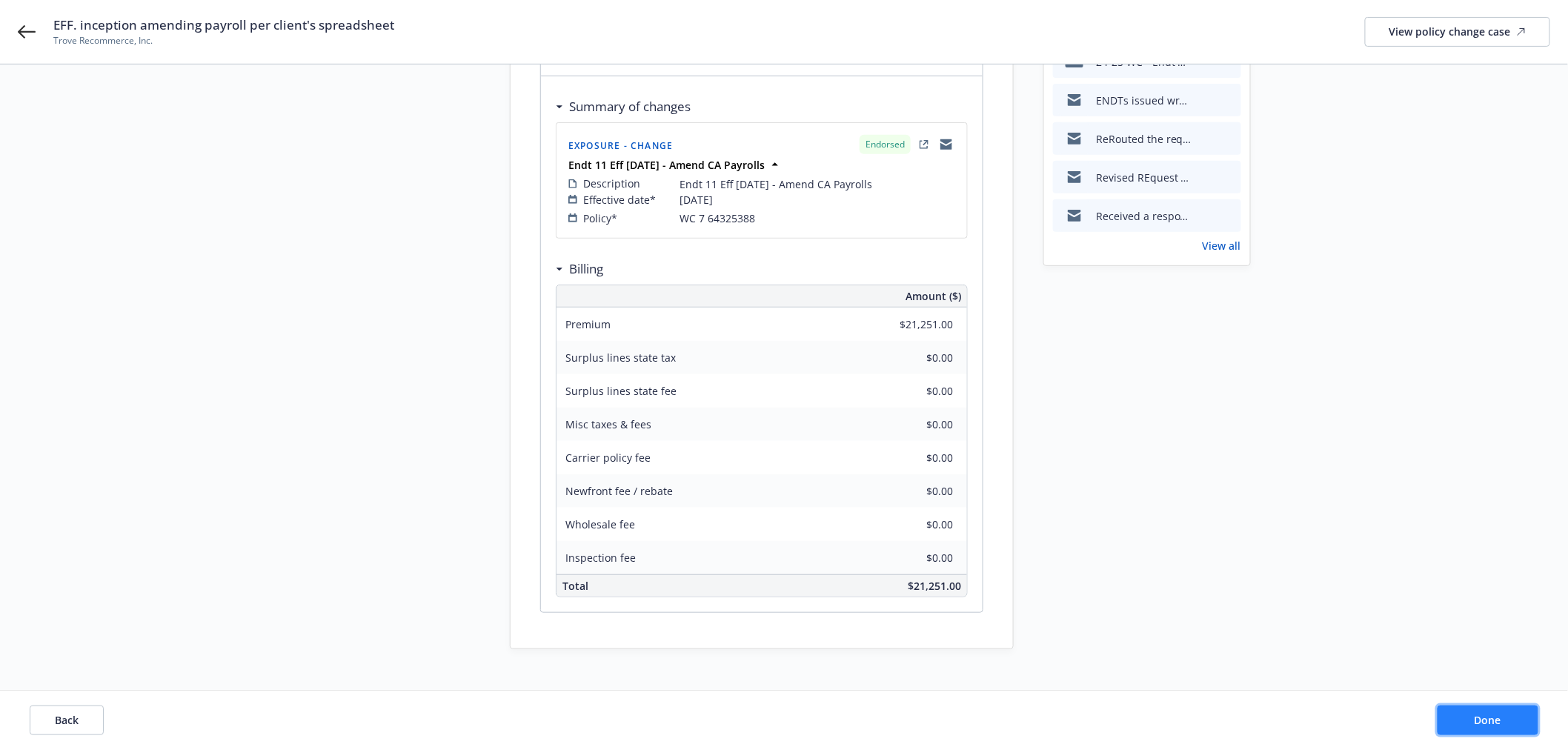
click at [1476, 717] on span "Done" at bounding box center [1488, 720] width 27 height 14
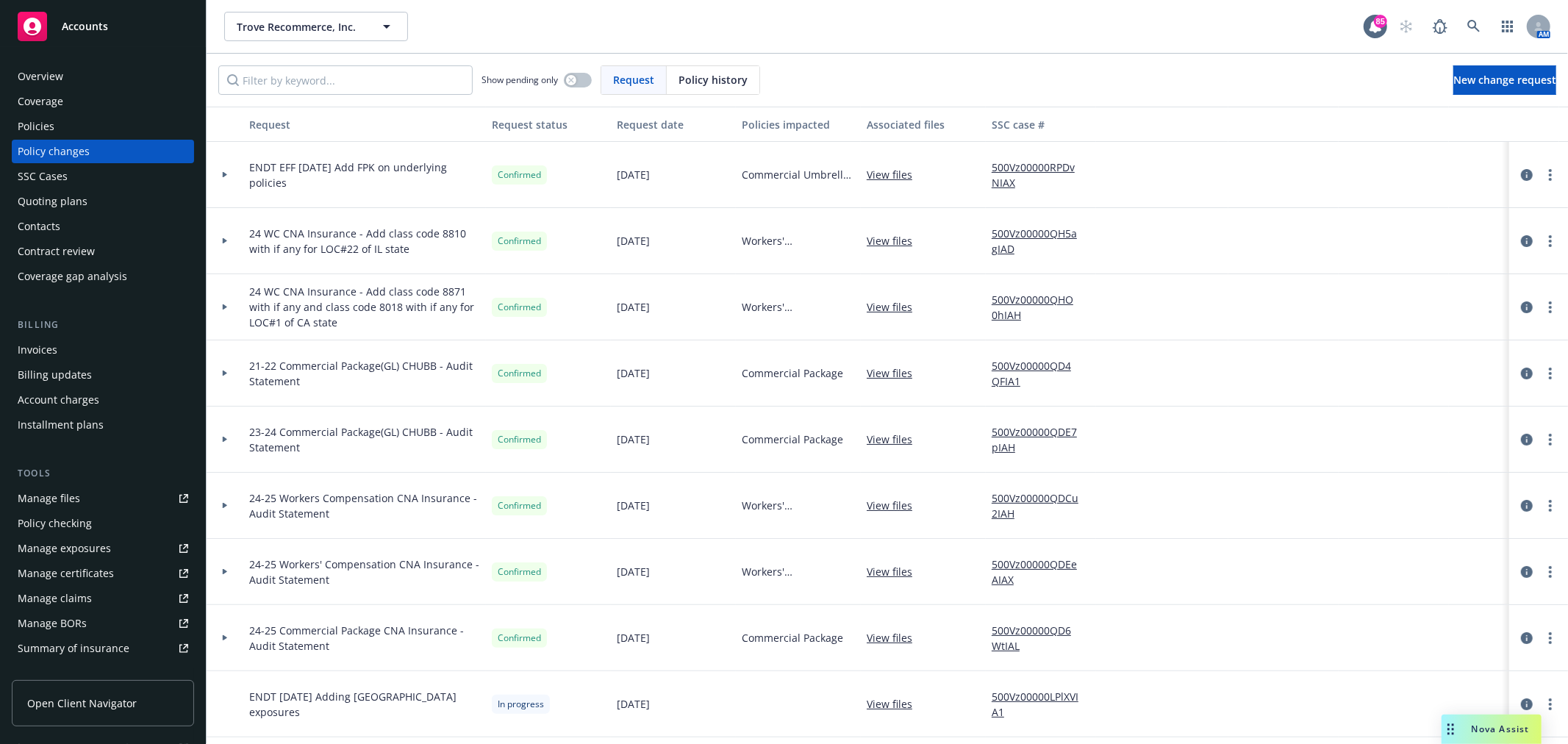
click at [77, 127] on div "Policies" at bounding box center [103, 126] width 170 height 23
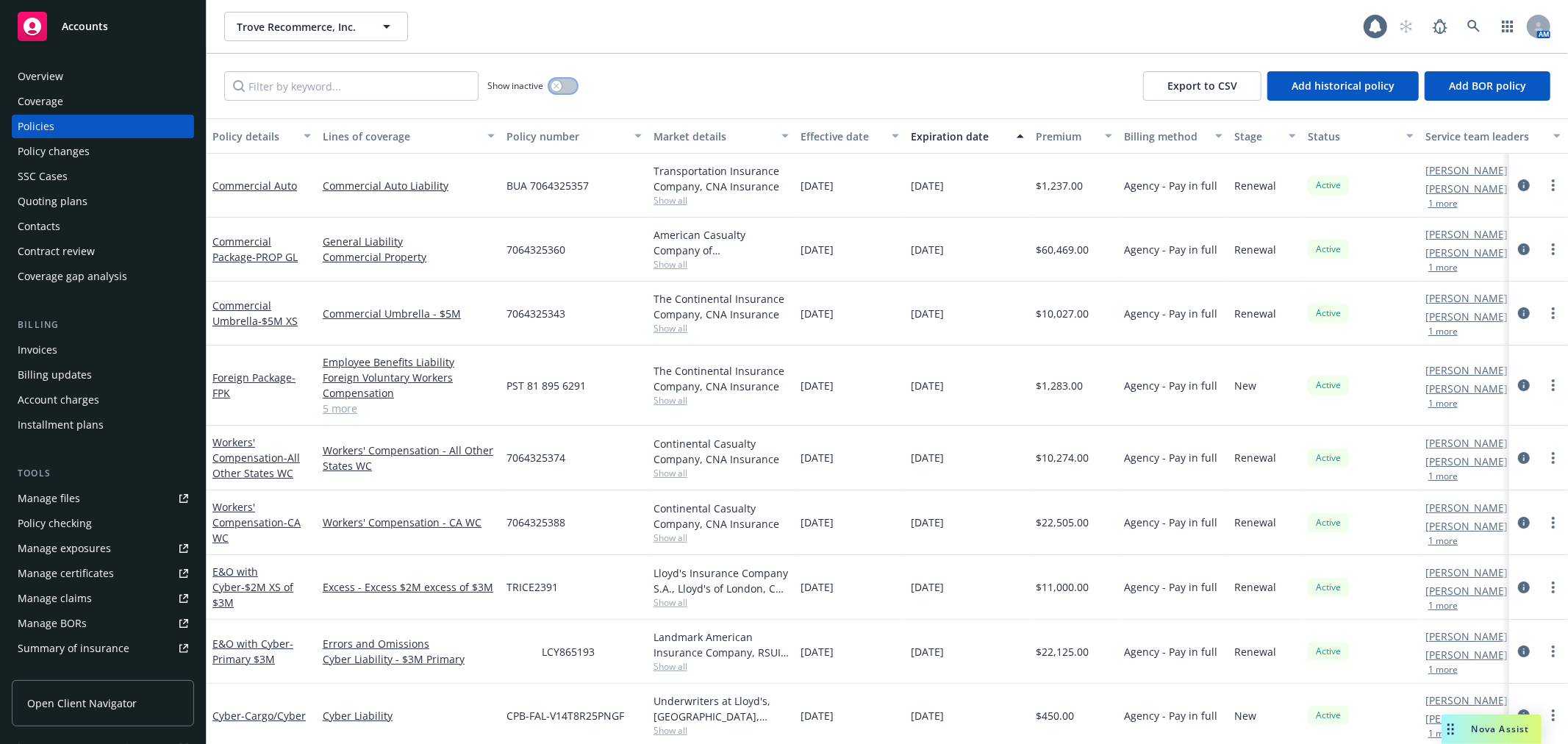
click at [560, 84] on div "button" at bounding box center [556, 86] width 10 height 10
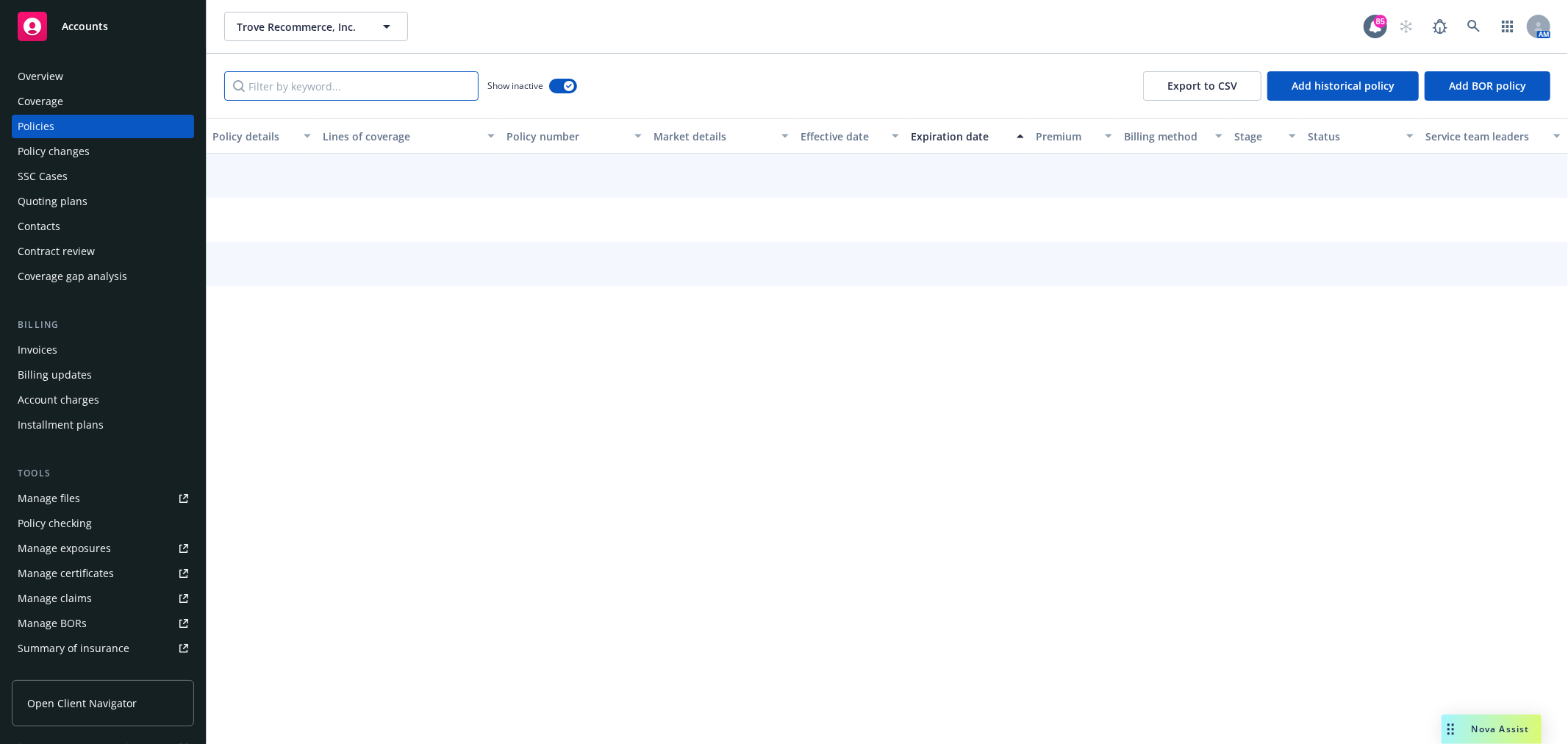
click at [415, 79] on input "Filter by keyword..." at bounding box center [351, 85] width 254 height 29
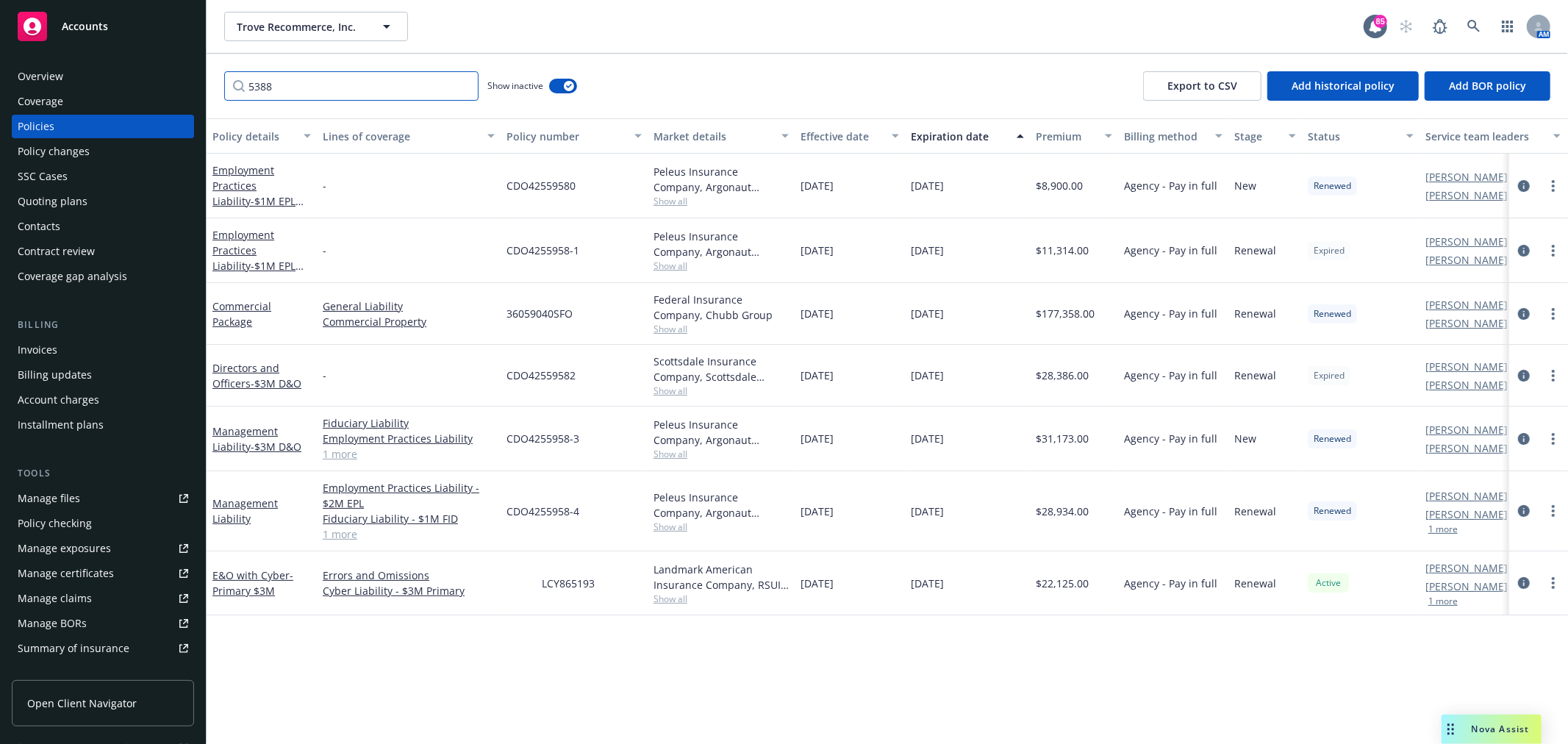
type input "5388"
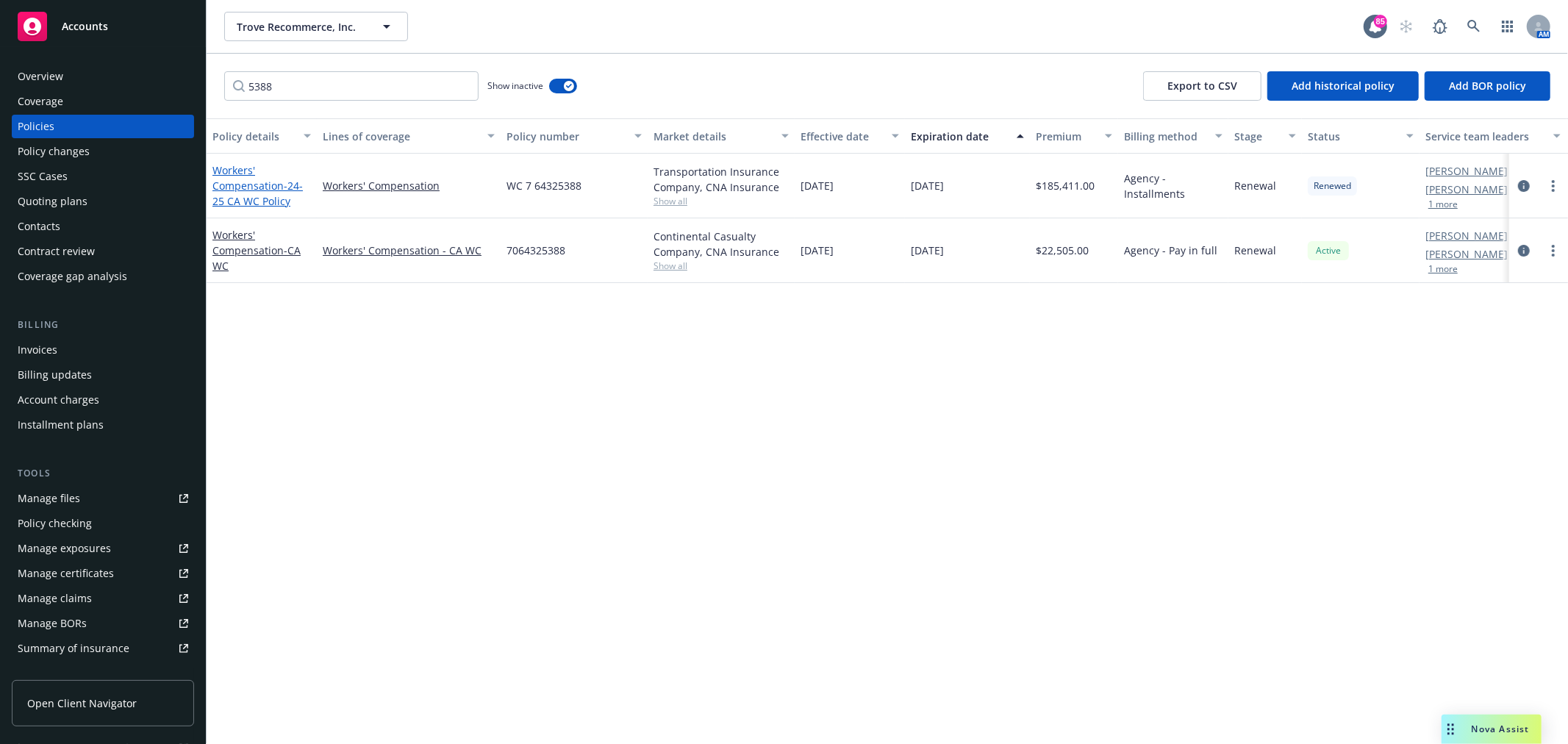
click at [258, 178] on link "Workers' Compensation - 24-25 CA WC Policy" at bounding box center [258, 186] width 90 height 45
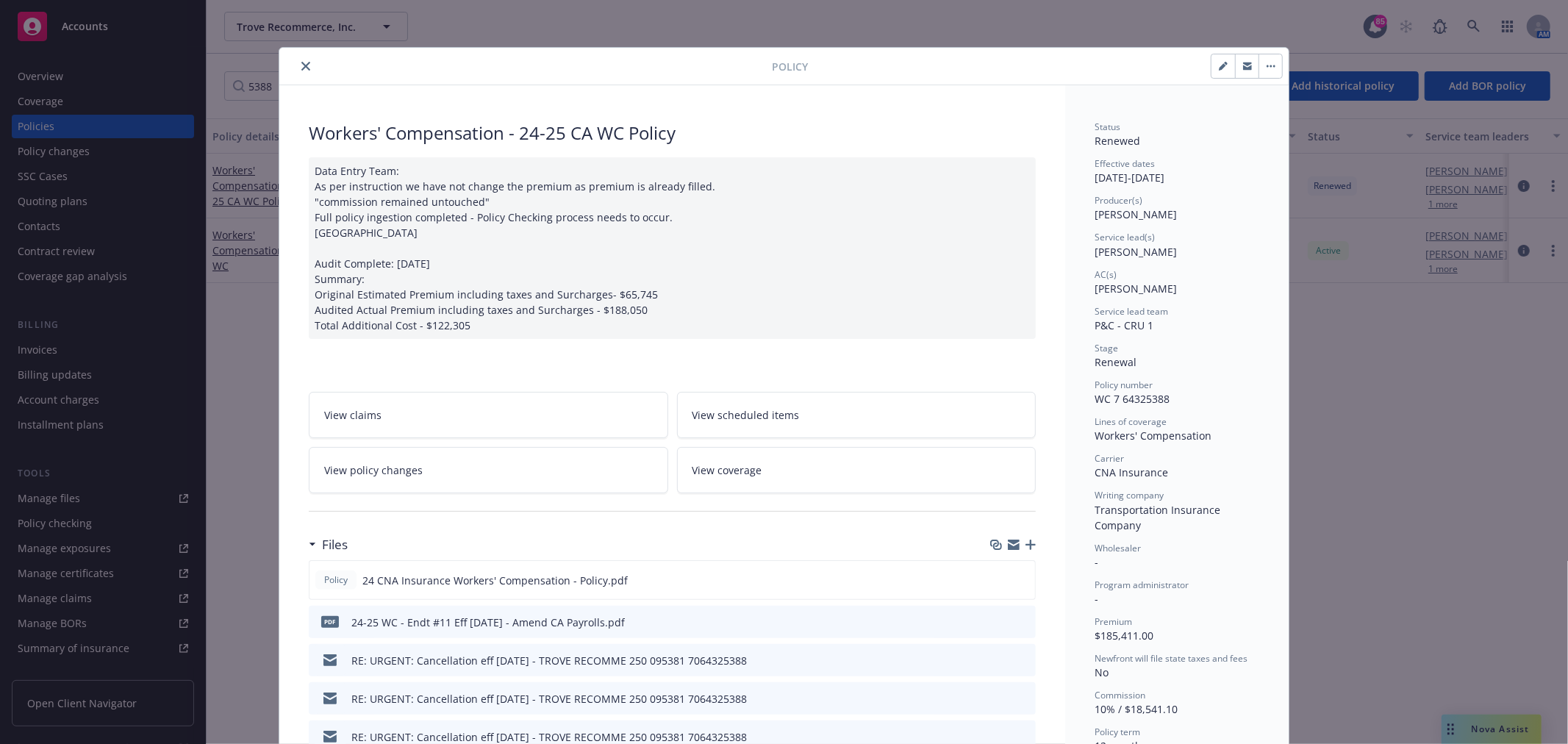
click at [492, 461] on link "View policy changes" at bounding box center [488, 470] width 359 height 47
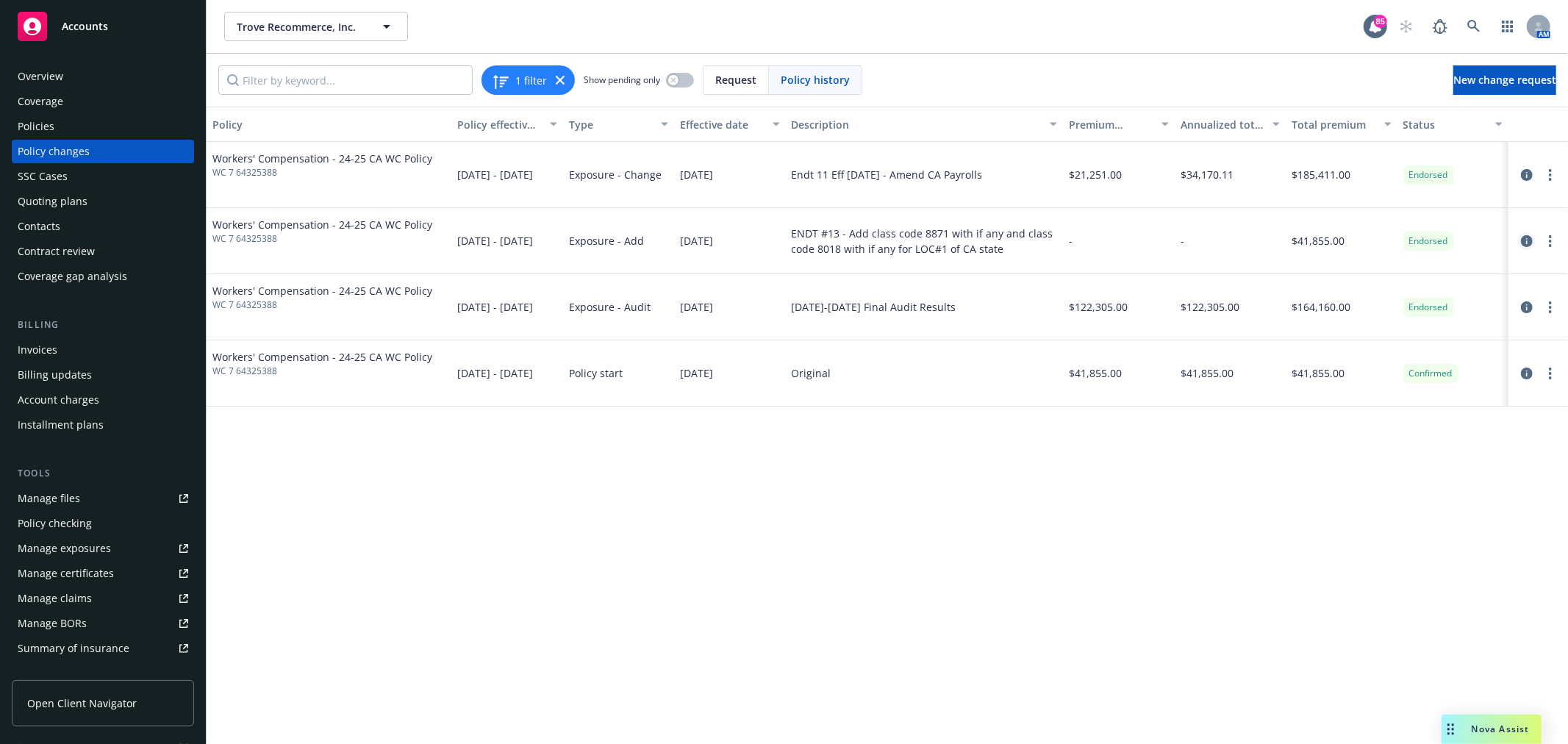
click at [1529, 239] on icon "circleInformation" at bounding box center [1526, 241] width 12 height 12
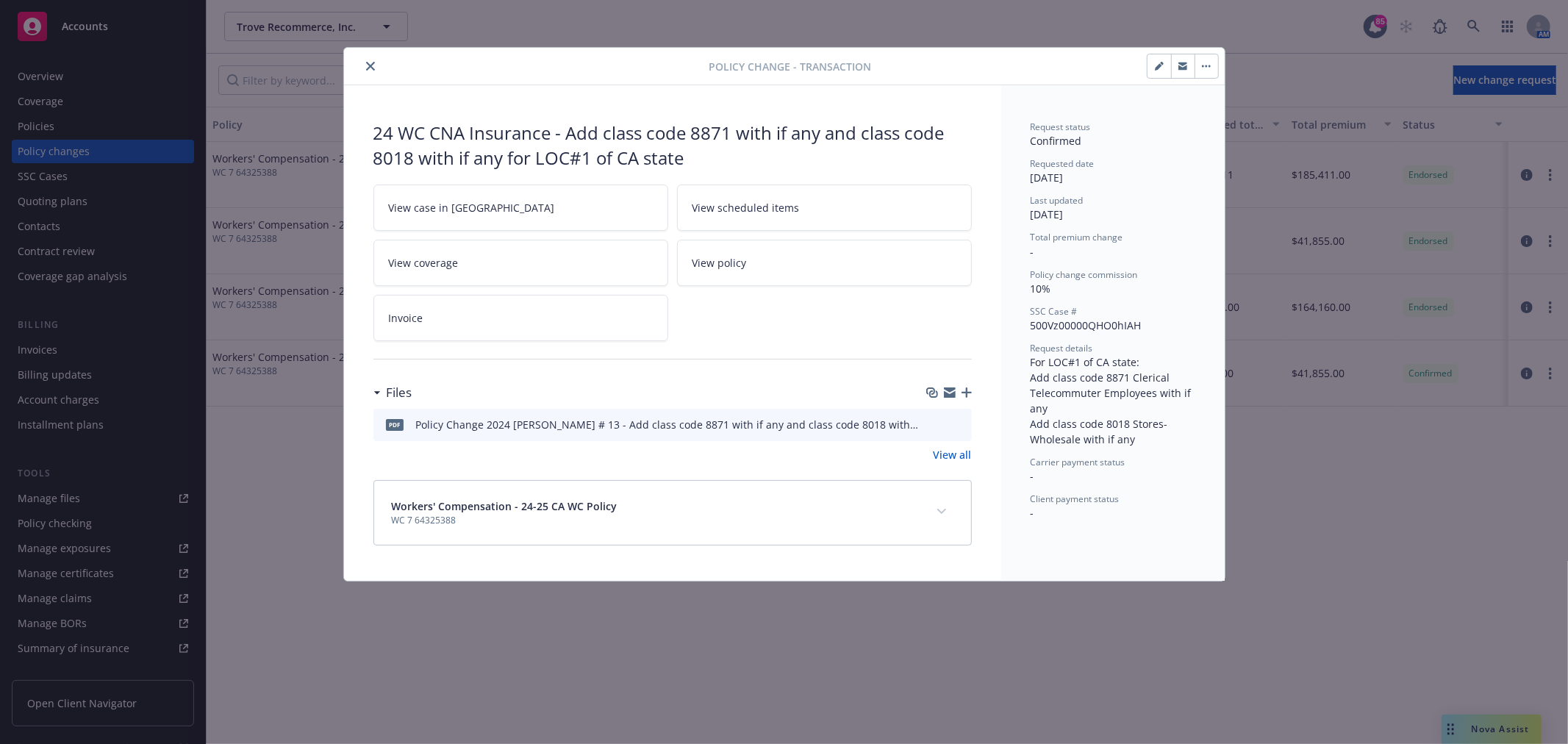
click at [960, 424] on icon "preview file" at bounding box center [957, 423] width 13 height 10
click at [369, 71] on button "close" at bounding box center [370, 66] width 18 height 18
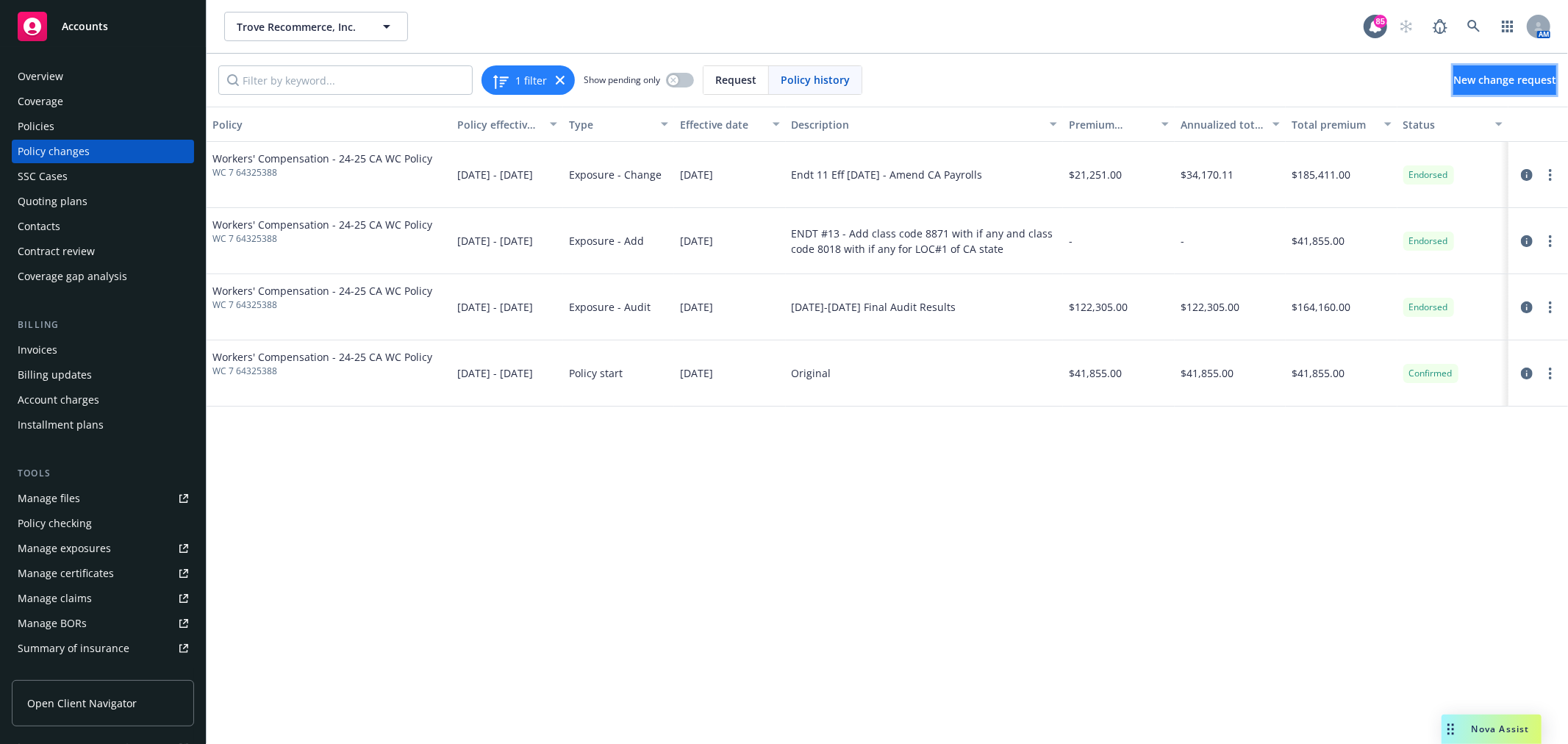
click at [1485, 68] on link "New change request" at bounding box center [1504, 79] width 103 height 29
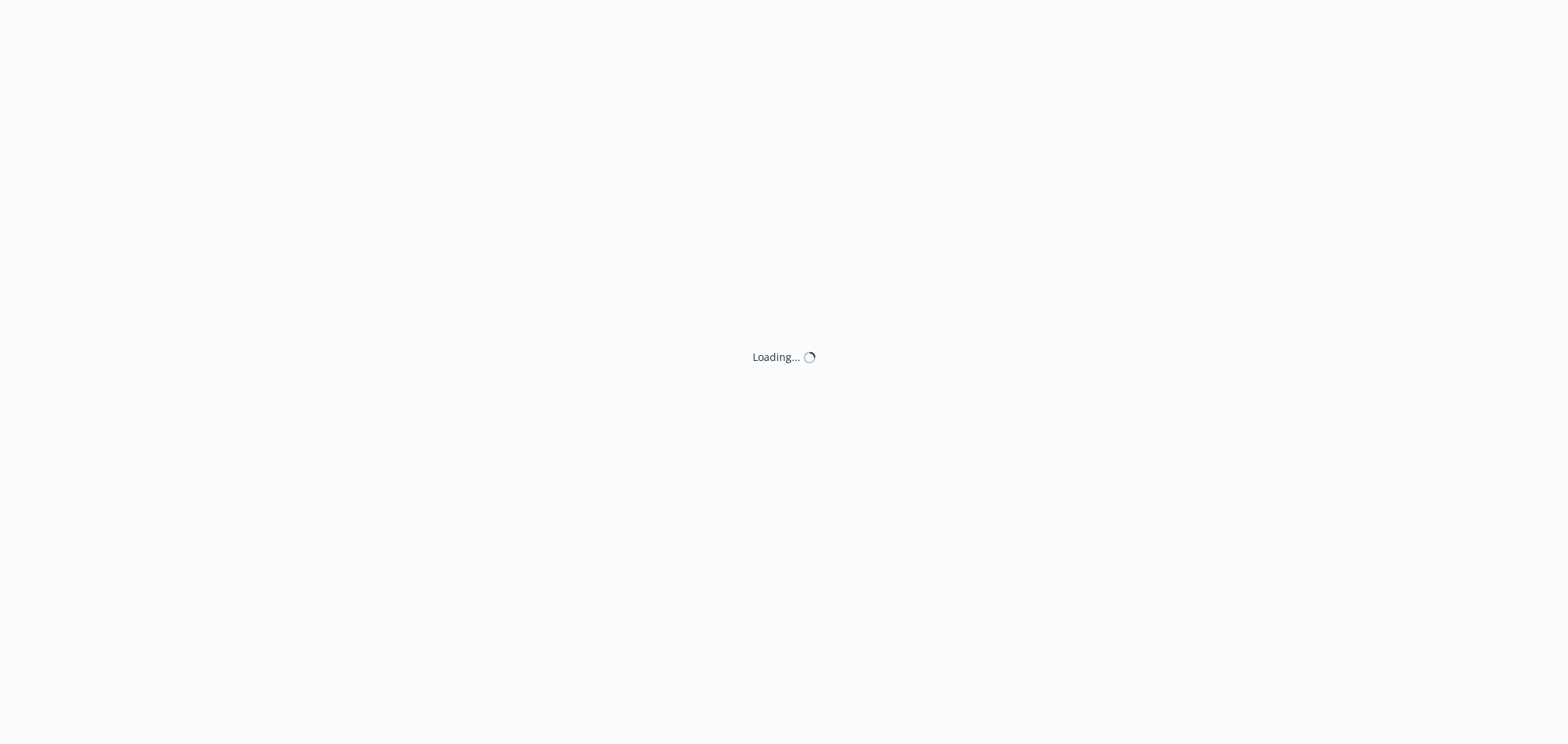
type textarea "x"
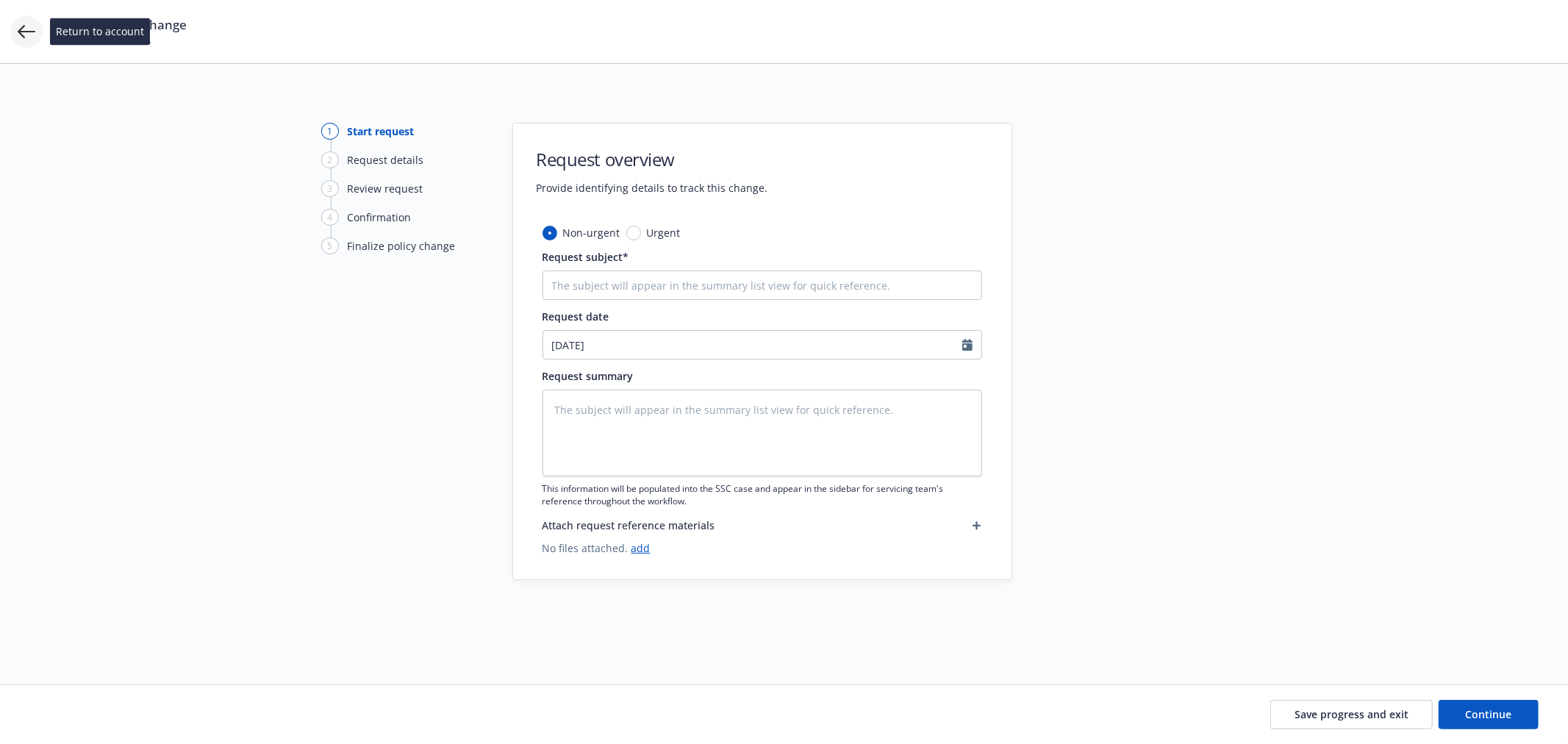
click at [23, 39] on icon at bounding box center [26, 31] width 18 height 18
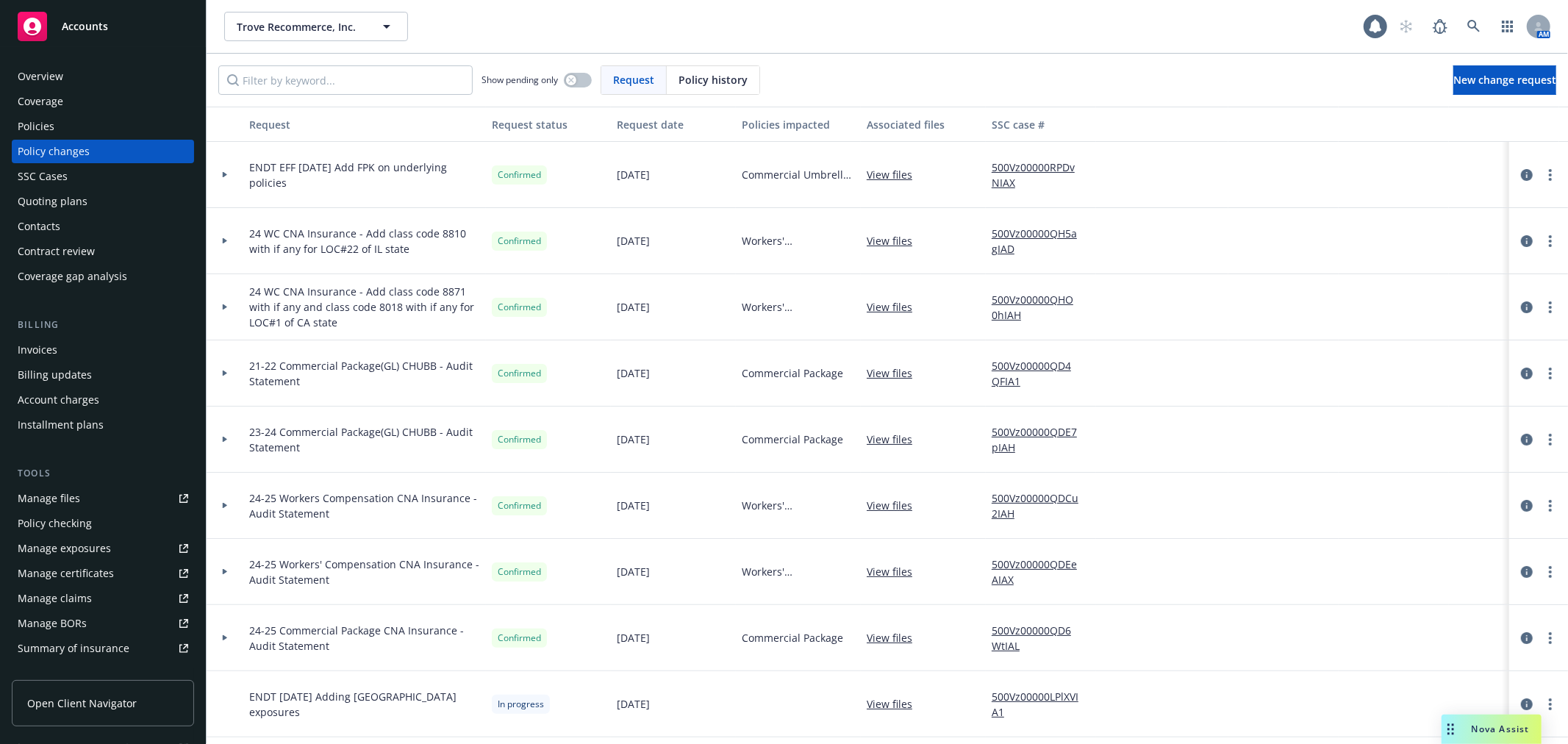
click at [84, 127] on div "Policies" at bounding box center [103, 126] width 170 height 23
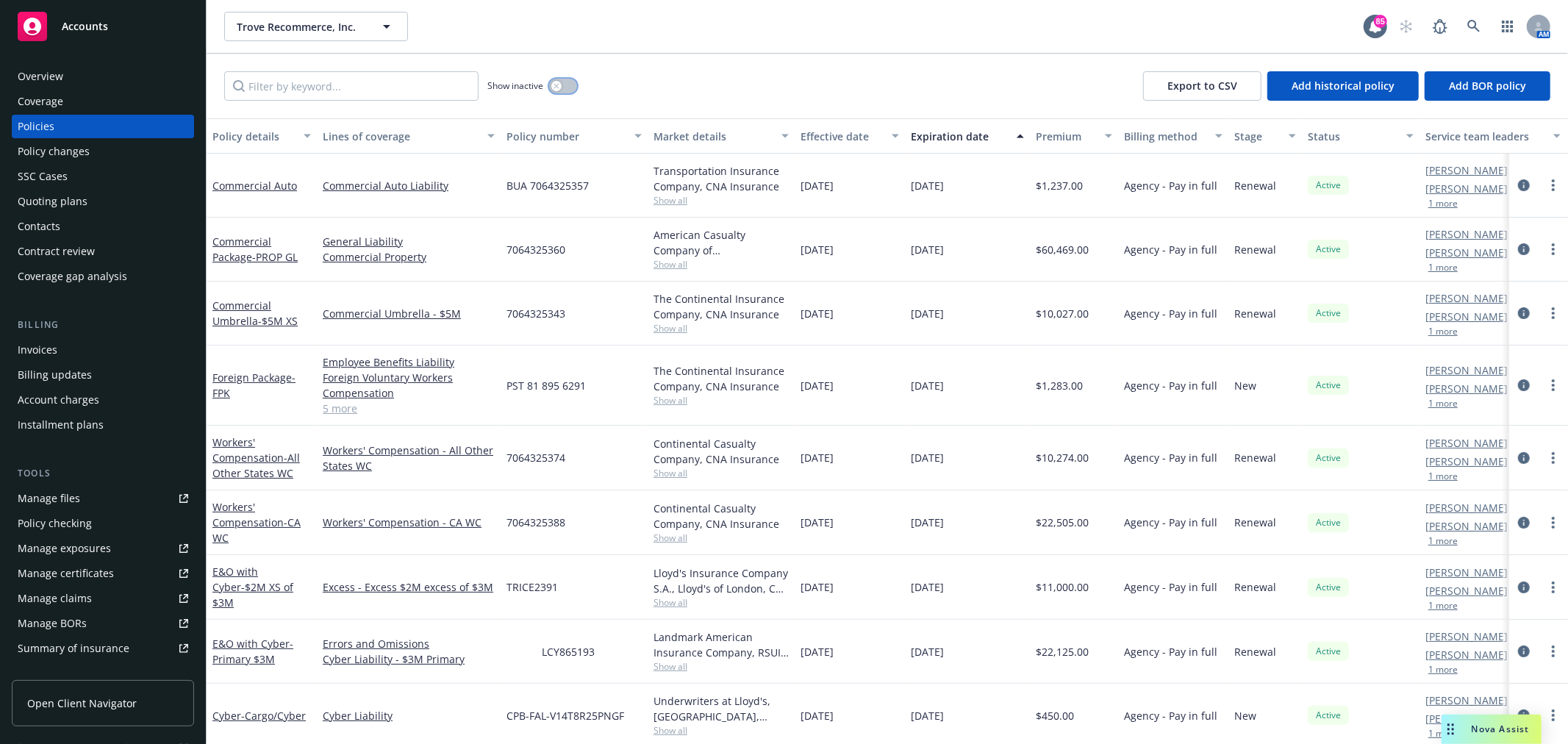
click at [555, 87] on icon "button" at bounding box center [556, 86] width 5 height 5
click at [358, 90] on input "Filter by keyword..." at bounding box center [351, 85] width 254 height 29
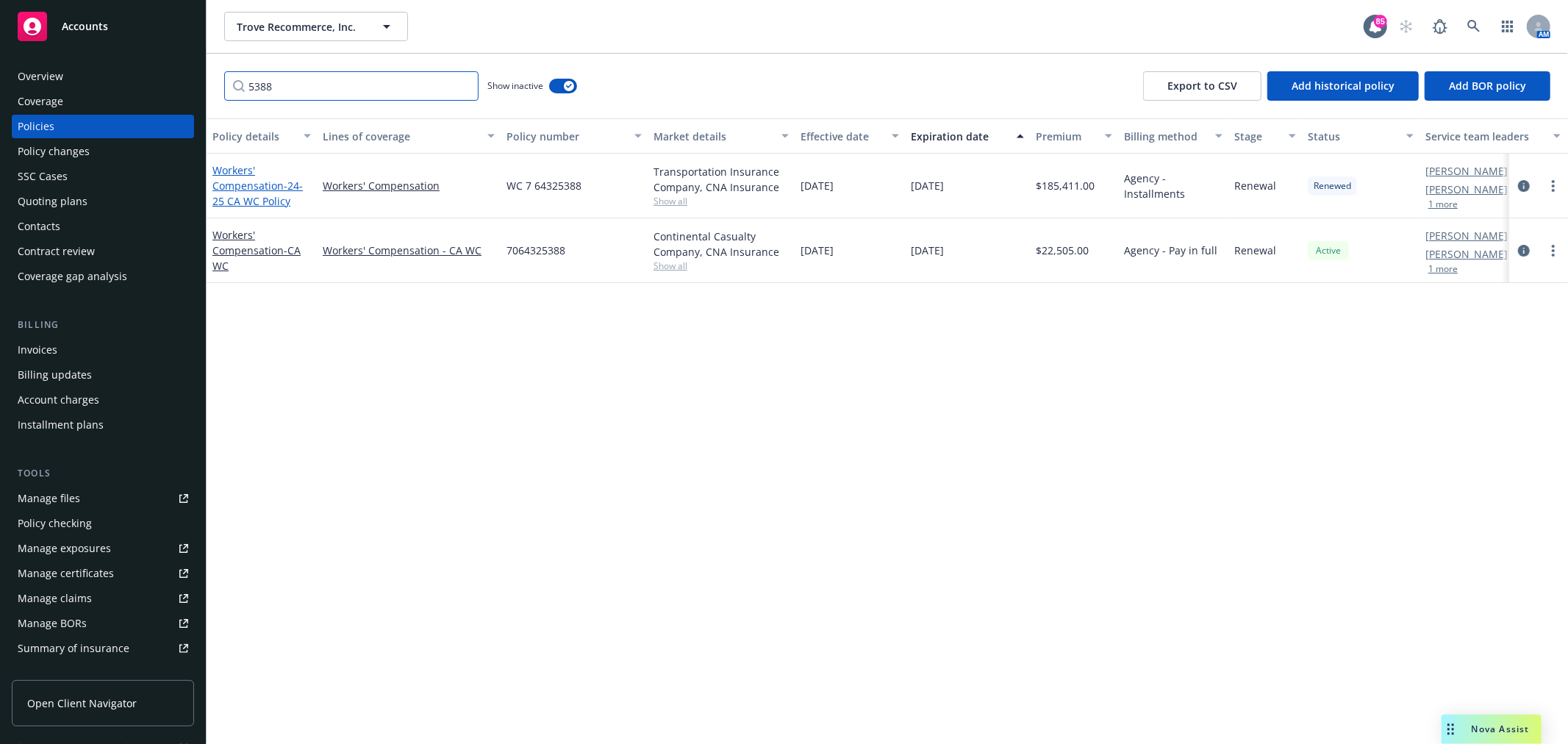
type input "5388"
click at [252, 189] on link "Workers' Compensation - 24-25 CA WC Policy" at bounding box center [258, 186] width 90 height 45
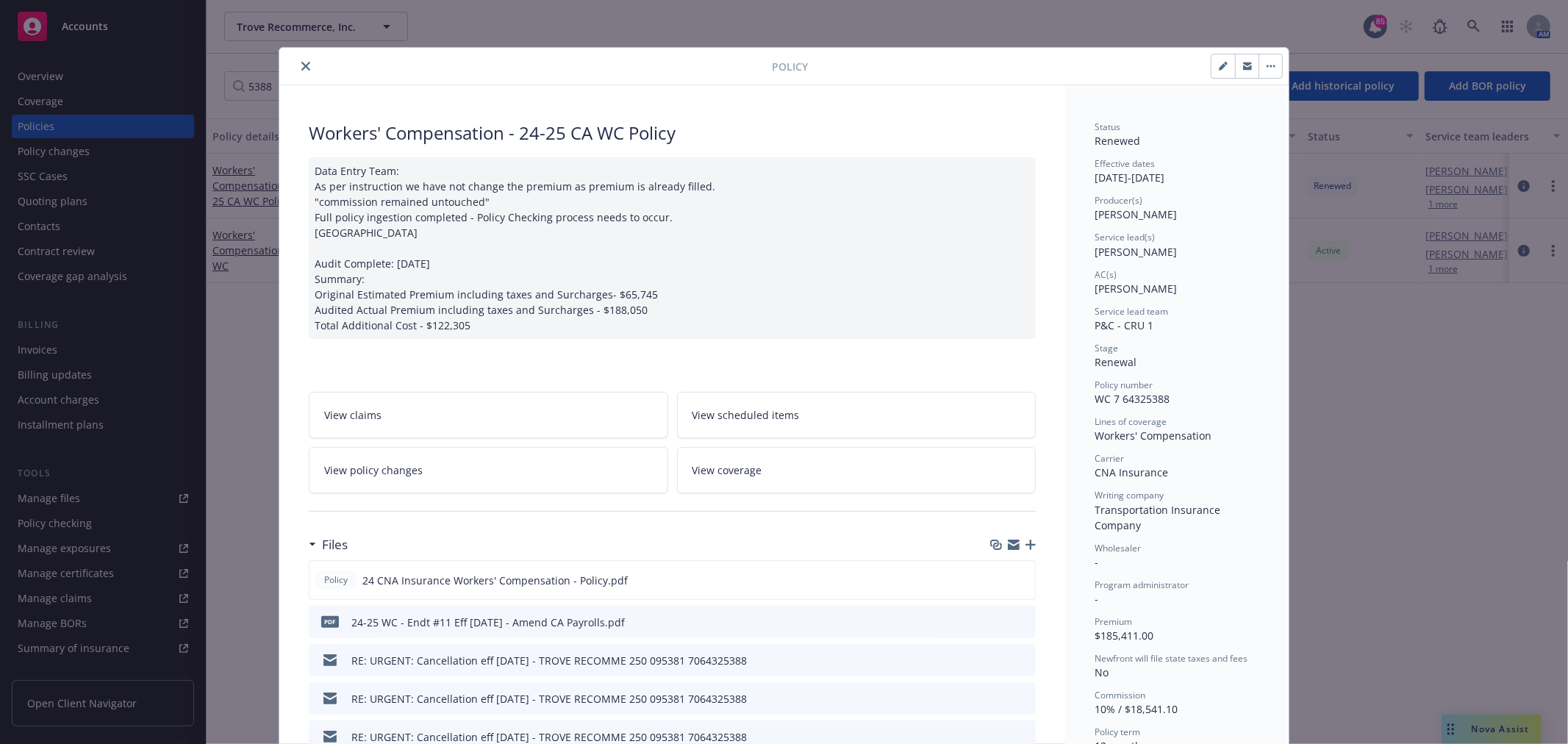
click at [518, 474] on link "View policy changes" at bounding box center [488, 470] width 359 height 47
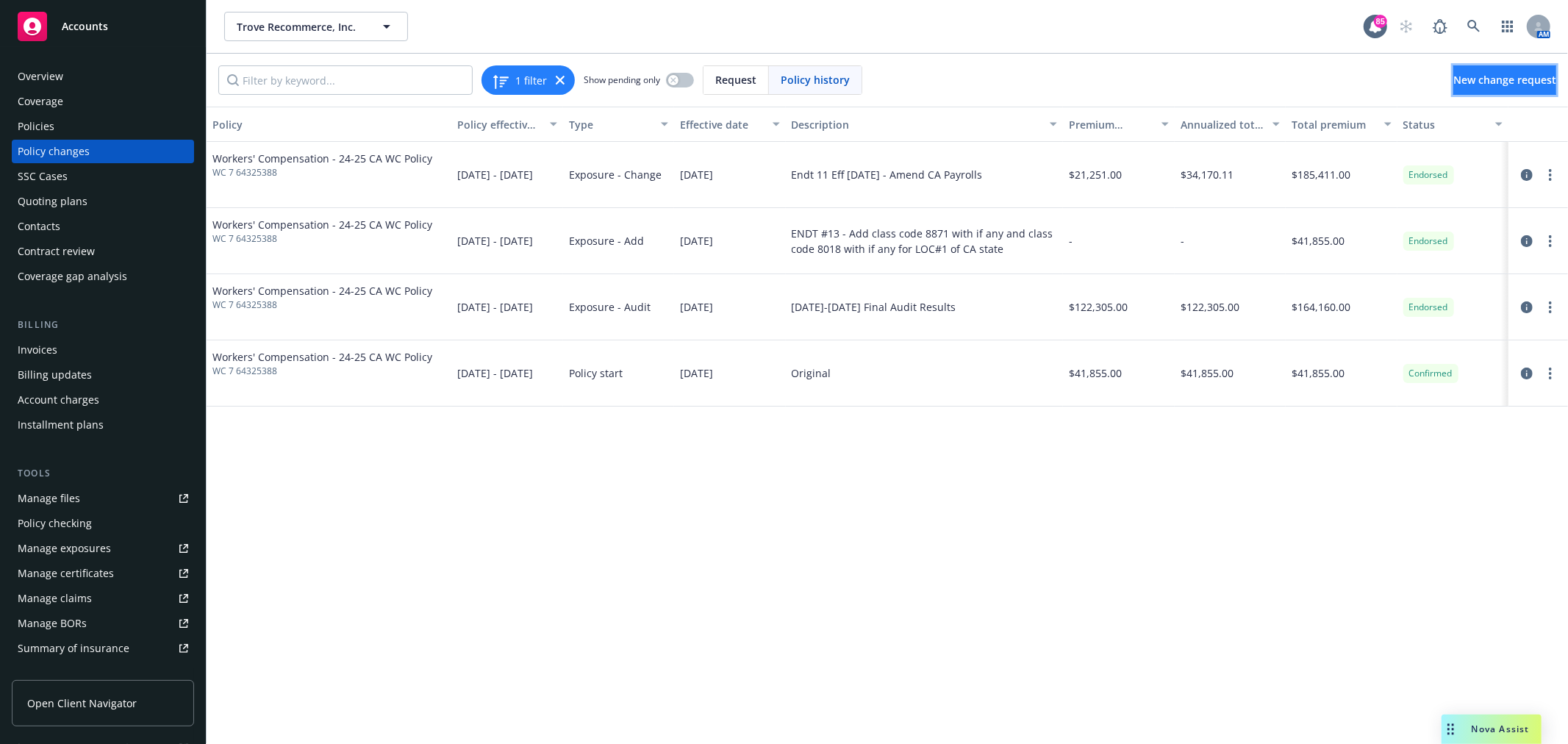
click at [1537, 69] on link "New change request" at bounding box center [1504, 79] width 103 height 29
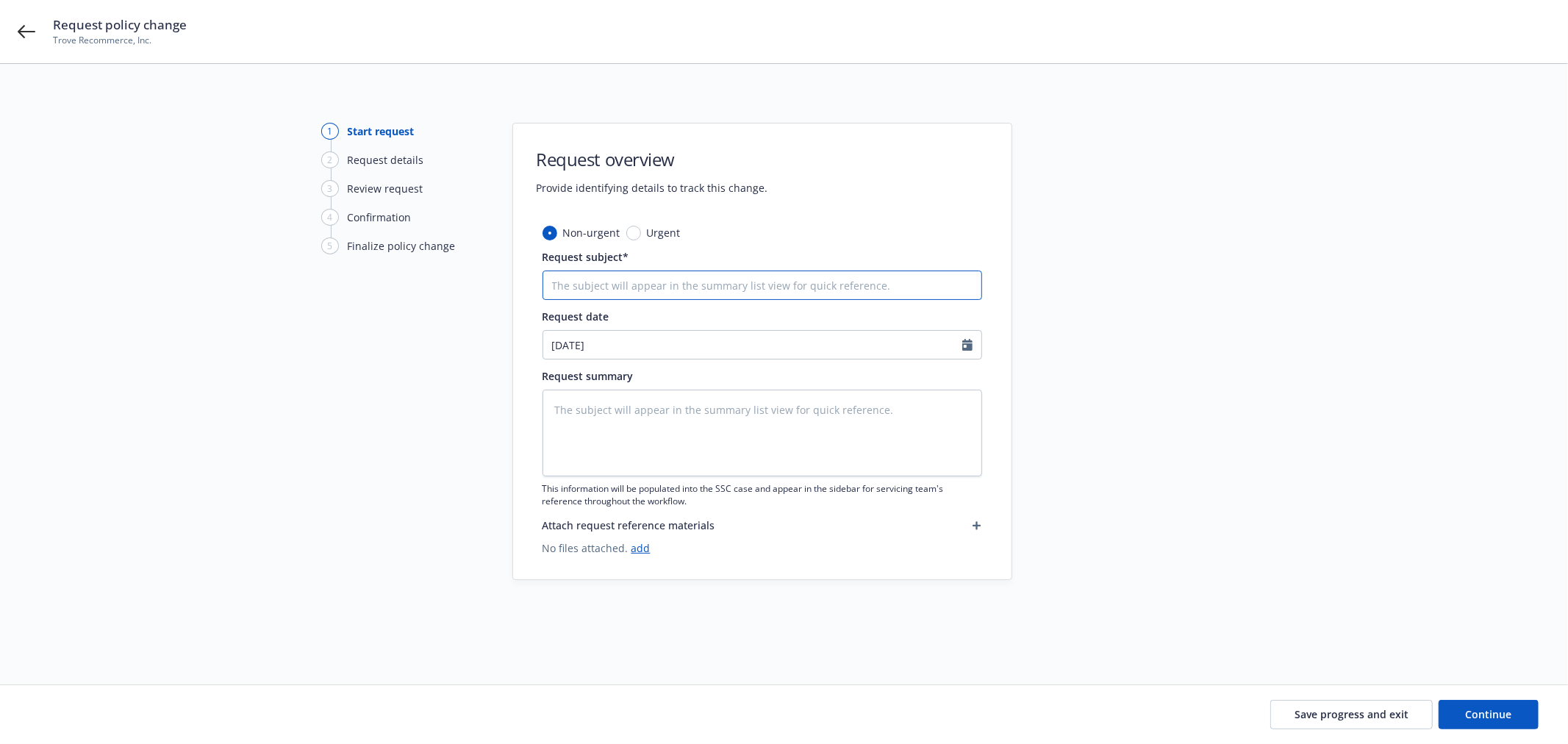
click at [618, 294] on input "Request subject*" at bounding box center [761, 284] width 440 height 29
type textarea "x"
type input "E"
type textarea "x"
type input "En"
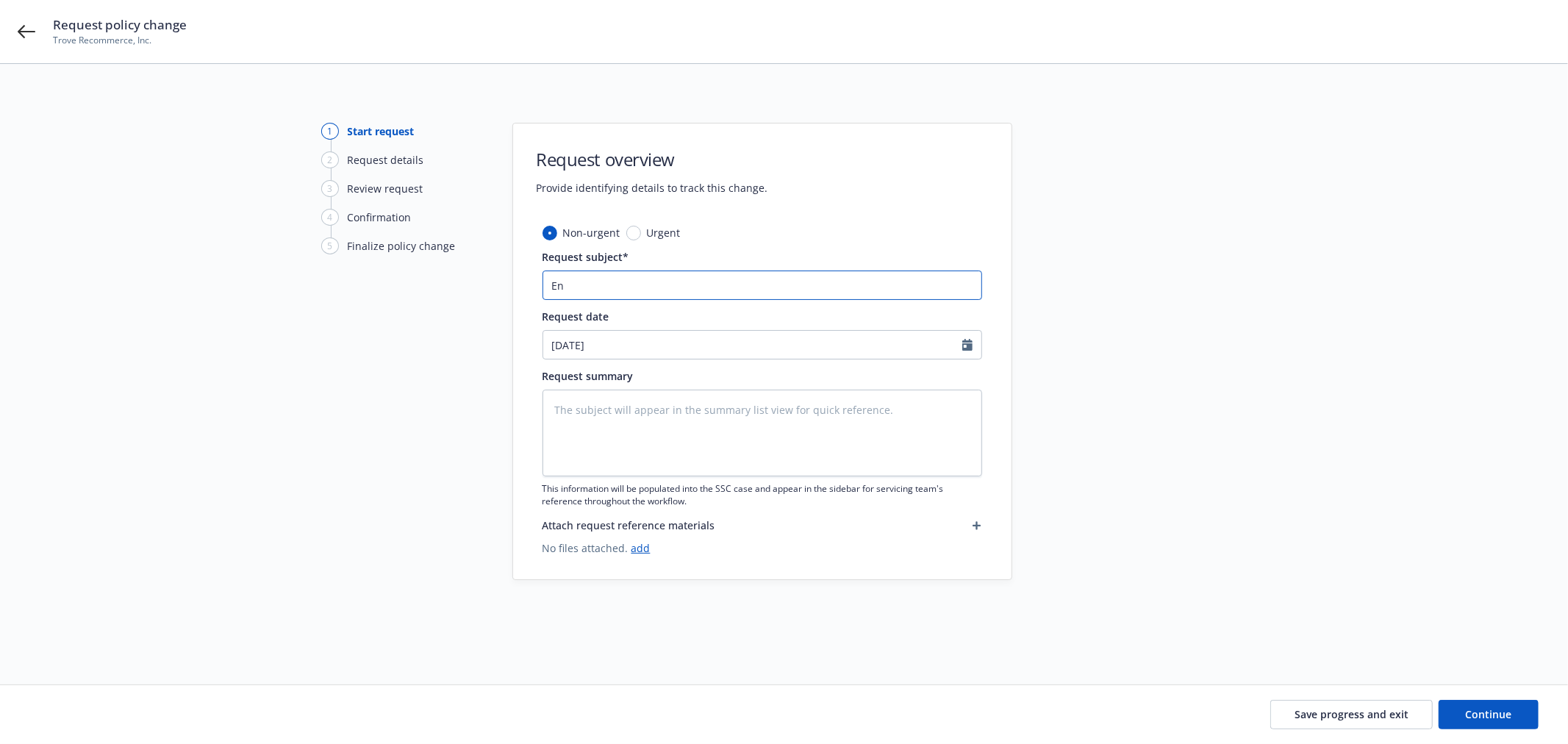
type textarea "x"
type input "End"
type textarea "x"
type input "Endt"
type textarea "x"
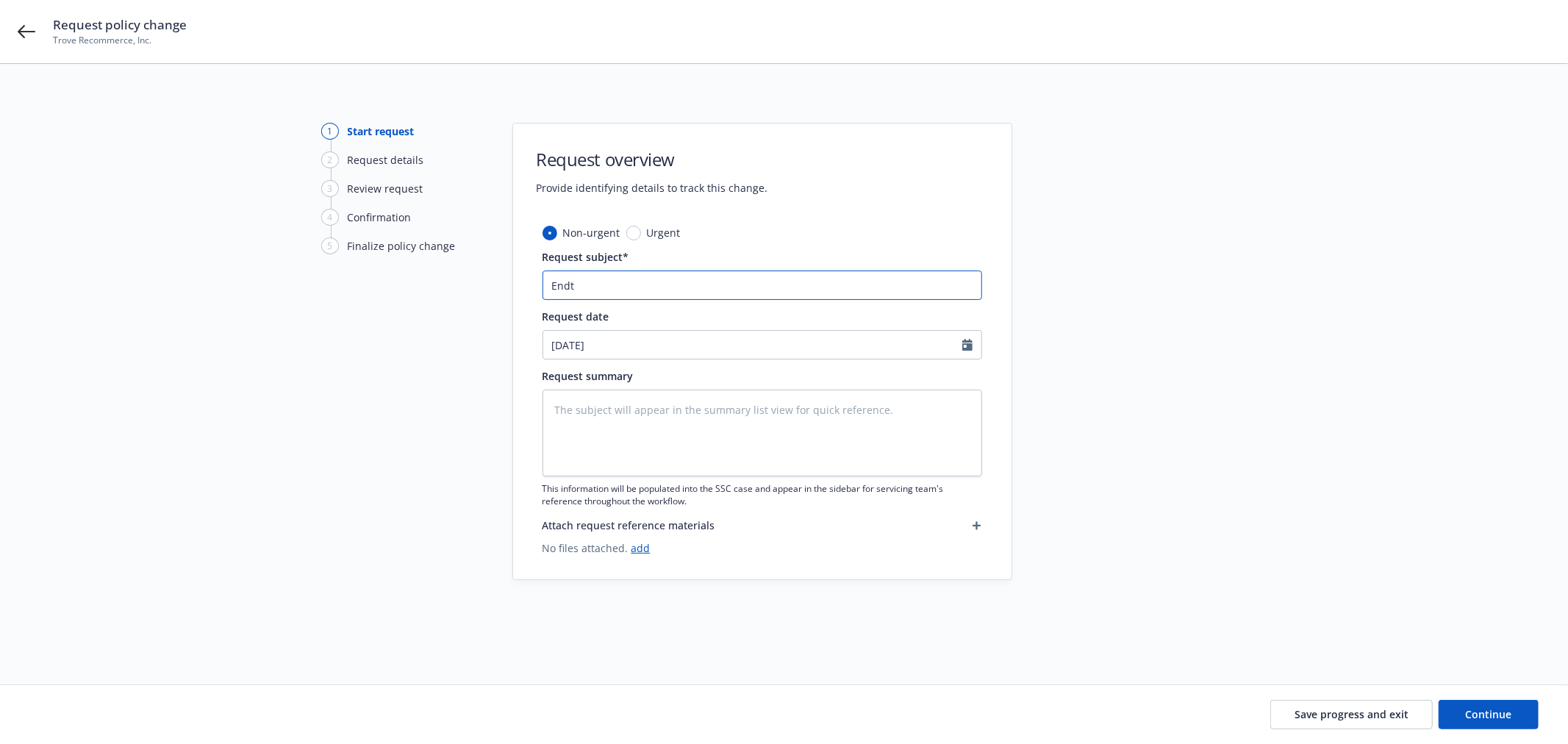
type input "Endt"
type textarea "x"
type input "Endt #"
type textarea "x"
type input "Endt #"
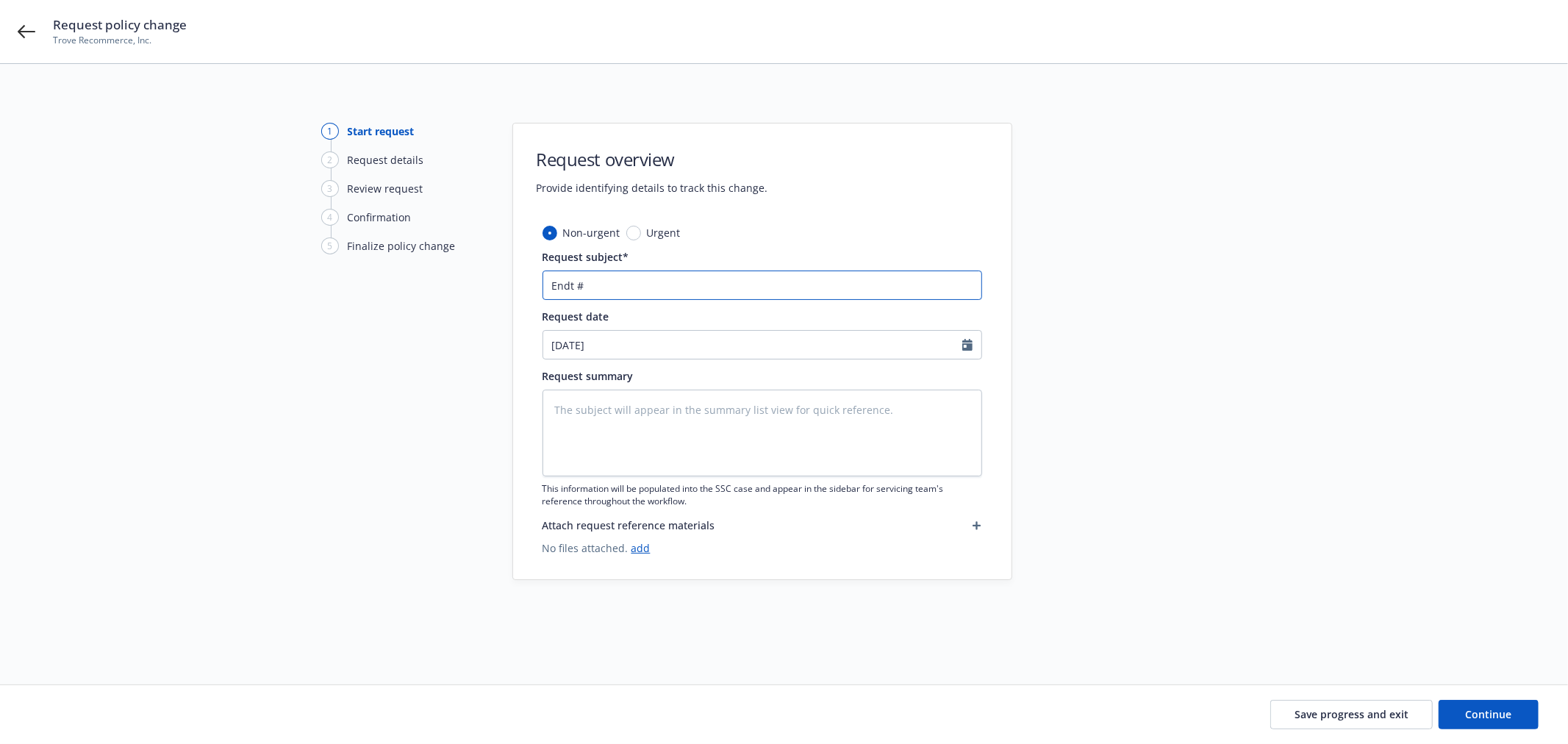
type textarea "x"
type input "Endt # 1"
type textarea "x"
type input "Endt # 12"
type textarea "x"
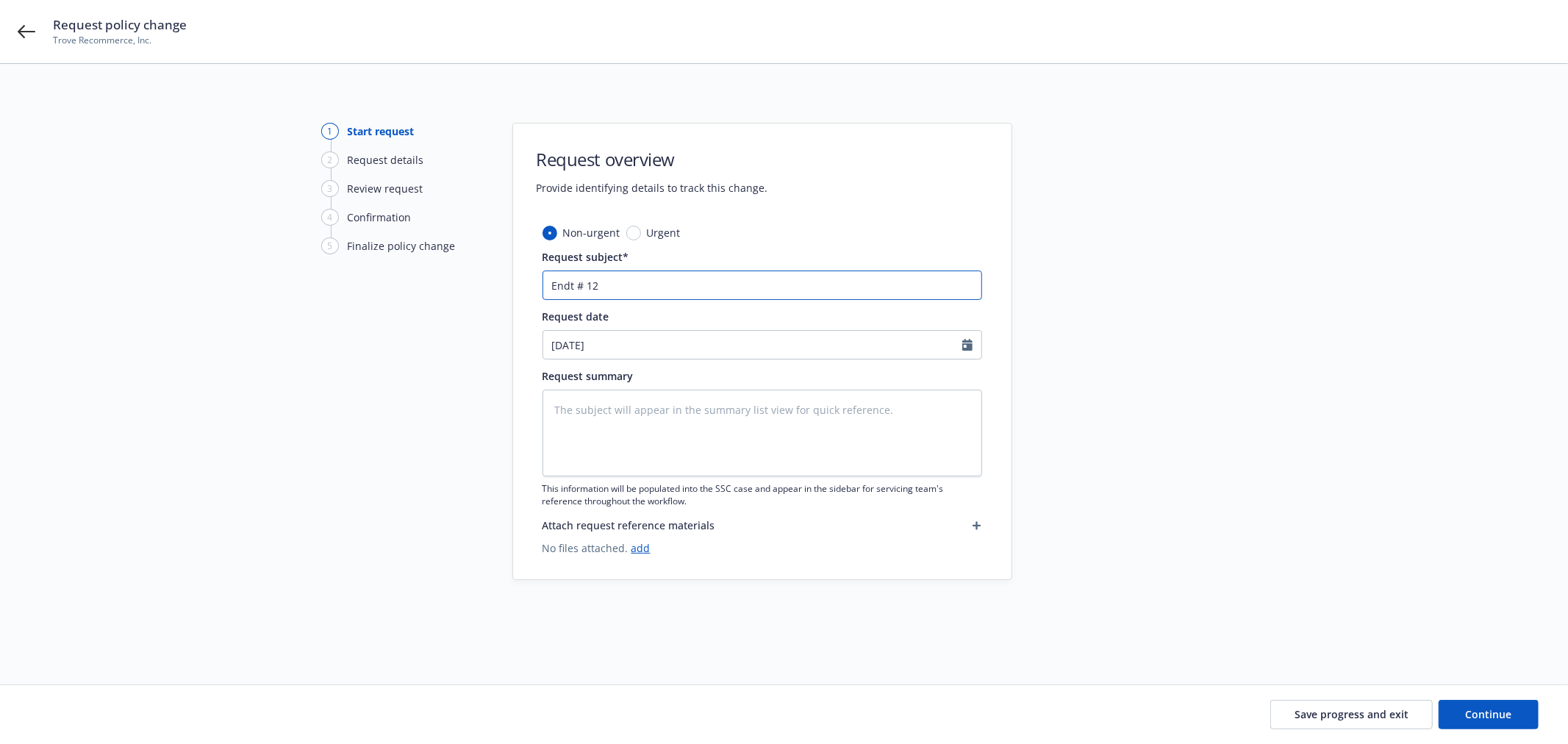
type input "Endt # 12"
type textarea "x"
type input "Endt # 12 e"
type textarea "x"
type input "Endt # 12 ef"
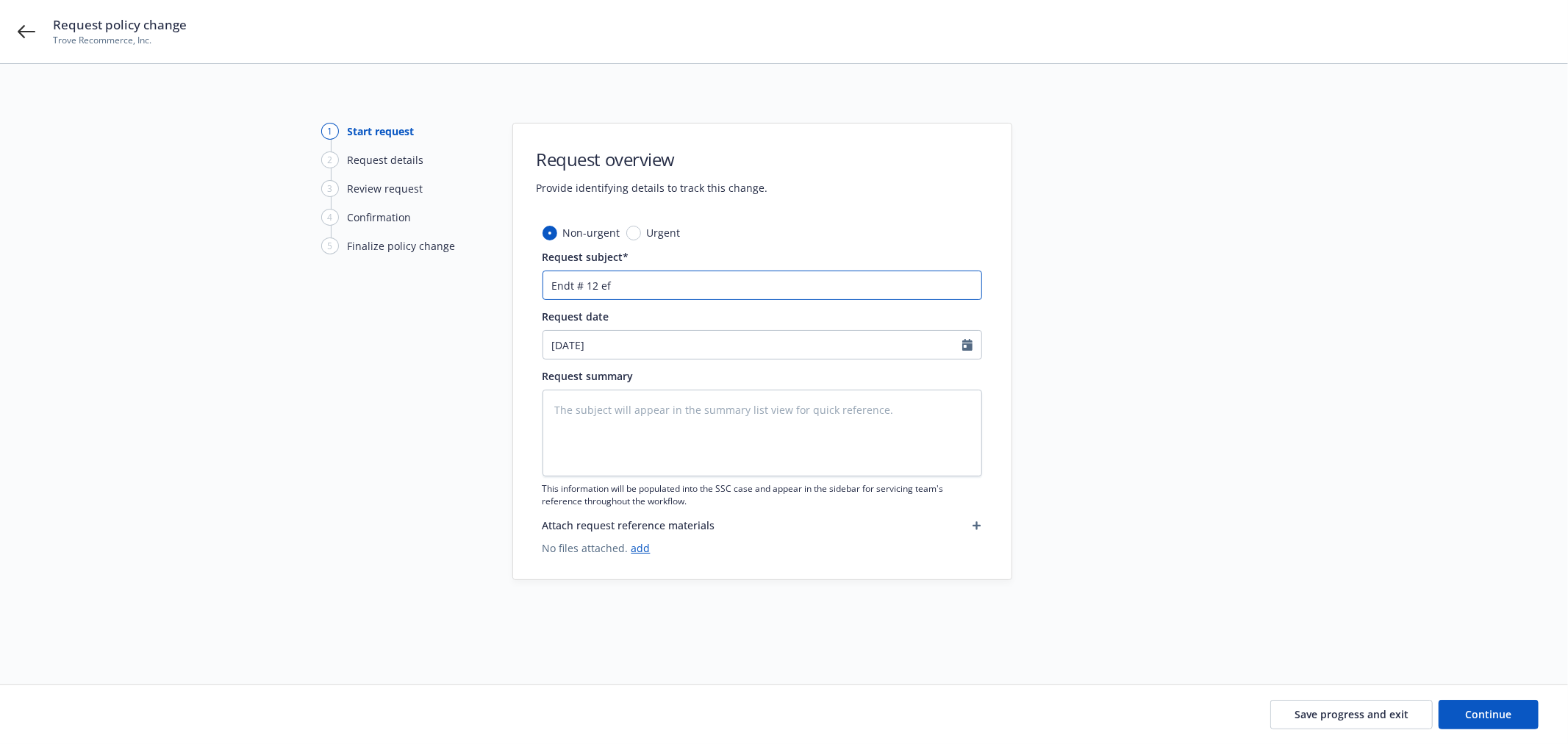
type textarea "x"
type input "Endt # 12 eff"
type textarea "x"
type input "Endt # 12 eff"
type textarea "x"
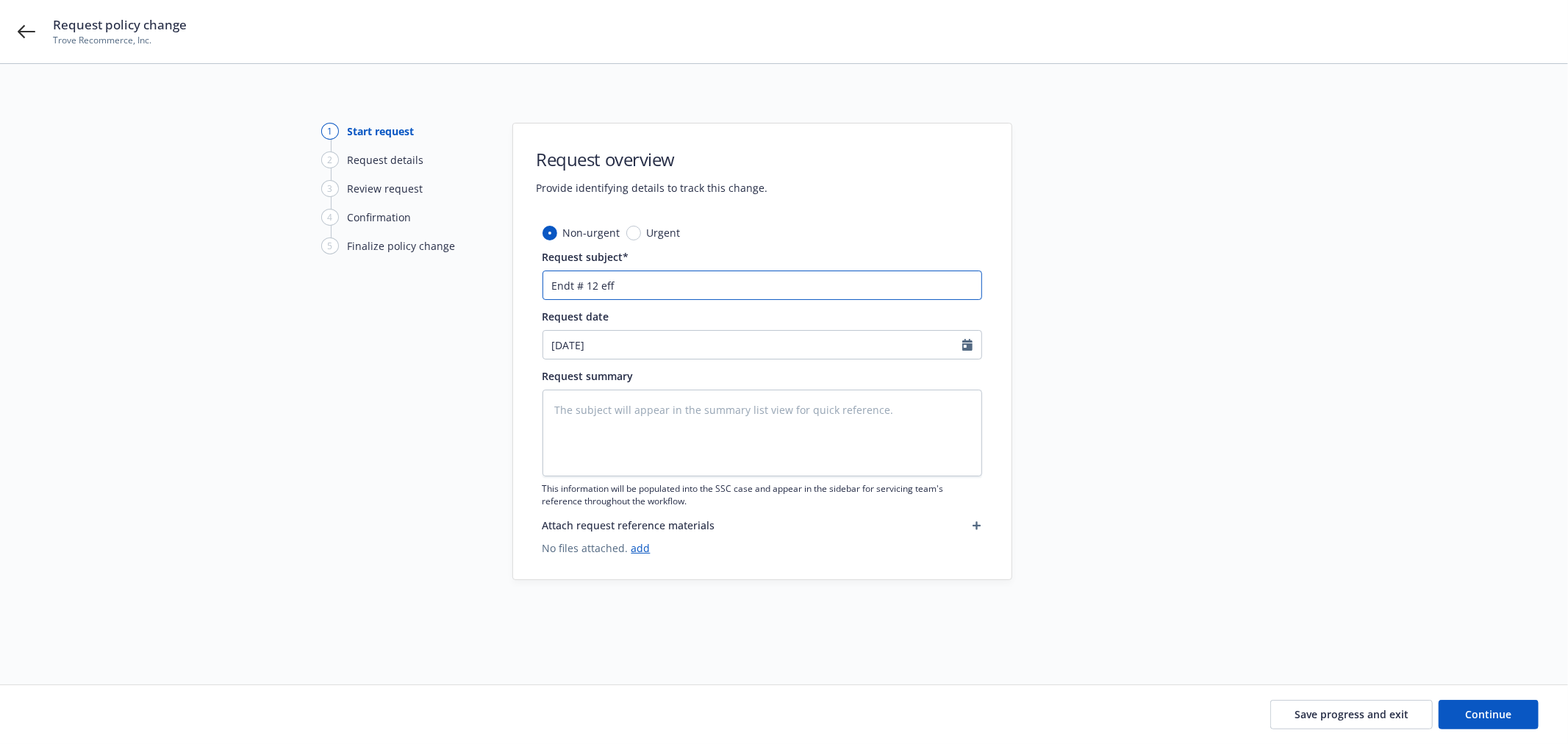
type input "Endt # 12 eff 1"
type textarea "x"
type input "Endt # 12 eff 10"
type textarea "x"
type input "Endt # 12 eff 10/"
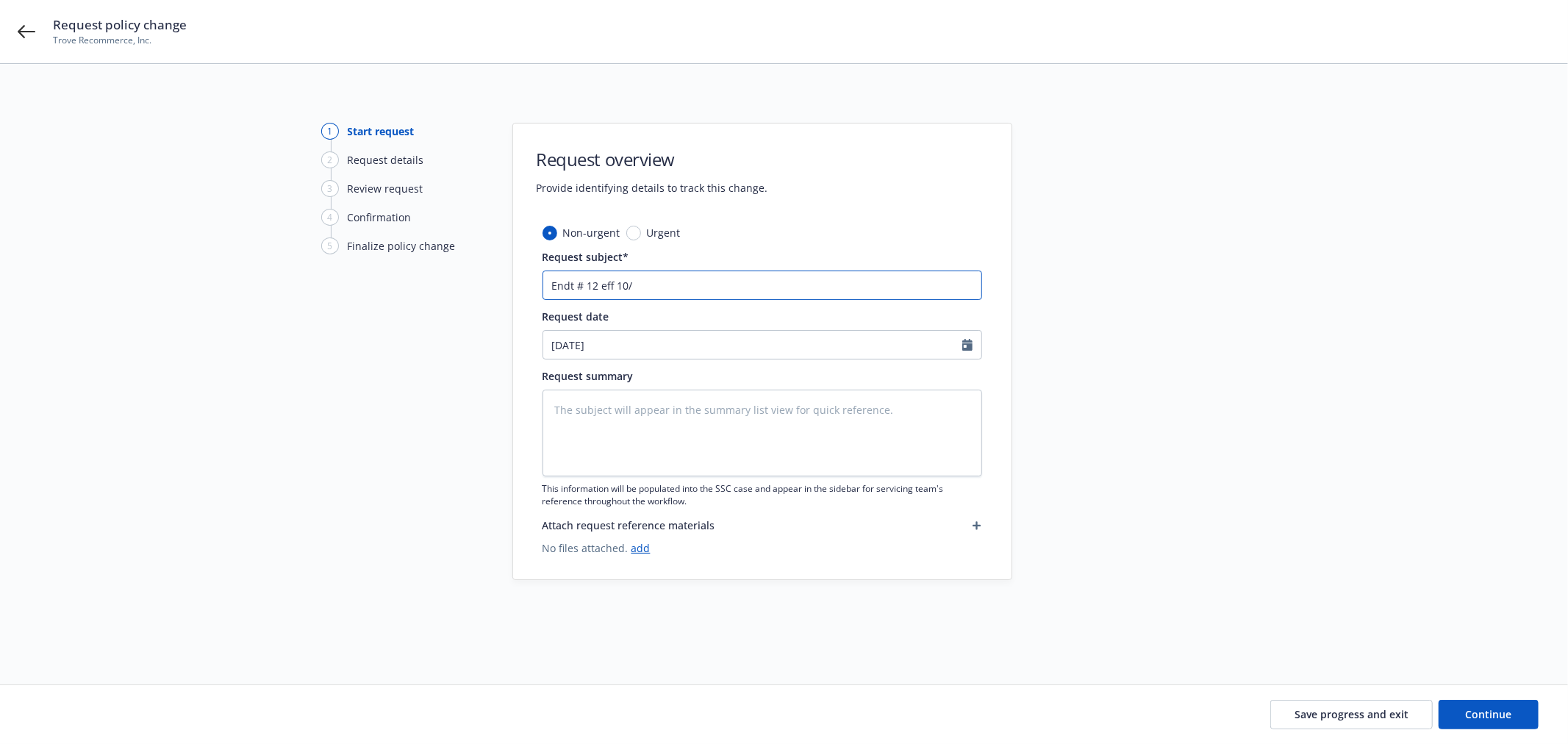
type textarea "x"
type input "Endt # 12 eff 10/2"
type textarea "x"
type input "Endt # 12 eff 10/25"
type textarea "x"
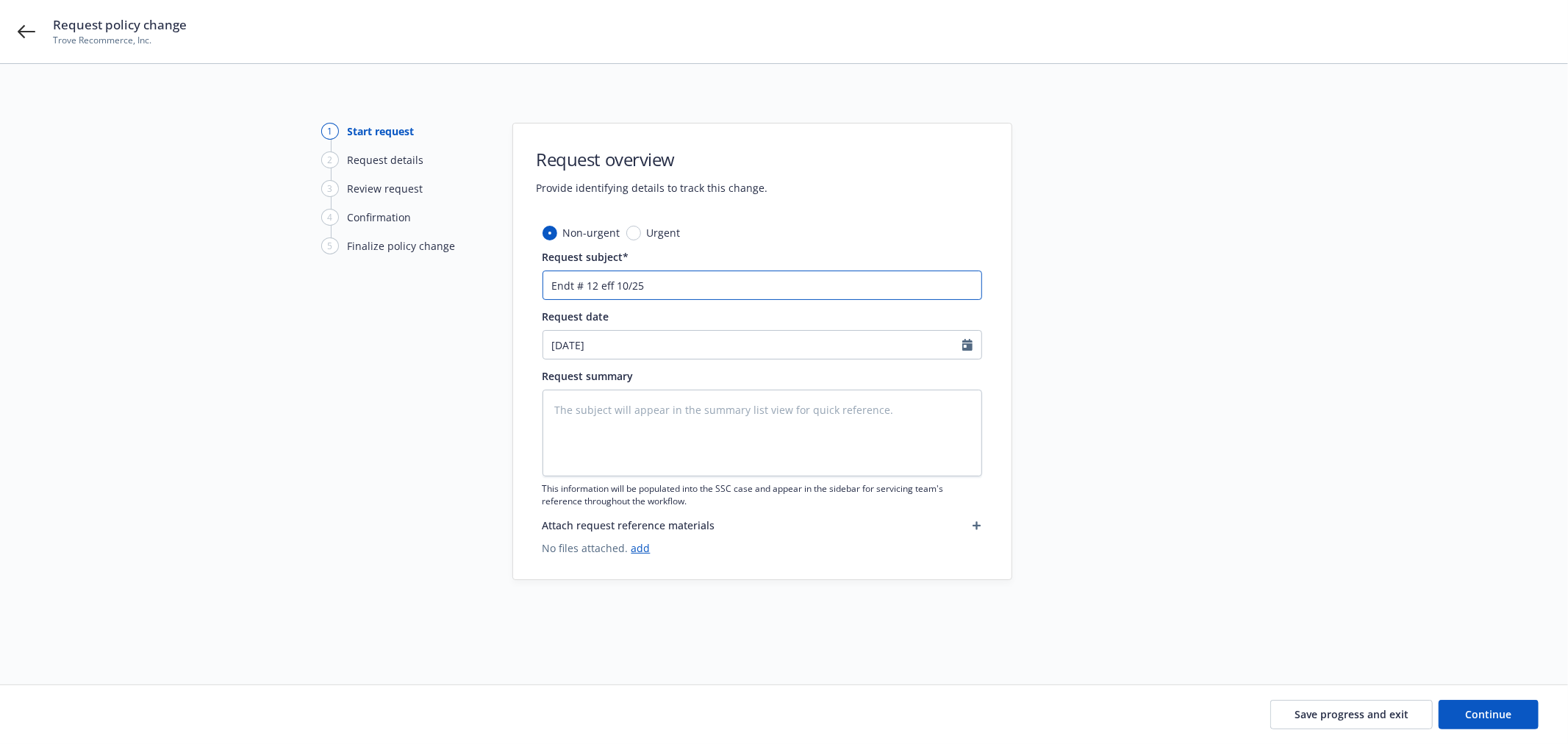
type input "Endt # 12 eff 10/25/"
type textarea "x"
type input "Endt # 12 eff 10/25/2"
type textarea "x"
type input "Endt # 12 eff [DATE]"
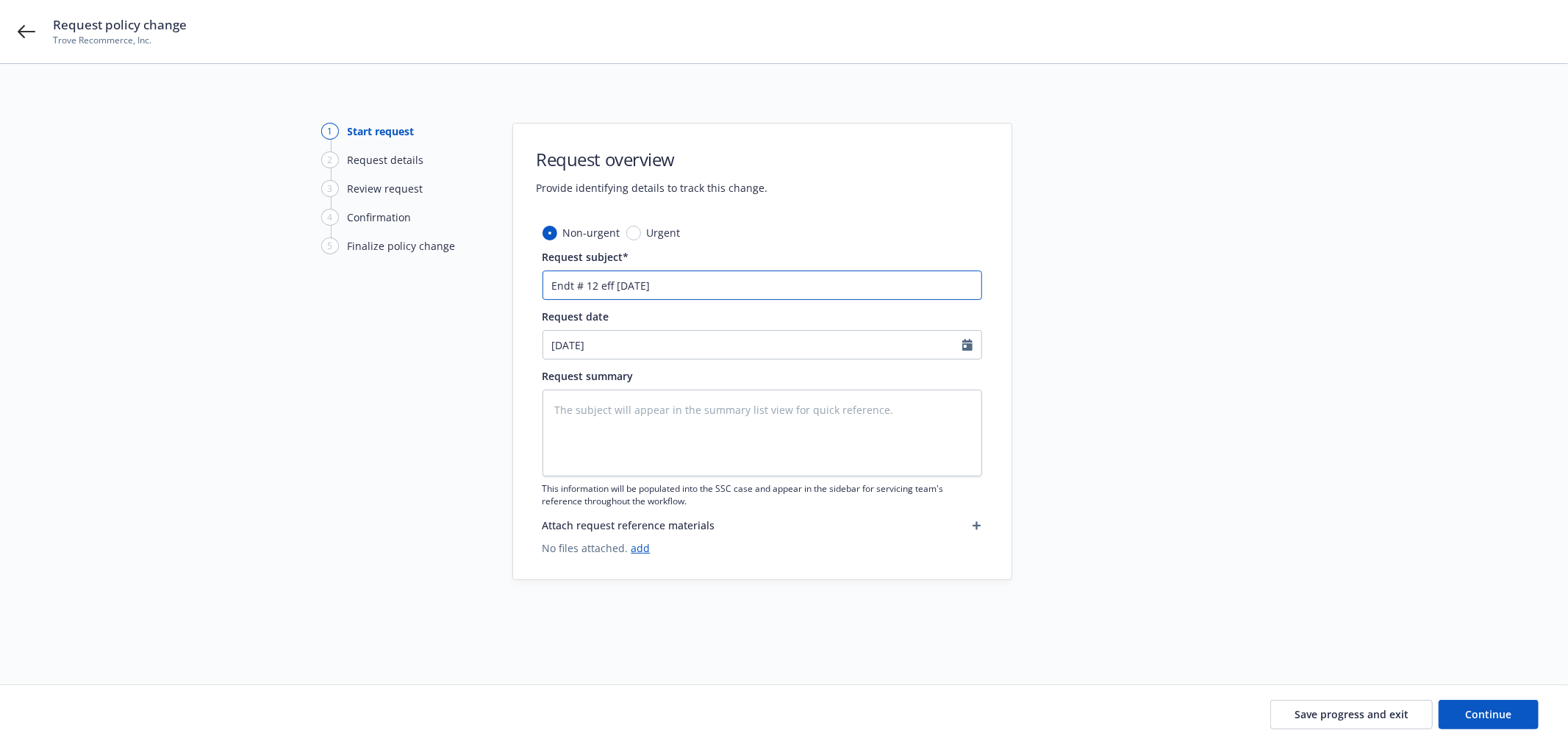
type textarea "x"
type input "Endt # 12 eff [DATE]"
type textarea "x"
type input "Endt # 12 eff [DATE] -"
type textarea "x"
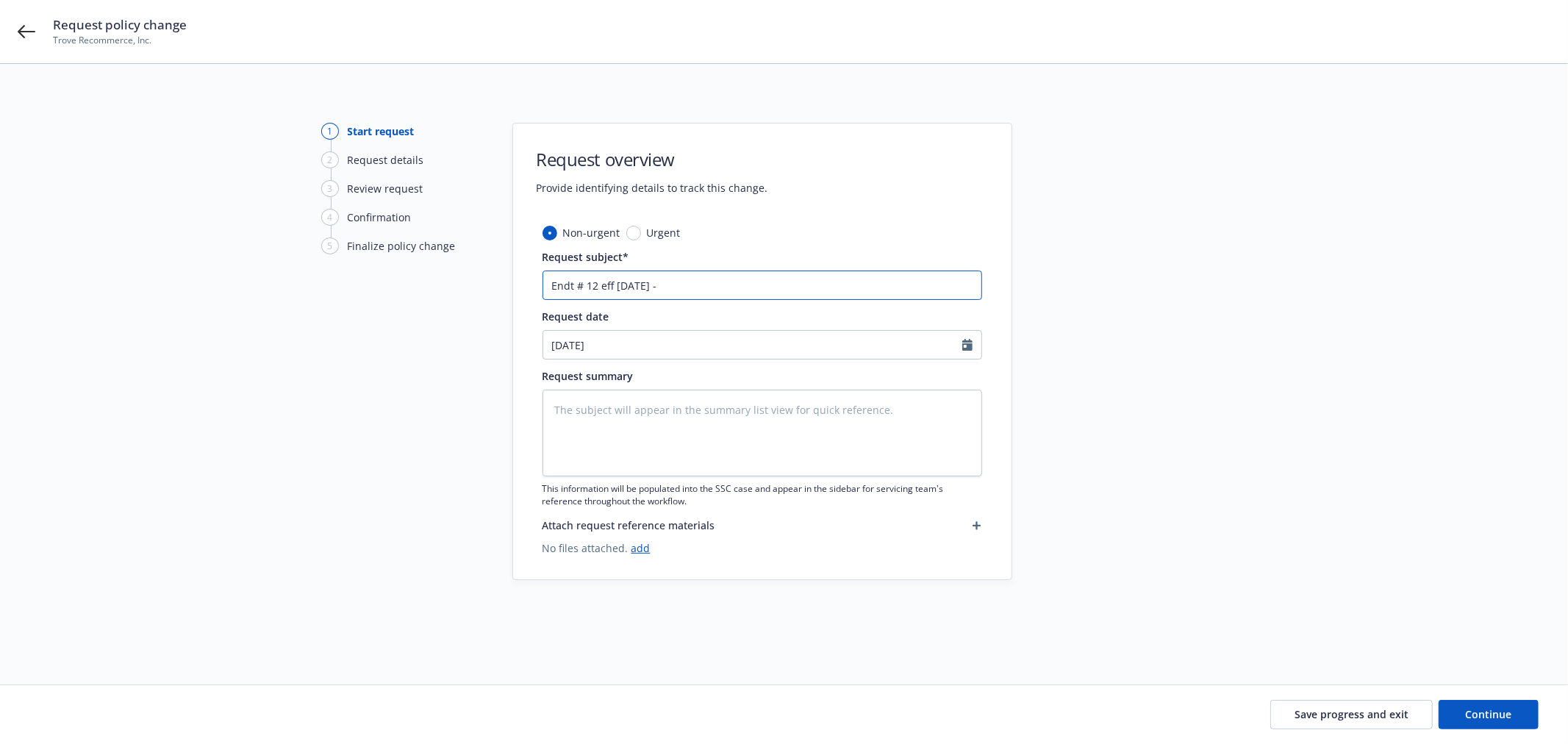
type input "Endt # 12 eff [DATE] -"
click at [750, 284] on input "Endt # 12 eff [DATE] -" at bounding box center [761, 284] width 440 height 29
type textarea "x"
type input "Endt # 12 eff [DATE] - E"
type textarea "x"
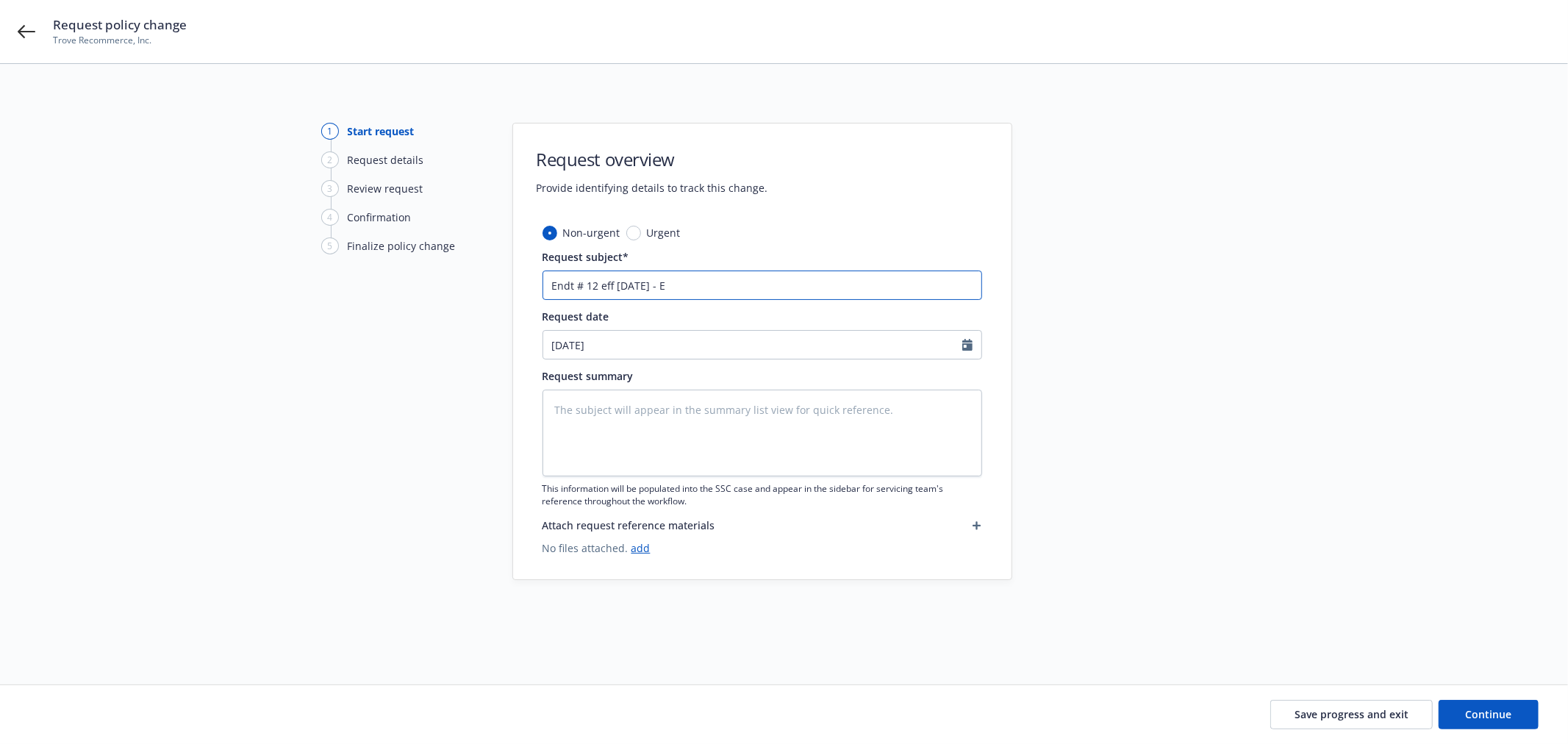
type input "Endt # 12 eff [DATE] - Ex"
type textarea "x"
type input "Endt # 12 eff [DATE] - Exp"
type textarea "x"
type input "Endt # 12 eff [DATE] - Expe"
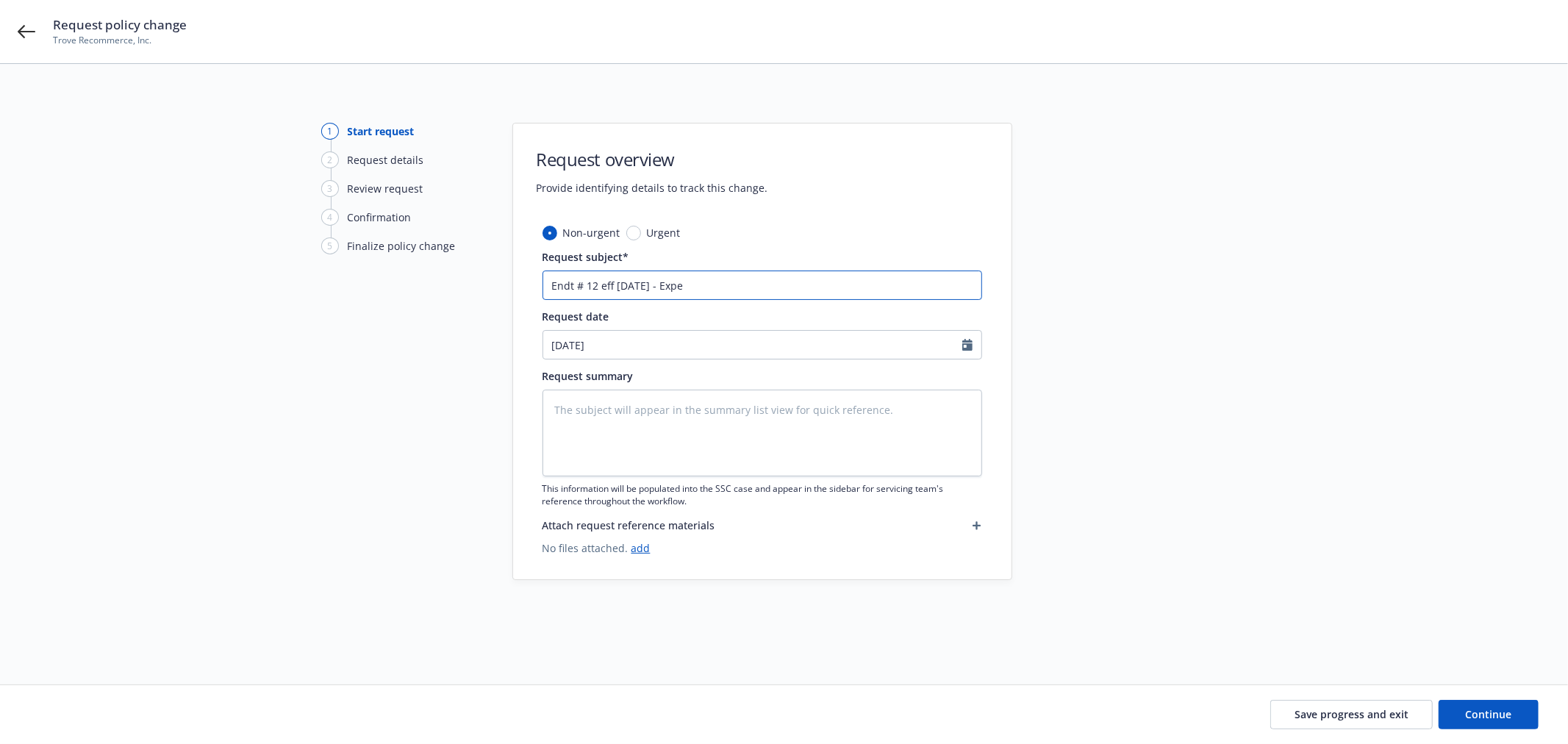
type textarea "x"
type input "Endt # 12 eff [DATE] - Exper"
type textarea "x"
type input "Endt # 12 eff [DATE] - Experie"
type textarea "x"
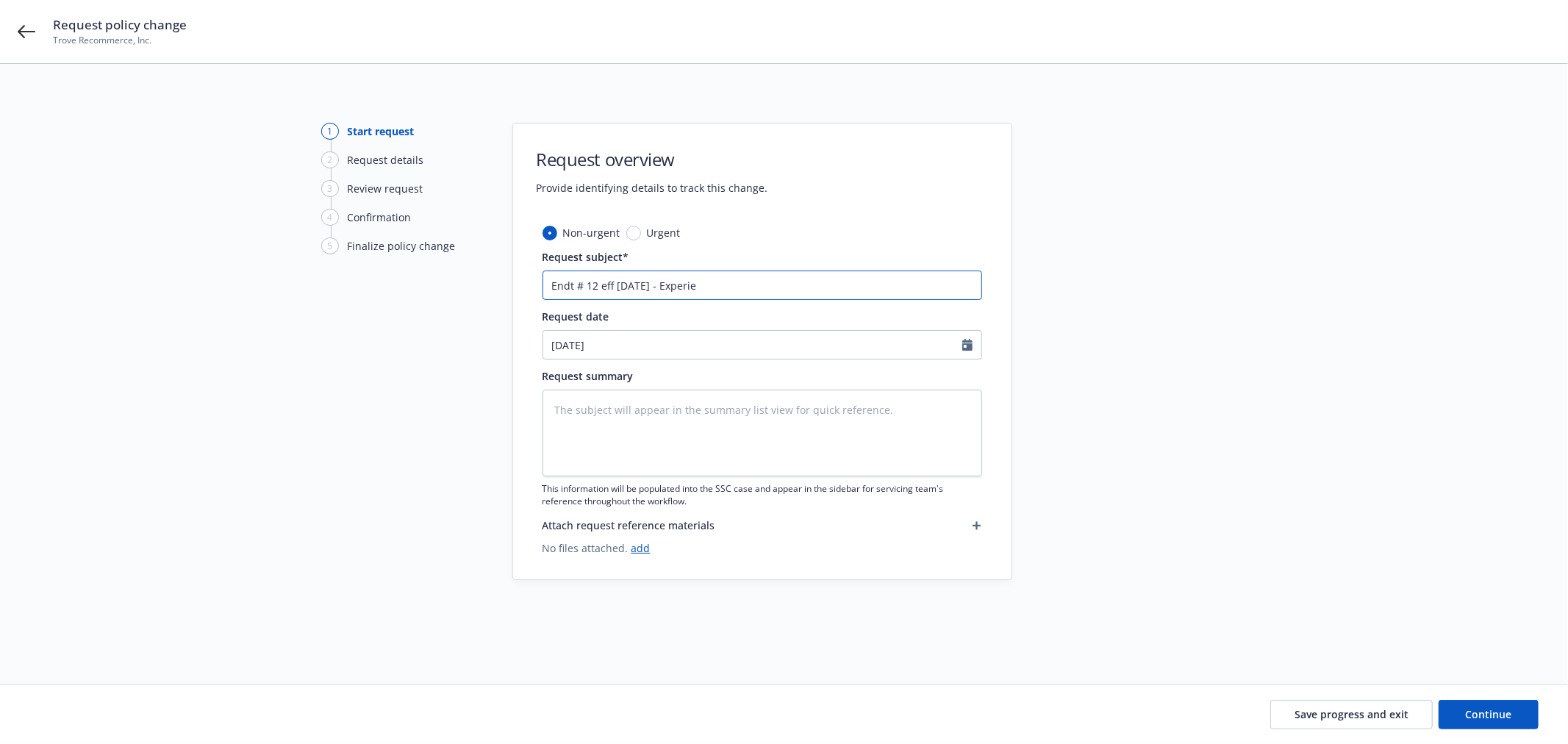
type input "Endt # 12 eff [DATE] - Experien"
type textarea "x"
type input "Endt # 12 eff [DATE] - Experienc"
type textarea "x"
type input "Endt # 12 eff [DATE] - Experience"
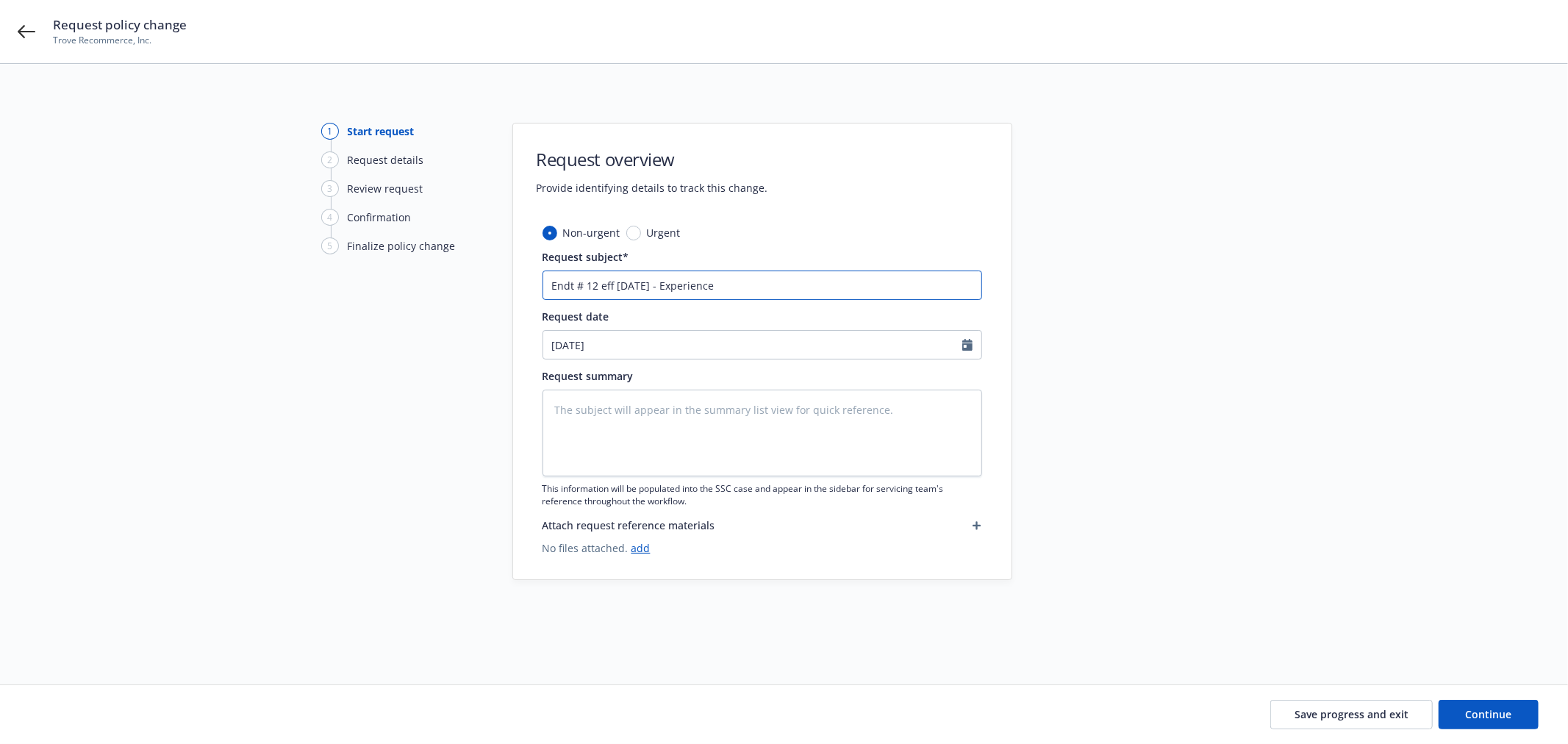
type textarea "x"
type input "Endt # 12 eff [DATE] - Experience"
type textarea "x"
type input "Endt # 12 eff [DATE] - Experience M"
type textarea "x"
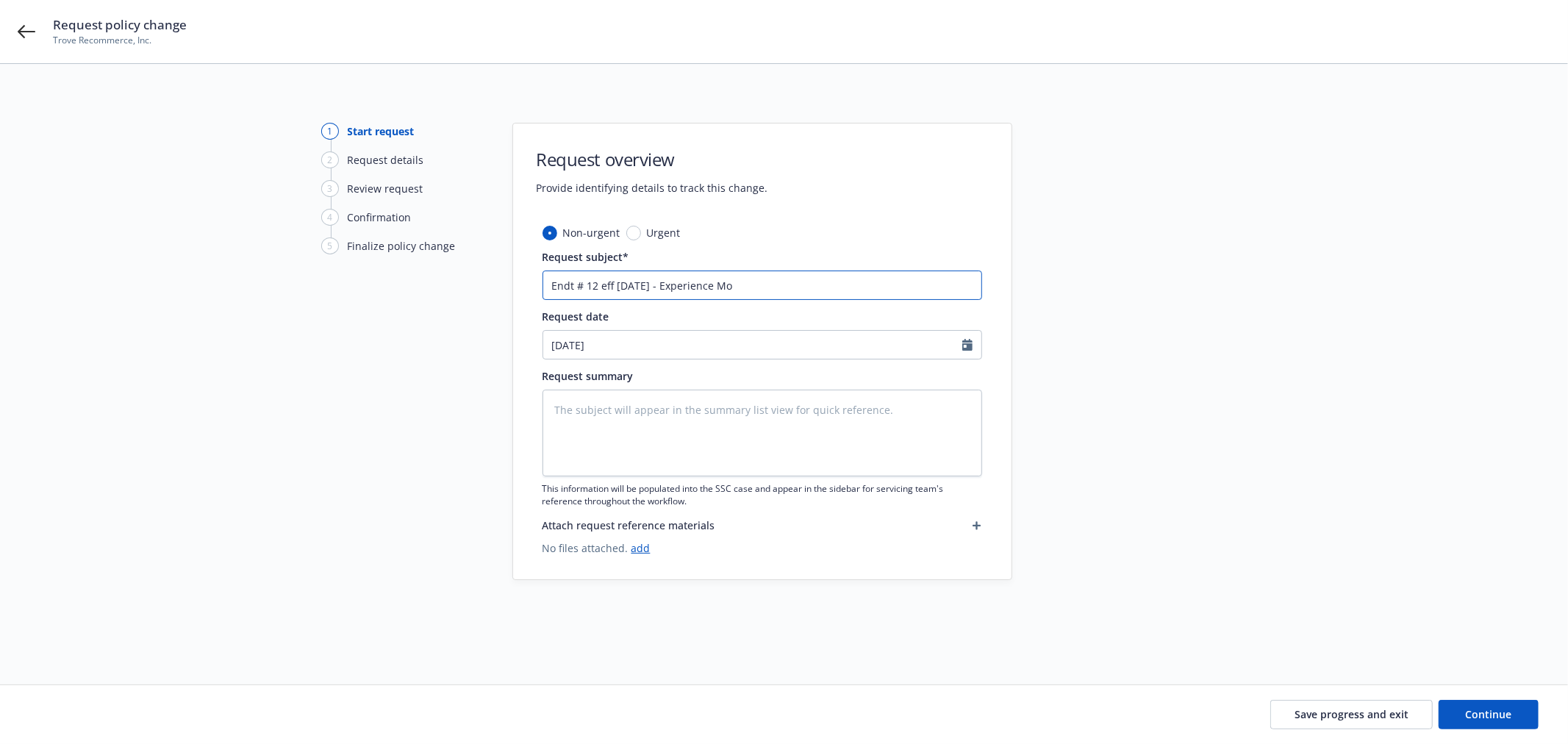
type input "Endt # 12 eff [DATE] - Experience Mod"
type textarea "x"
type input "Endt # 12 eff [DATE] - Experience Modi"
type textarea "x"
drag, startPoint x: 840, startPoint y: 294, endPoint x: 669, endPoint y: 305, distance: 171.4
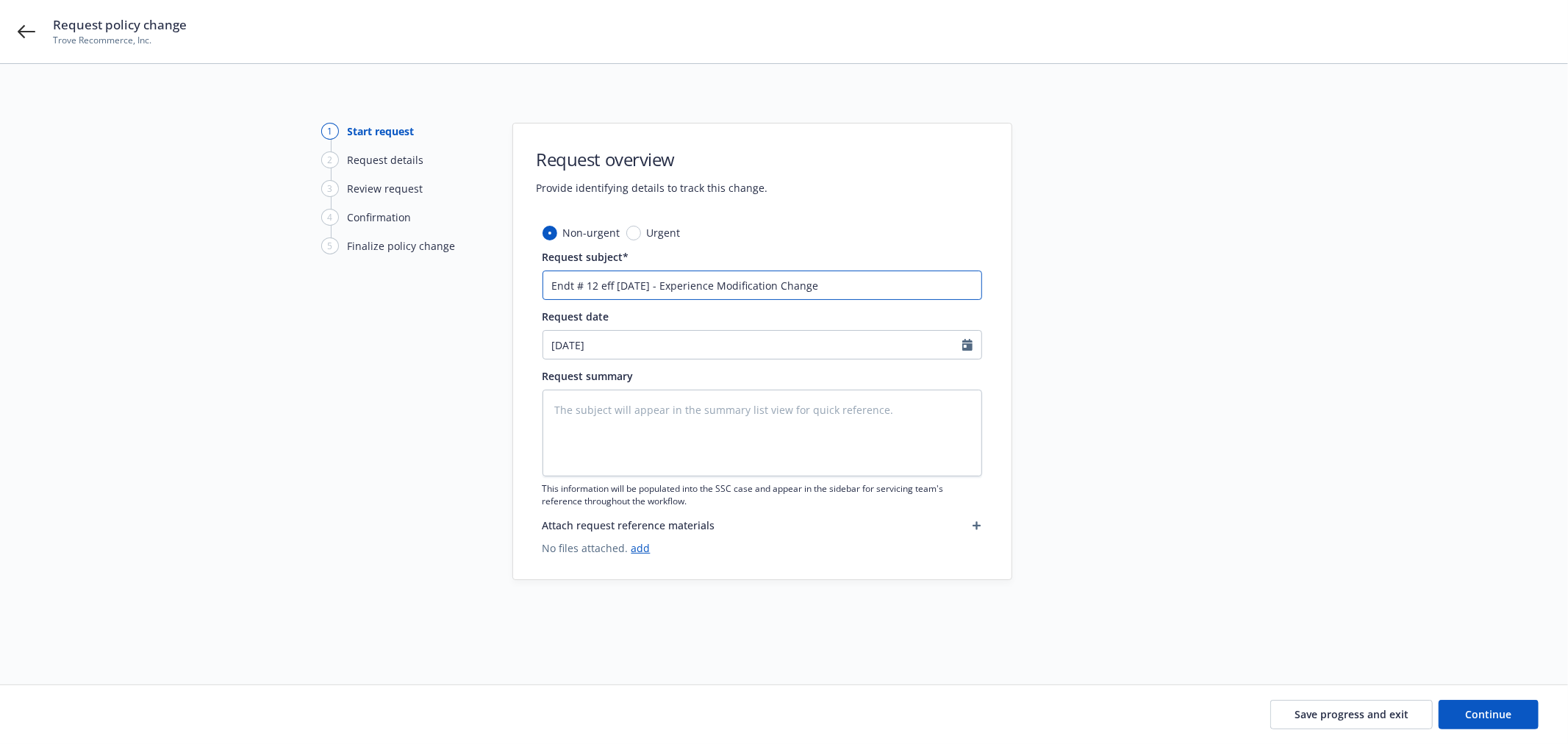
click at [669, 305] on div "Non-urgent Urgent Request subject* Endt # 12 eff [DATE] - Experience Modificati…" at bounding box center [761, 390] width 440 height 331
drag, startPoint x: 691, startPoint y: 291, endPoint x: 536, endPoint y: 300, distance: 155.3
click at [536, 300] on div "Non-urgent Urgent Request subject* Endt # 12 eff [DATE] Request date [DATE] Req…" at bounding box center [761, 402] width 498 height 354
click at [678, 337] on input "[DATE]" at bounding box center [752, 344] width 419 height 28
click at [553, 374] on button "button" at bounding box center [558, 380] width 18 height 18
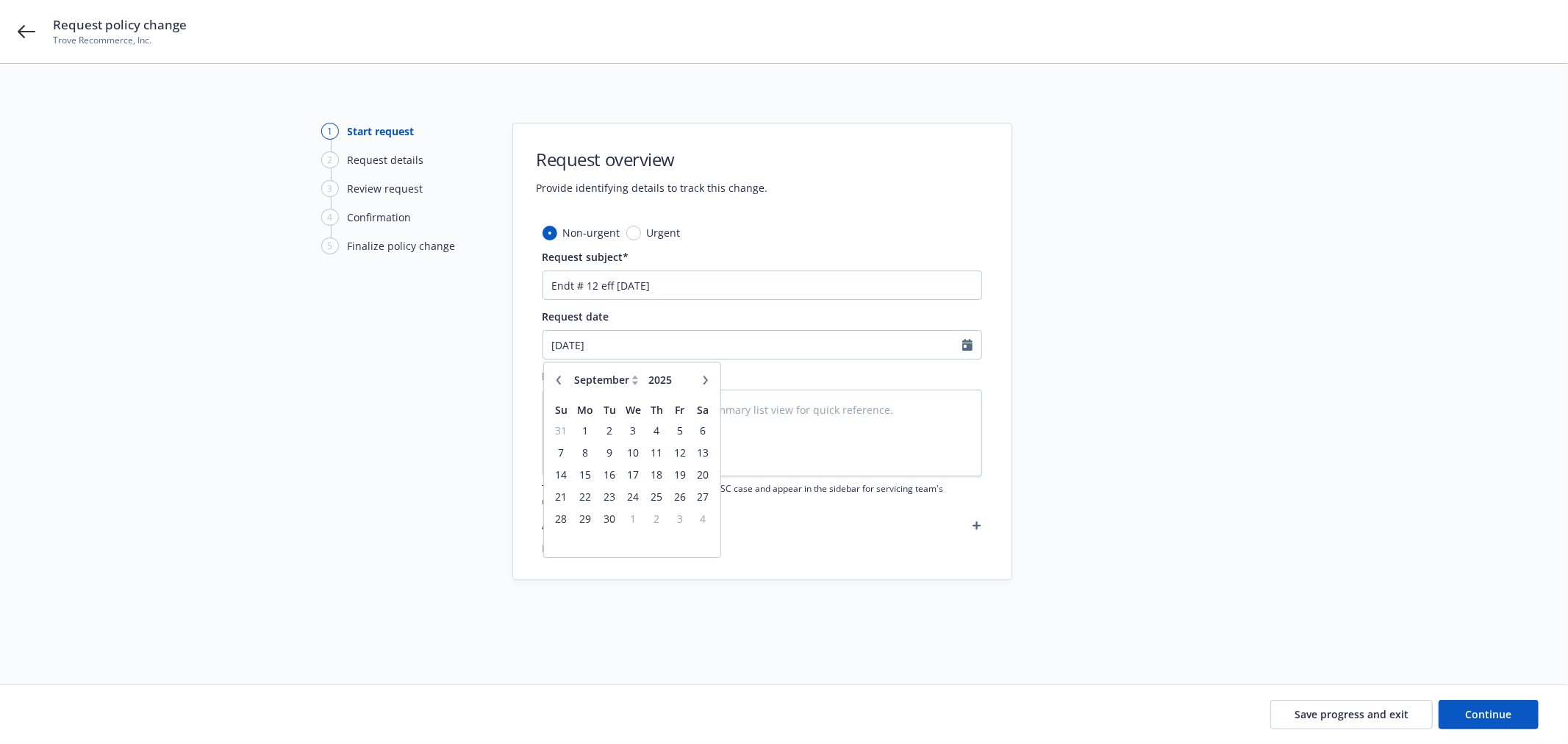
click at [553, 374] on button "button" at bounding box center [558, 380] width 18 height 18
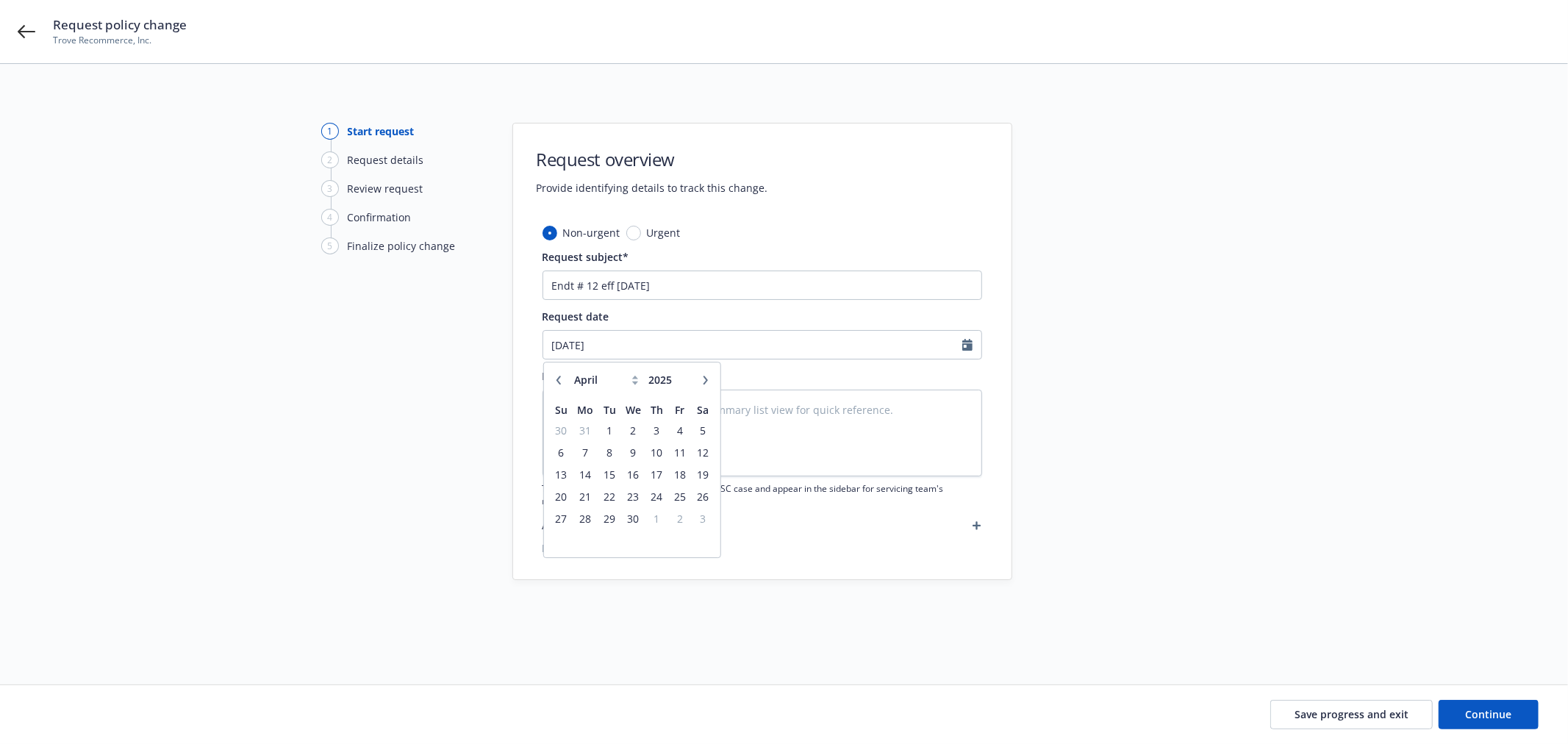
click at [553, 374] on button "button" at bounding box center [558, 380] width 18 height 18
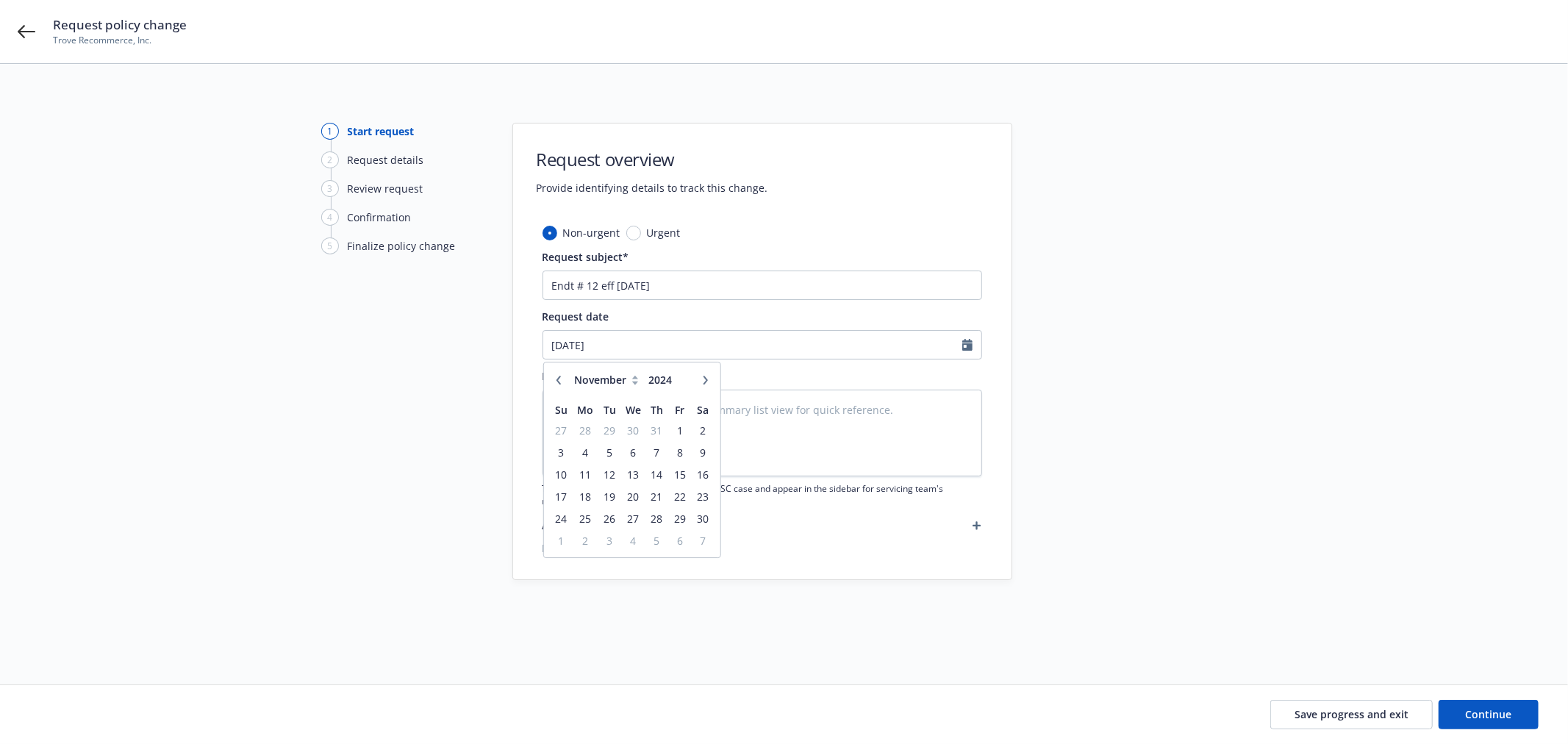
click at [553, 374] on button "button" at bounding box center [558, 380] width 18 height 18
click at [706, 383] on icon "button" at bounding box center [706, 380] width 9 height 9
click at [671, 492] on span "25" at bounding box center [680, 496] width 20 height 18
click at [1520, 724] on button "Continue" at bounding box center [1489, 714] width 100 height 29
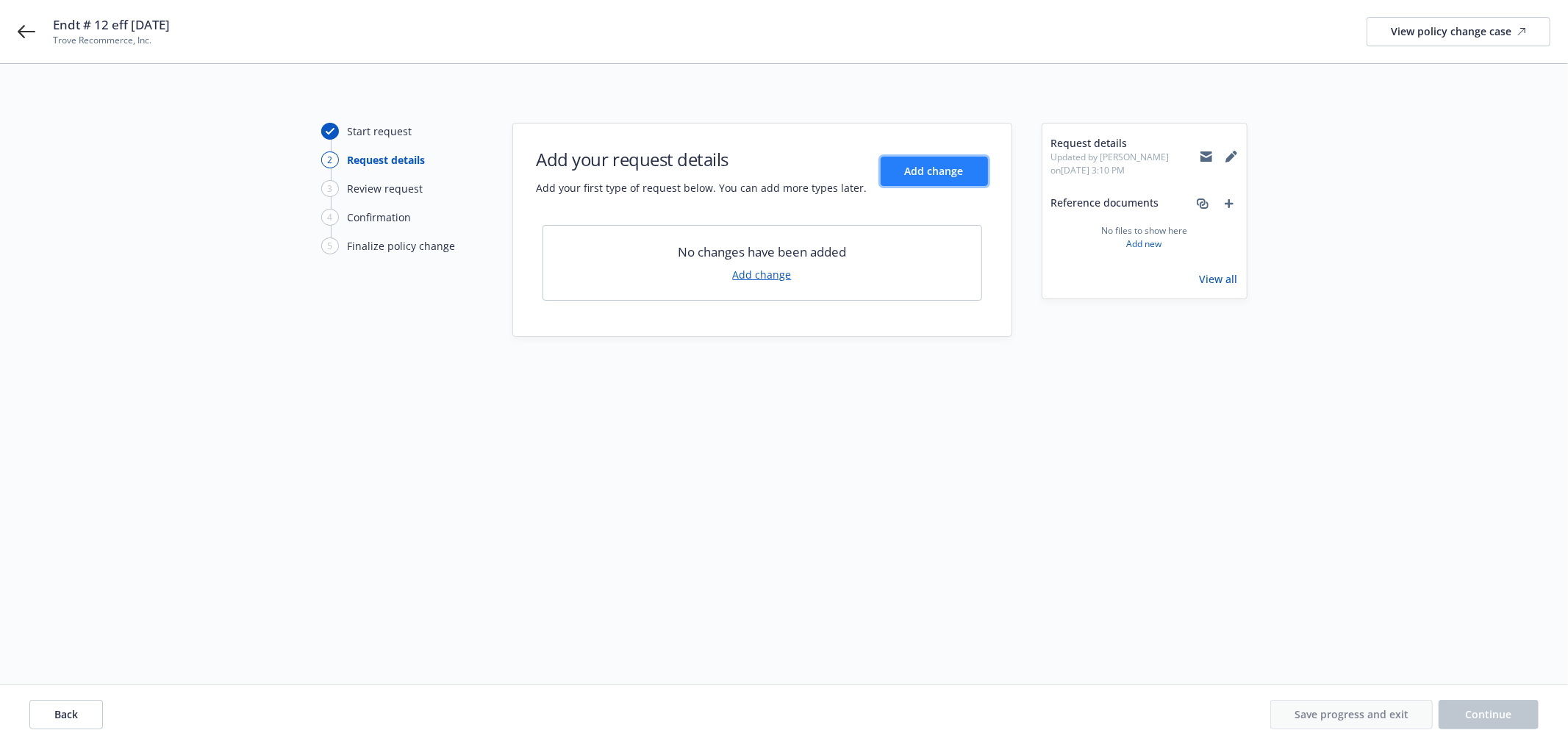
click at [929, 170] on span "Add change" at bounding box center [934, 171] width 58 height 14
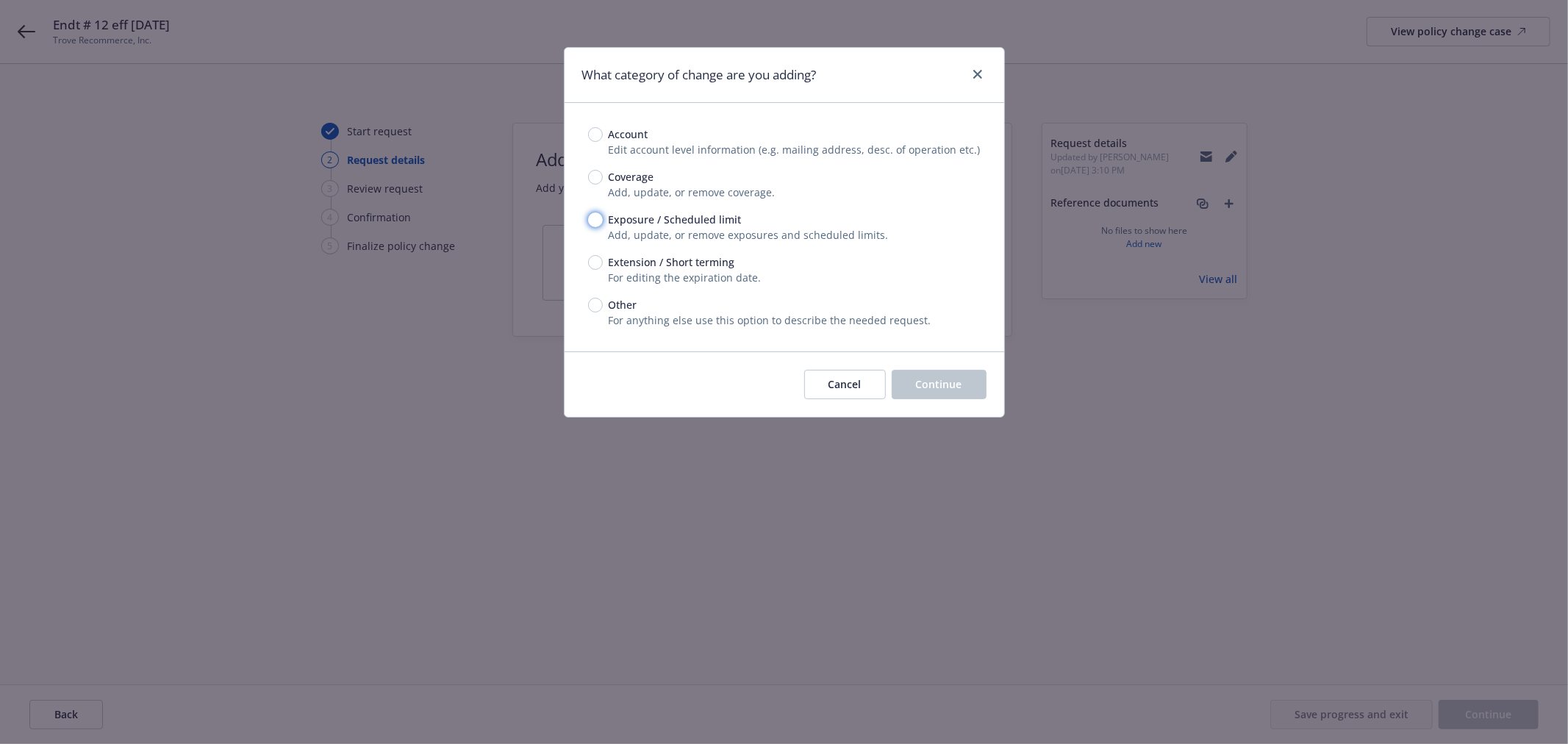
click at [593, 220] on input "Exposure / Scheduled limit" at bounding box center [596, 220] width 15 height 15
click at [934, 382] on span "Continue" at bounding box center [939, 384] width 47 height 14
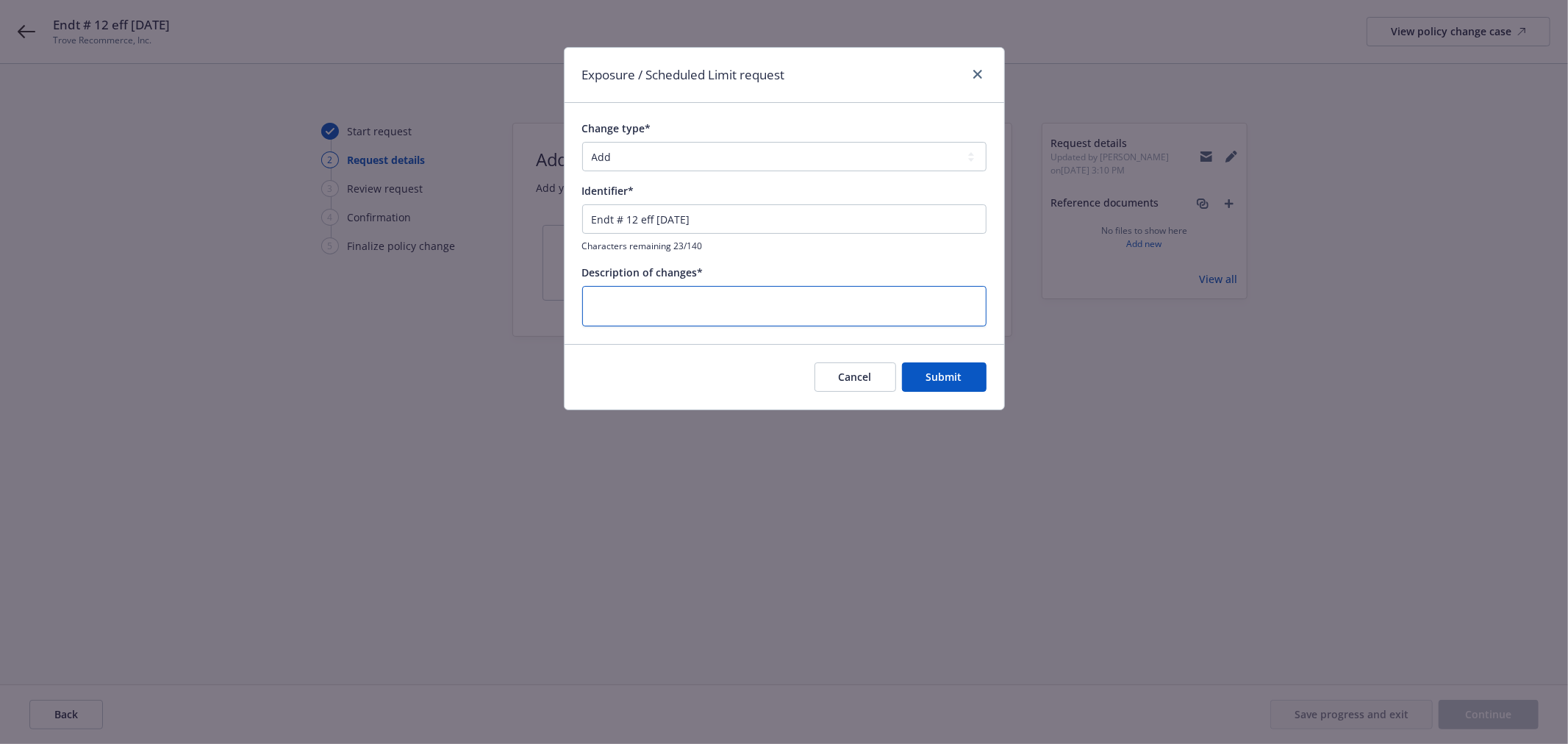
click at [727, 286] on textarea at bounding box center [784, 306] width 405 height 40
paste textarea "Endt # 12 eff [DATE]"
click at [956, 369] on span "Submit" at bounding box center [943, 376] width 36 height 14
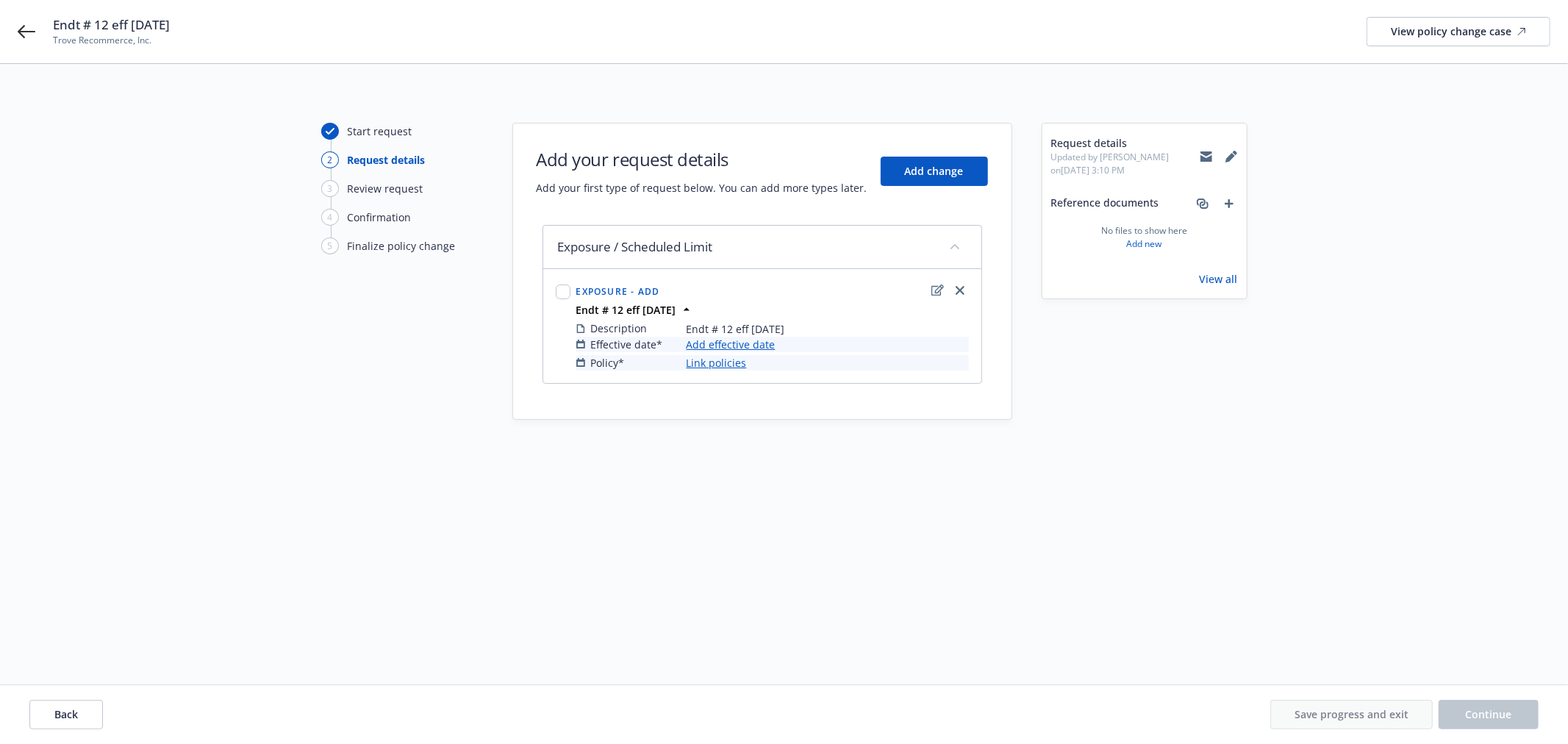
click at [719, 344] on link "Add effective date" at bounding box center [731, 344] width 89 height 16
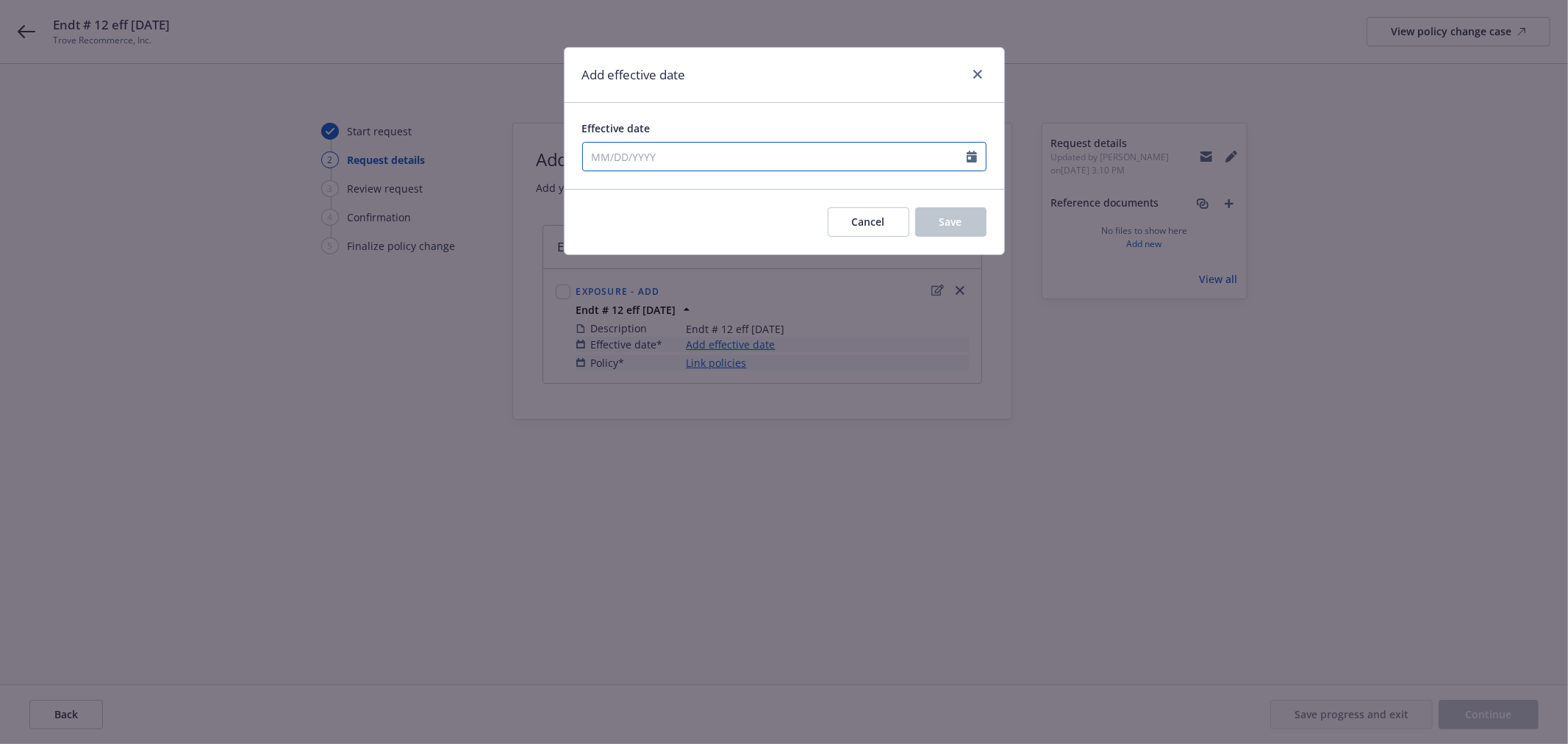
click at [673, 153] on input "Effective date" at bounding box center [775, 156] width 384 height 28
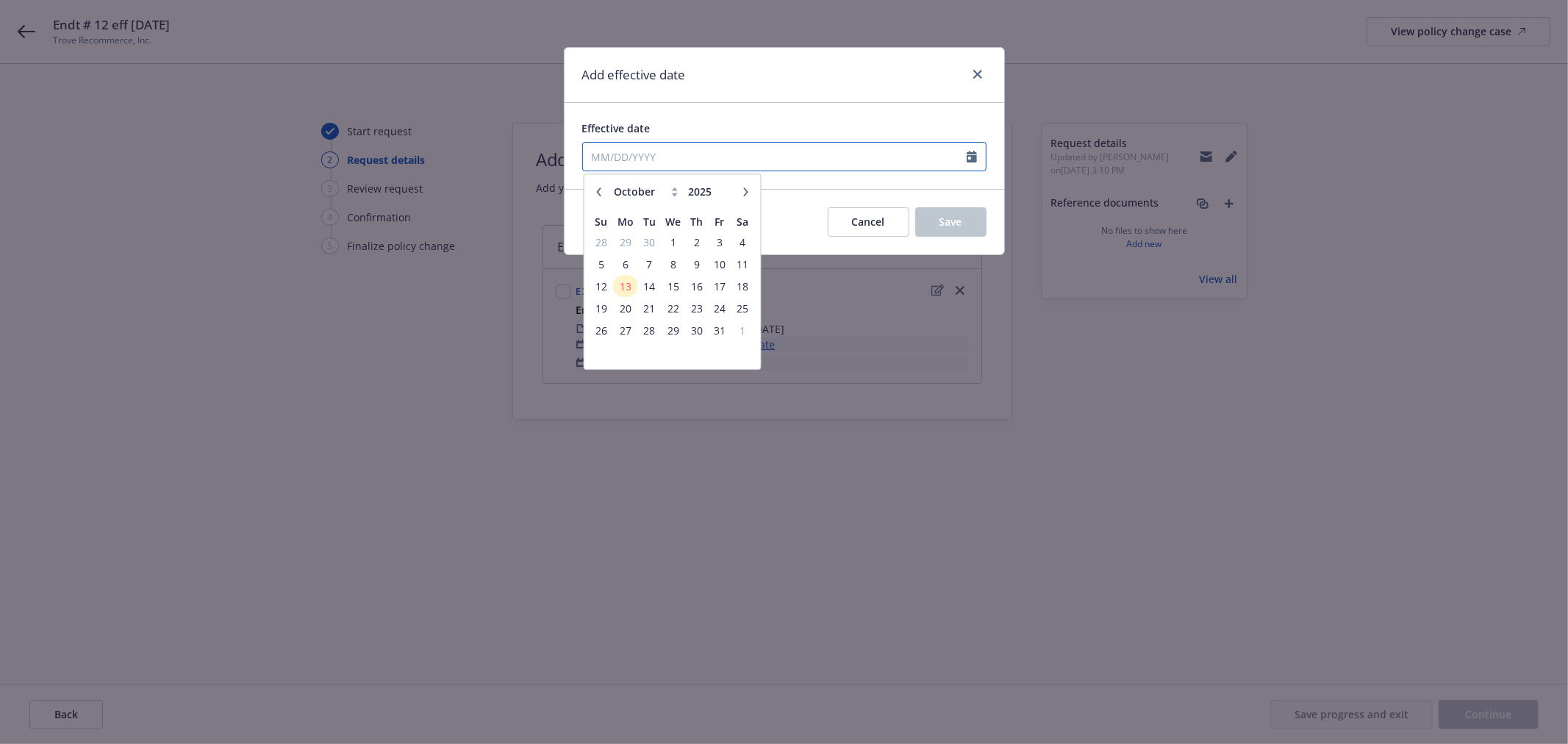
click at [628, 149] on input "Effective date" at bounding box center [775, 156] width 384 height 28
click at [600, 199] on button "button" at bounding box center [598, 191] width 18 height 18
click at [716, 189] on input "2025" at bounding box center [708, 191] width 48 height 16
click at [724, 199] on input "2024" at bounding box center [708, 191] width 48 height 16
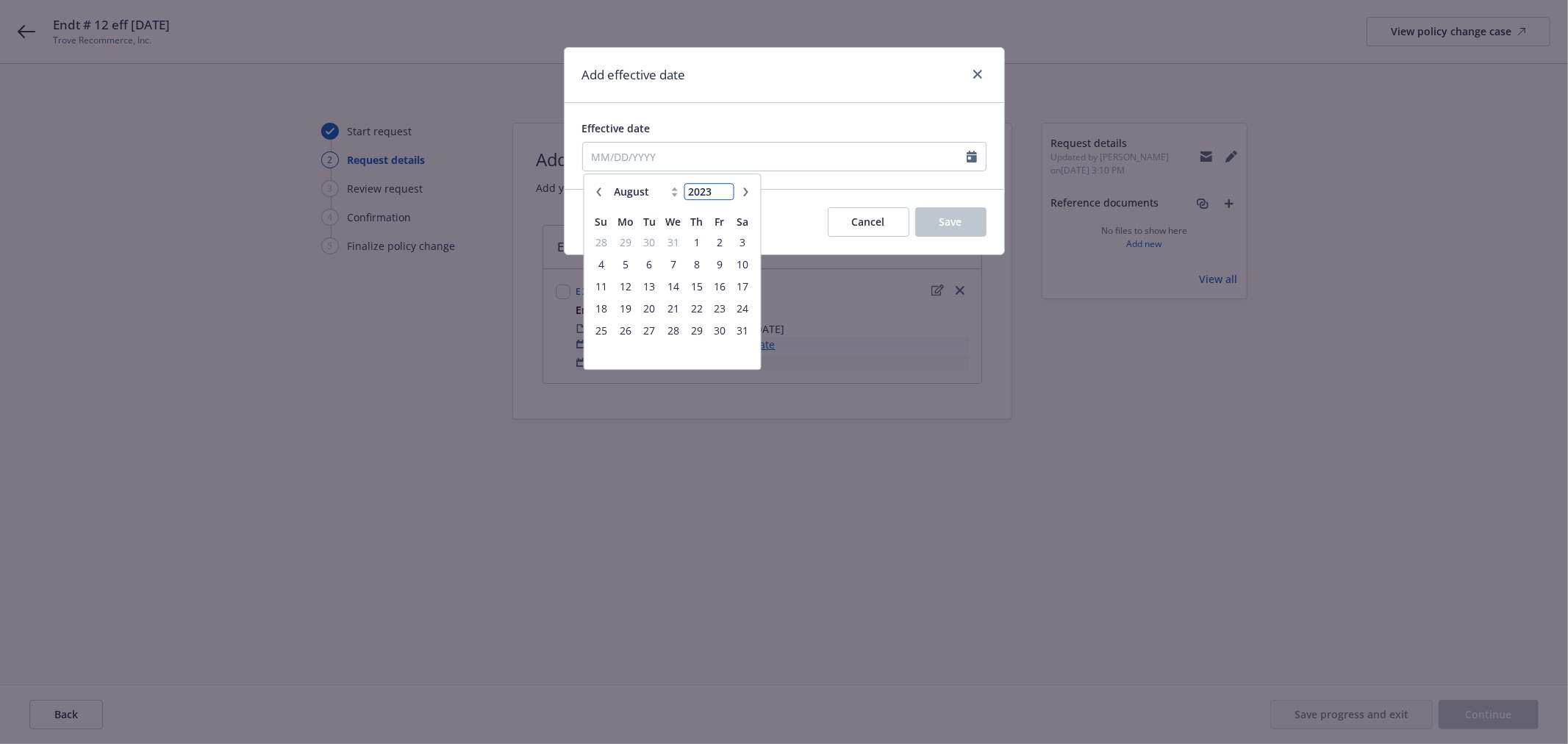
click at [725, 197] on input "2023" at bounding box center [708, 191] width 48 height 16
click at [726, 189] on input "2024" at bounding box center [708, 191] width 48 height 16
click at [741, 189] on icon "button" at bounding box center [745, 192] width 9 height 9
click at [721, 304] on span "25" at bounding box center [719, 309] width 20 height 18
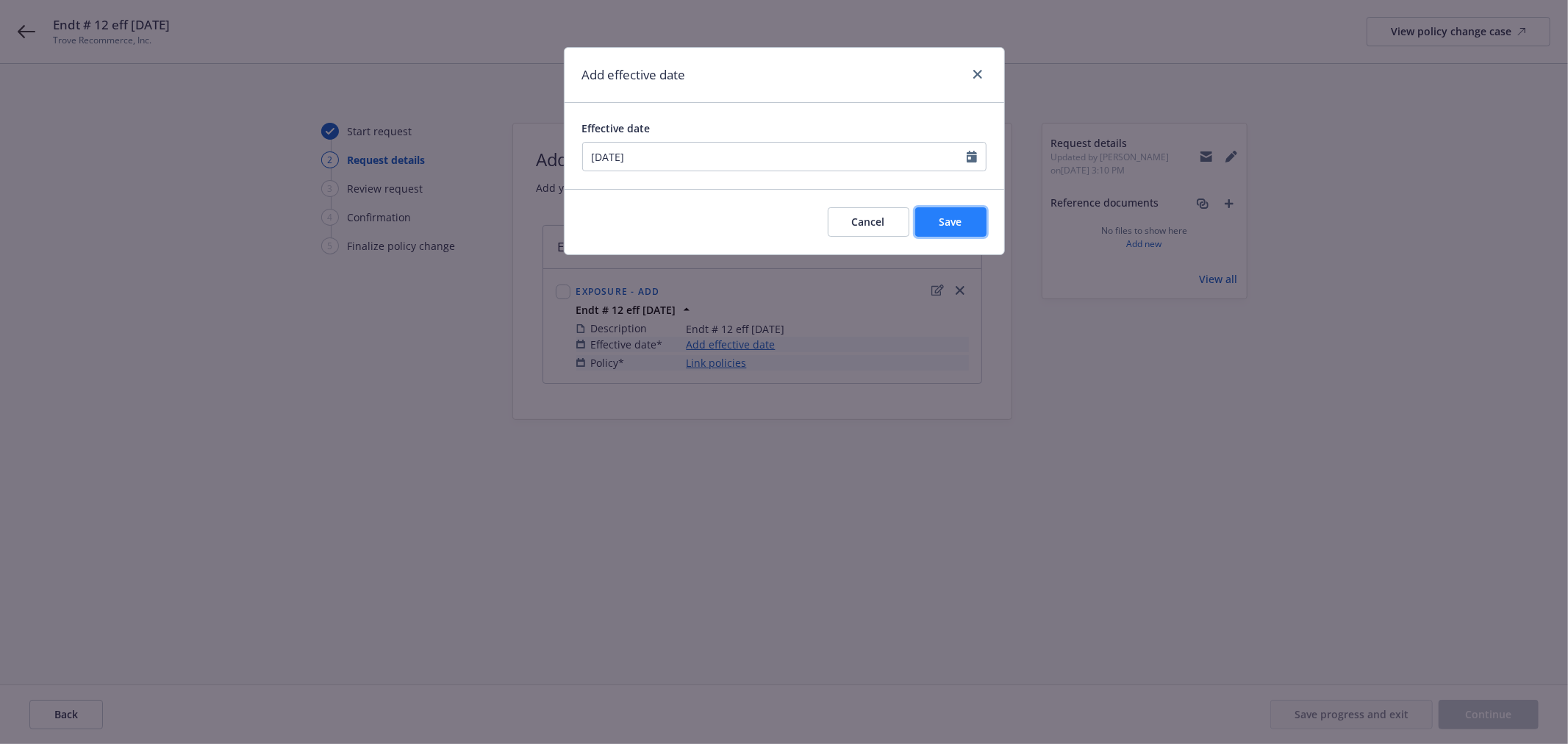
click at [942, 225] on span "Save" at bounding box center [950, 221] width 23 height 14
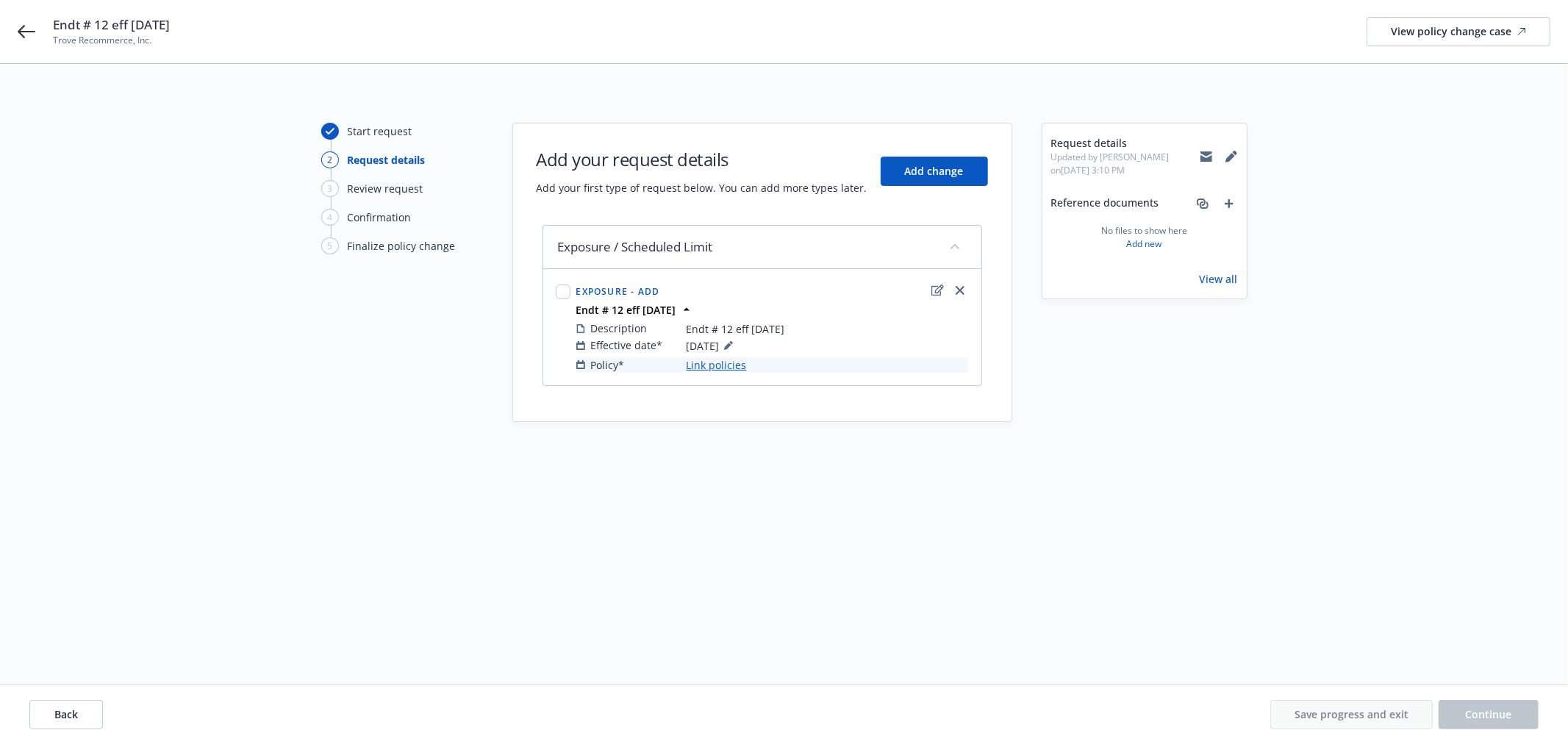
click at [721, 366] on link "Link policies" at bounding box center [716, 364] width 60 height 16
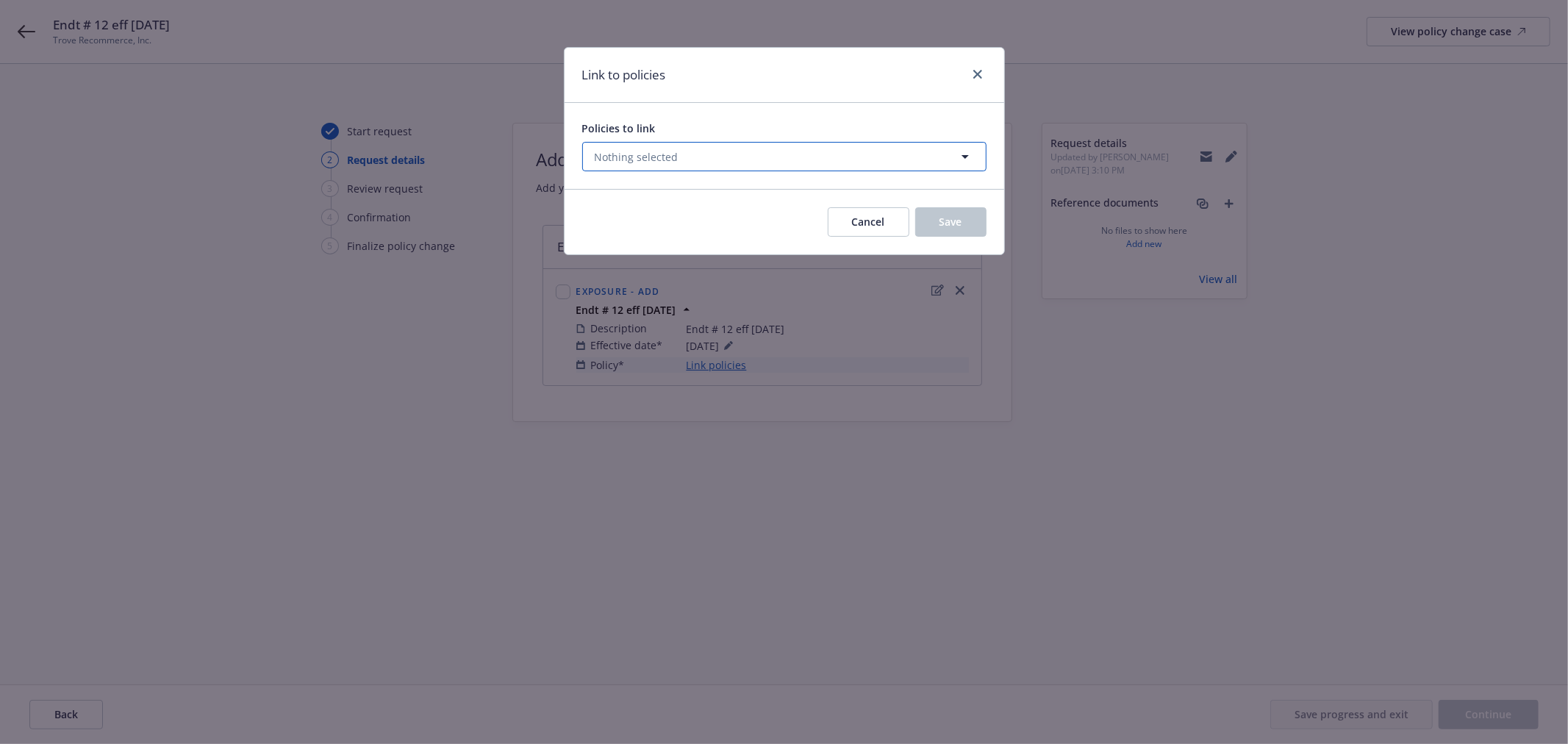
click at [678, 159] on button "Nothing selected" at bounding box center [784, 156] width 405 height 29
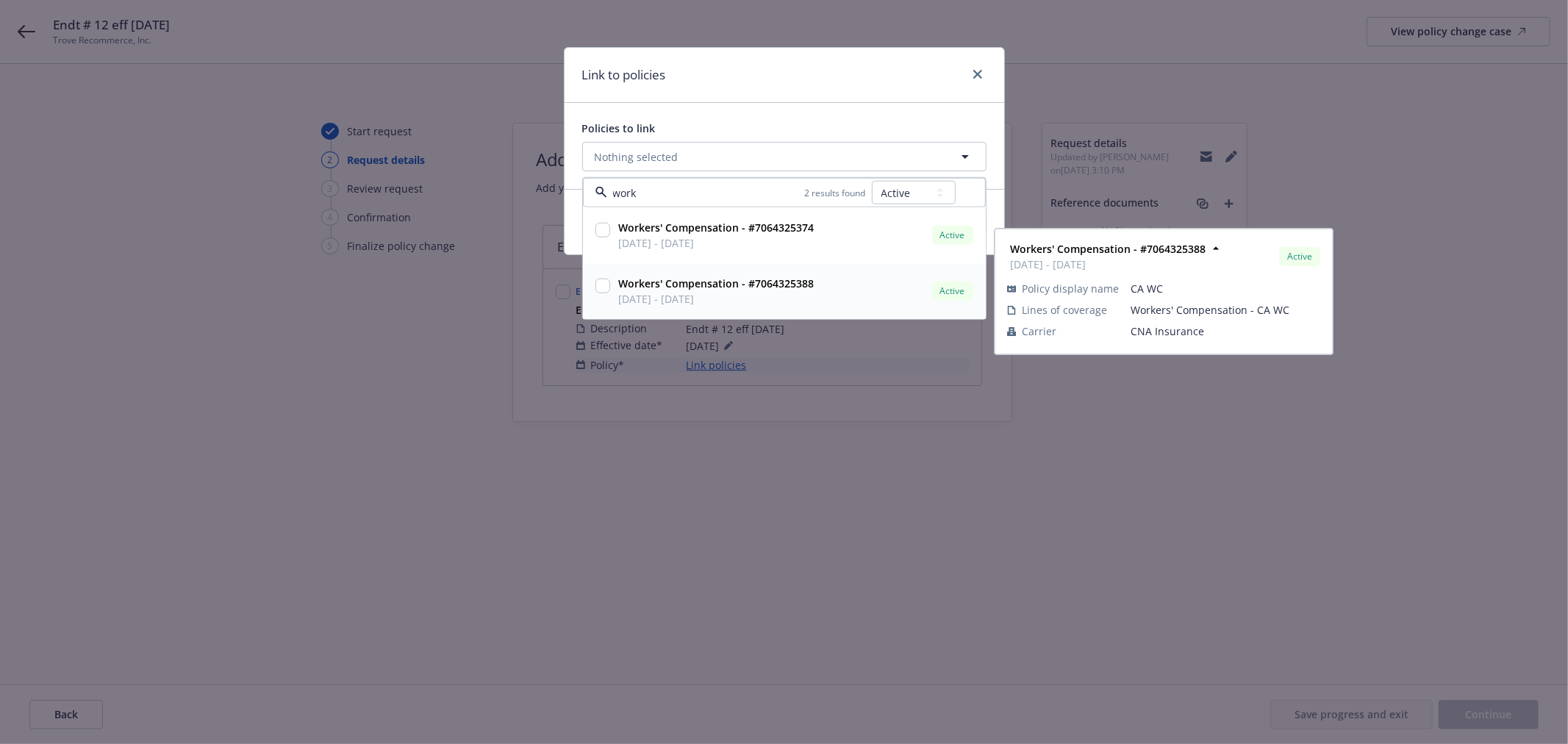
click at [596, 285] on input "checkbox" at bounding box center [603, 286] width 15 height 15
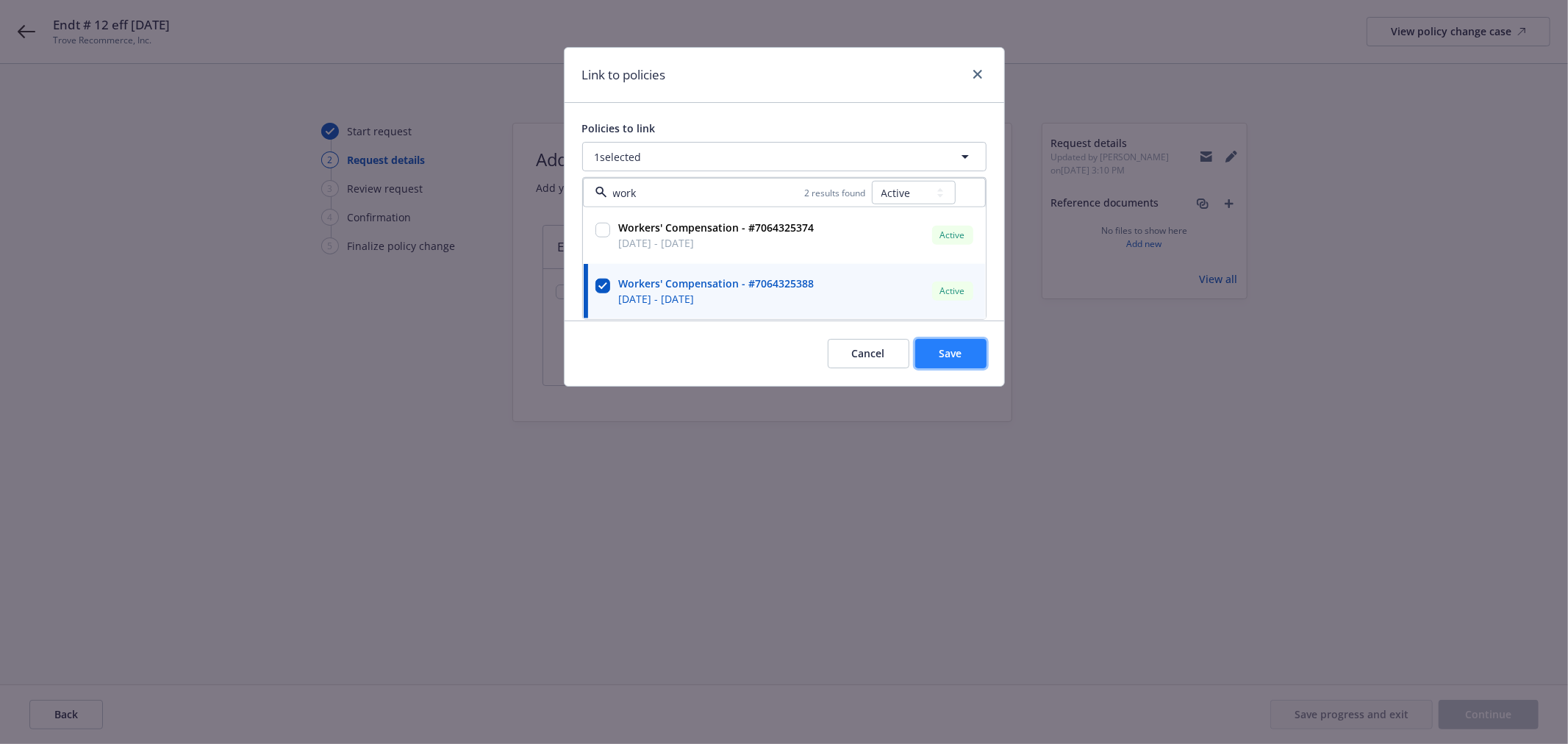
click at [947, 362] on button "Save" at bounding box center [950, 353] width 71 height 29
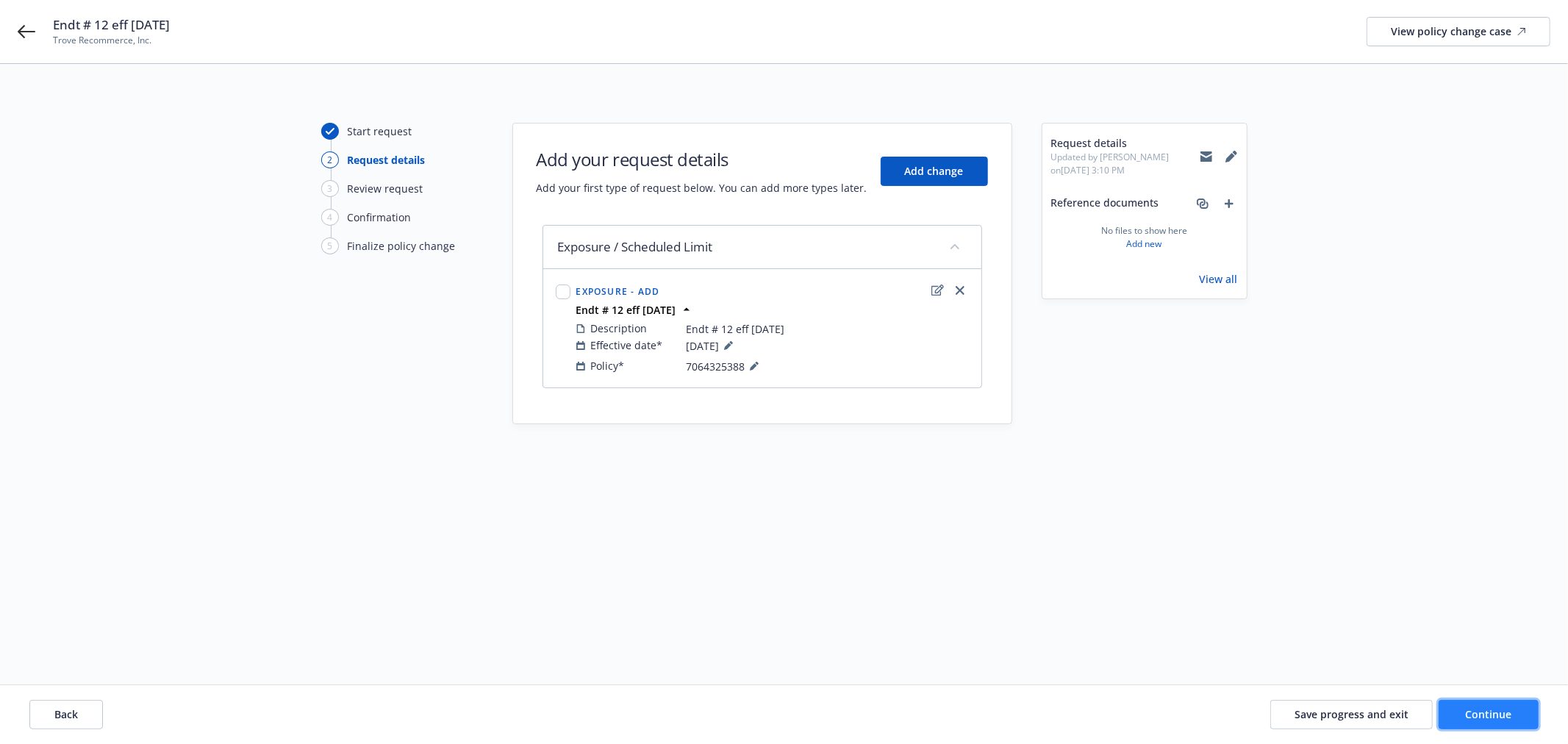
click at [1483, 715] on span "Continue" at bounding box center [1489, 714] width 47 height 14
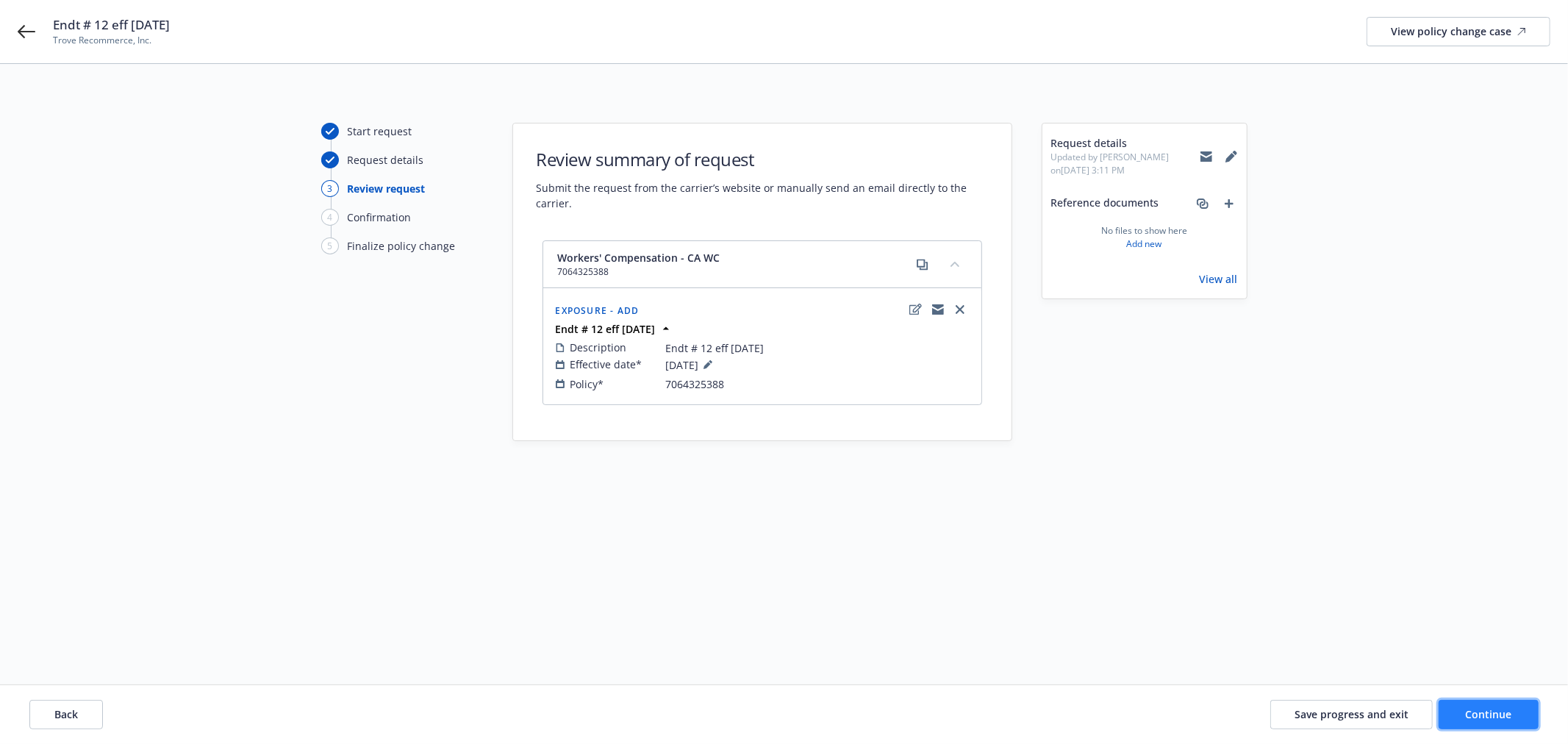
click at [1494, 723] on button "Continue" at bounding box center [1489, 714] width 100 height 29
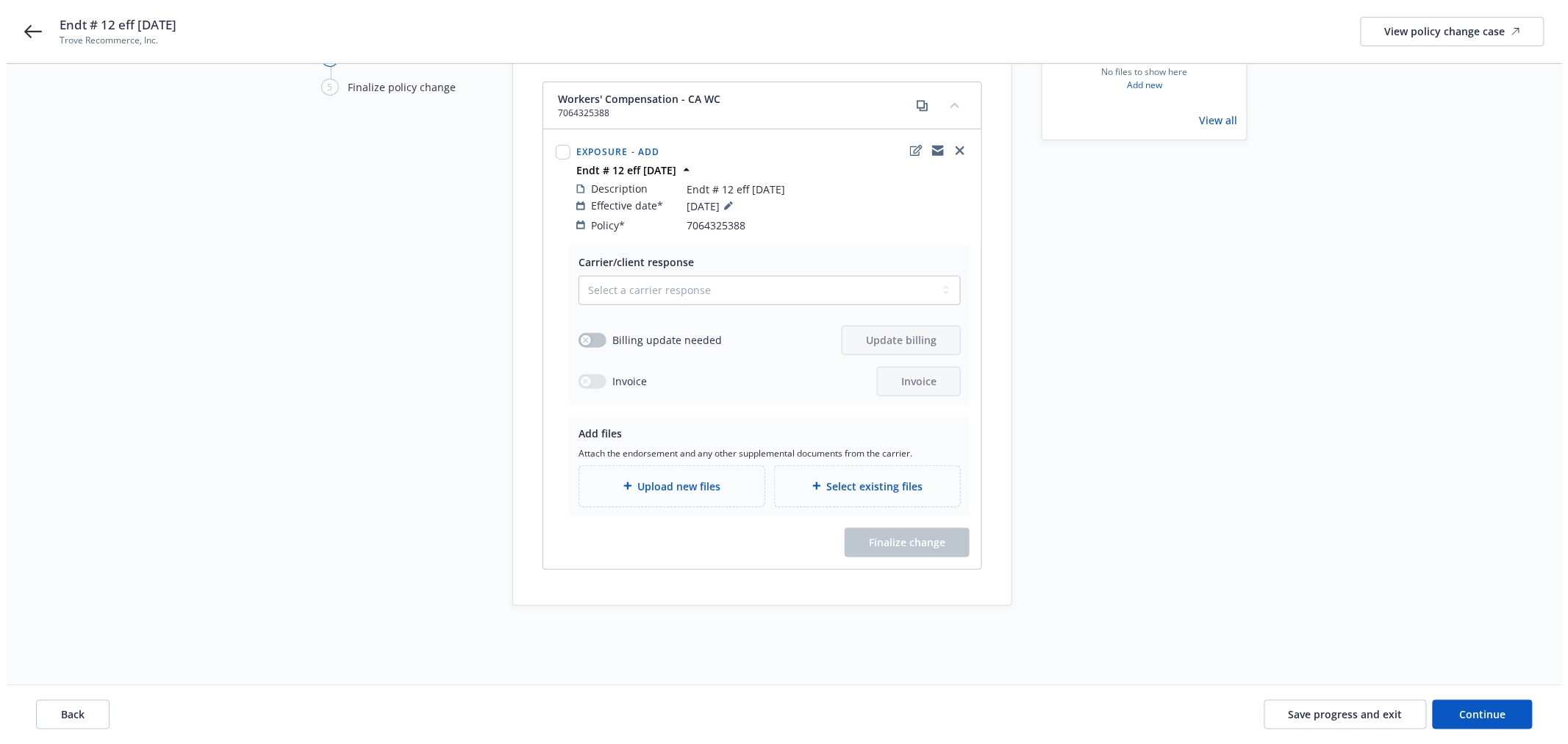
scroll to position [160, 0]
click at [656, 274] on select "Select a carrier response Accepted Accepted with revision No endorsement needed…" at bounding box center [763, 289] width 382 height 29
click at [572, 274] on select "Select a carrier response Accepted Accepted with revision No endorsement needed…" at bounding box center [763, 289] width 382 height 29
click at [585, 331] on button "button" at bounding box center [585, 339] width 28 height 15
click at [927, 331] on span "Update billing" at bounding box center [894, 338] width 71 height 14
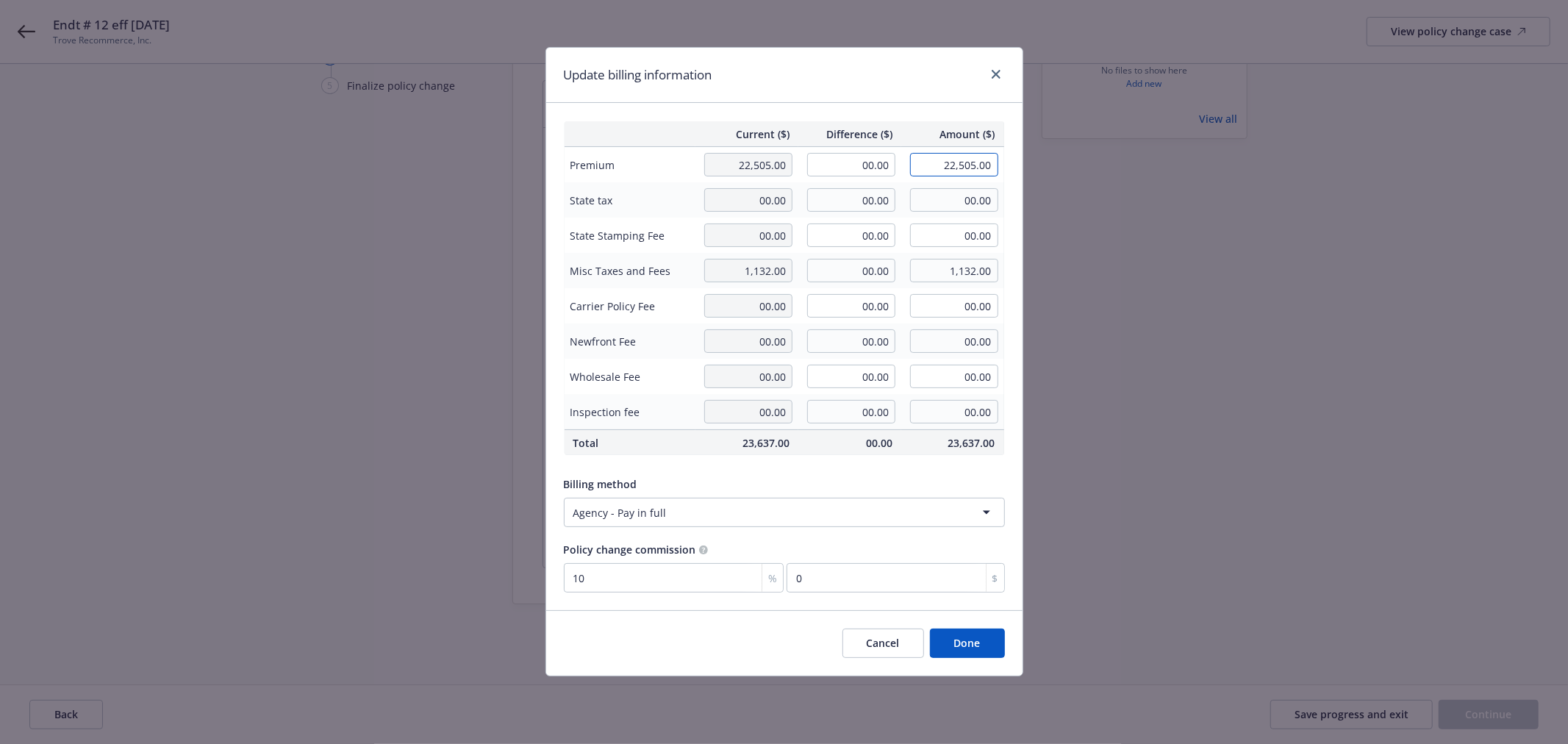
click at [959, 175] on input "22,505.00" at bounding box center [954, 164] width 88 height 23
click at [847, 158] on input "00.00" at bounding box center [852, 164] width 88 height 23
click at [846, 480] on div "Billing method" at bounding box center [784, 484] width 441 height 16
click at [975, 641] on button "Done" at bounding box center [967, 642] width 75 height 29
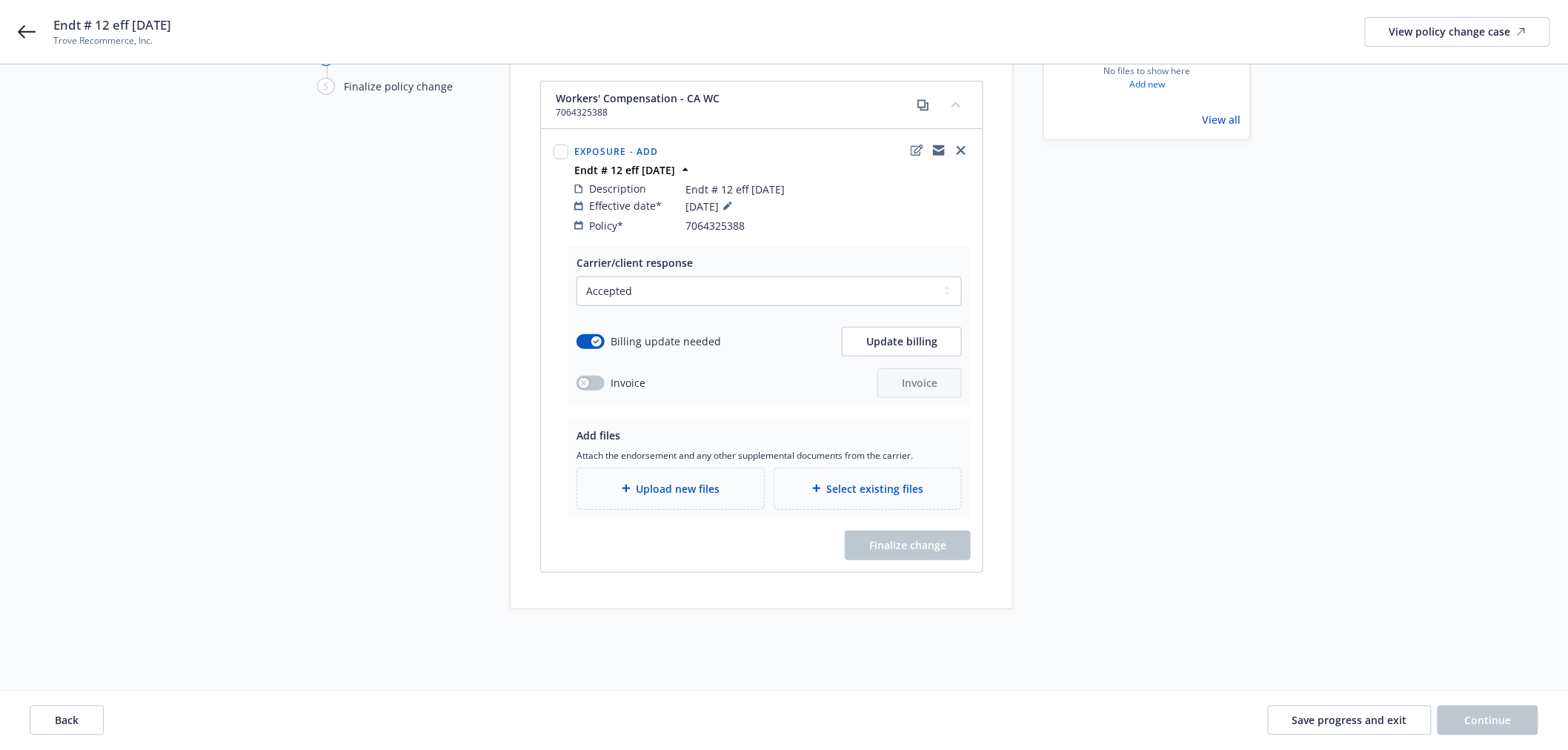
click at [700, 481] on span "Upload new files" at bounding box center [678, 489] width 84 height 16
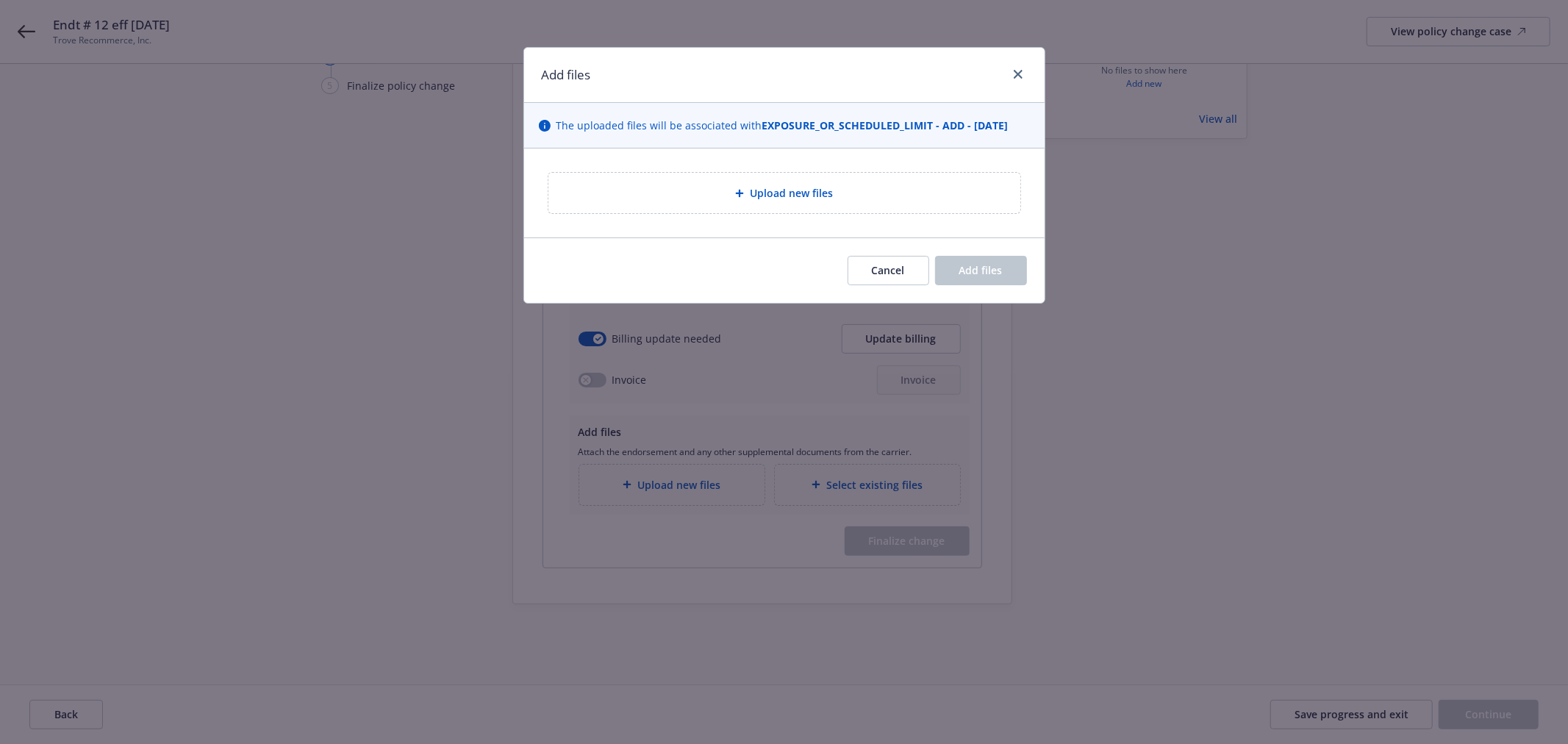
click at [788, 195] on span "Upload new files" at bounding box center [792, 193] width 83 height 16
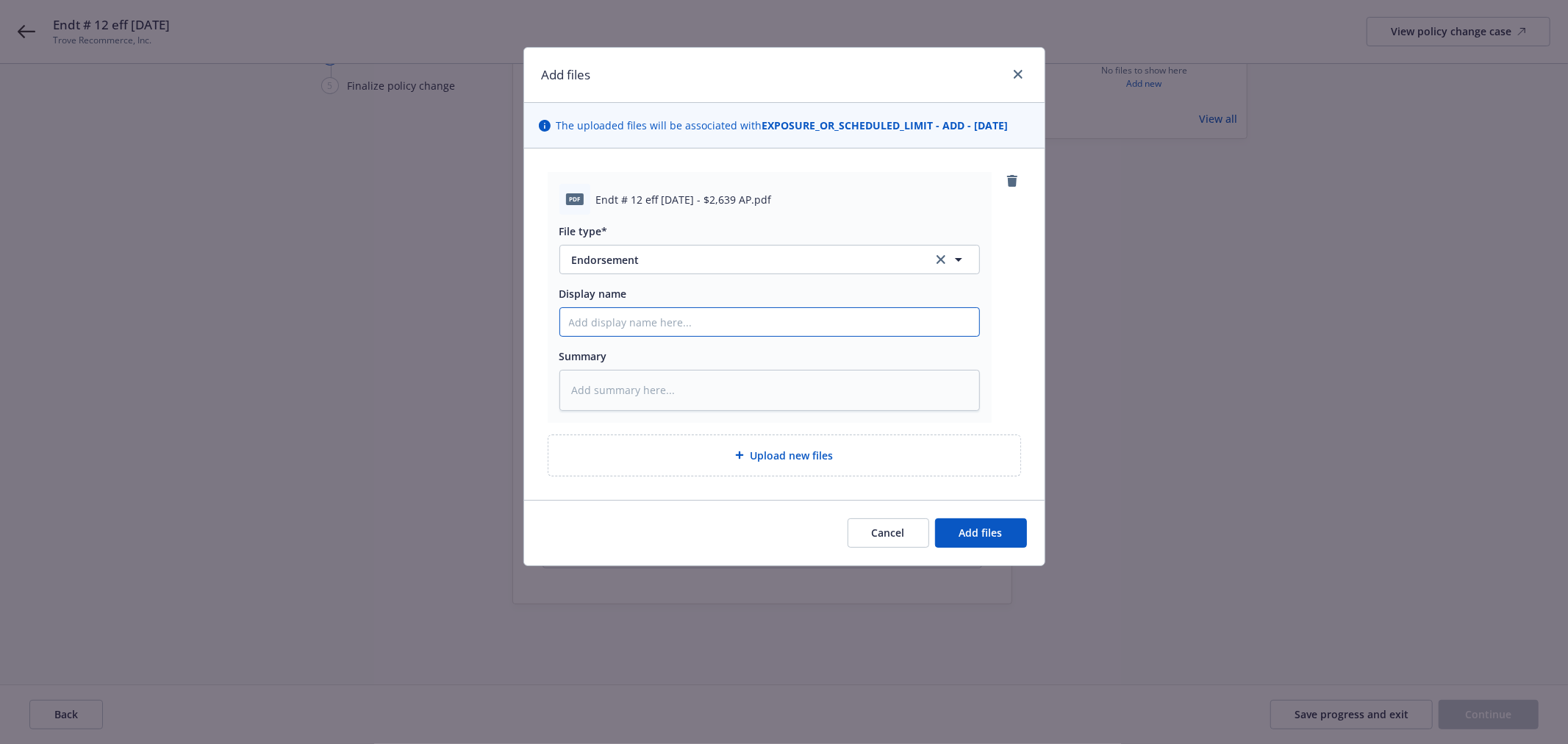
click at [659, 313] on input "Display name" at bounding box center [770, 321] width 419 height 28
paste input "Endt # 12 eff [DATE]"
drag, startPoint x: 719, startPoint y: 316, endPoint x: 478, endPoint y: 324, distance: 241.1
click at [480, 324] on div "Add files The uploaded files will be associated with EXPOSURE_OR_SCHEDULED_LIMI…" at bounding box center [784, 372] width 1568 height 744
click at [953, 539] on button "Add files" at bounding box center [981, 532] width 92 height 29
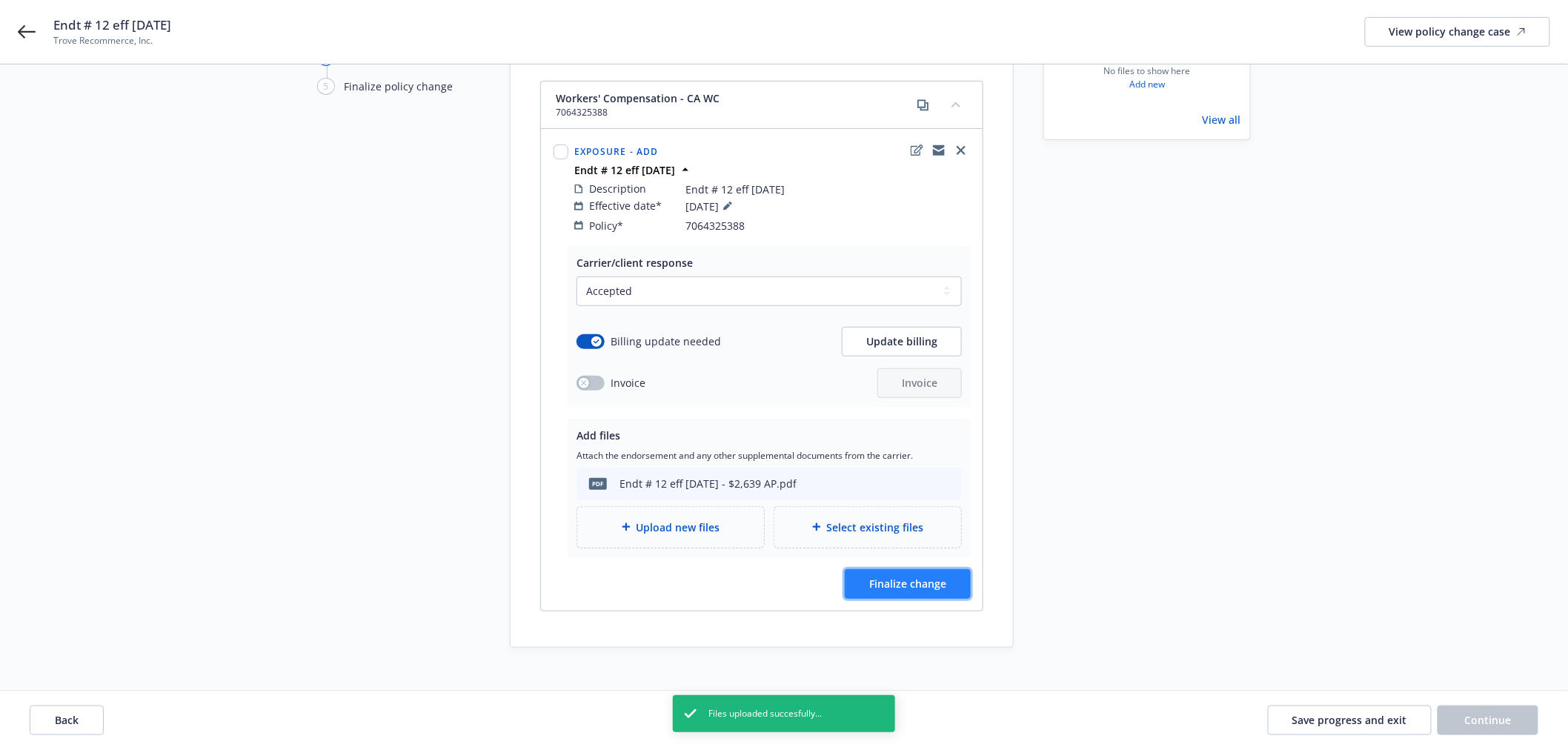
click at [905, 577] on span "Finalize change" at bounding box center [908, 584] width 77 height 14
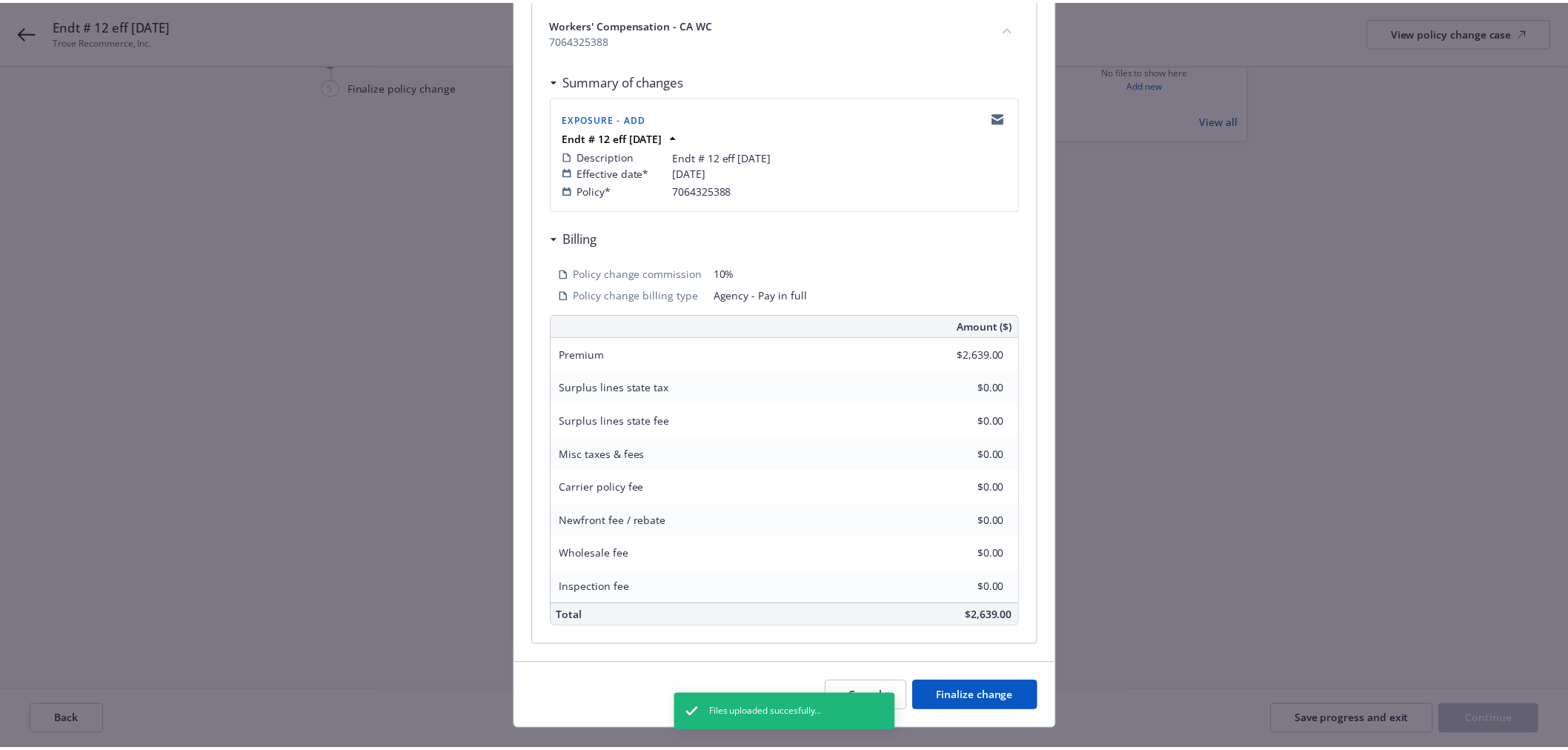
scroll to position [253, 0]
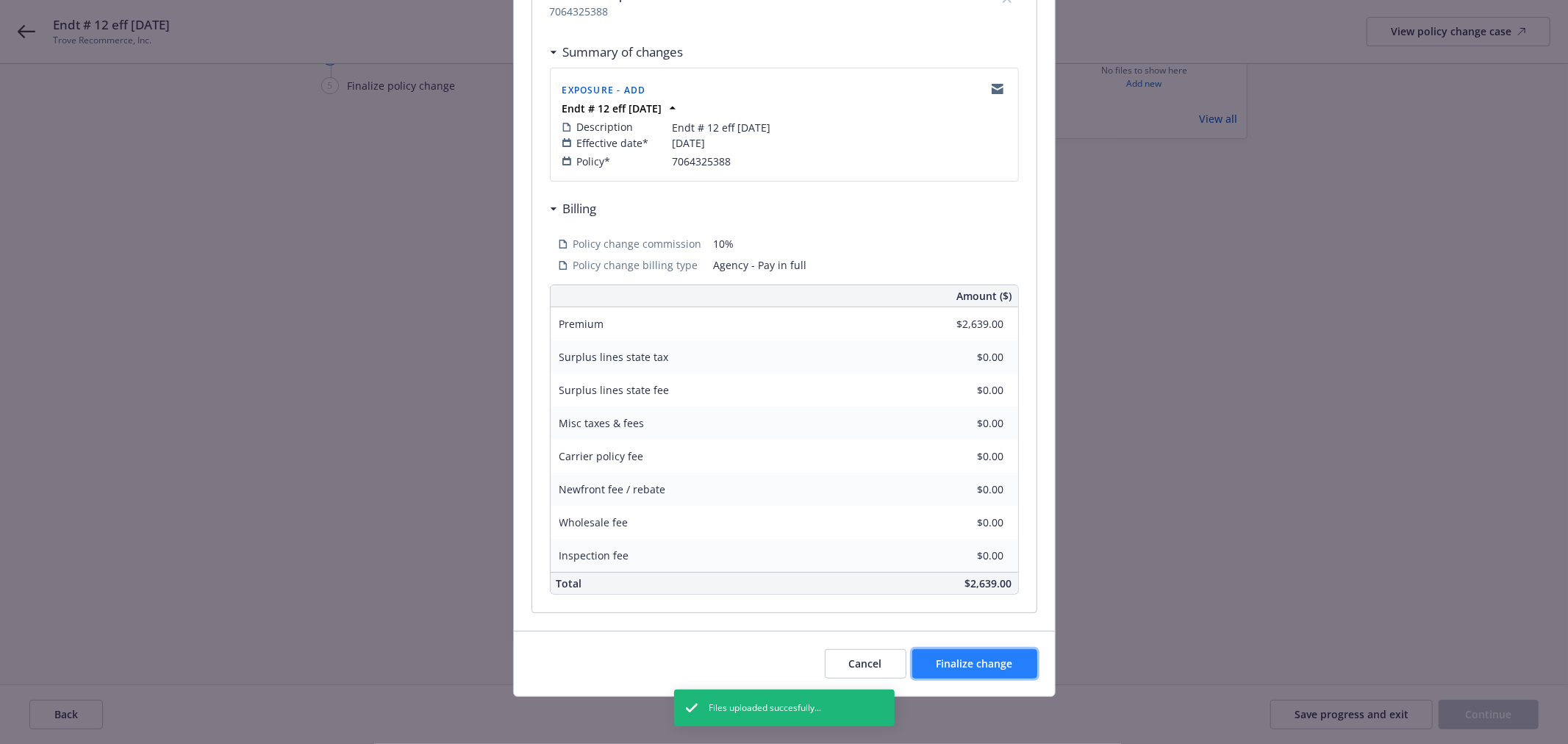
click at [1004, 664] on span "Finalize change" at bounding box center [975, 663] width 77 height 14
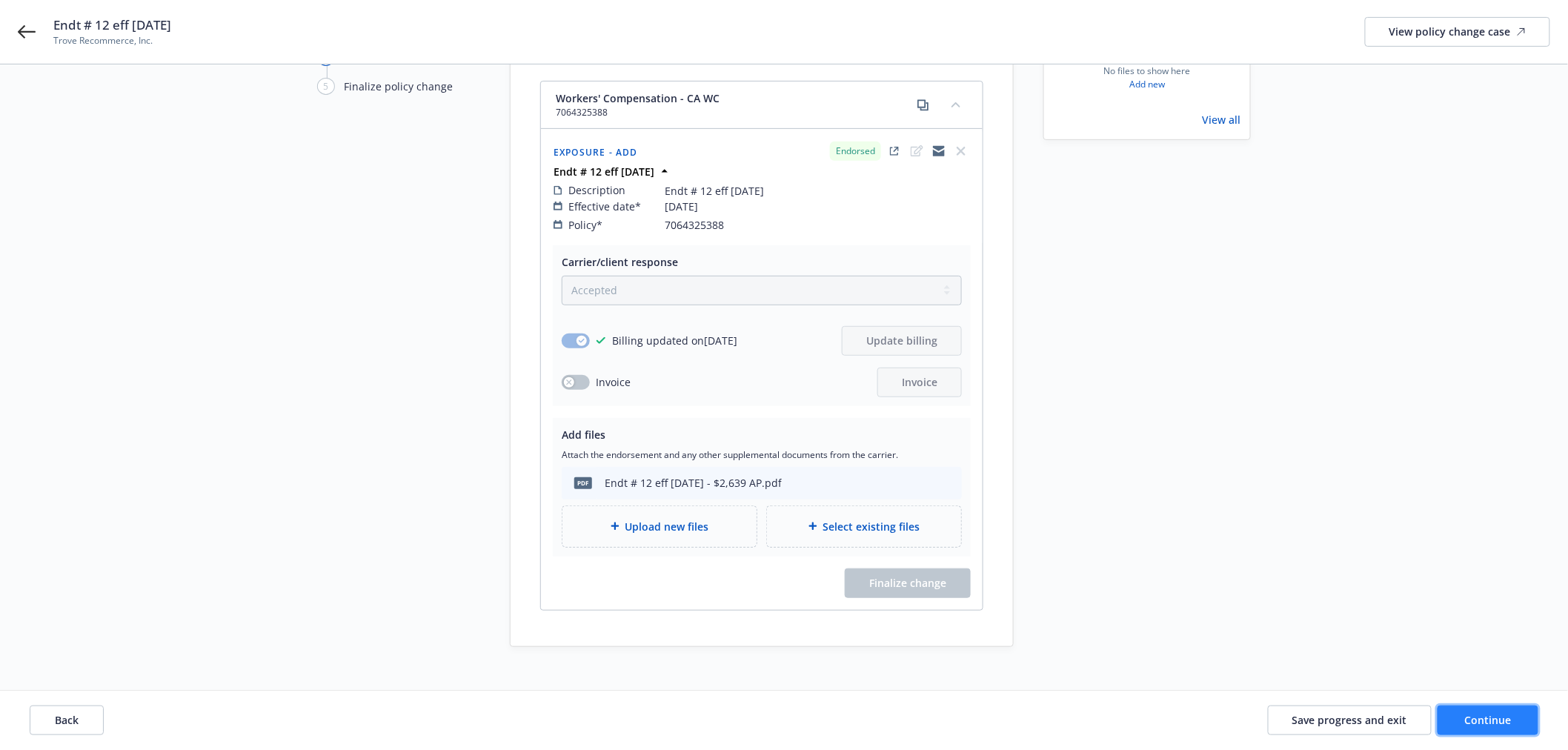
click at [1494, 723] on span "Continue" at bounding box center [1488, 720] width 47 height 14
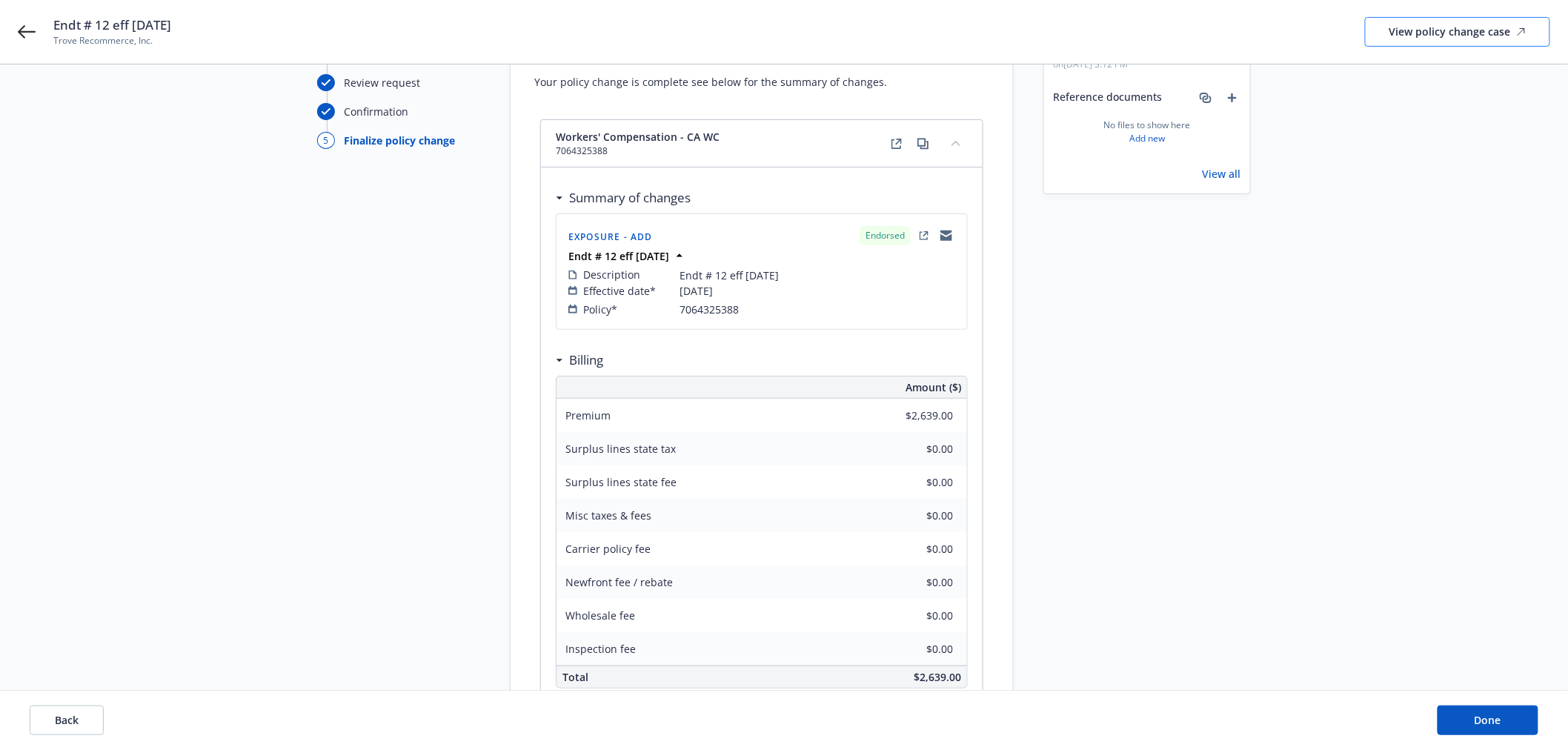
scroll to position [79, 0]
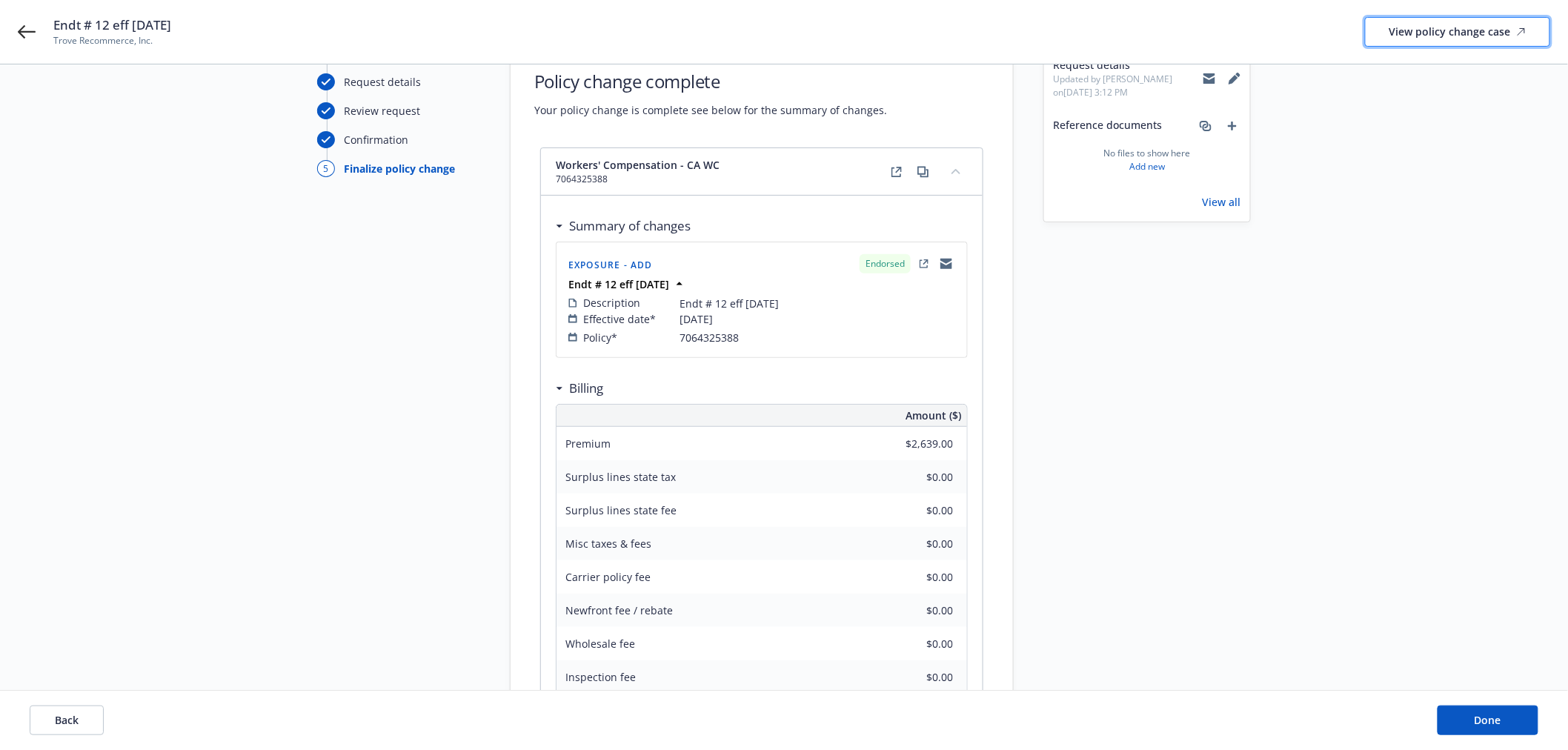
click at [1446, 26] on div "View policy change case" at bounding box center [1457, 31] width 136 height 28
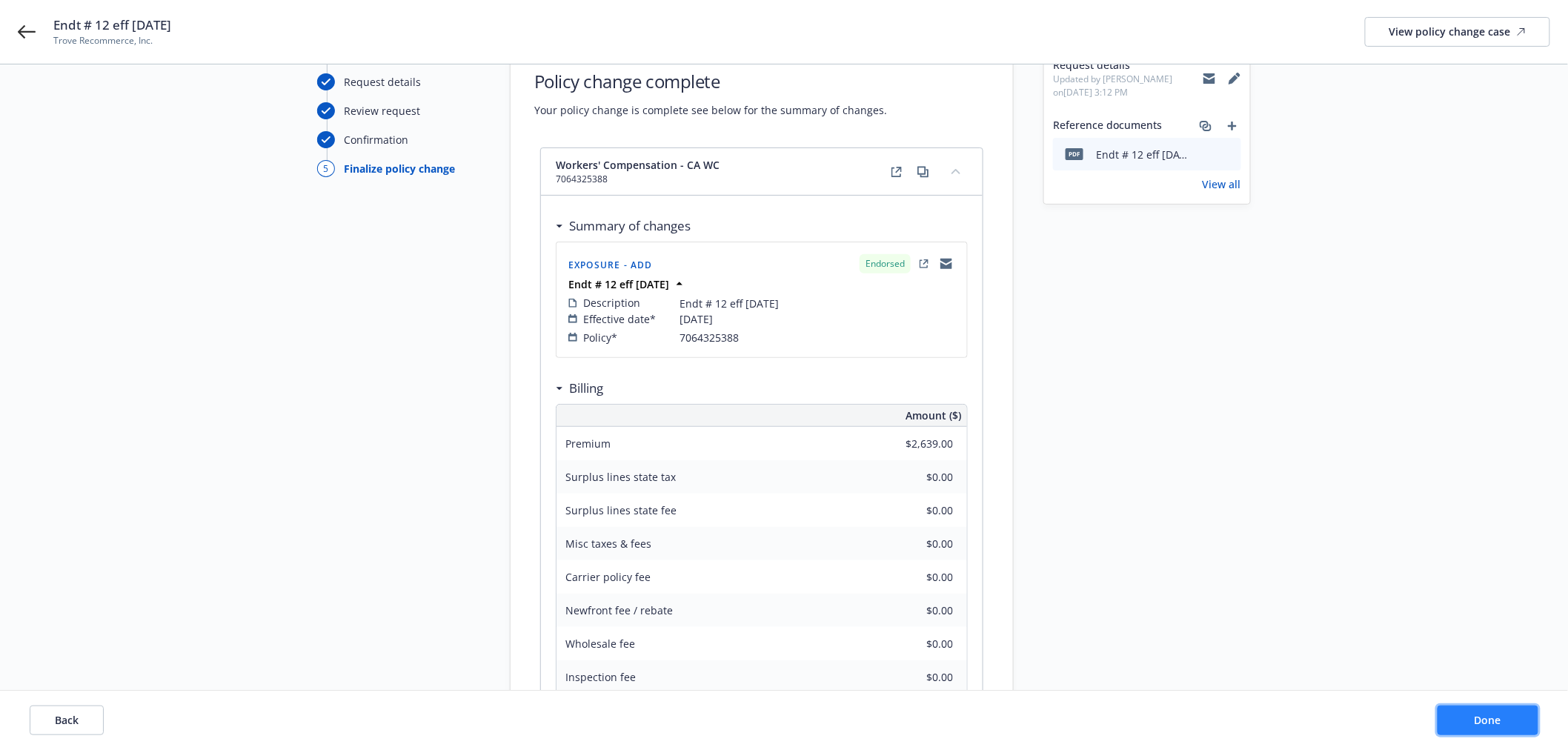
click at [1509, 721] on button "Done" at bounding box center [1488, 720] width 101 height 29
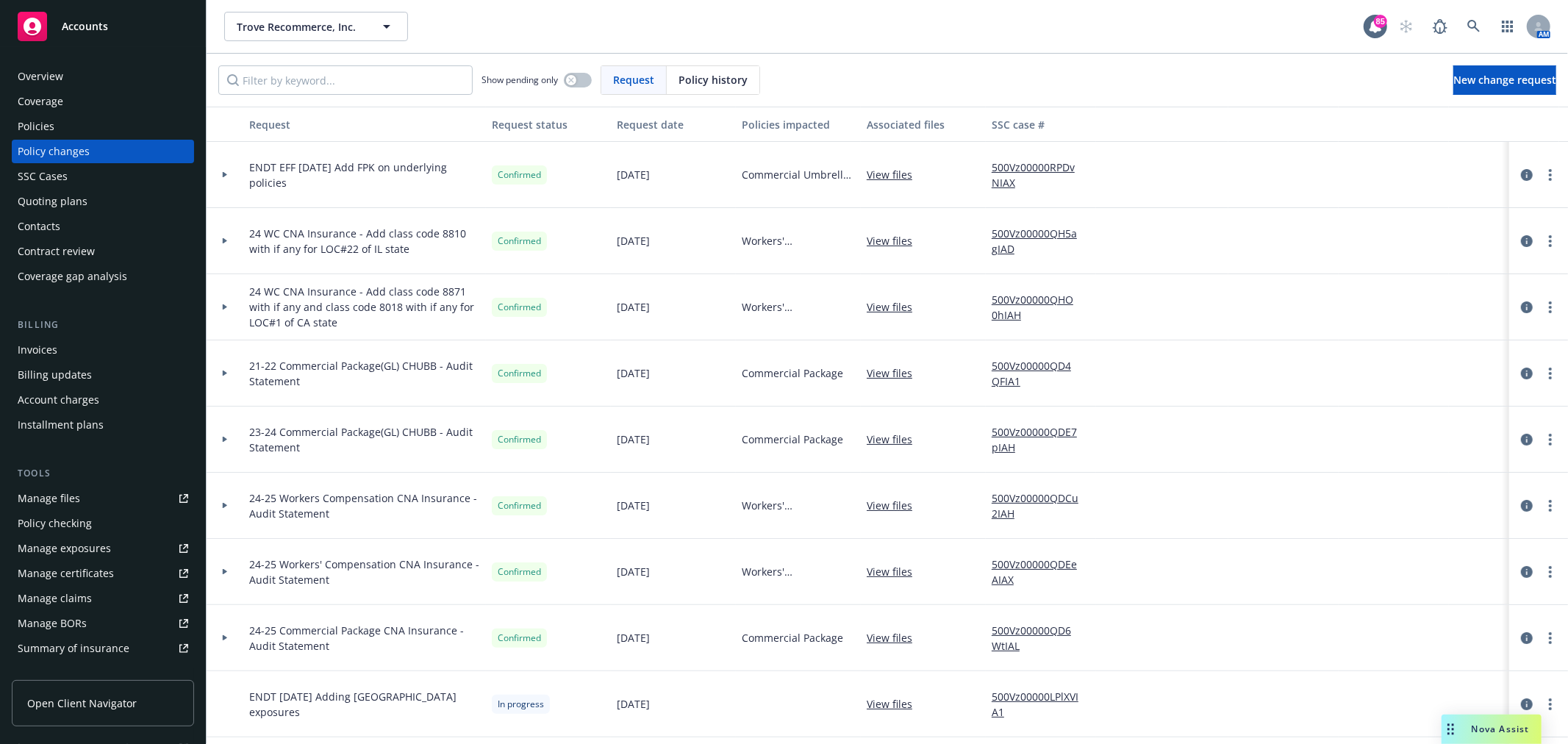
click at [74, 357] on div "Invoices" at bounding box center [103, 349] width 170 height 23
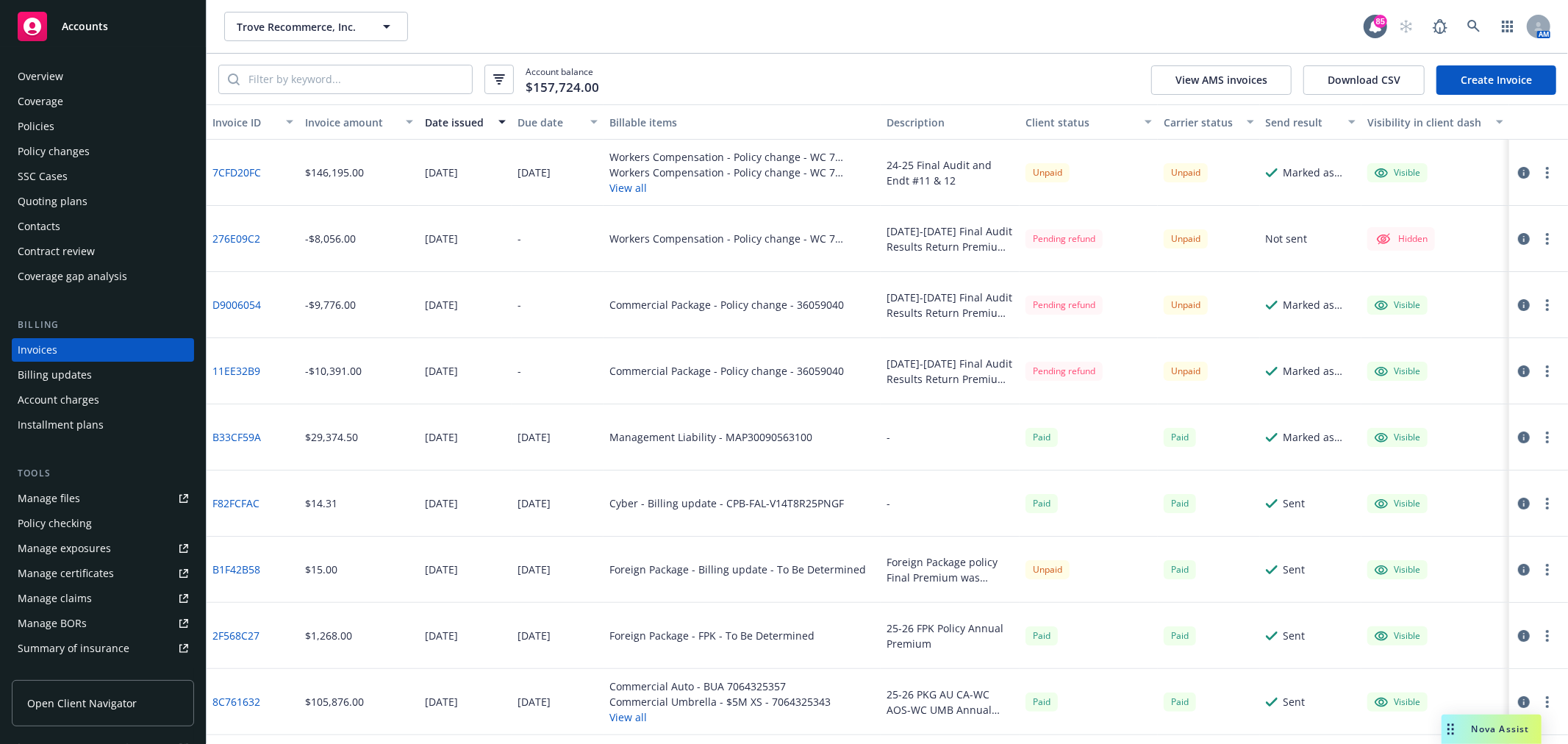
click at [716, 38] on div "Trove Recommerce, Inc. Trove Recommerce, Inc." at bounding box center [794, 26] width 1139 height 29
click at [214, 168] on link "7CFD20FC" at bounding box center [237, 172] width 48 height 16
click at [93, 349] on div "Invoices" at bounding box center [103, 349] width 170 height 23
click at [104, 120] on div "Policies" at bounding box center [103, 126] width 170 height 23
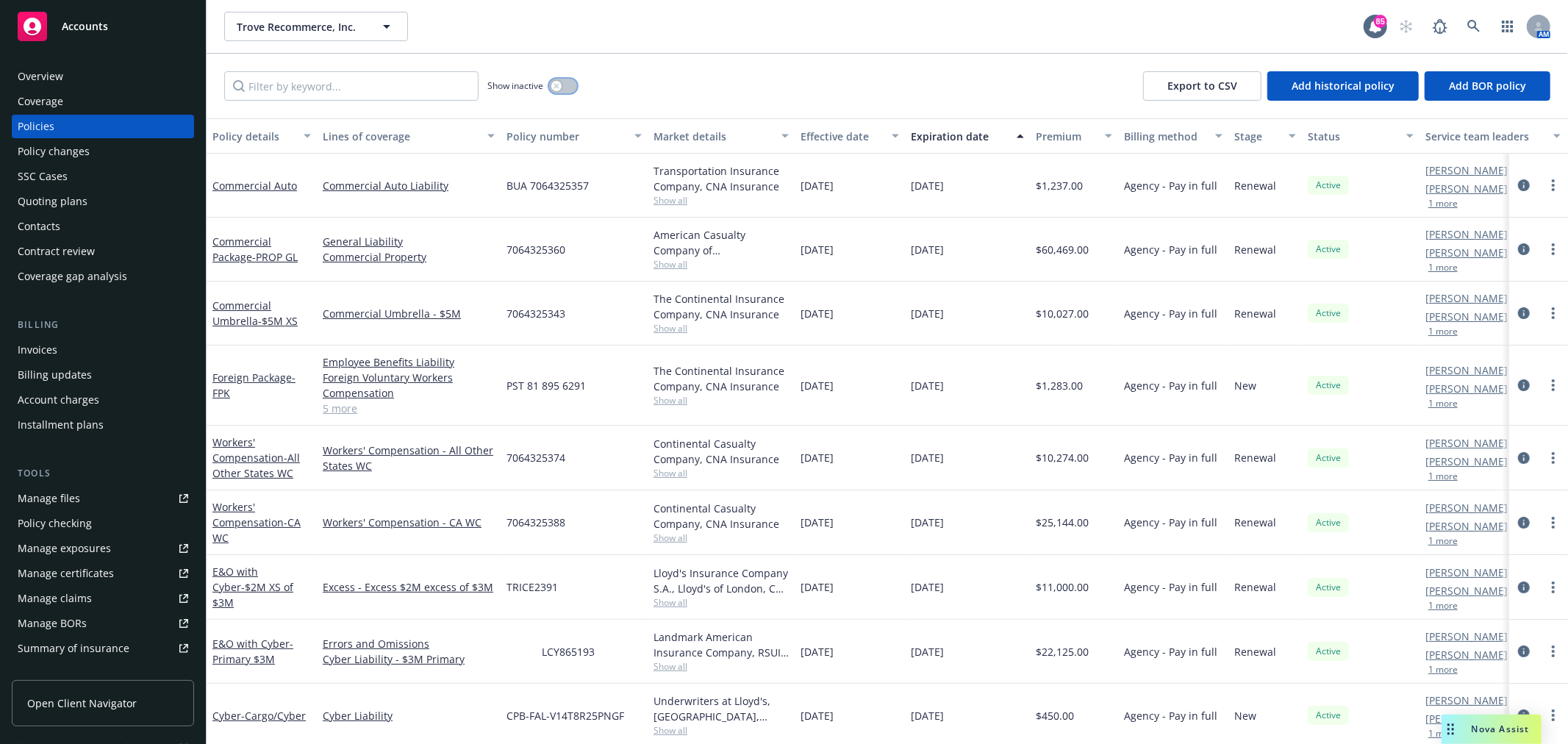
click at [566, 84] on button "button" at bounding box center [562, 86] width 28 height 15
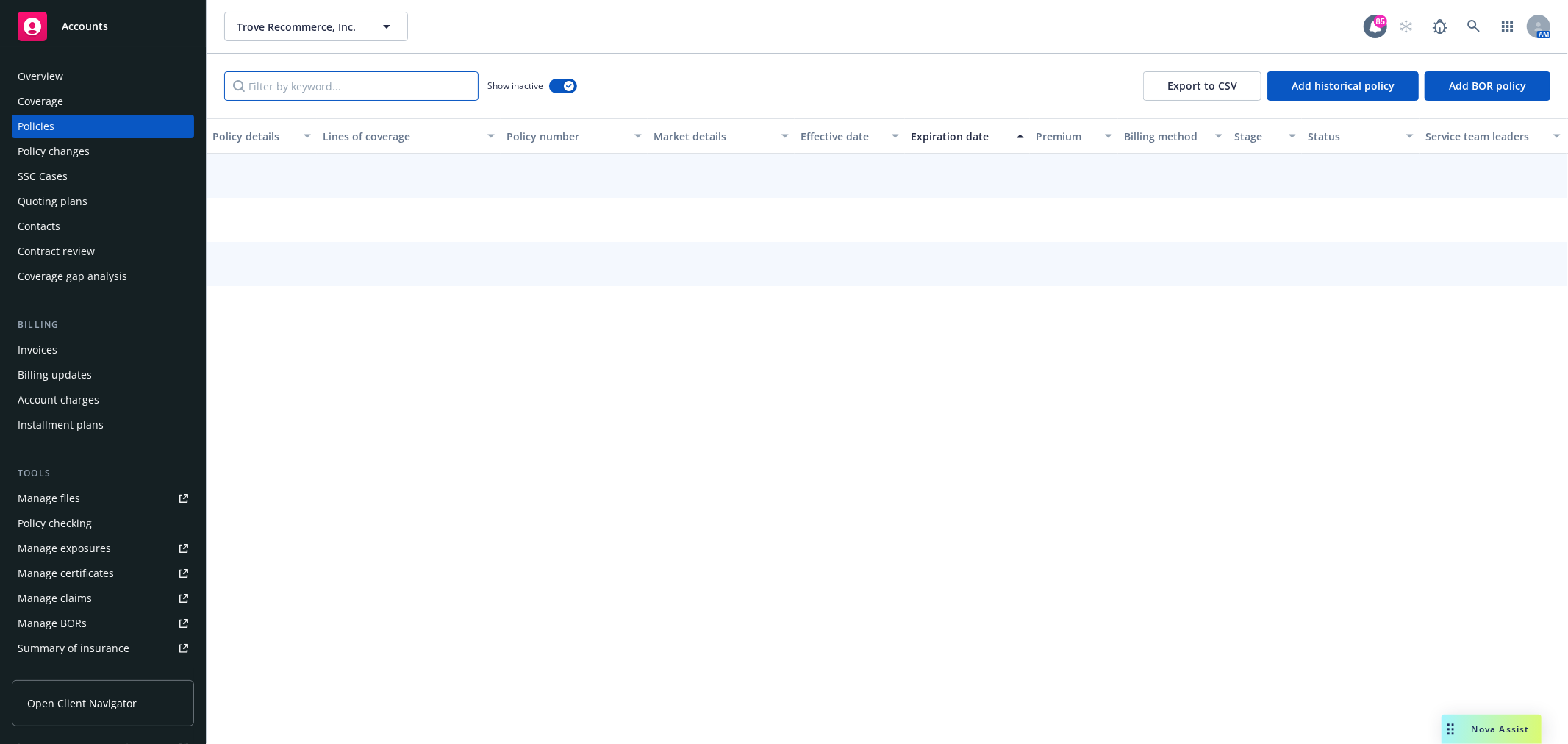
click at [369, 83] on input "Filter by keyword..." at bounding box center [351, 85] width 254 height 29
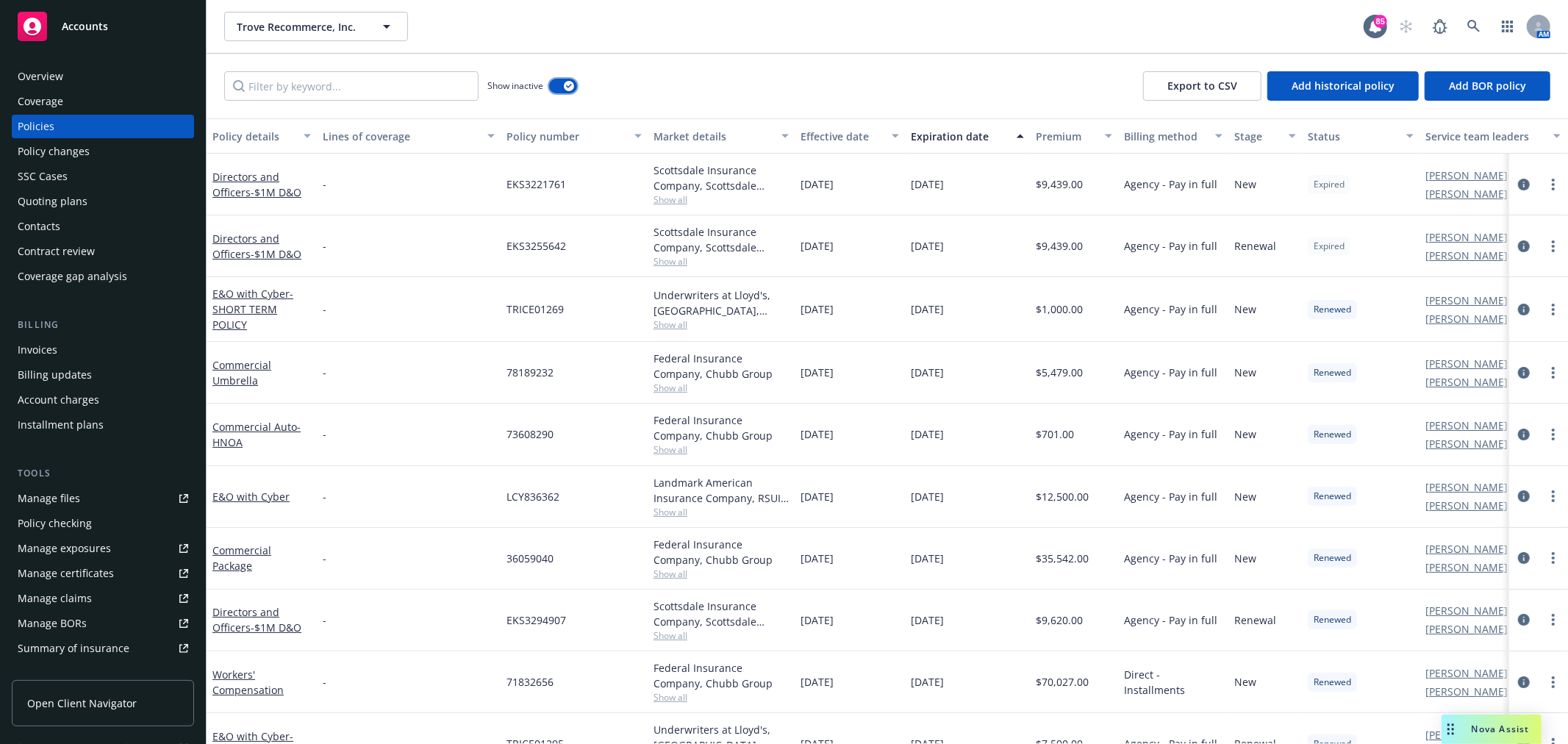
click at [565, 82] on div "button" at bounding box center [569, 86] width 10 height 10
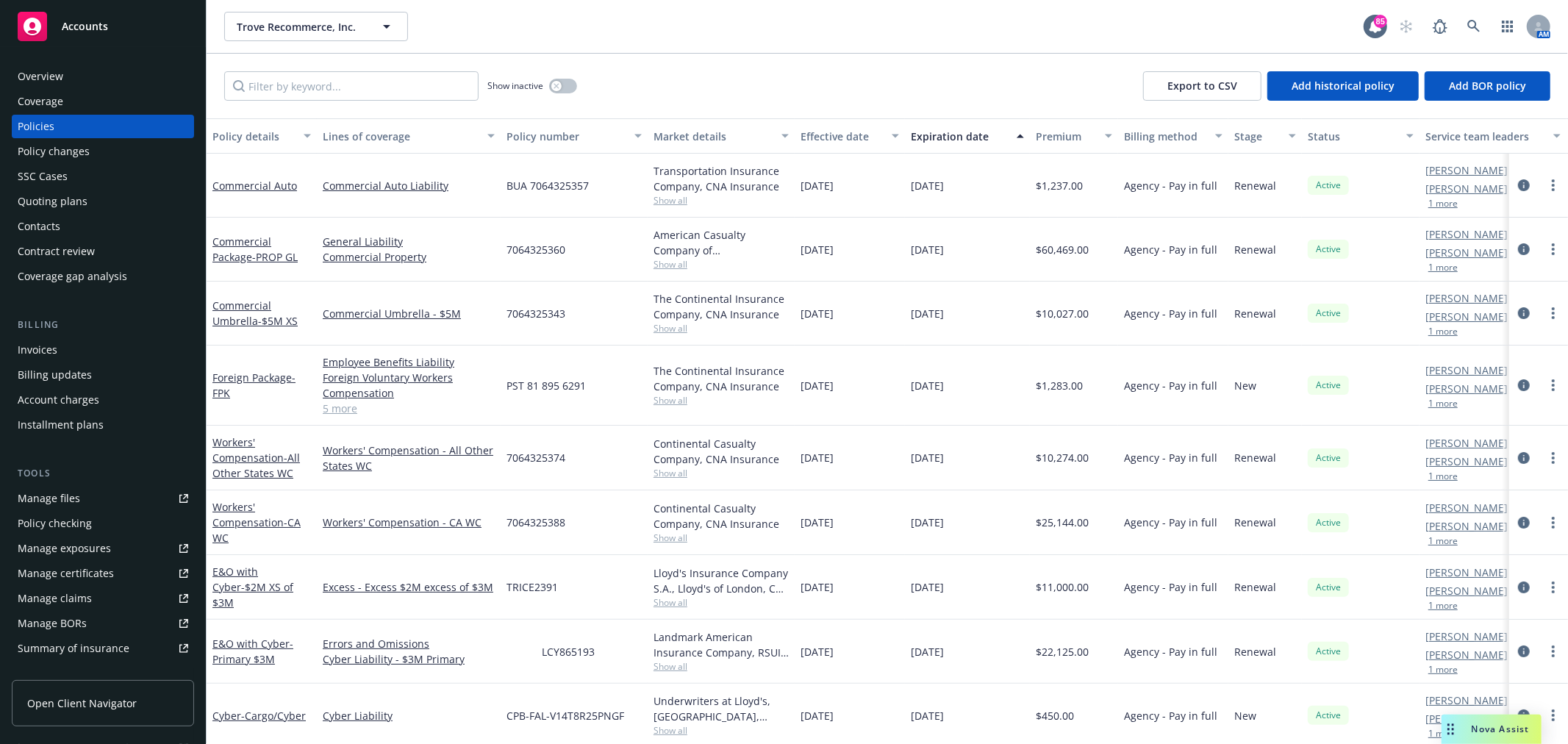
click at [557, 93] on div "Show inactive" at bounding box center [532, 85] width 90 height 29
click at [568, 83] on button "button" at bounding box center [562, 86] width 28 height 15
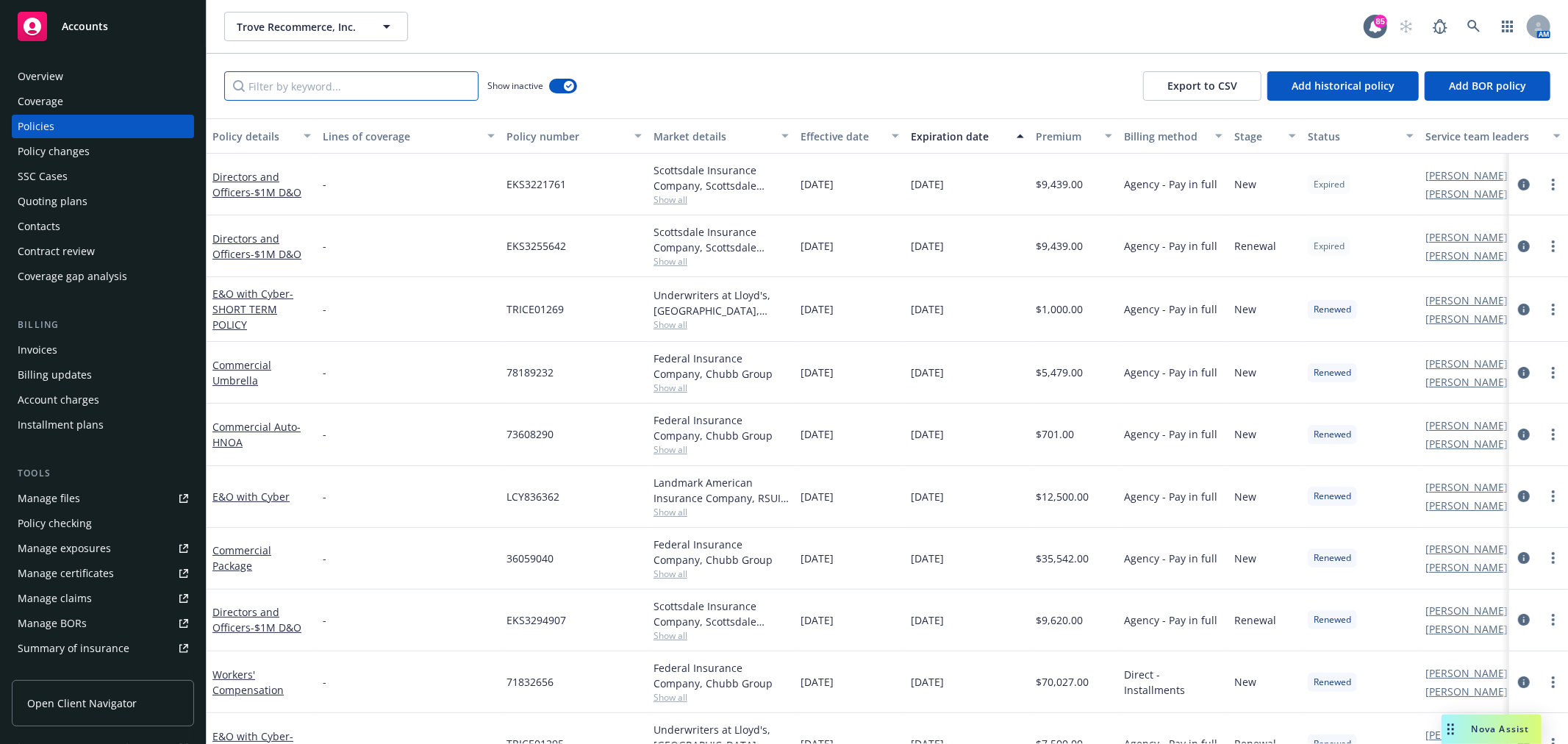
click at [283, 89] on input "Filter by keyword..." at bounding box center [351, 85] width 254 height 29
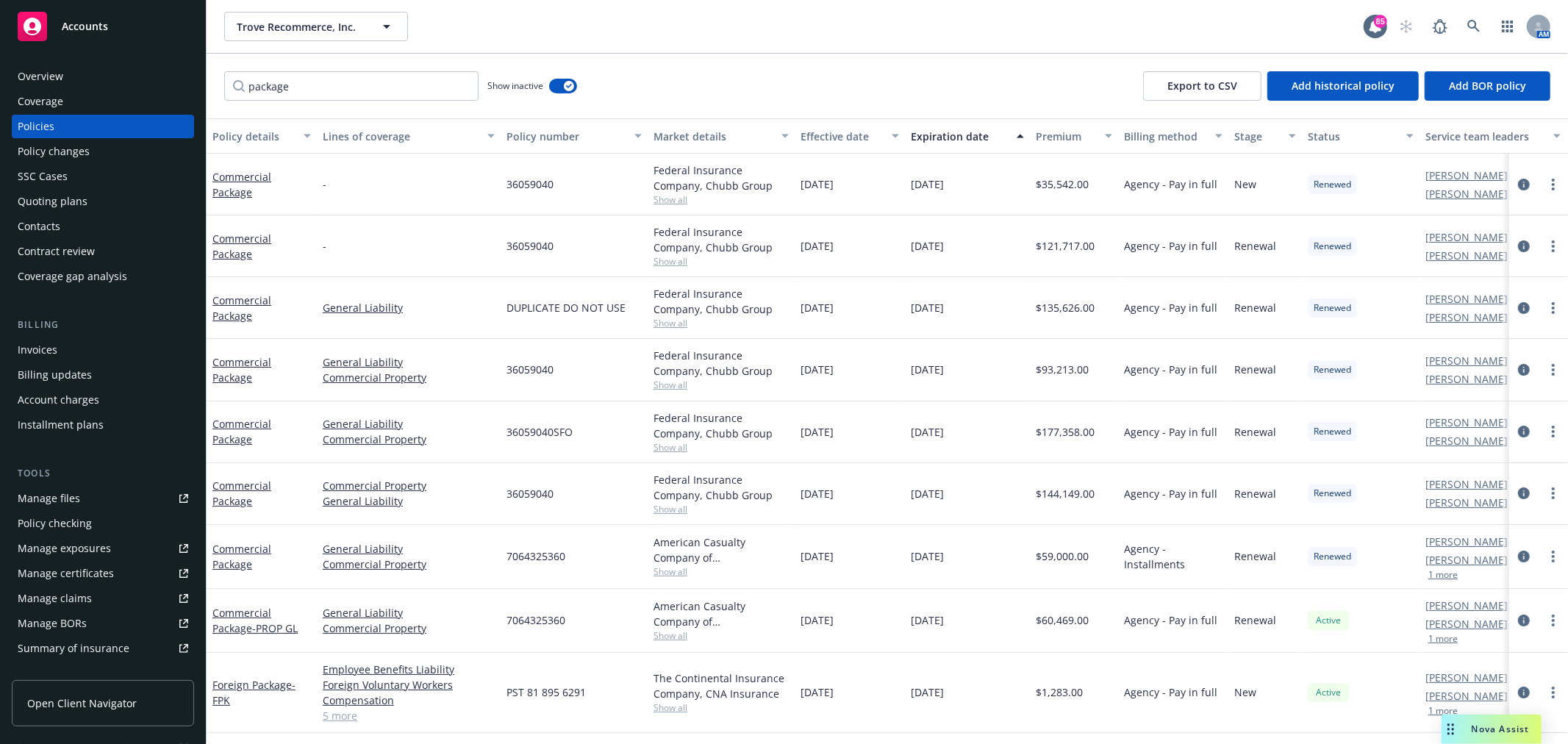
click at [961, 145] on button "Expiration date" at bounding box center [967, 136] width 125 height 35
click at [968, 133] on div "Expiration date" at bounding box center [959, 136] width 97 height 16
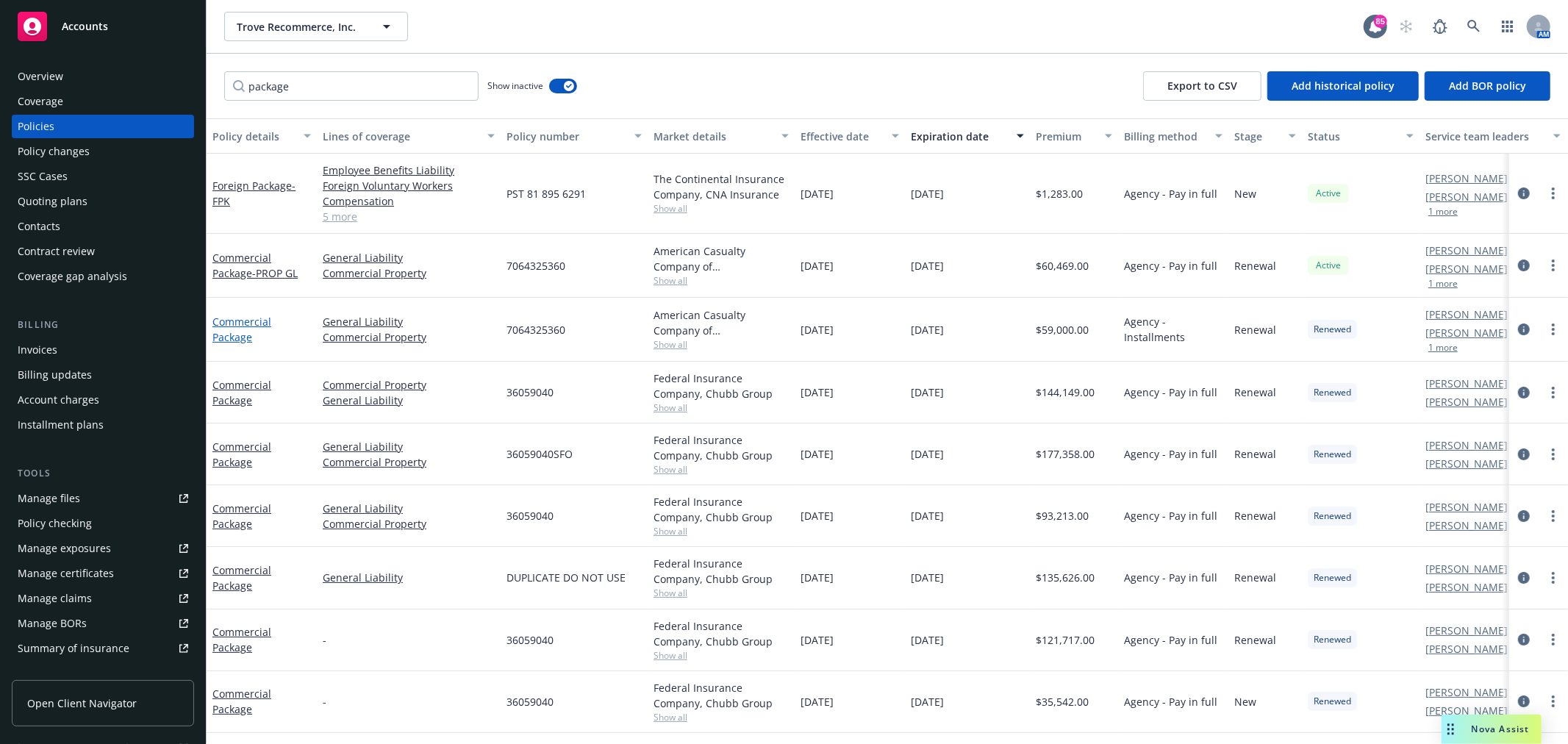
click at [232, 334] on link "Commercial Package" at bounding box center [242, 329] width 58 height 29
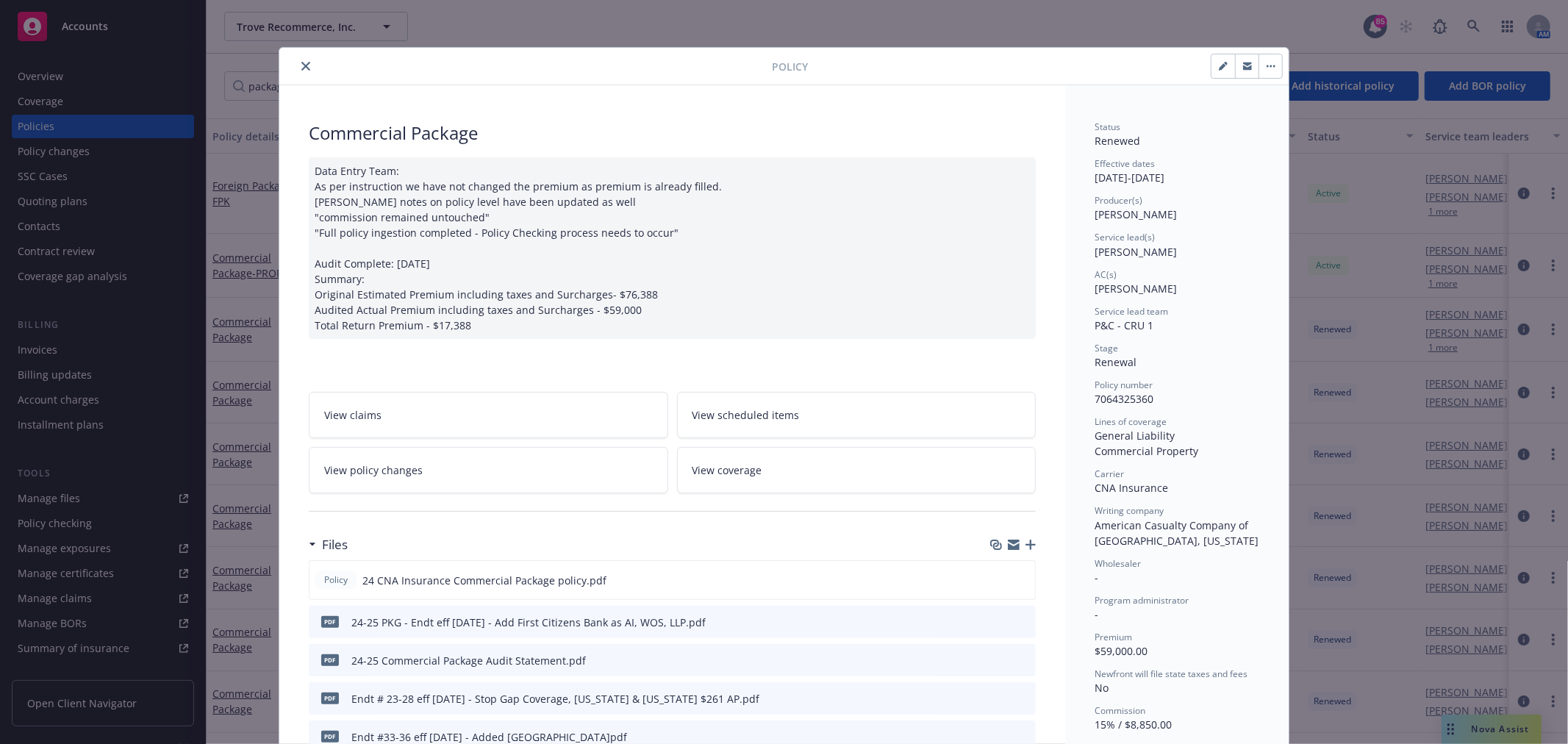
click at [359, 468] on span "View policy changes" at bounding box center [374, 470] width 98 height 16
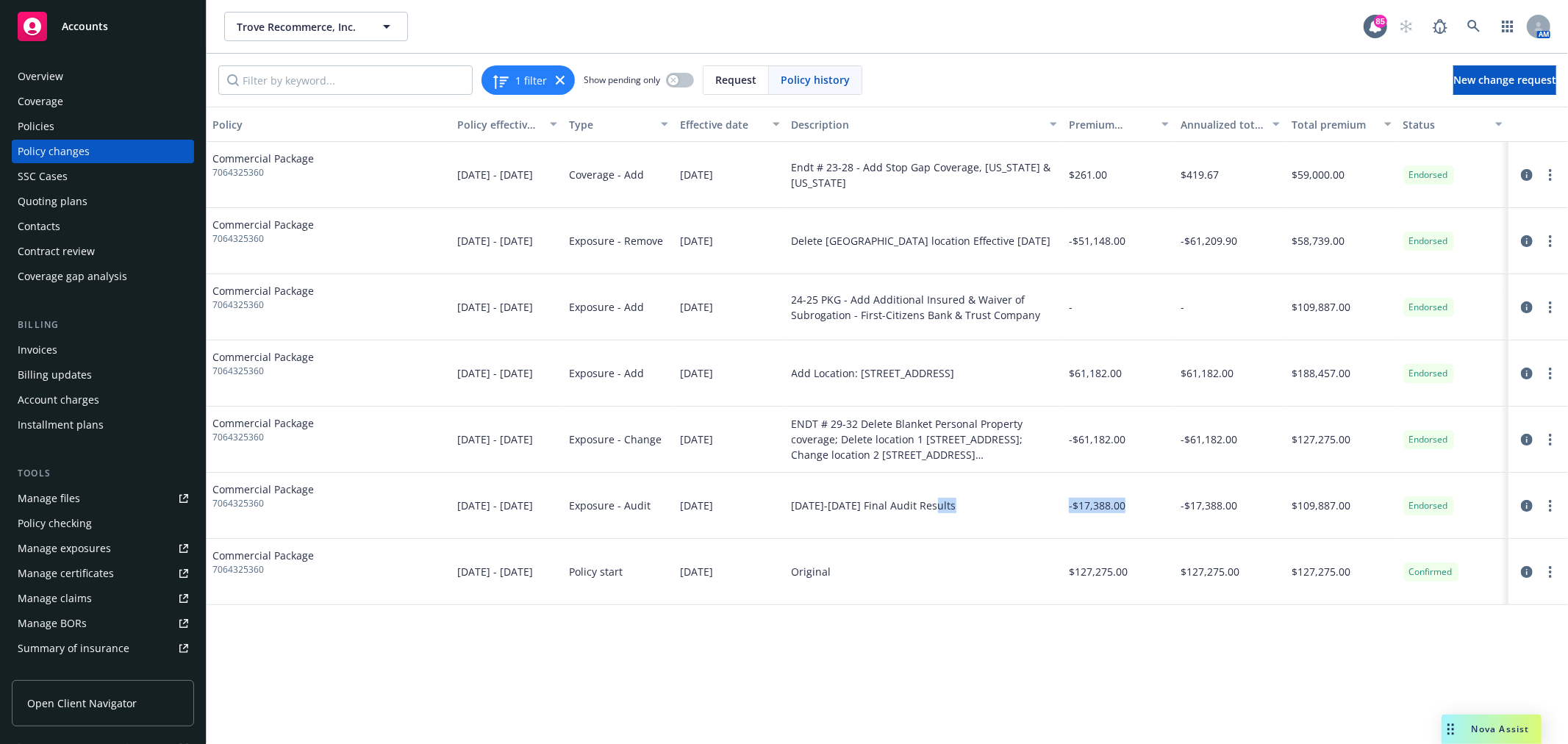
drag, startPoint x: 1135, startPoint y: 505, endPoint x: 1049, endPoint y: 505, distance: 86.0
click at [1049, 505] on div "Commercial Package 7064325360 [DATE] - [DATE] Exposure - Audit [DATE] [DATE]-[D…" at bounding box center [887, 505] width 1361 height 66
click at [41, 349] on div "Invoices" at bounding box center [38, 349] width 40 height 23
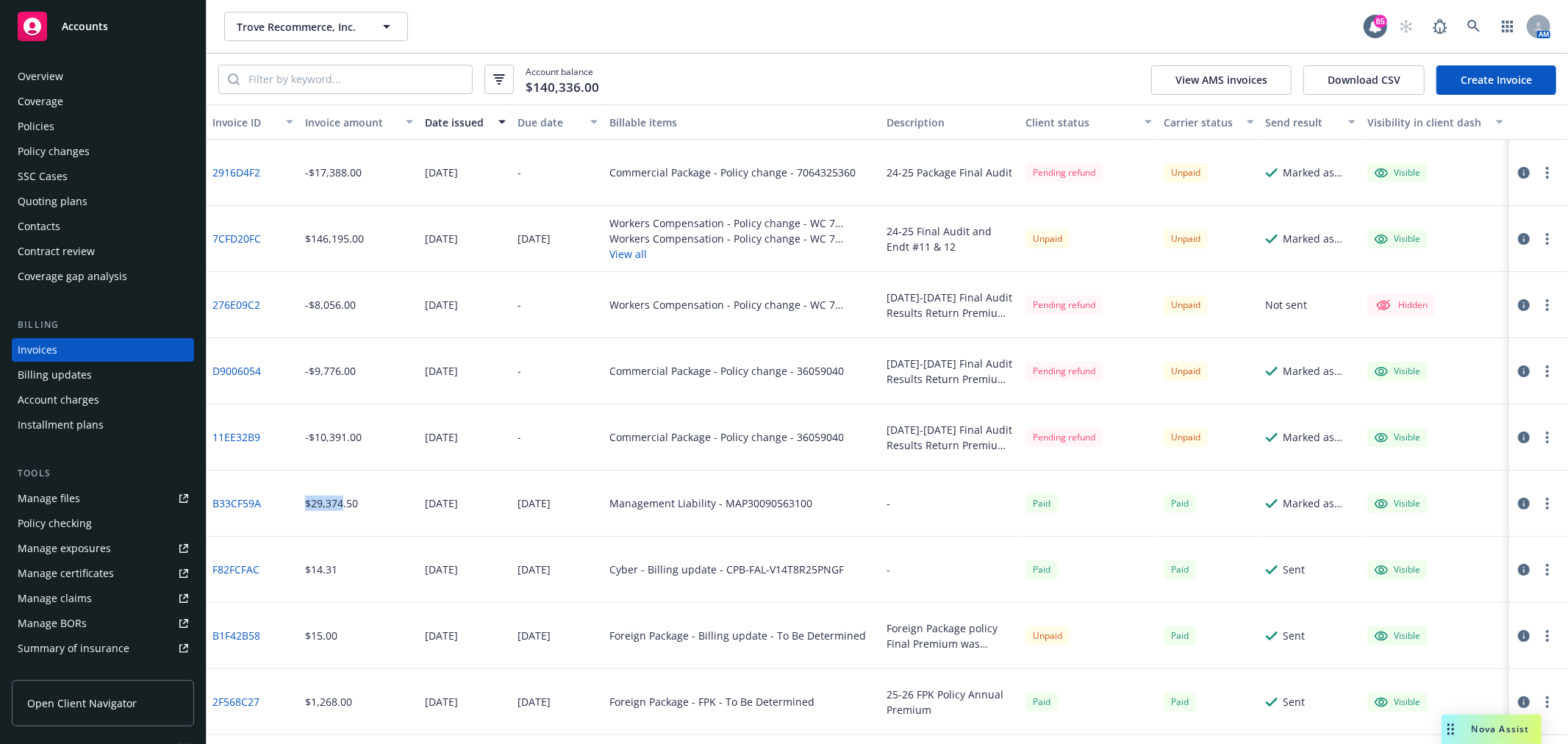
drag, startPoint x: 294, startPoint y: 504, endPoint x: 339, endPoint y: 503, distance: 45.0
click at [339, 503] on div "B33CF59A $29,374.50 [DATE] [DATE] Management Liability - MAP30090563100 - Paid …" at bounding box center [887, 503] width 1361 height 66
